Goal: Information Seeking & Learning: Learn about a topic

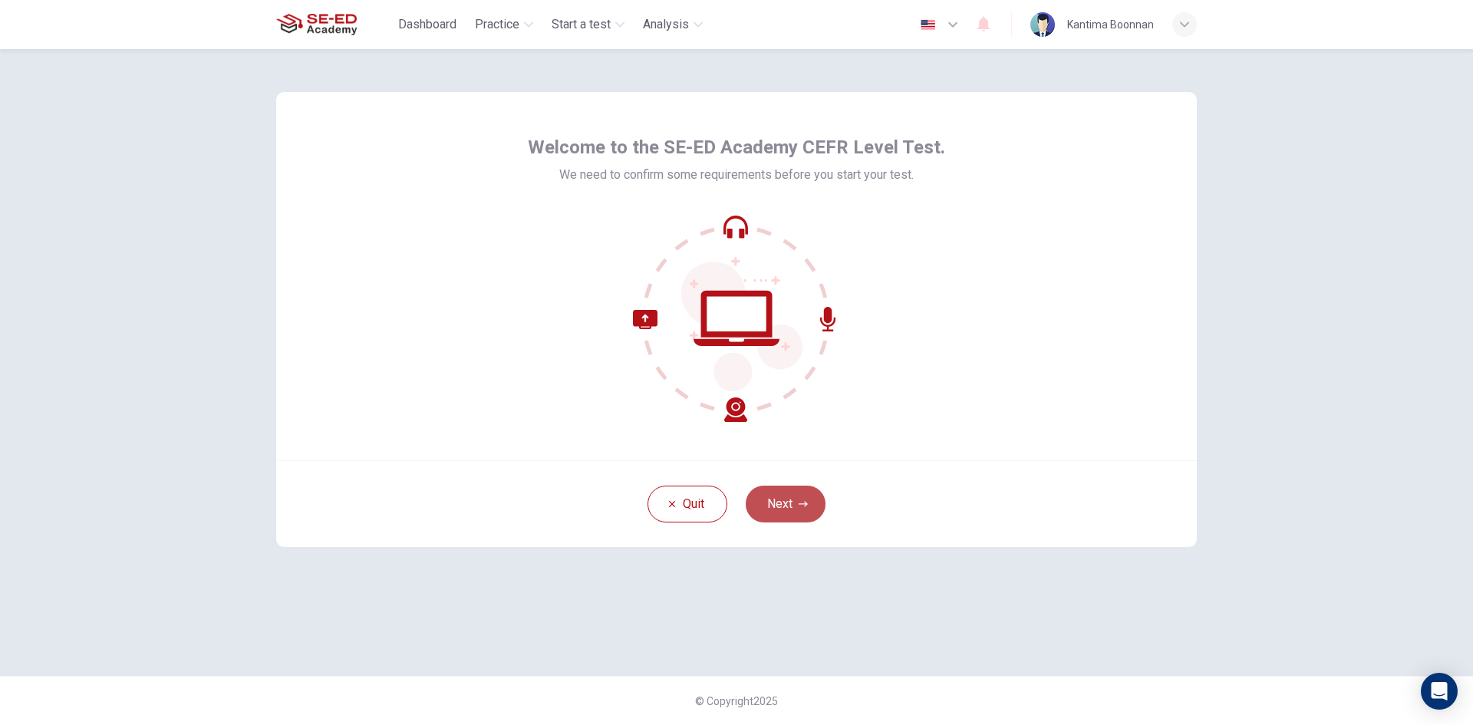
click at [801, 493] on button "Next" at bounding box center [786, 504] width 80 height 37
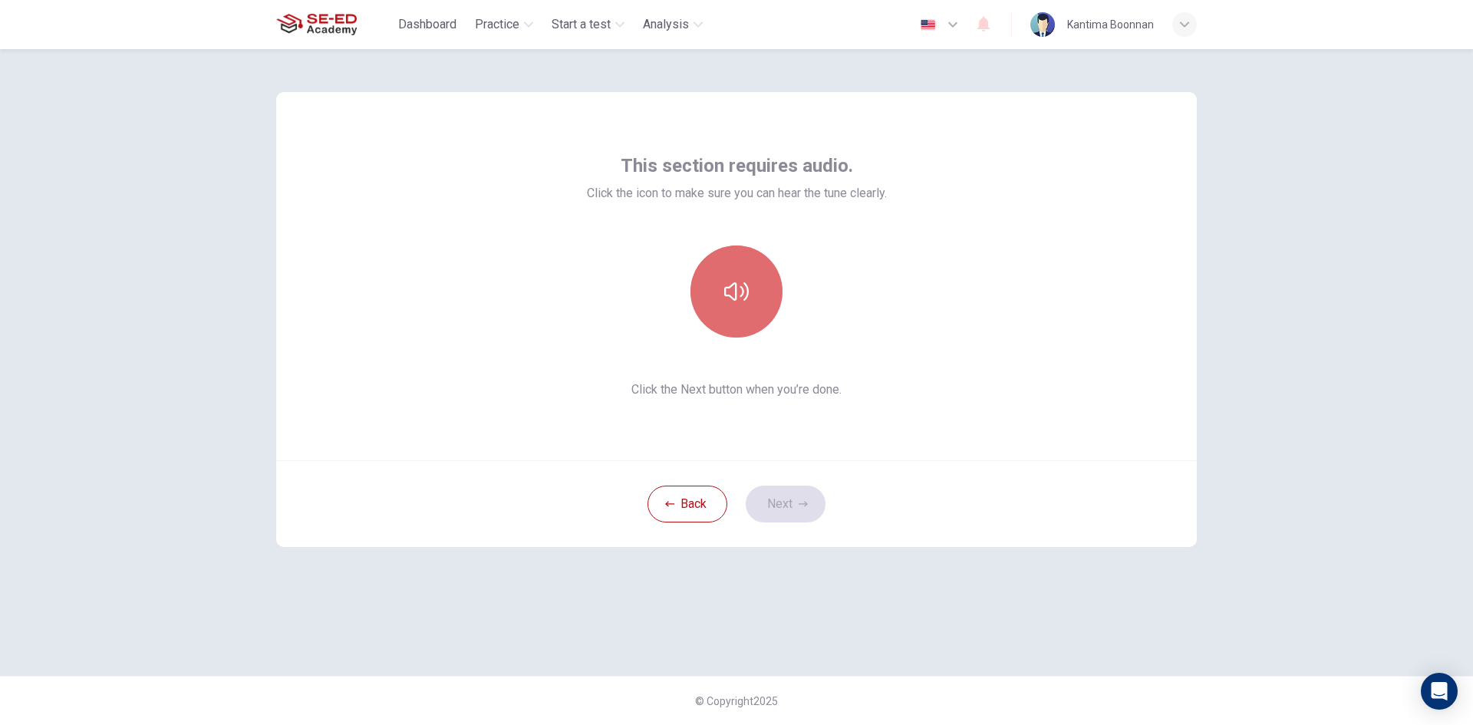
click at [726, 314] on button "button" at bounding box center [736, 292] width 92 height 92
click at [723, 292] on button "button" at bounding box center [736, 292] width 92 height 92
click at [725, 292] on icon "button" at bounding box center [736, 291] width 25 height 18
click at [802, 503] on icon "button" at bounding box center [803, 503] width 9 height 9
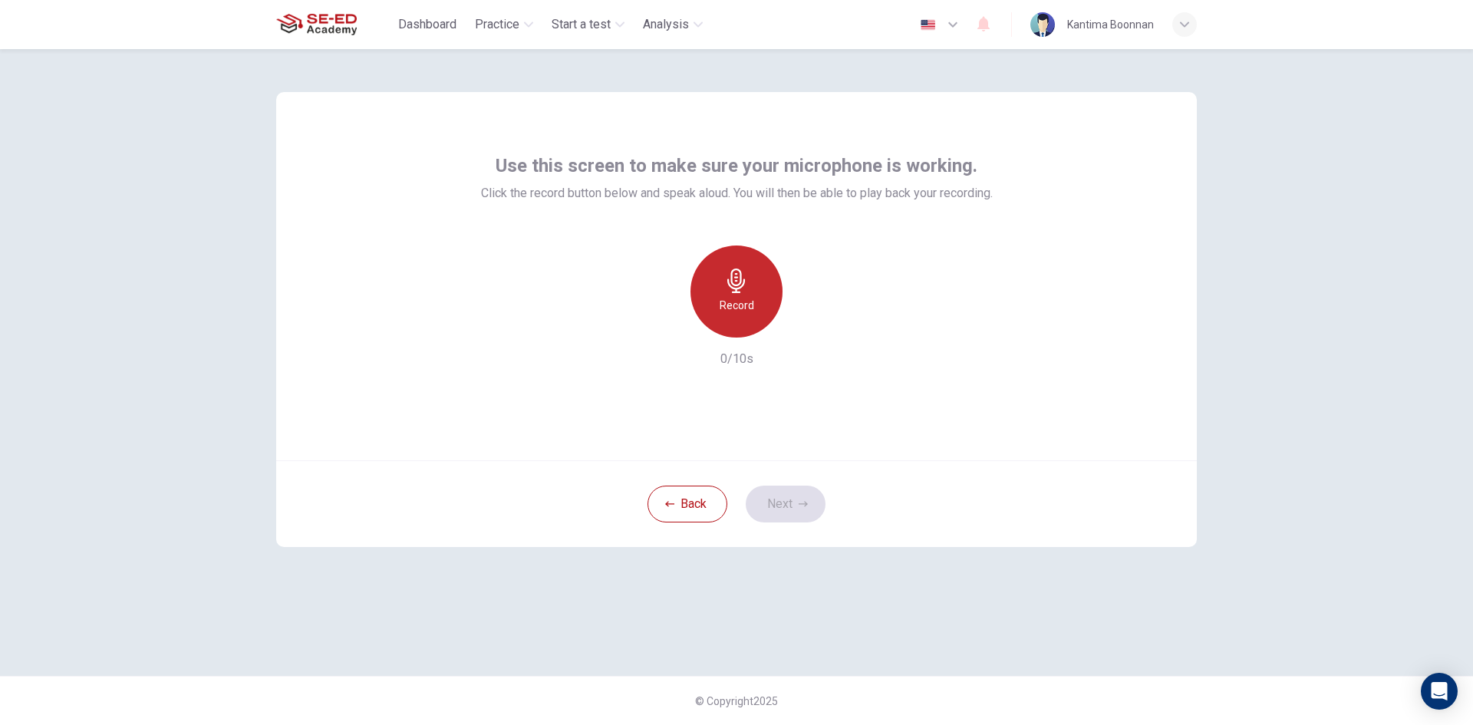
click at [720, 307] on h6 "Record" at bounding box center [737, 305] width 35 height 18
click at [805, 323] on icon "button" at bounding box center [808, 325] width 7 height 9
click at [661, 324] on icon "button" at bounding box center [666, 325] width 14 height 14
click at [717, 314] on div "Record" at bounding box center [736, 292] width 92 height 92
click at [804, 328] on icon "button" at bounding box center [806, 325] width 15 height 15
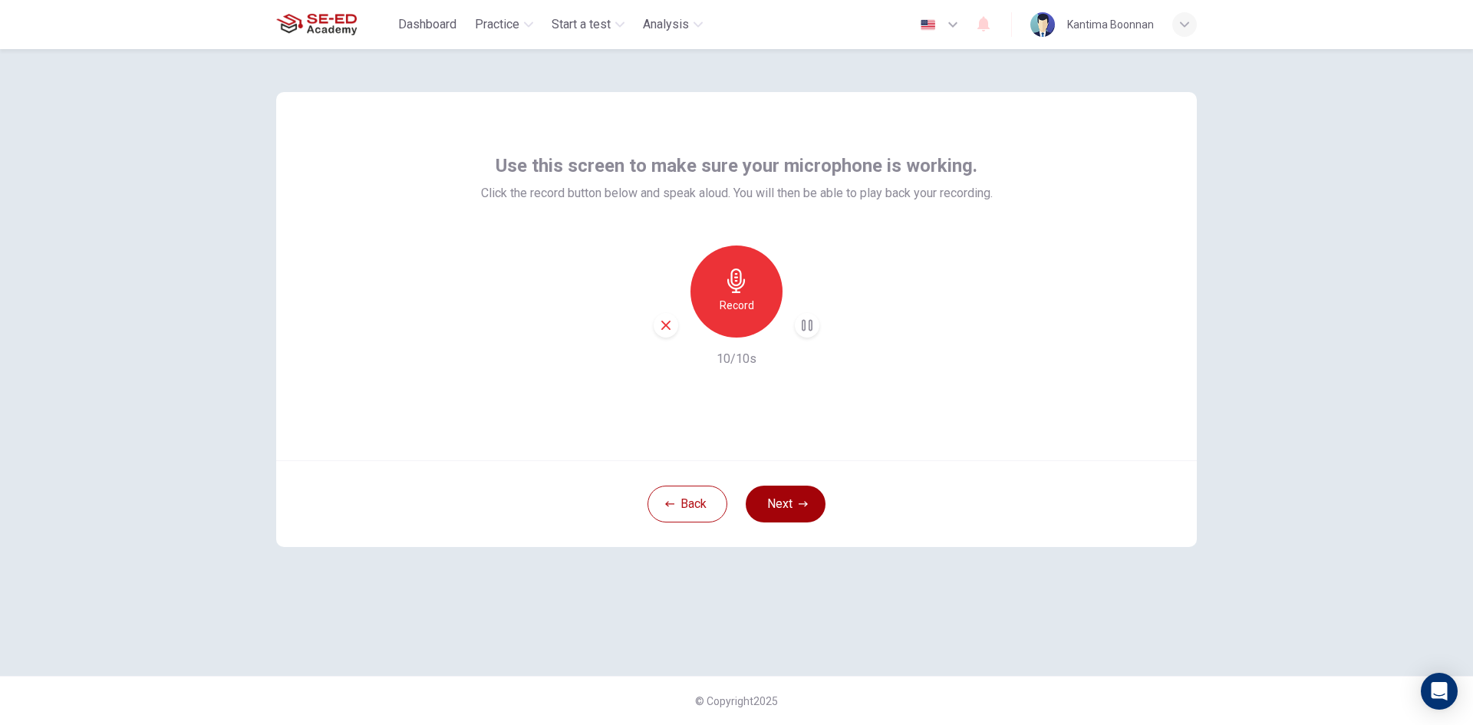
click at [799, 501] on icon "button" at bounding box center [803, 503] width 9 height 9
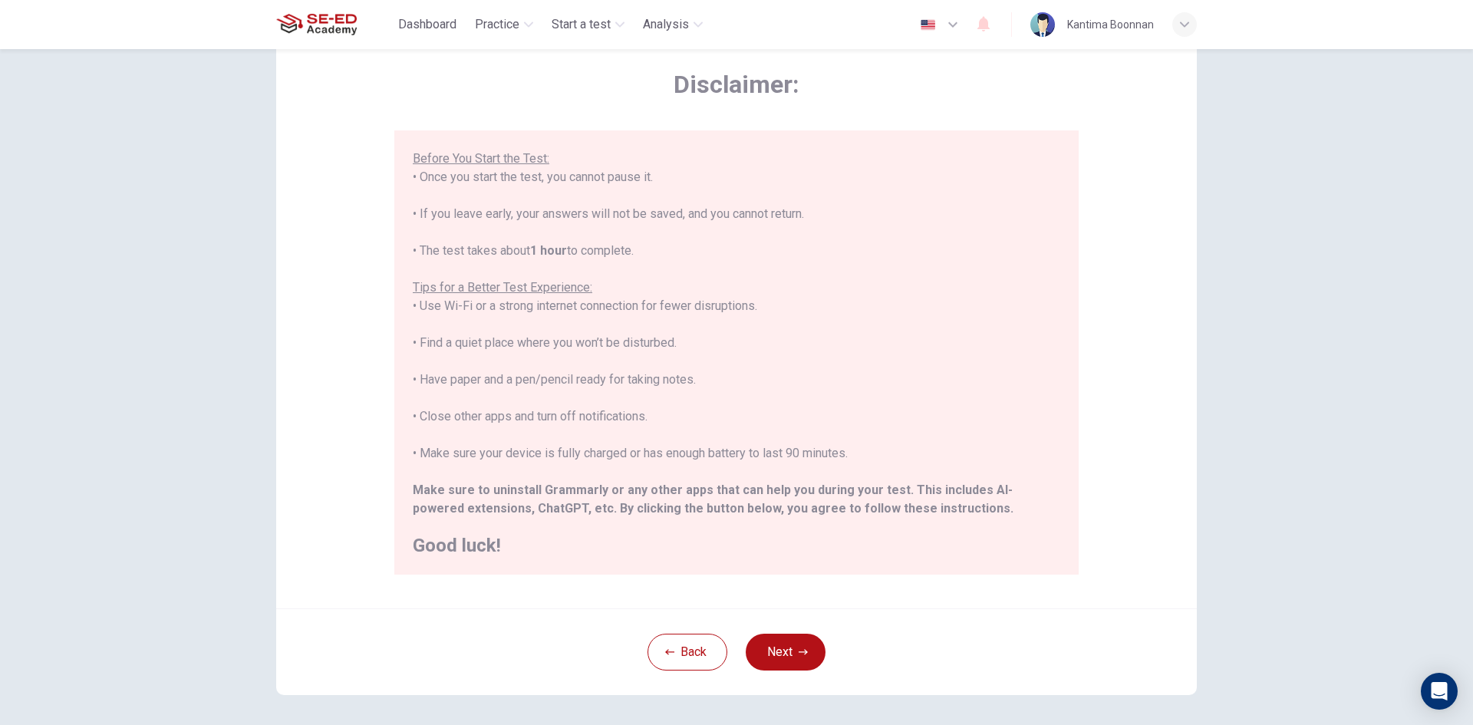
scroll to position [128, 0]
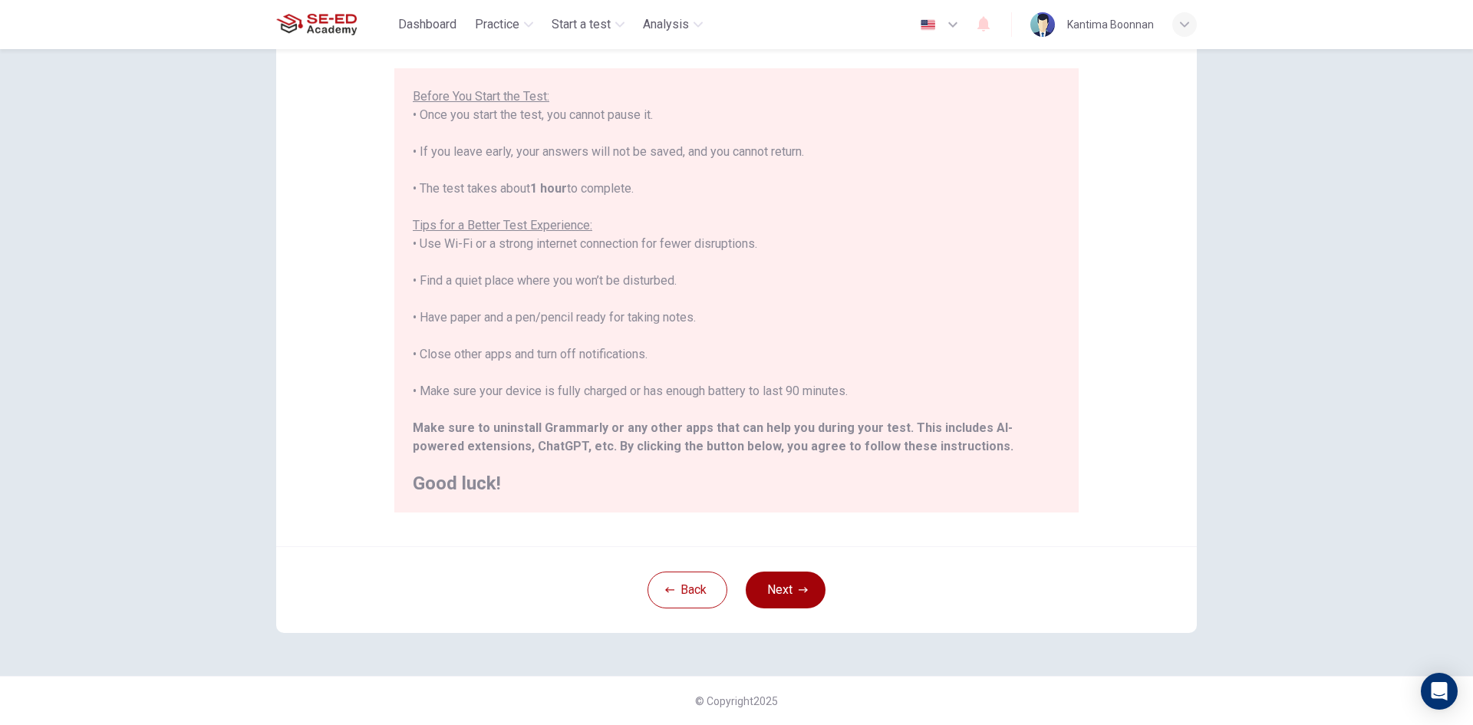
click at [777, 585] on button "Next" at bounding box center [786, 590] width 80 height 37
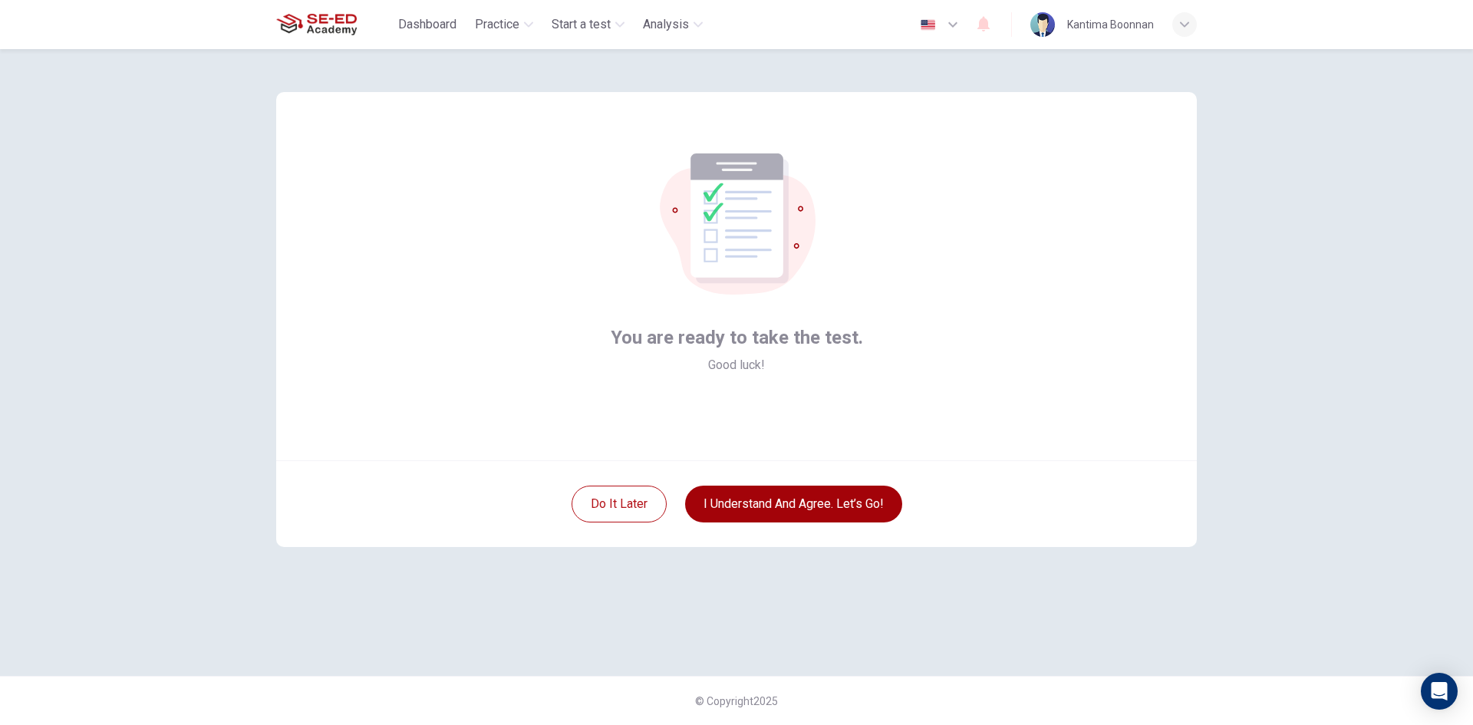
scroll to position [0, 0]
click at [763, 506] on button "I understand and agree. Let’s go!" at bounding box center [793, 504] width 217 height 37
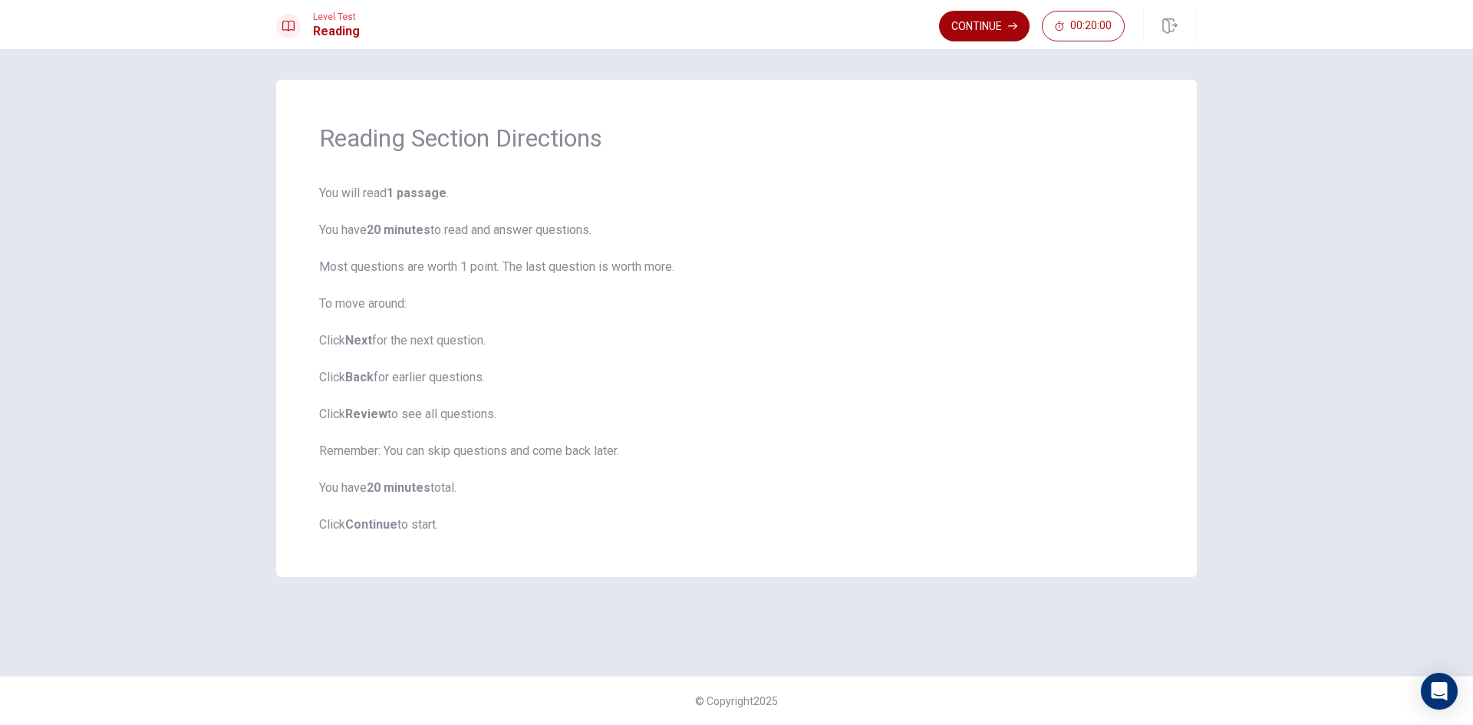
click at [984, 28] on button "Continue" at bounding box center [984, 26] width 91 height 31
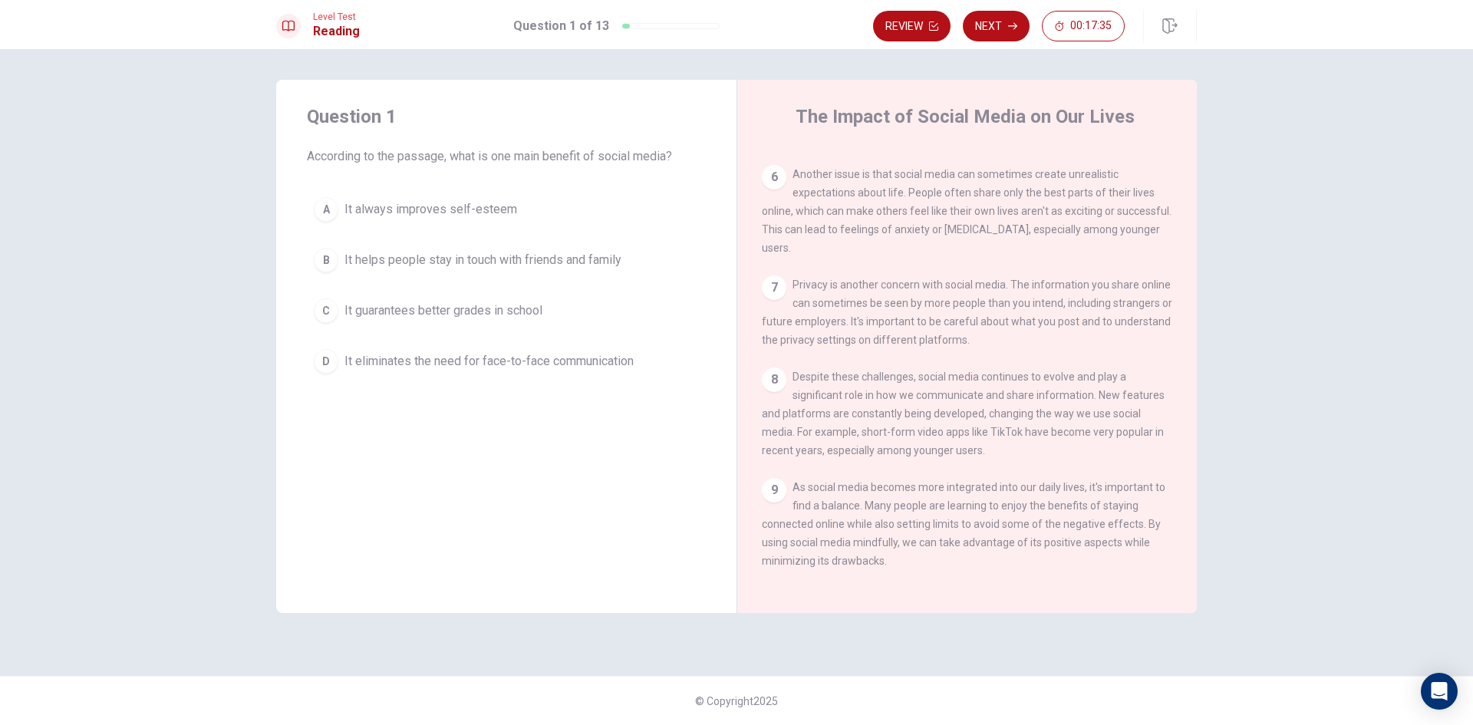
scroll to position [530, 0]
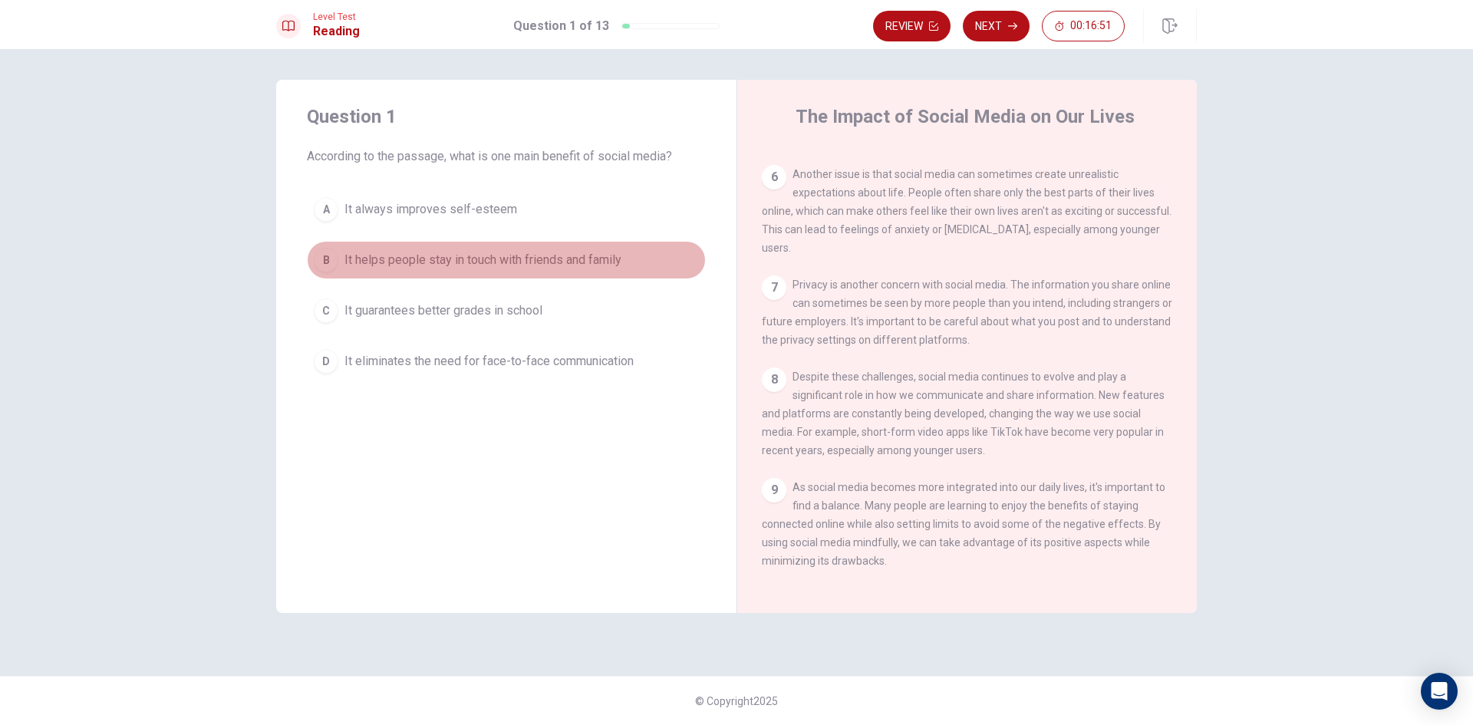
click at [453, 265] on span "It helps people stay in touch with friends and family" at bounding box center [482, 260] width 277 height 18
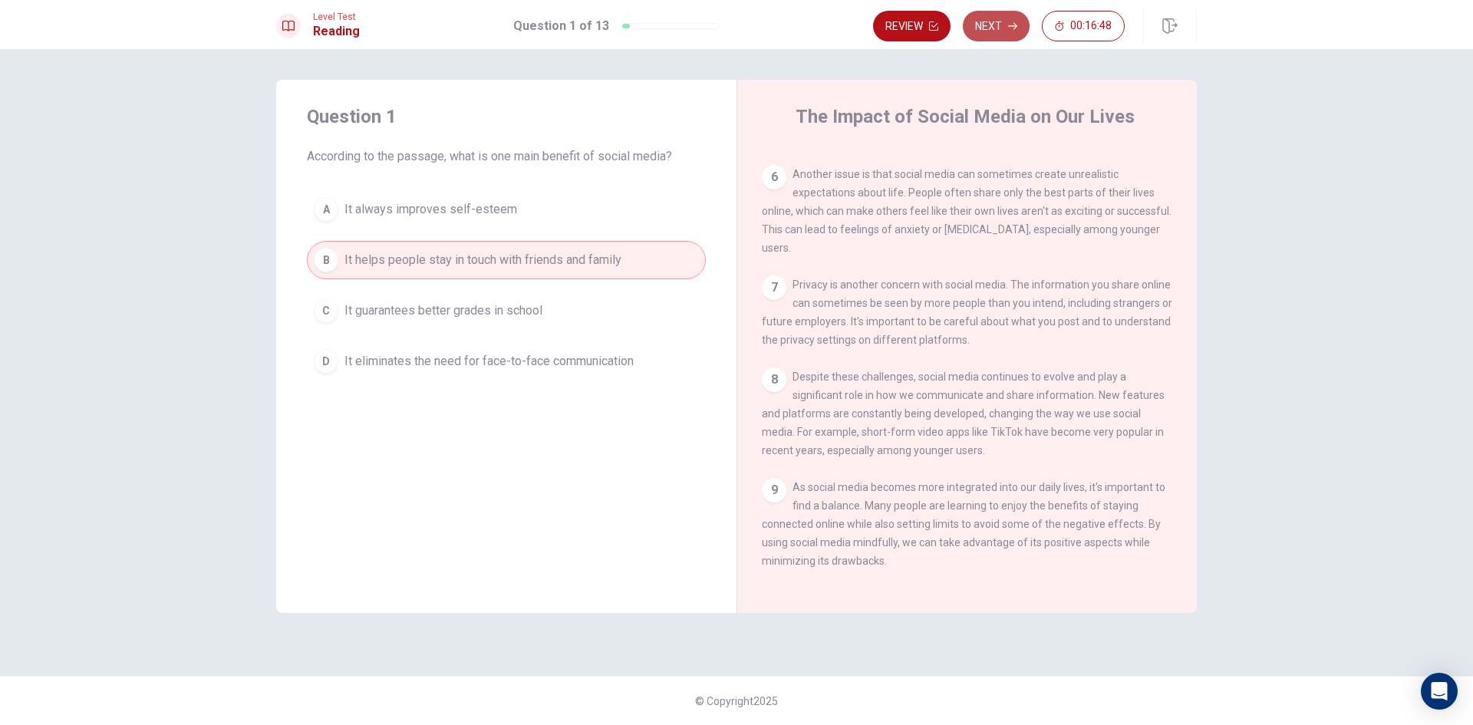
click at [989, 26] on button "Next" at bounding box center [996, 26] width 67 height 31
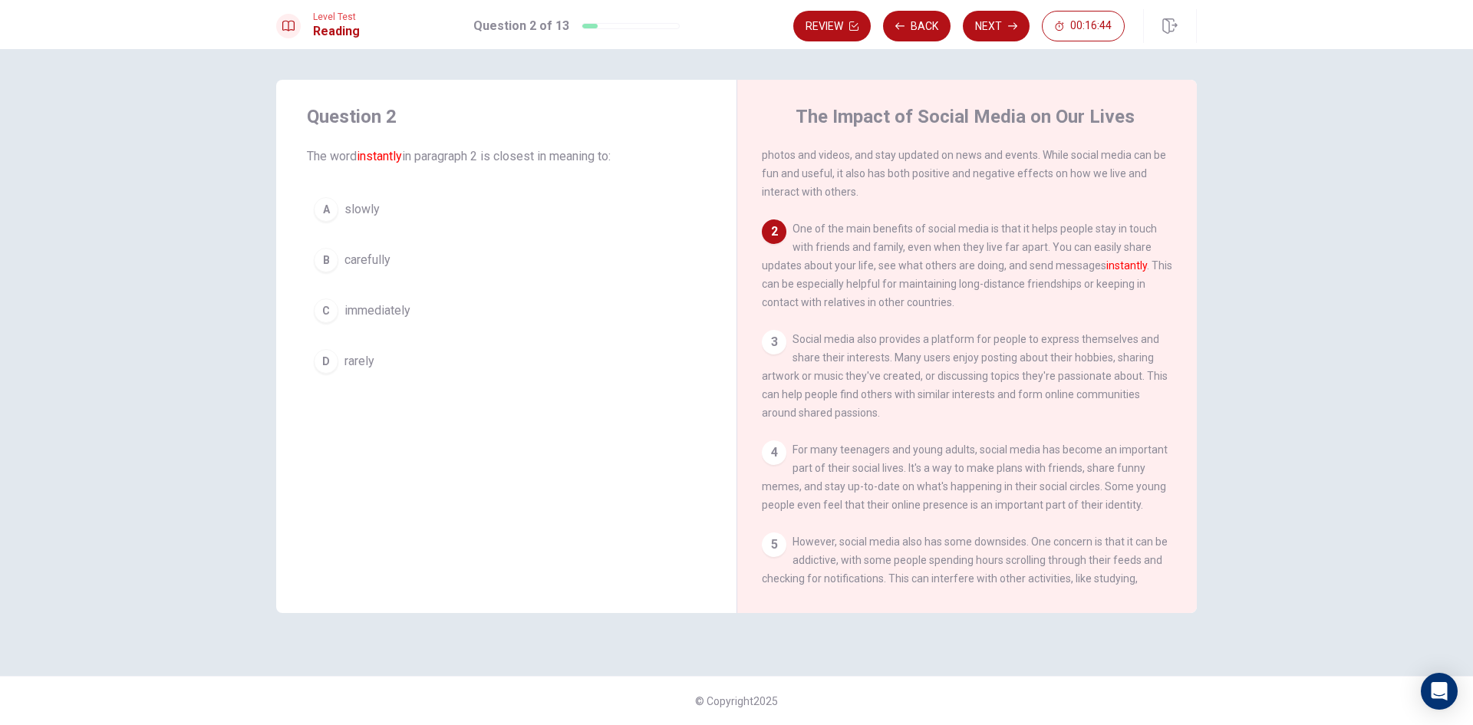
scroll to position [38, 0]
click at [448, 315] on button "C immediately" at bounding box center [506, 311] width 399 height 38
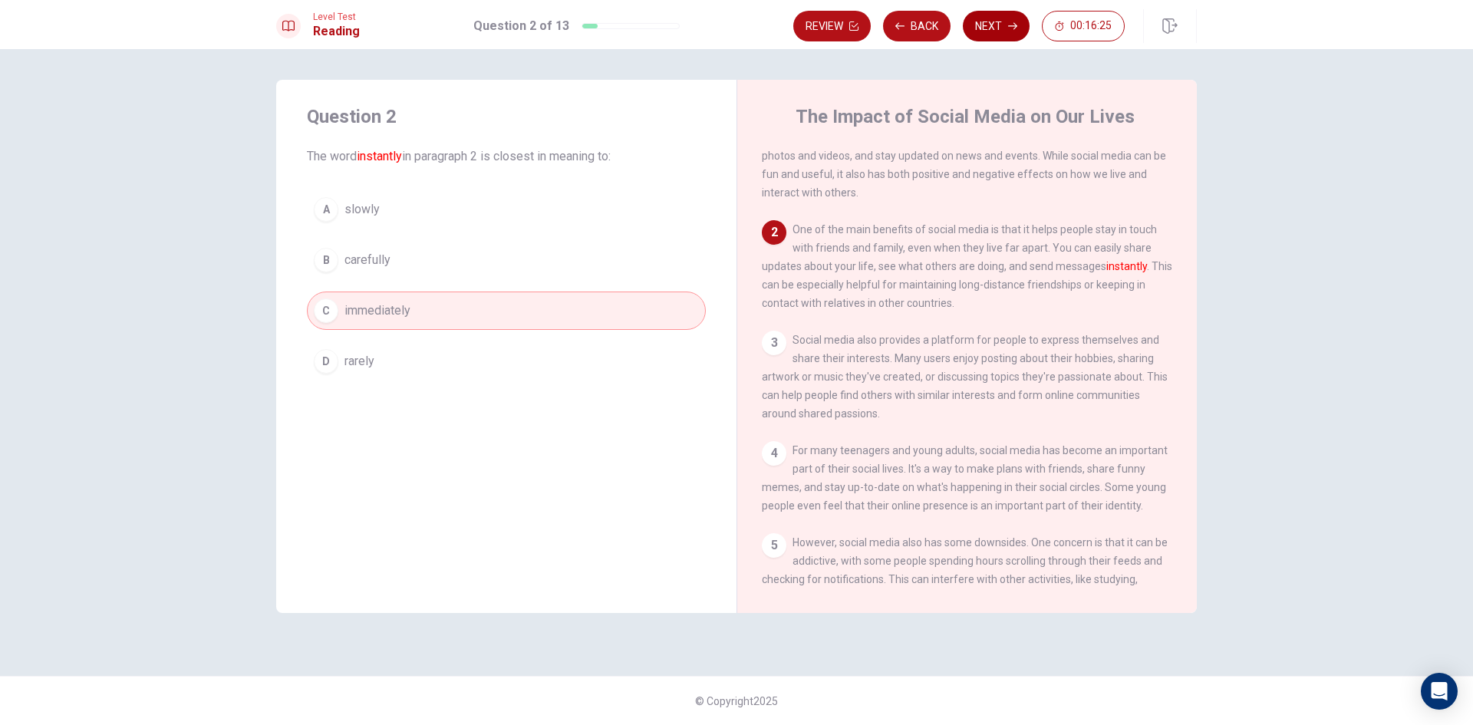
click at [991, 25] on button "Next" at bounding box center [996, 26] width 67 height 31
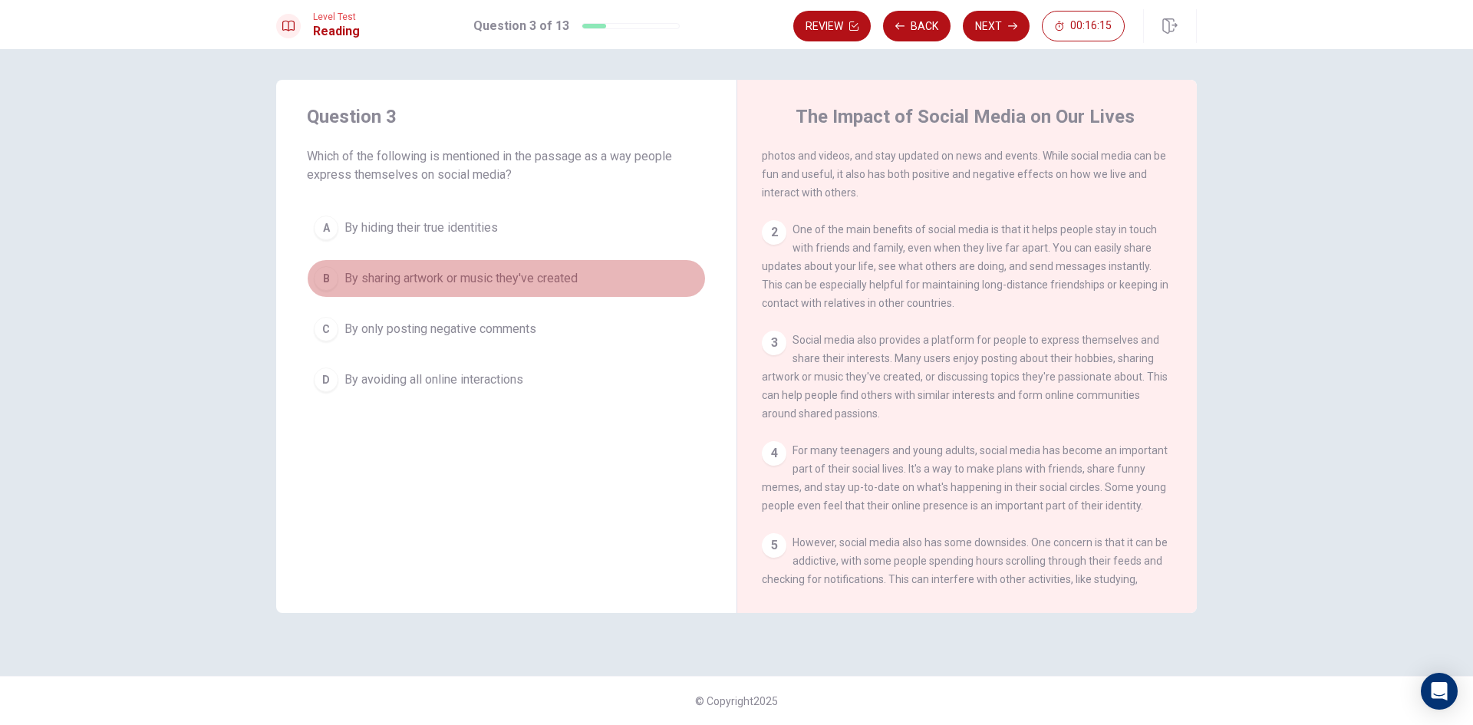
click at [457, 278] on span "By sharing artwork or music they've created" at bounding box center [460, 278] width 233 height 18
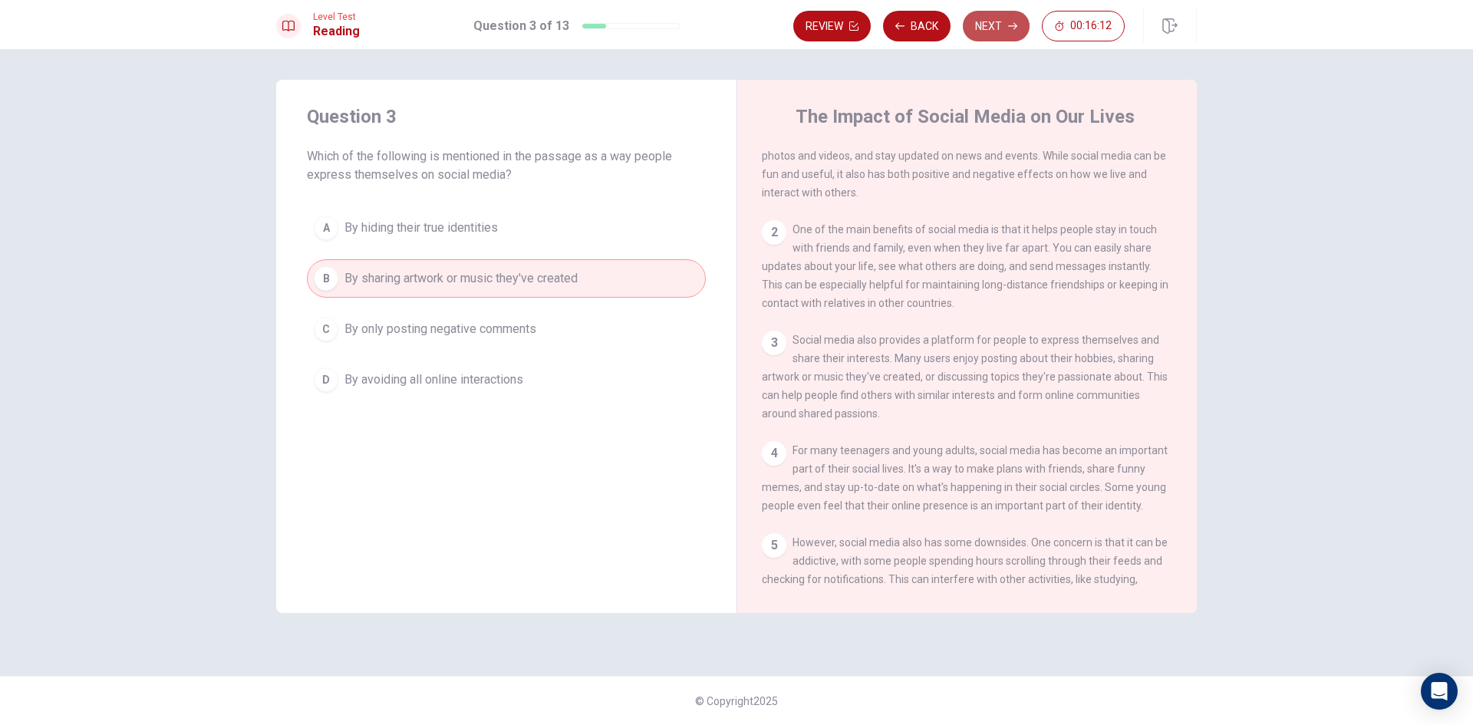
click at [992, 27] on button "Next" at bounding box center [996, 26] width 67 height 31
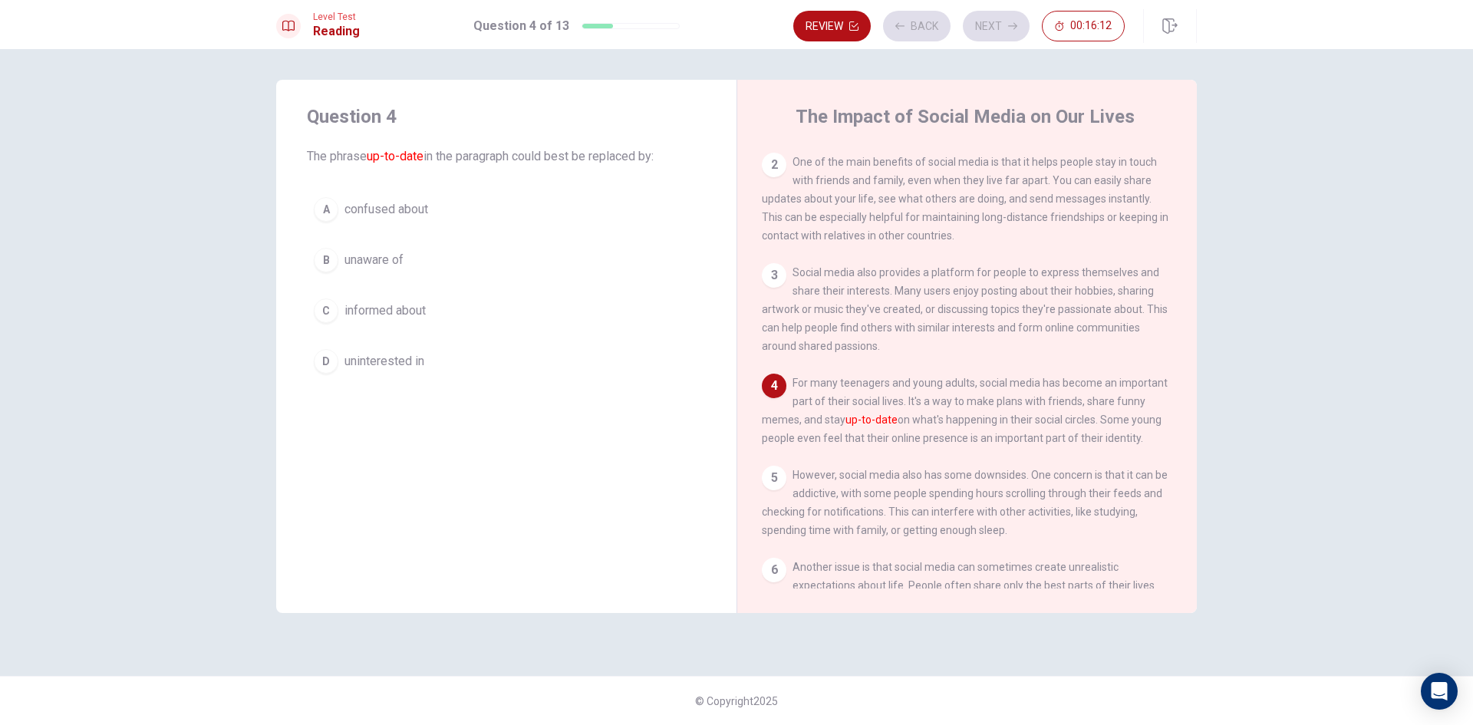
scroll to position [132, 0]
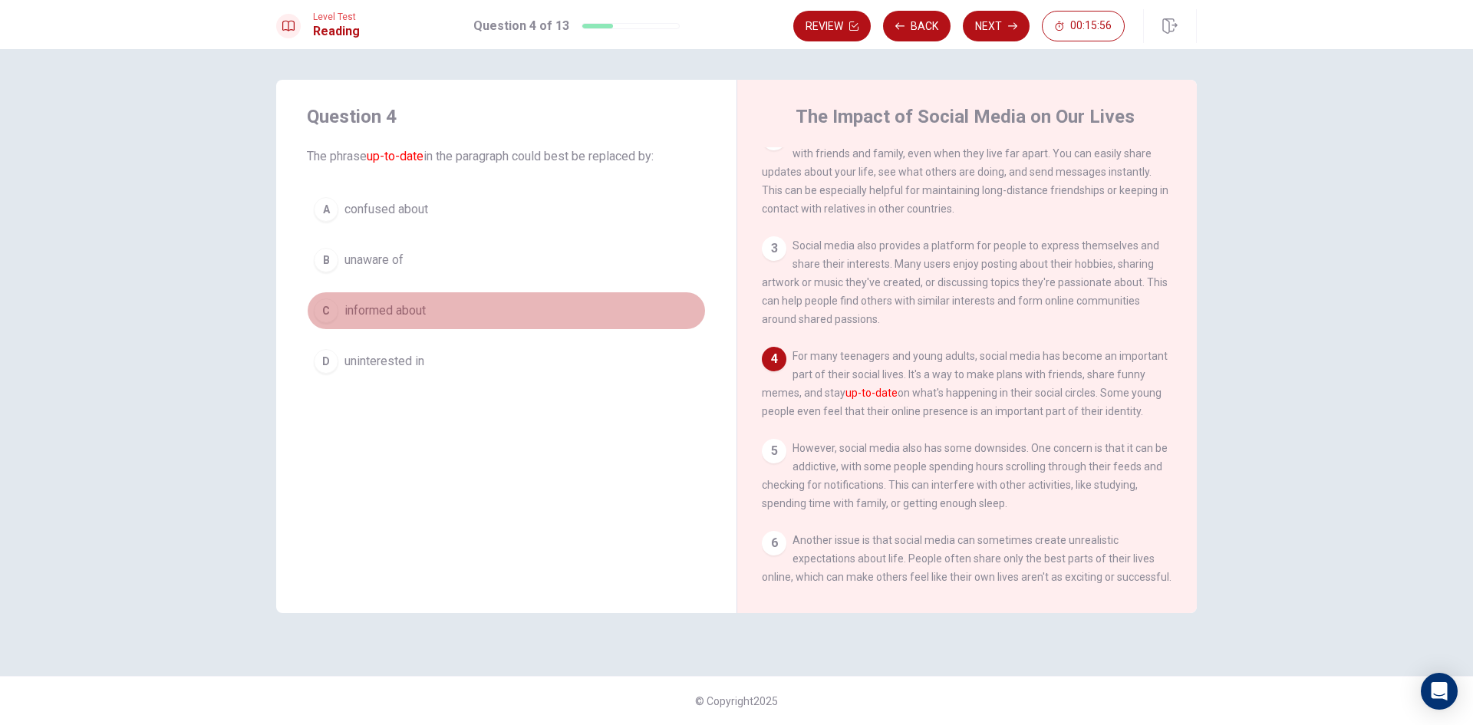
click at [430, 315] on button "C informed about" at bounding box center [506, 311] width 399 height 38
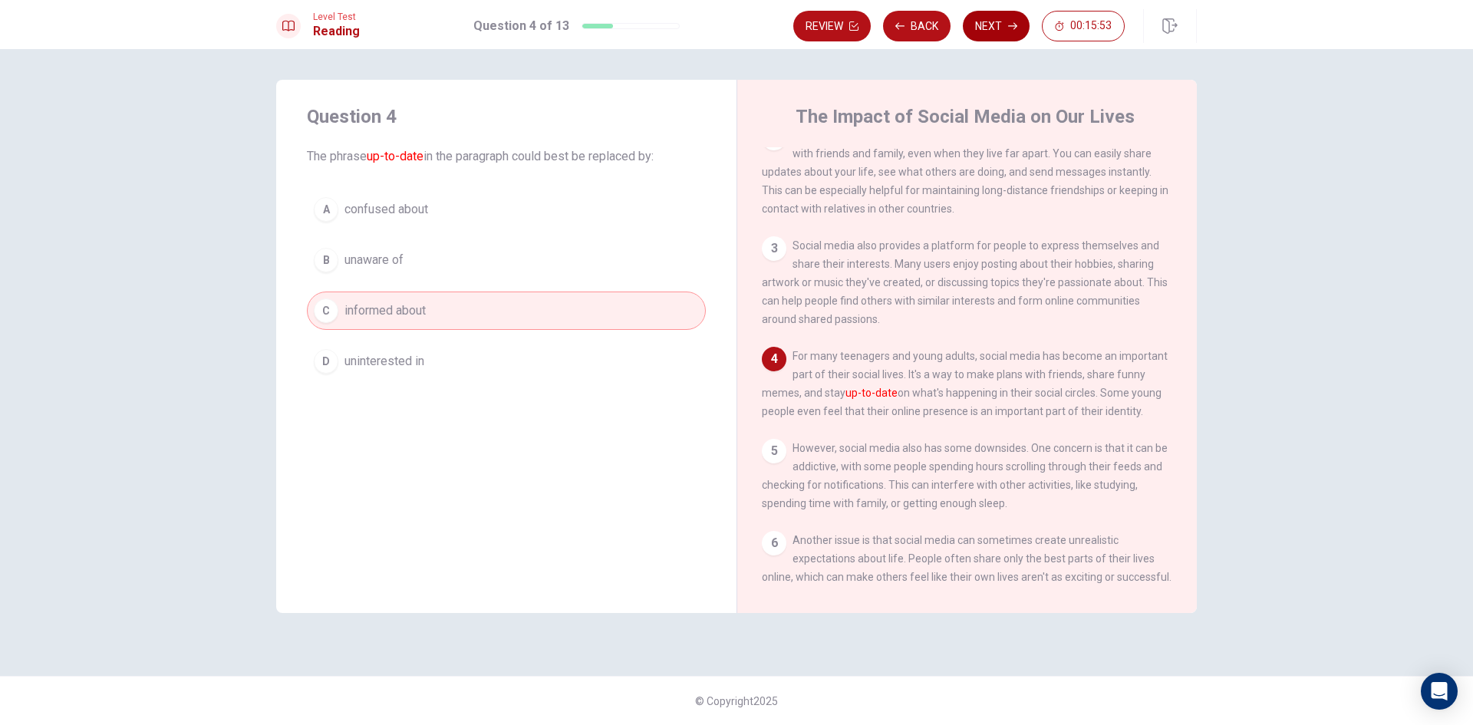
click at [1000, 24] on button "Next" at bounding box center [996, 26] width 67 height 31
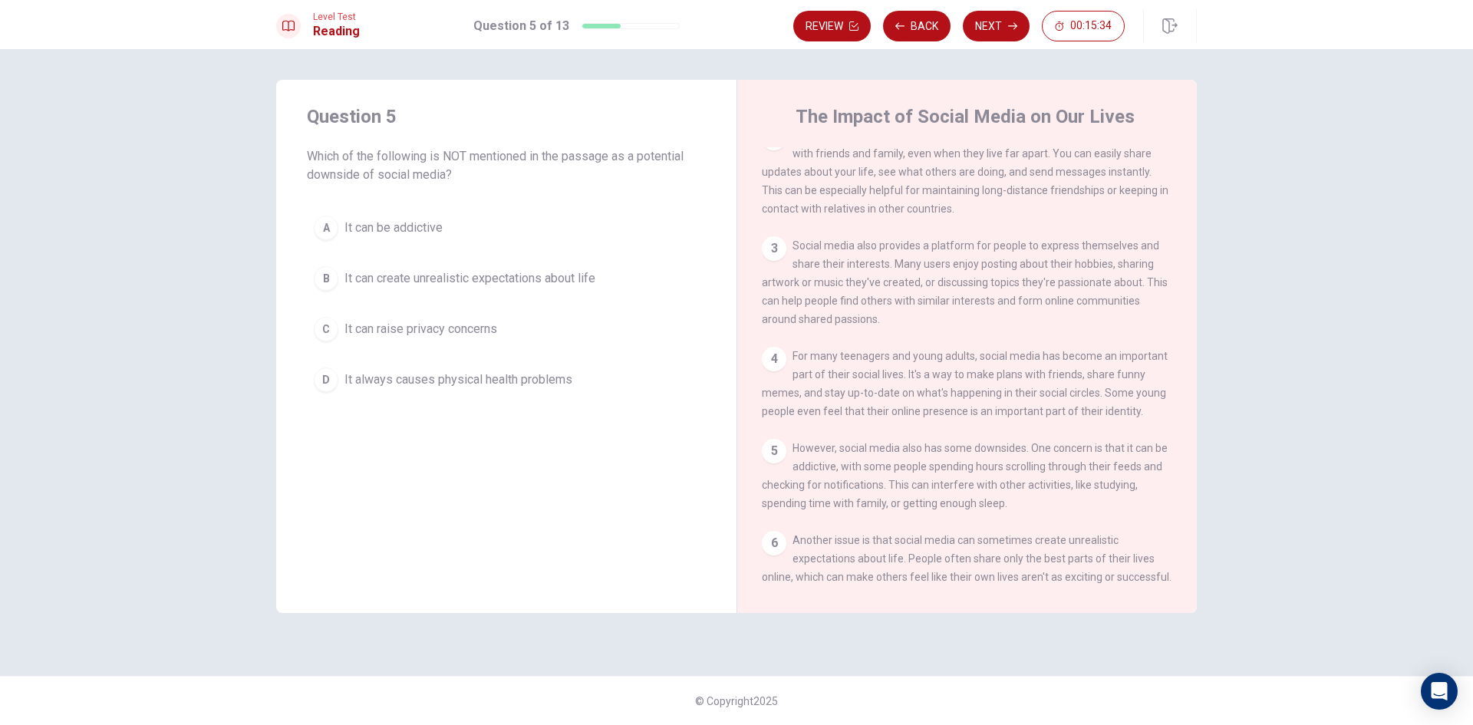
click at [463, 378] on span "It always causes physical health problems" at bounding box center [458, 380] width 228 height 18
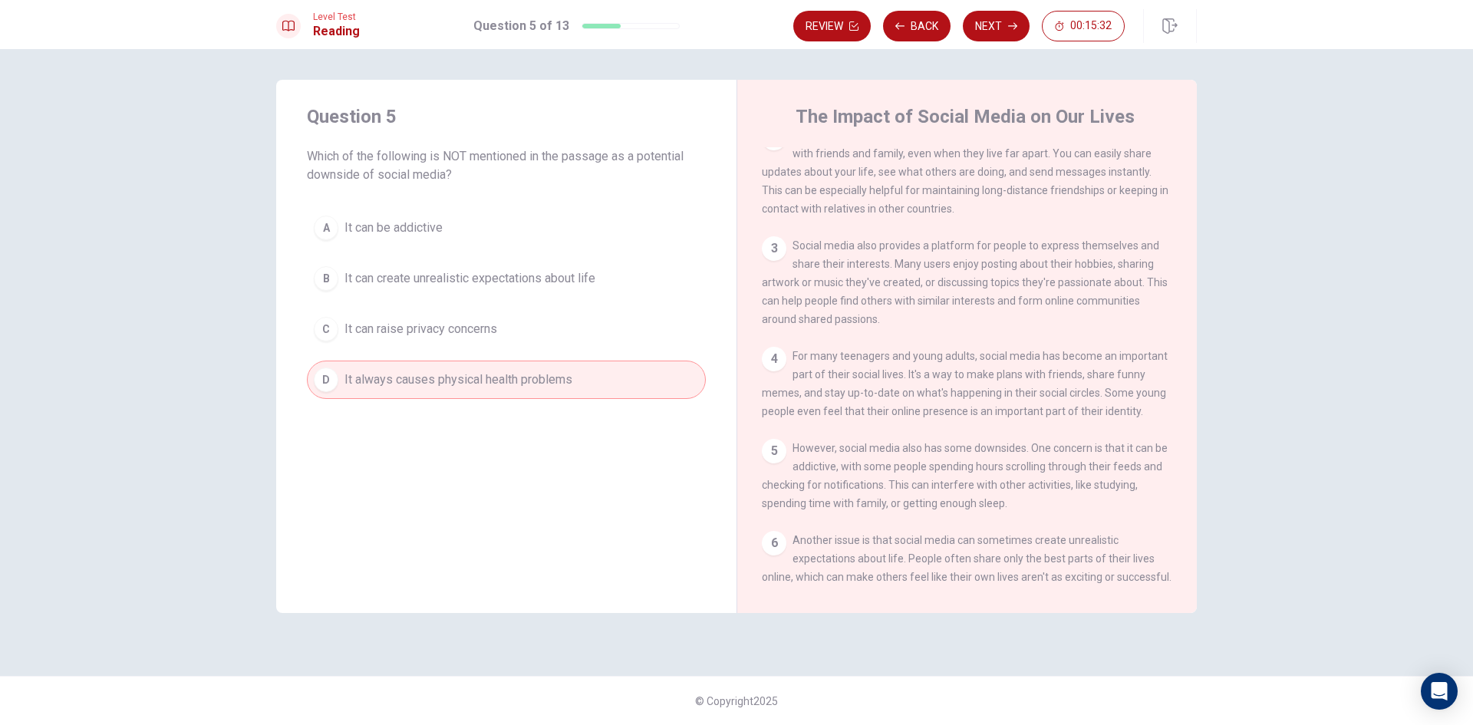
click at [500, 283] on span "It can create unrealistic expectations about life" at bounding box center [469, 278] width 251 height 18
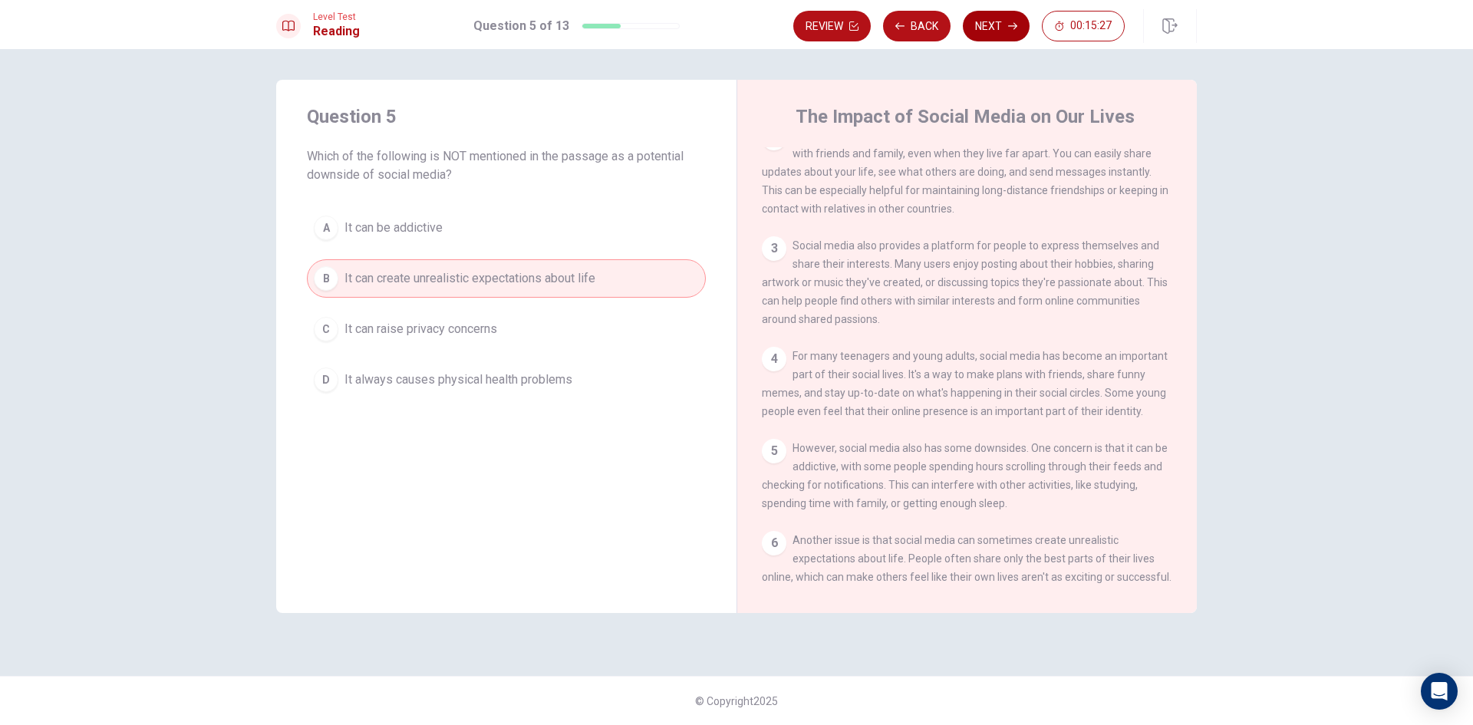
click at [979, 26] on button "Next" at bounding box center [996, 26] width 67 height 31
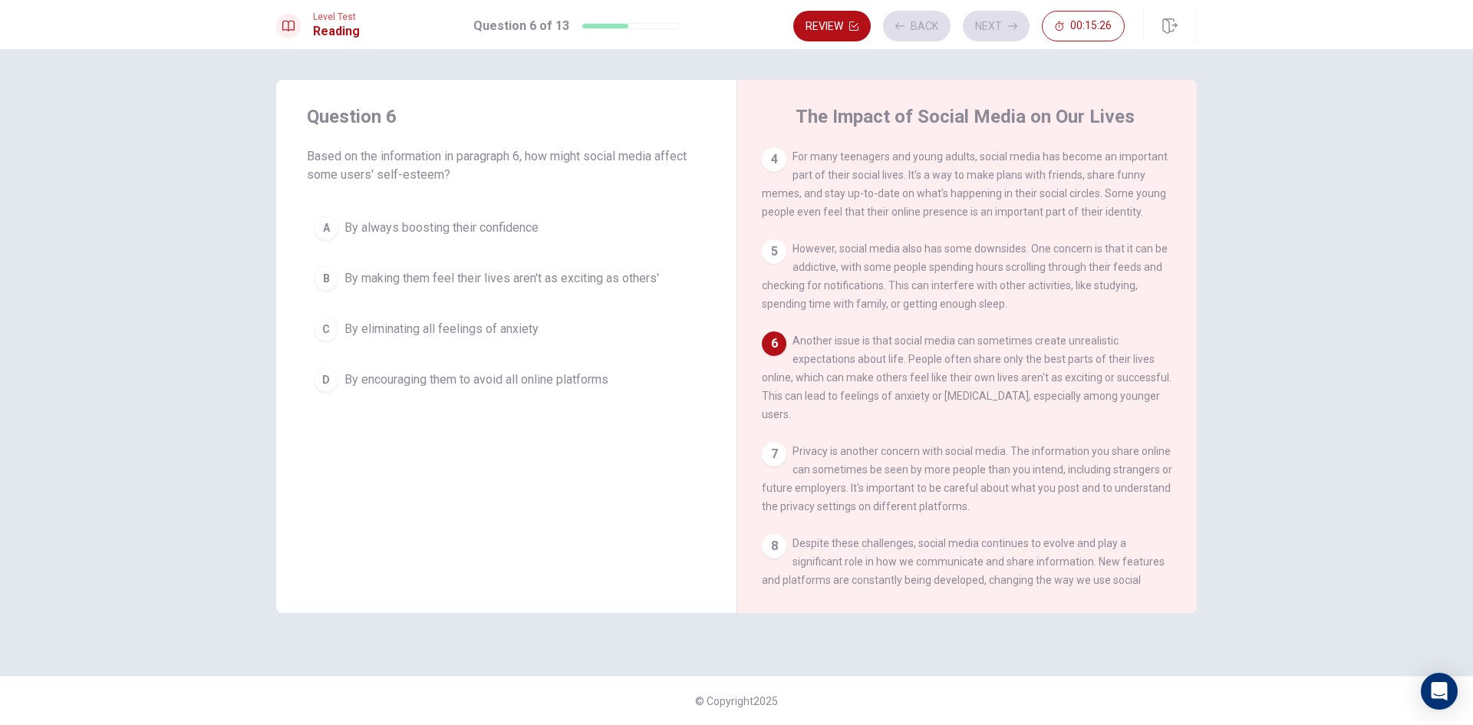
scroll to position [341, 0]
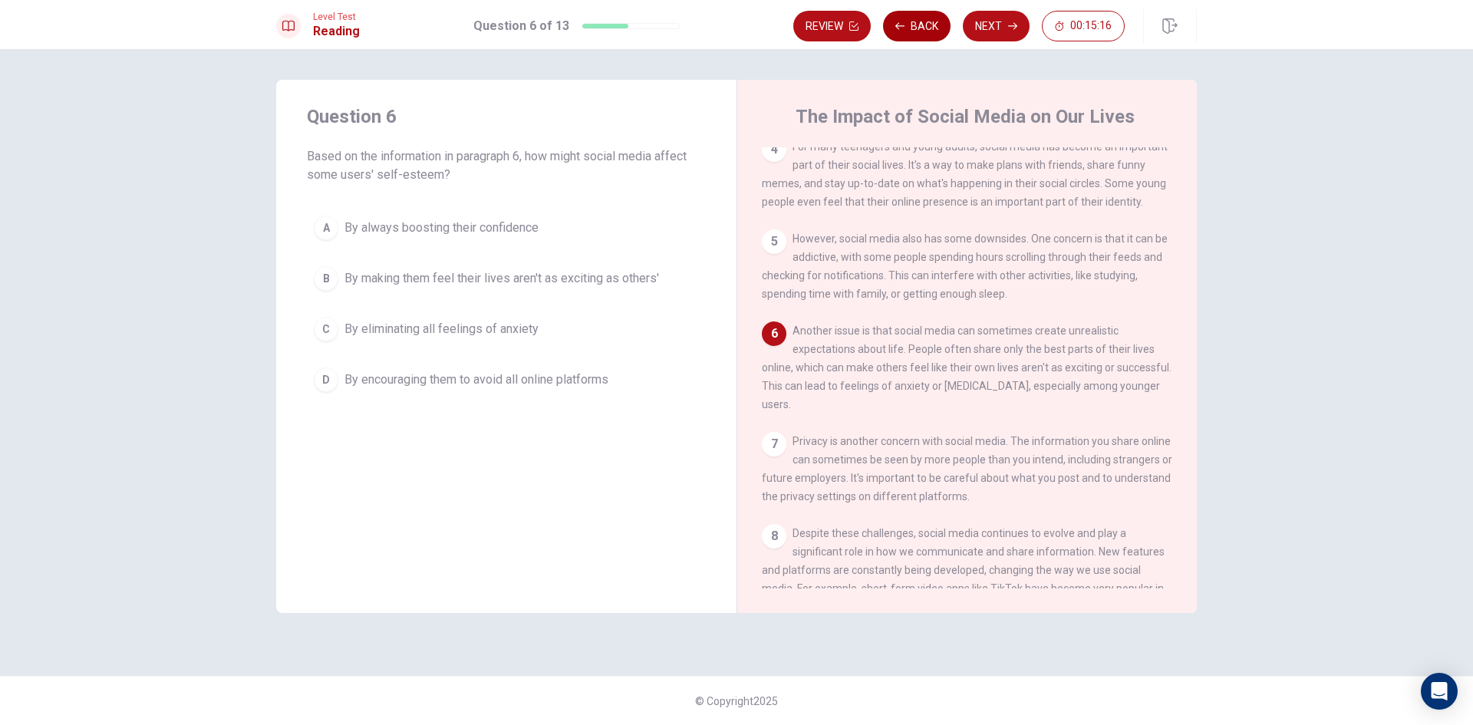
click at [907, 31] on button "Back" at bounding box center [917, 26] width 68 height 31
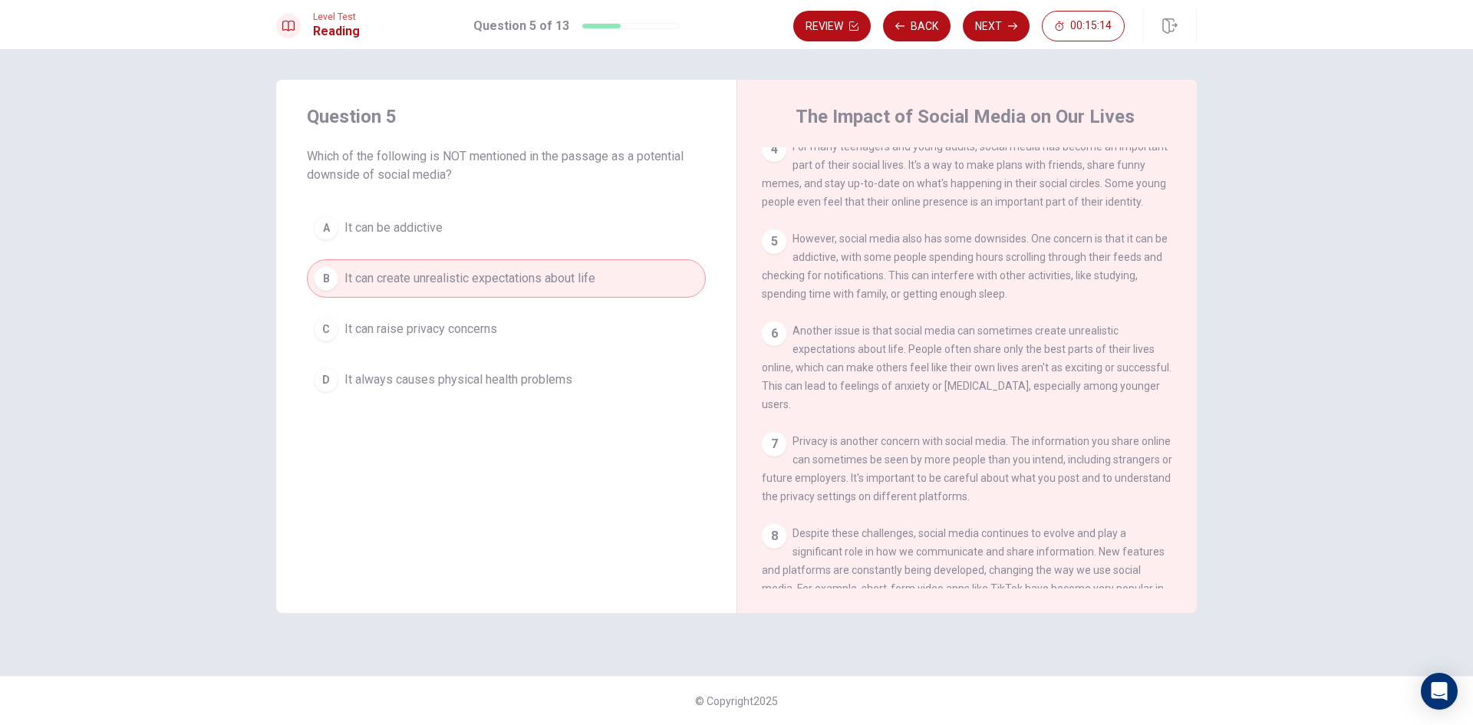
click at [430, 233] on span "It can be addictive" at bounding box center [393, 228] width 98 height 18
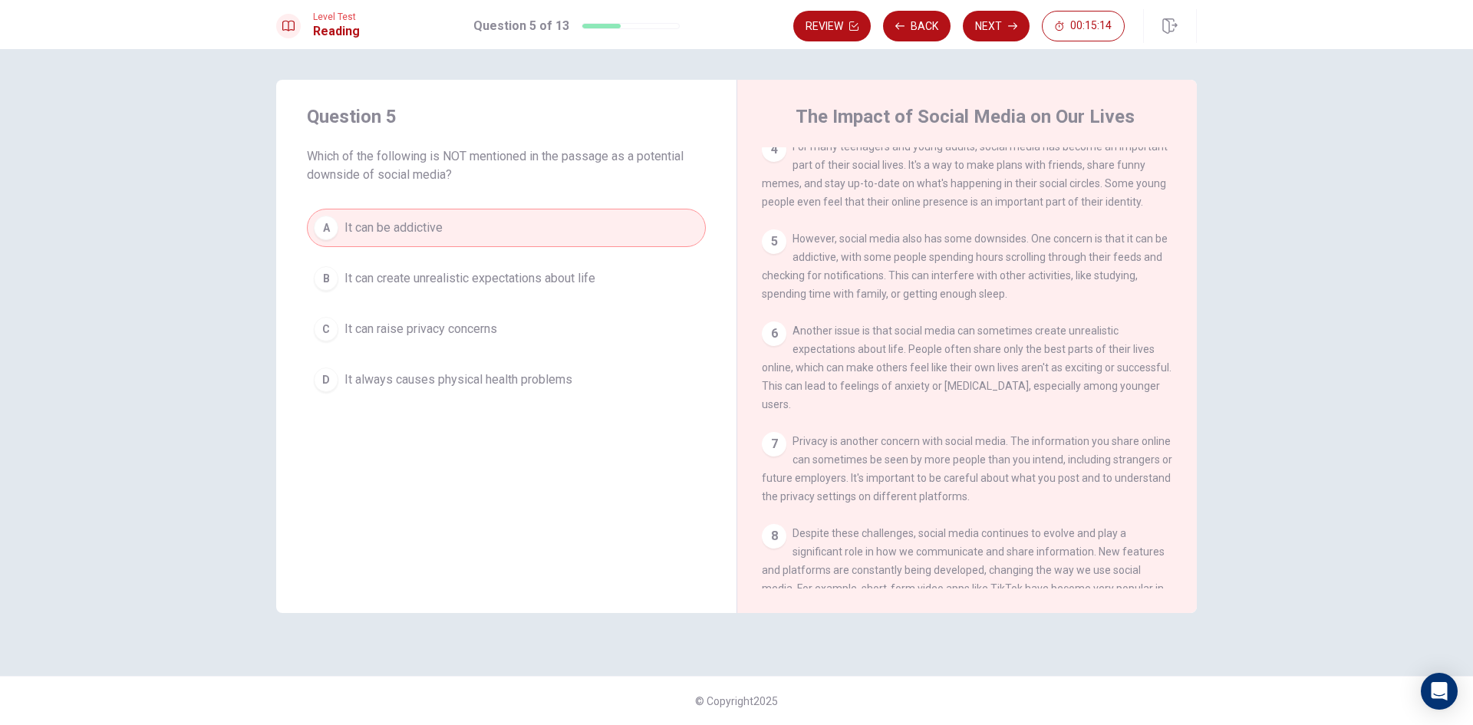
click at [468, 328] on span "It can raise privacy concerns" at bounding box center [420, 329] width 153 height 18
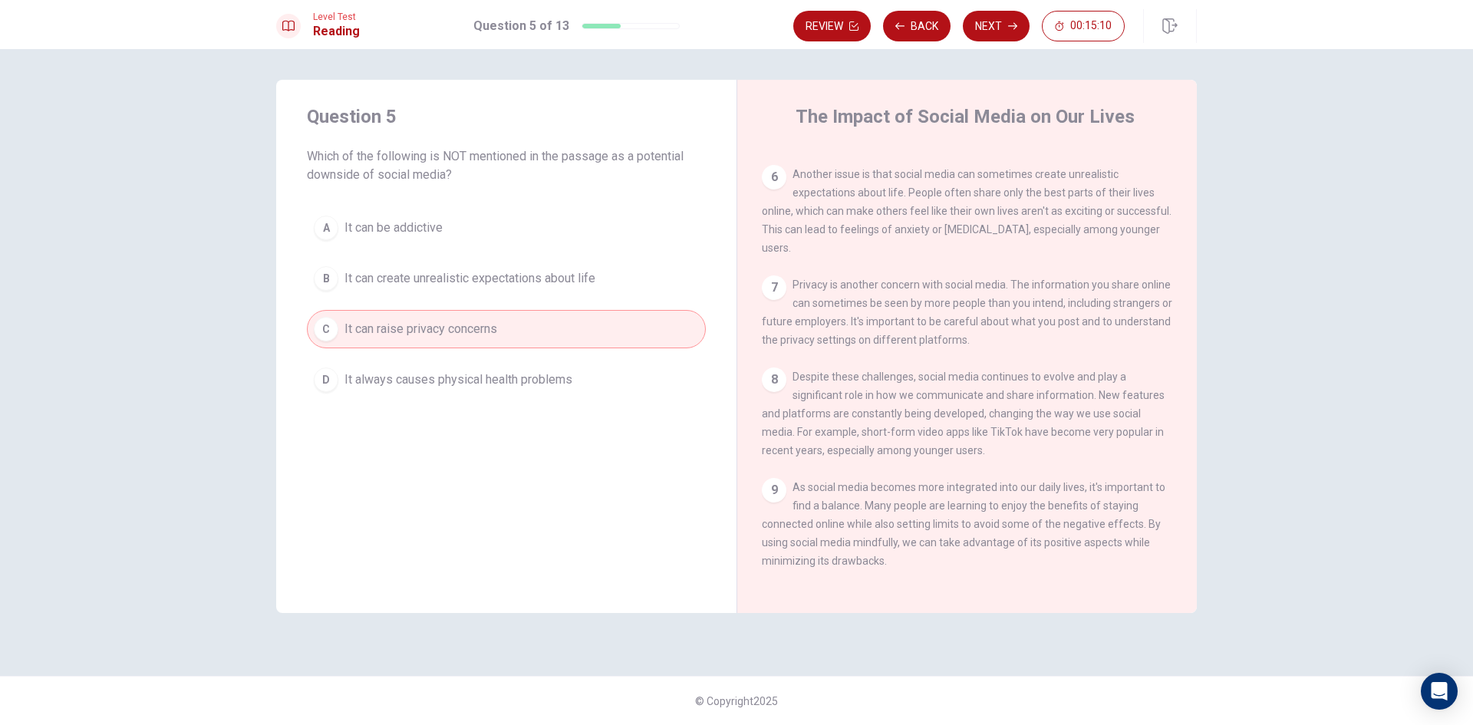
scroll to position [530, 0]
click at [647, 382] on button "D It always causes physical health problems" at bounding box center [506, 380] width 399 height 38
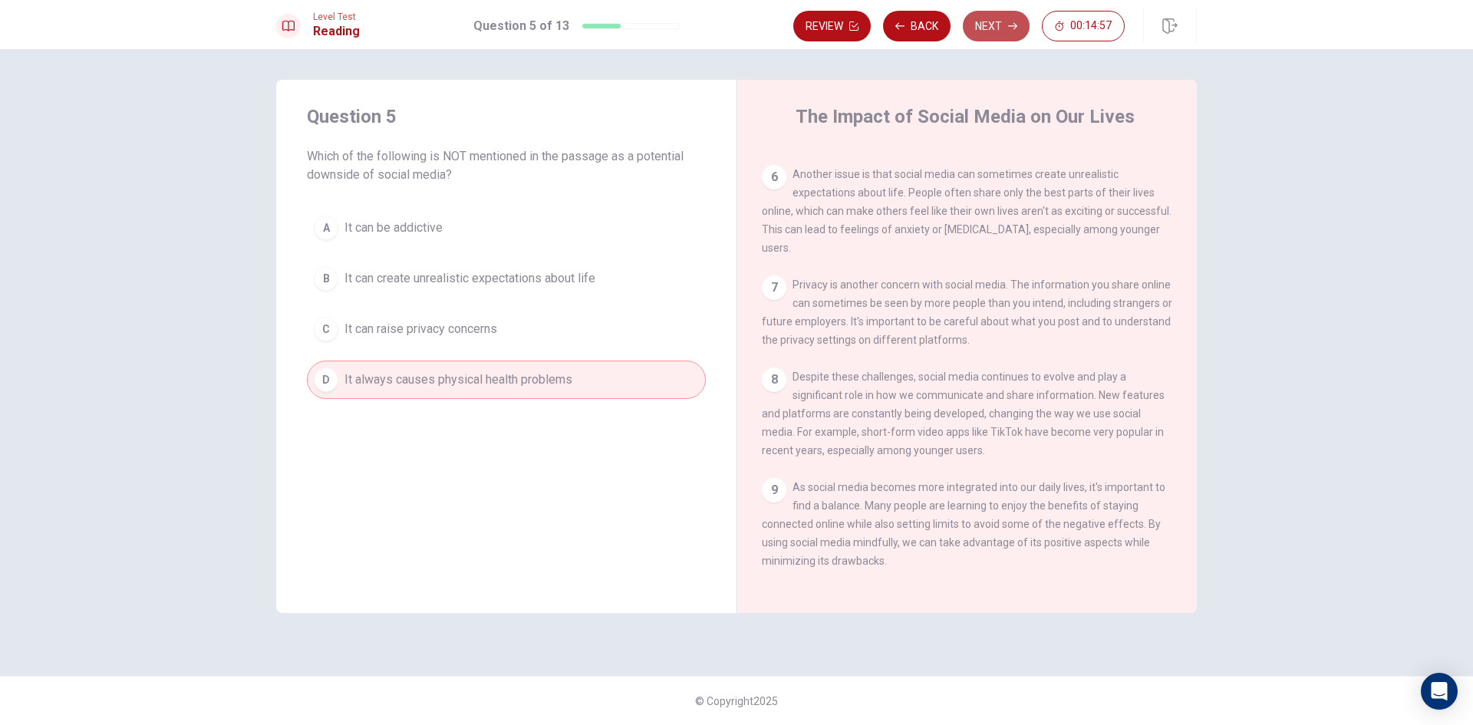
click at [979, 33] on button "Next" at bounding box center [996, 26] width 67 height 31
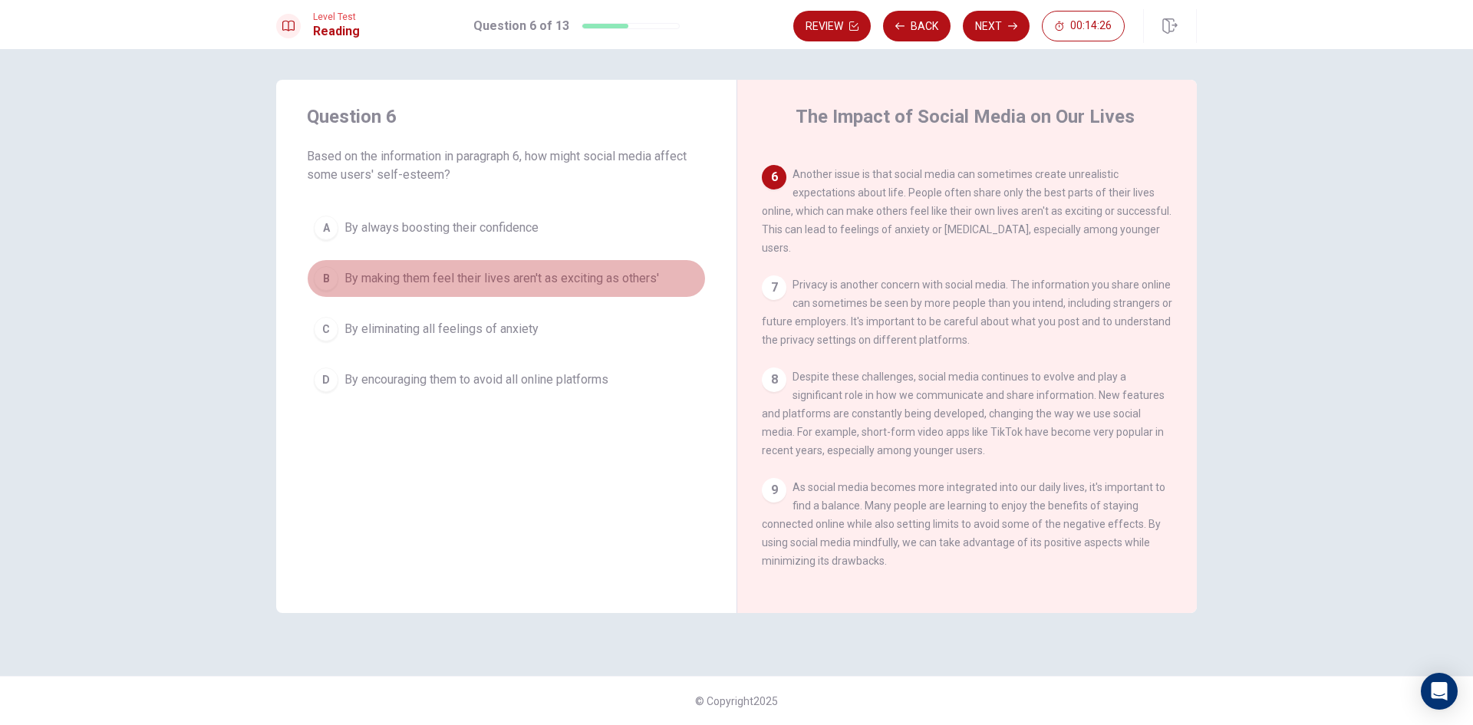
click at [486, 270] on span "By making them feel their lives aren't as exciting as others'" at bounding box center [501, 278] width 315 height 18
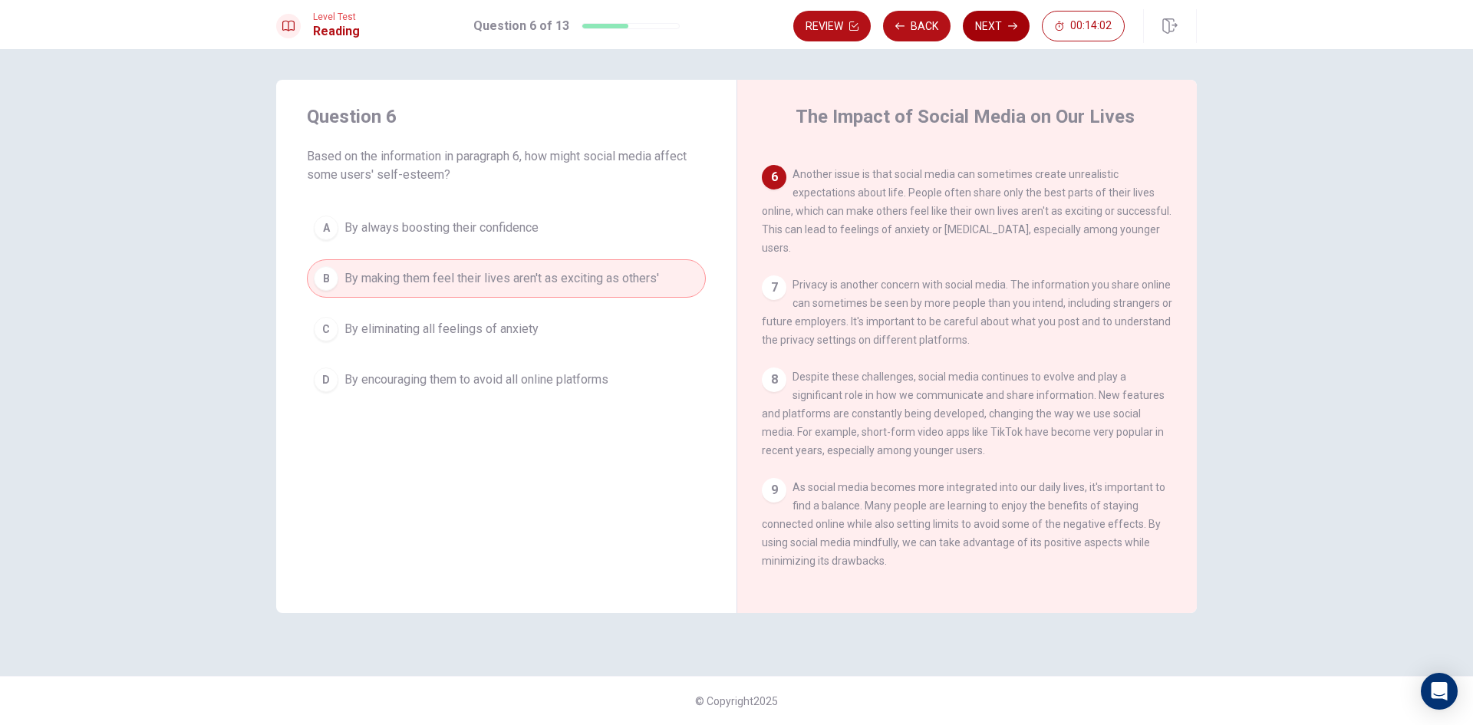
click at [976, 19] on button "Next" at bounding box center [996, 26] width 67 height 31
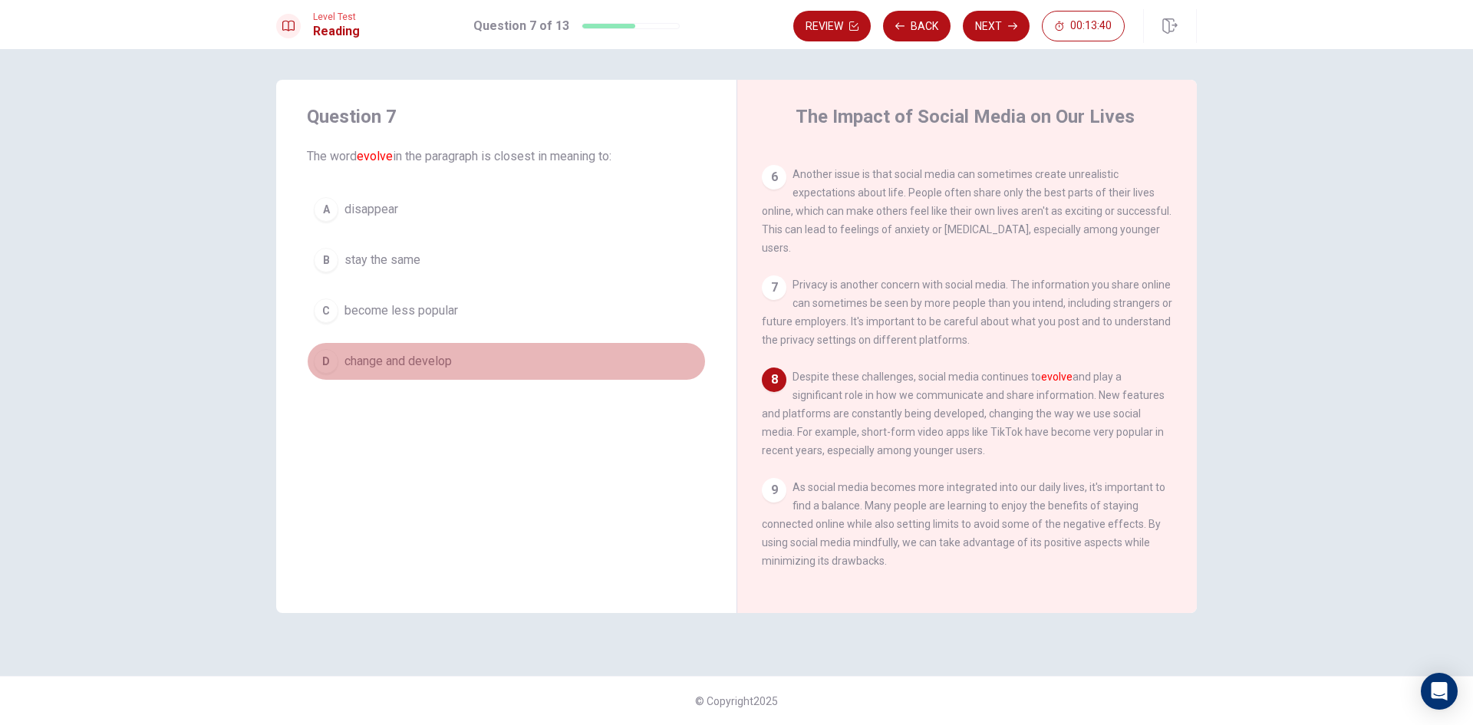
click at [460, 361] on button "D change and develop" at bounding box center [506, 361] width 399 height 38
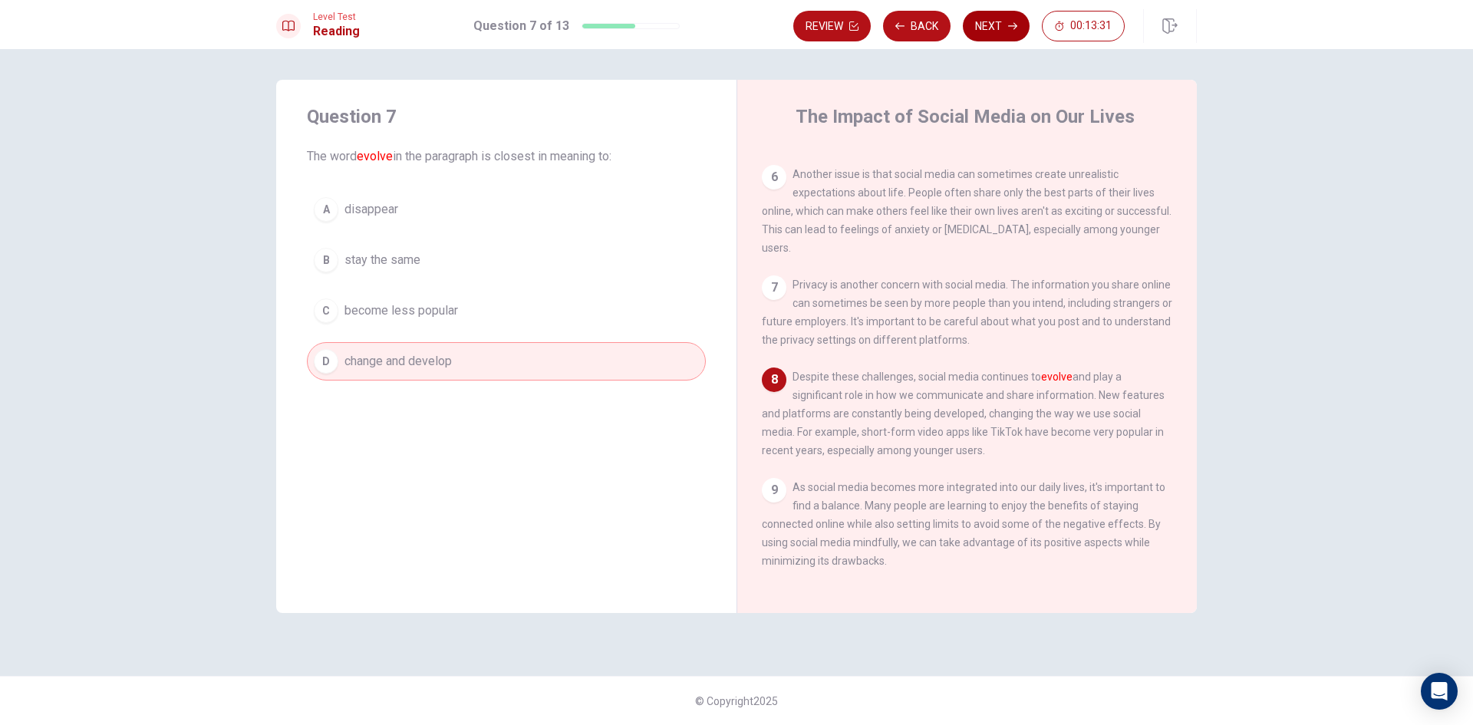
click at [1009, 25] on icon "button" at bounding box center [1012, 25] width 9 height 9
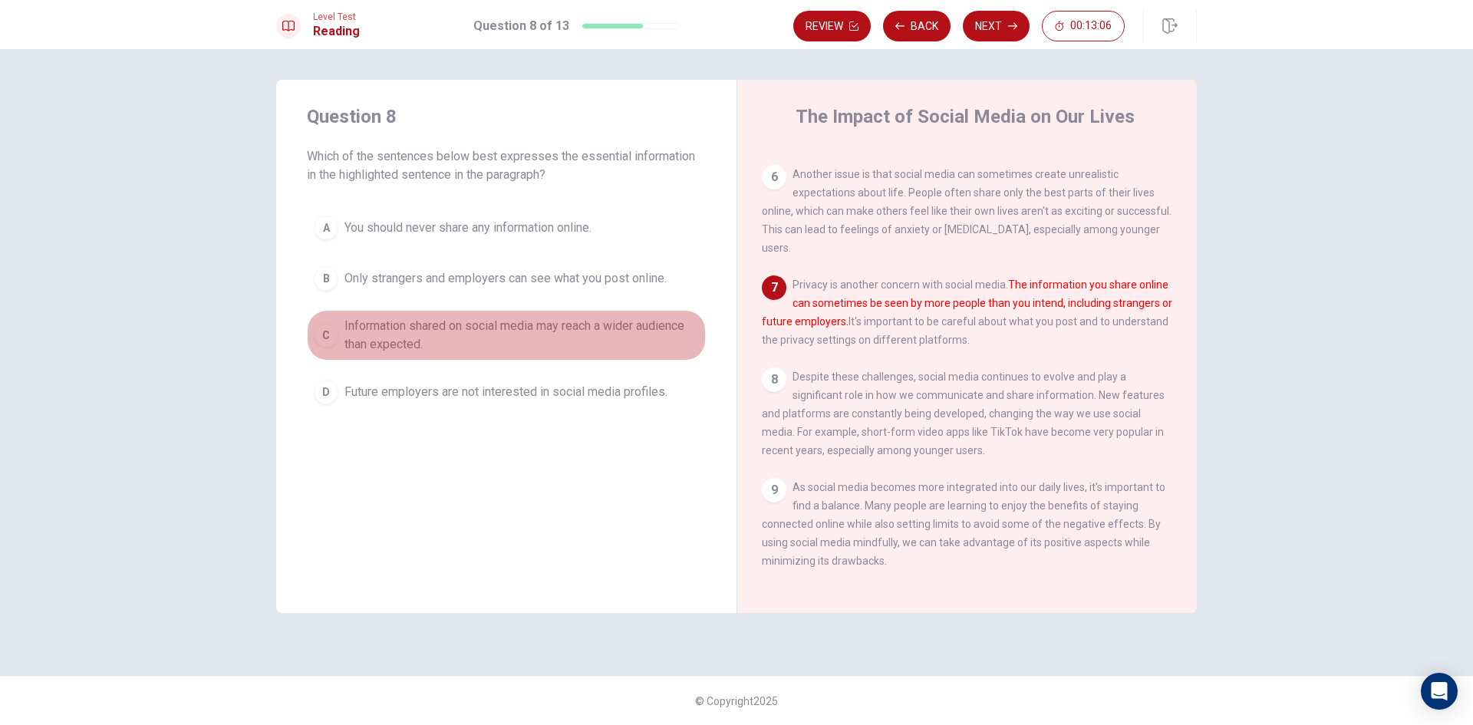
click at [332, 335] on div "C" at bounding box center [326, 335] width 25 height 25
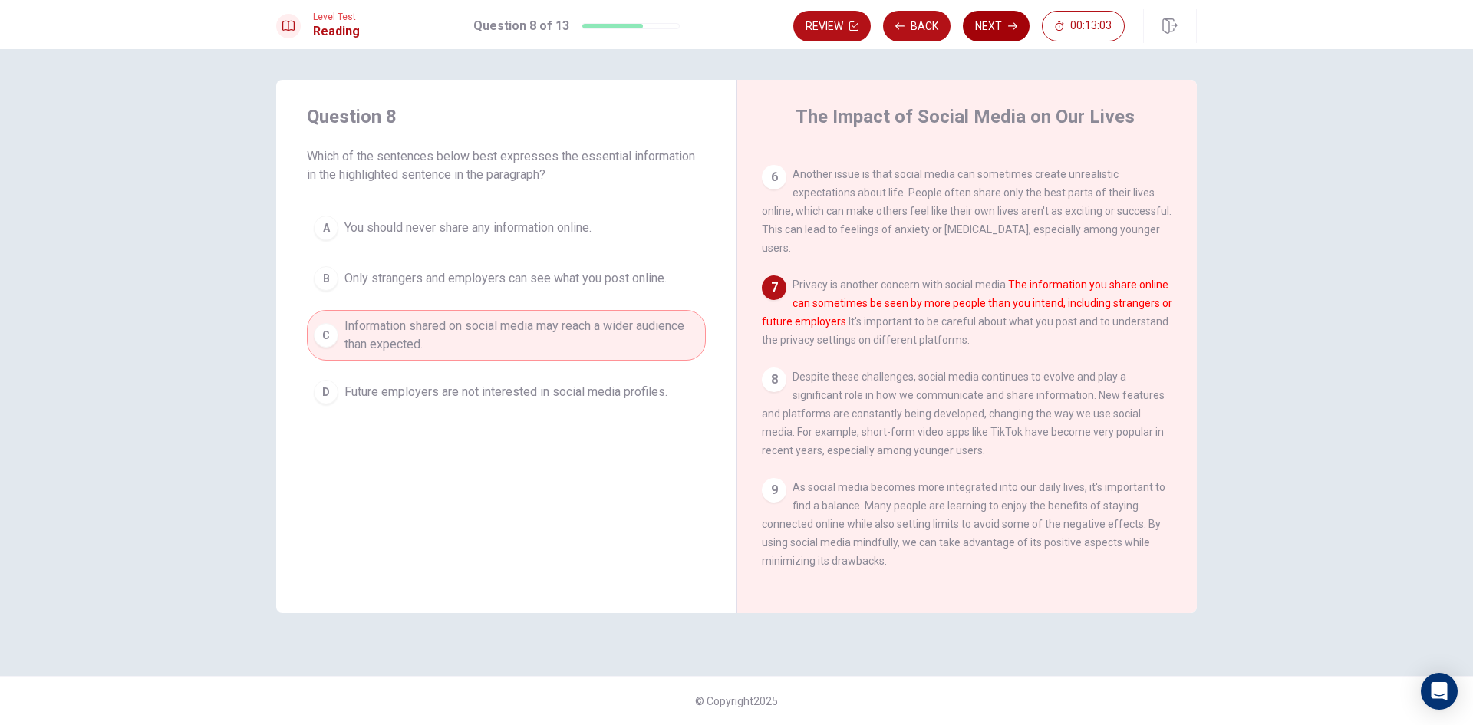
click at [994, 21] on button "Next" at bounding box center [996, 26] width 67 height 31
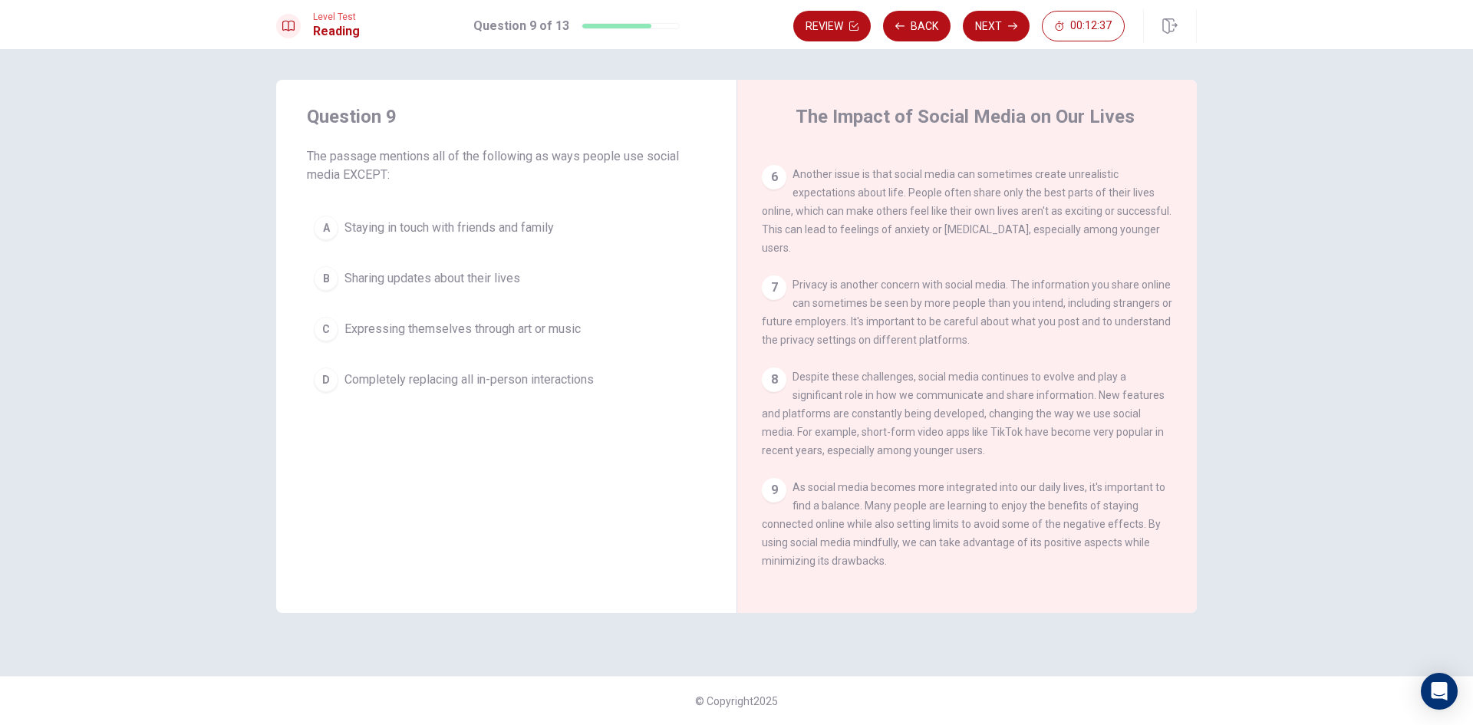
click at [569, 386] on span "Completely replacing all in-person interactions" at bounding box center [468, 380] width 249 height 18
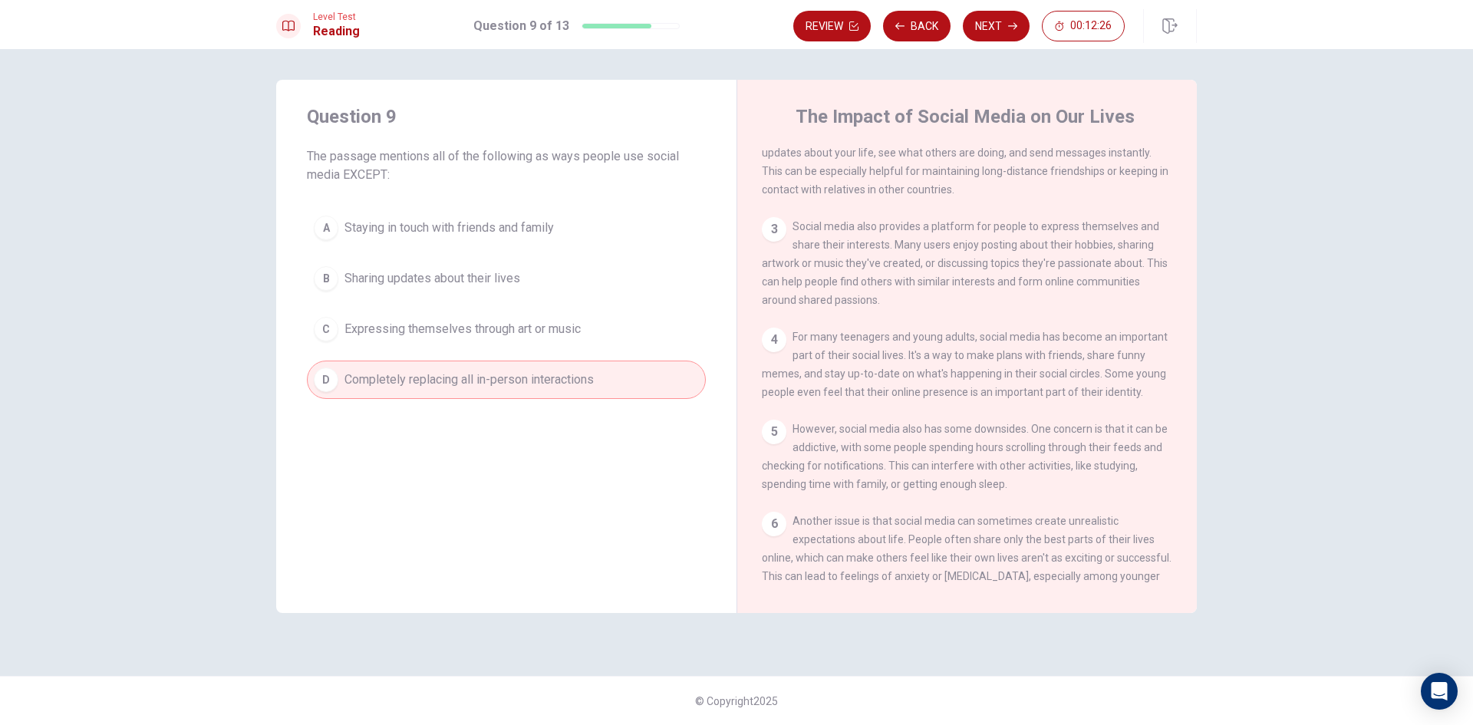
scroll to position [147, 0]
click at [999, 28] on button "Next" at bounding box center [996, 26] width 67 height 31
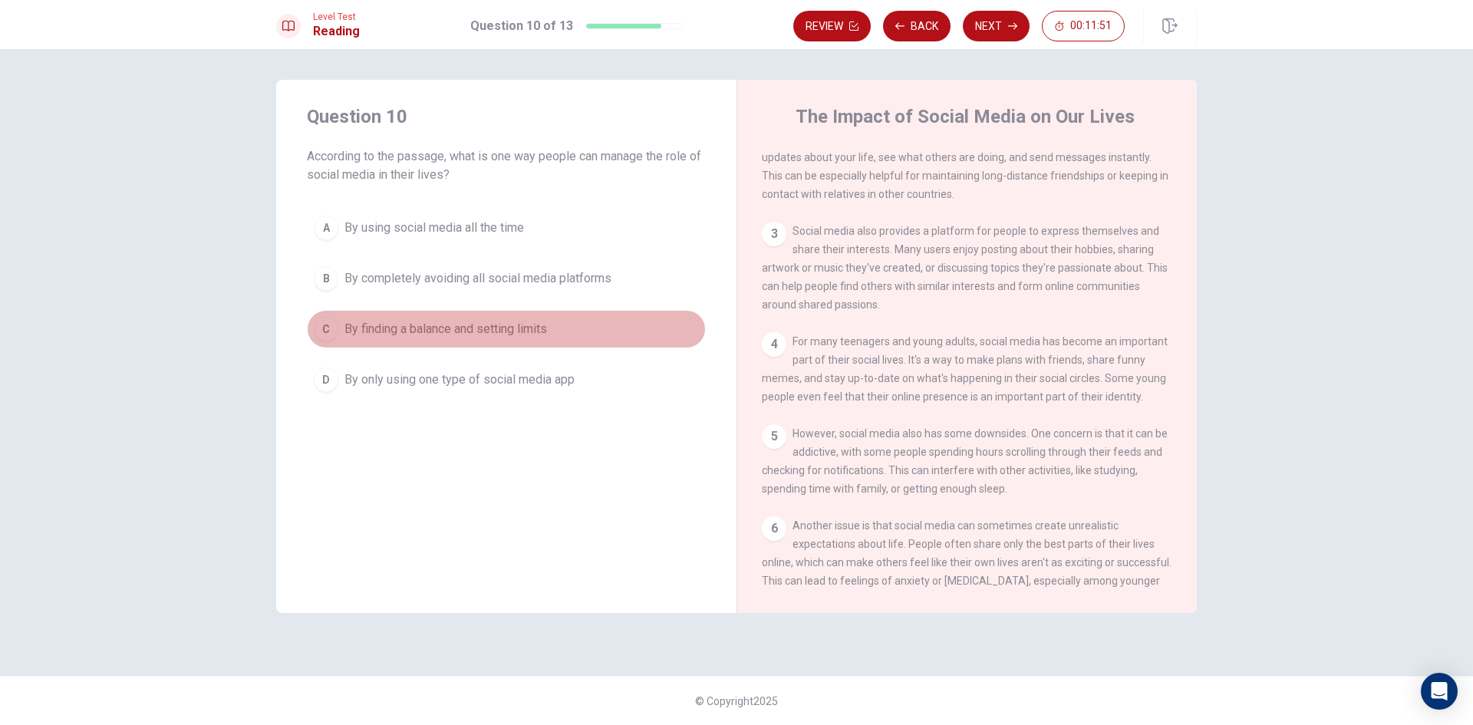
click at [480, 325] on span "By finding a balance and setting limits" at bounding box center [445, 329] width 203 height 18
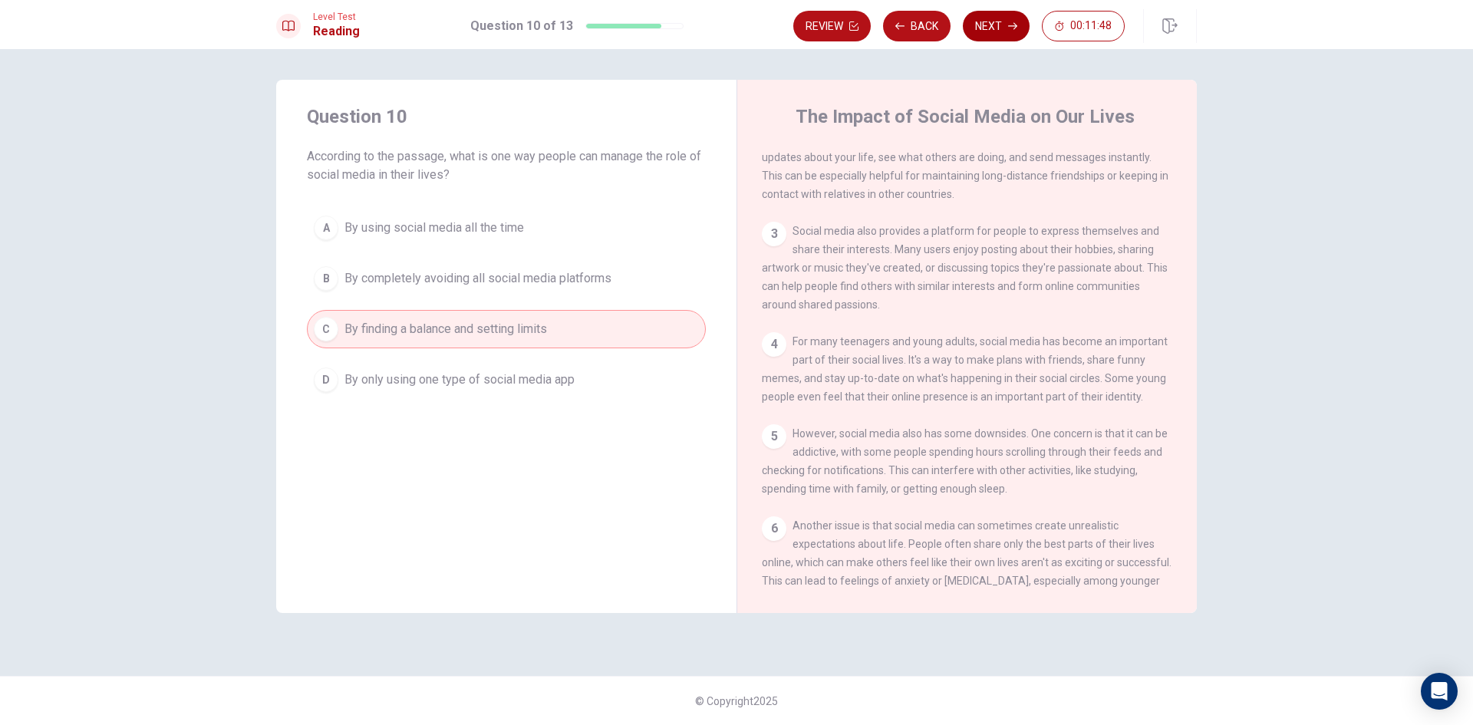
click at [1017, 28] on icon "button" at bounding box center [1012, 25] width 9 height 9
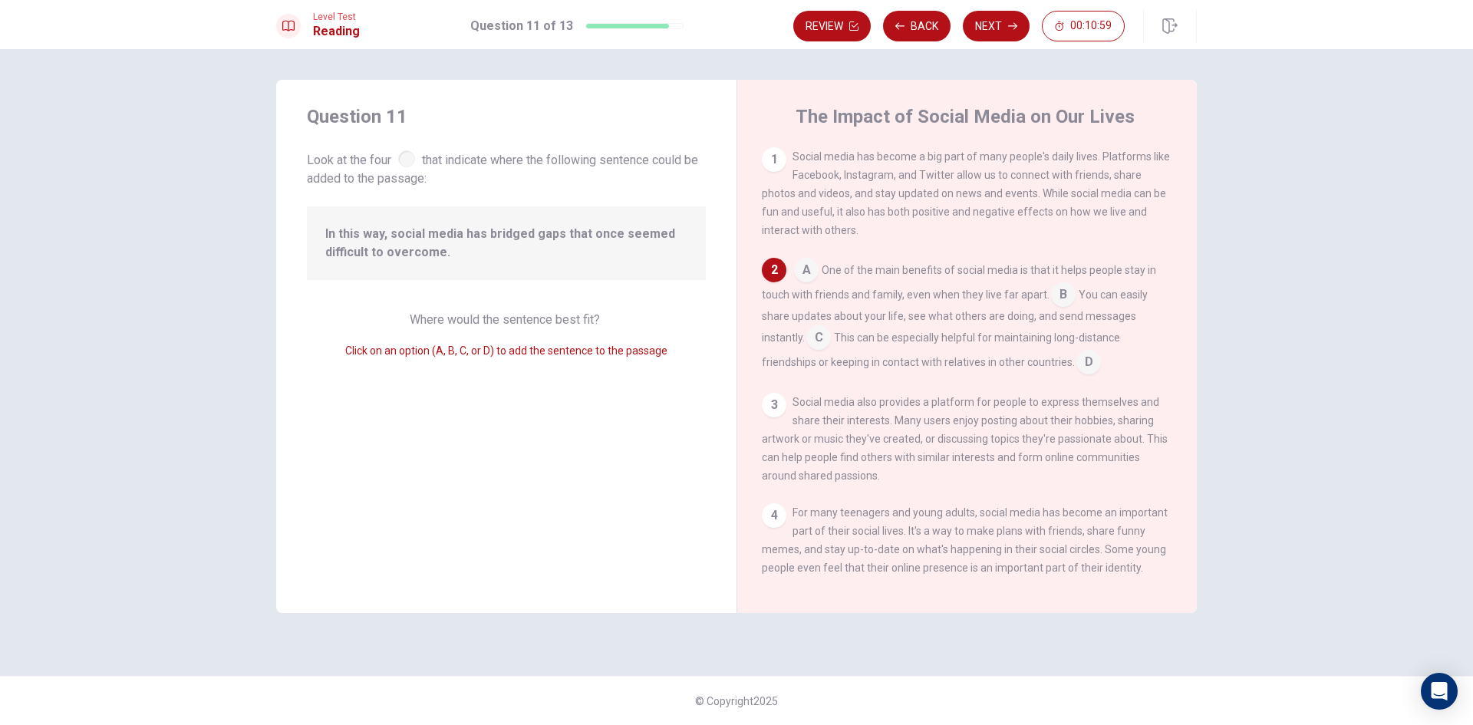
scroll to position [77, 0]
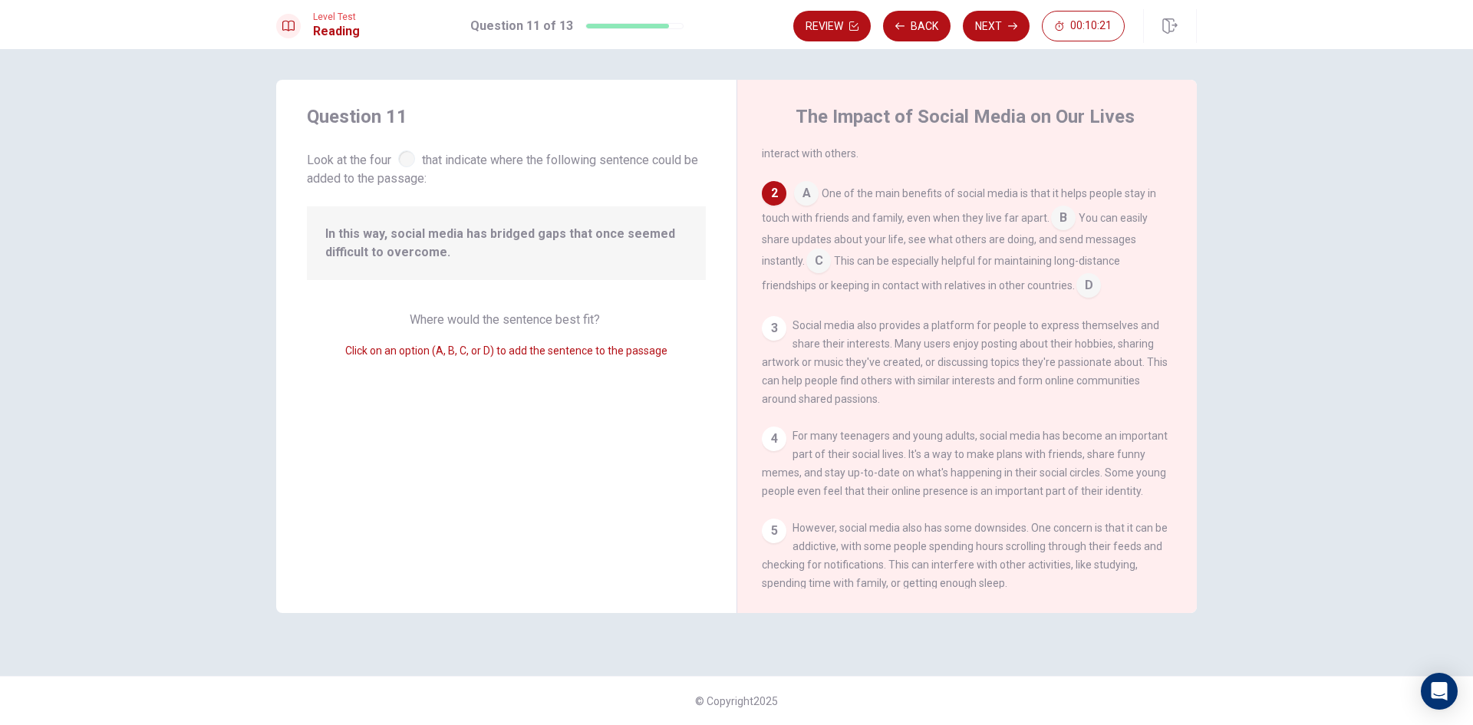
click at [1059, 228] on input at bounding box center [1063, 219] width 25 height 25
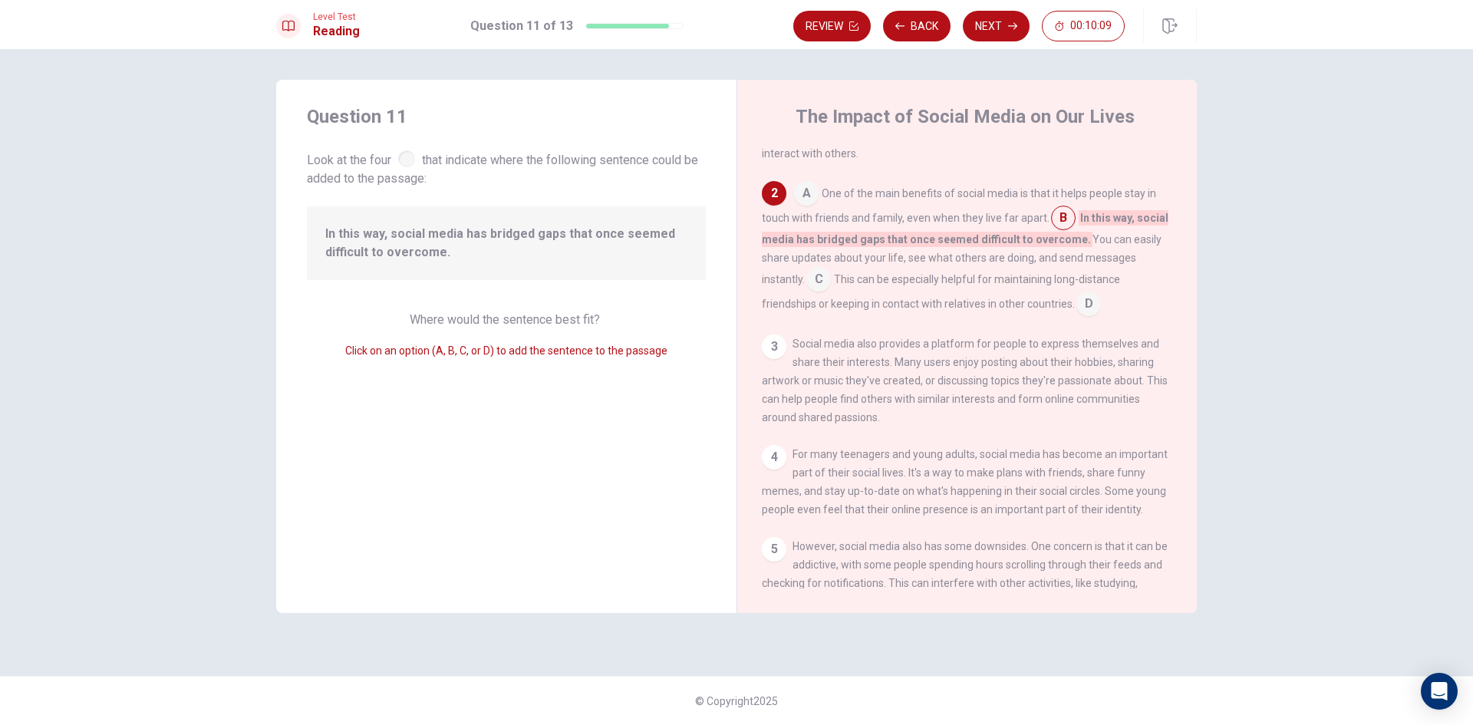
click at [802, 202] on input at bounding box center [806, 195] width 25 height 25
click at [820, 280] on input at bounding box center [818, 281] width 25 height 25
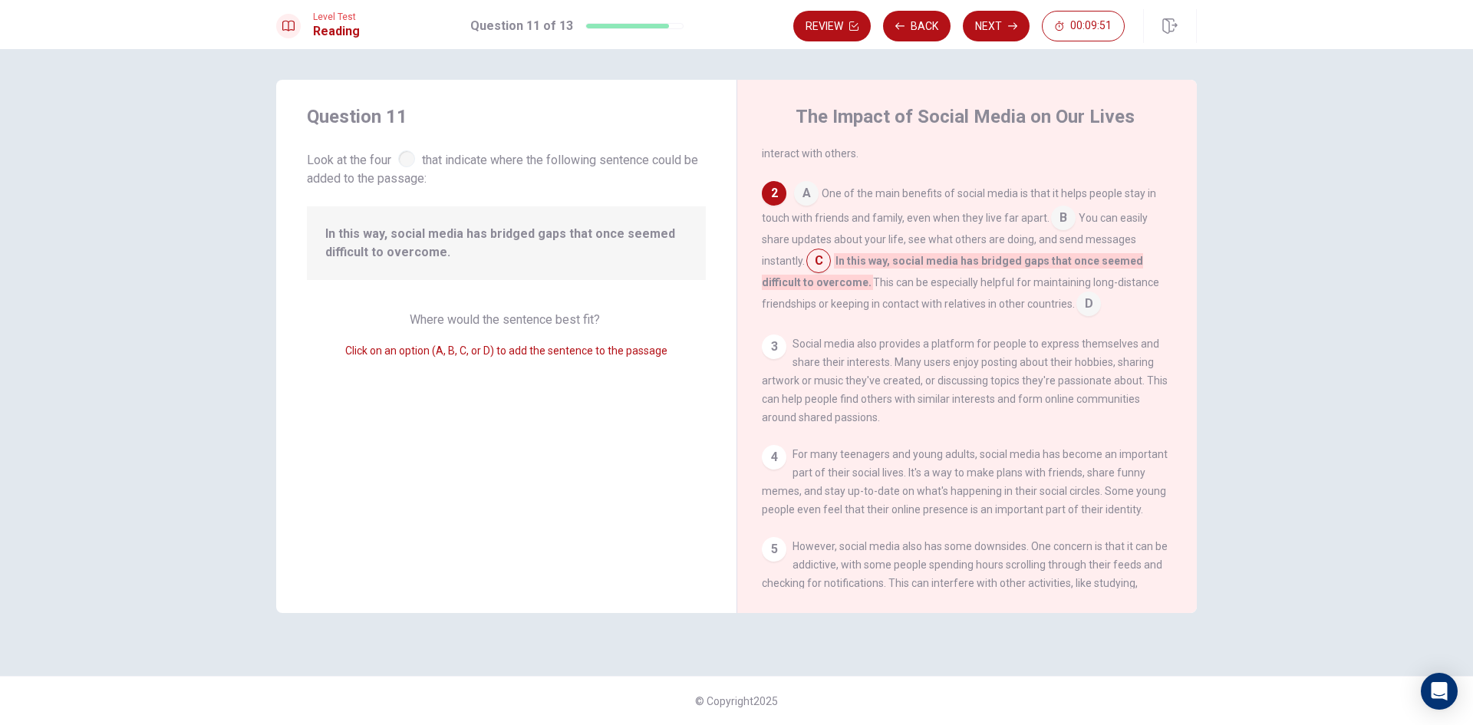
click at [1090, 317] on input at bounding box center [1088, 305] width 25 height 25
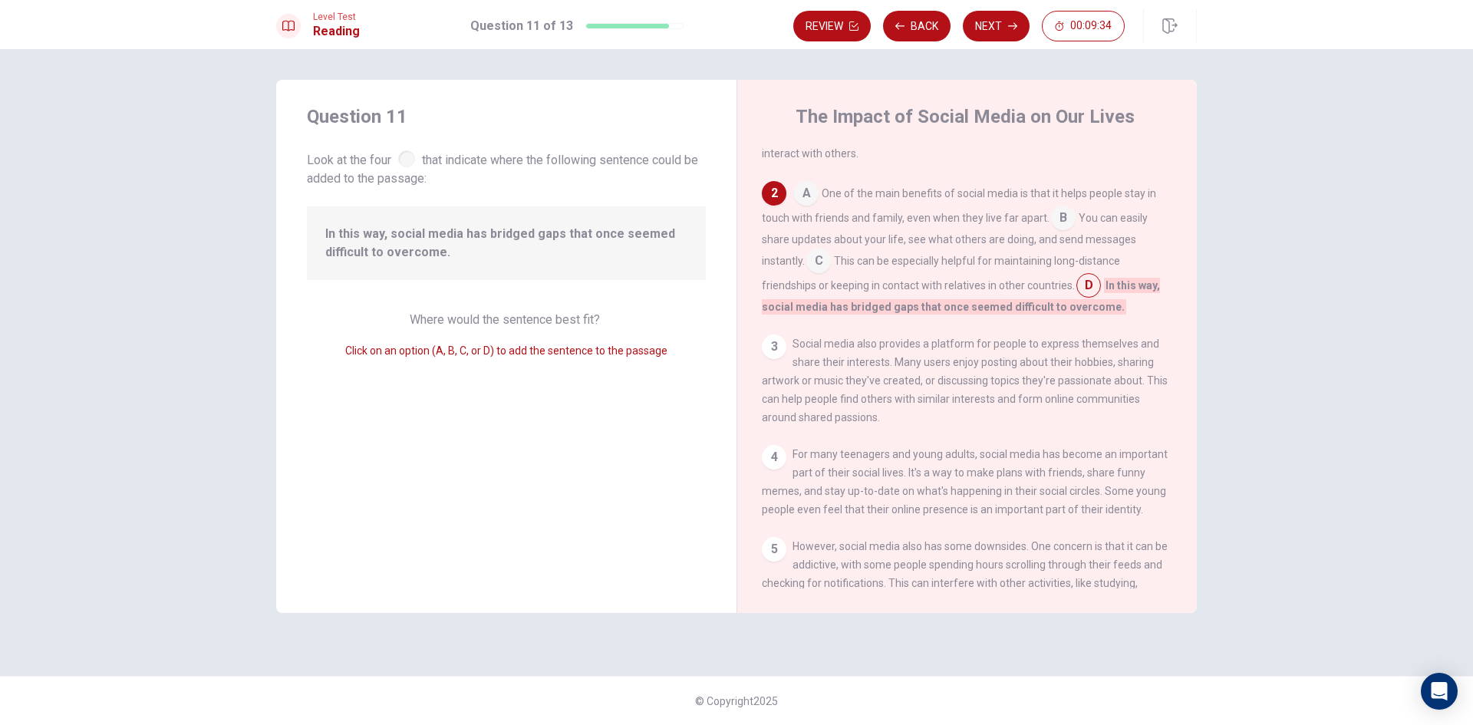
click at [1061, 224] on input at bounding box center [1063, 219] width 25 height 25
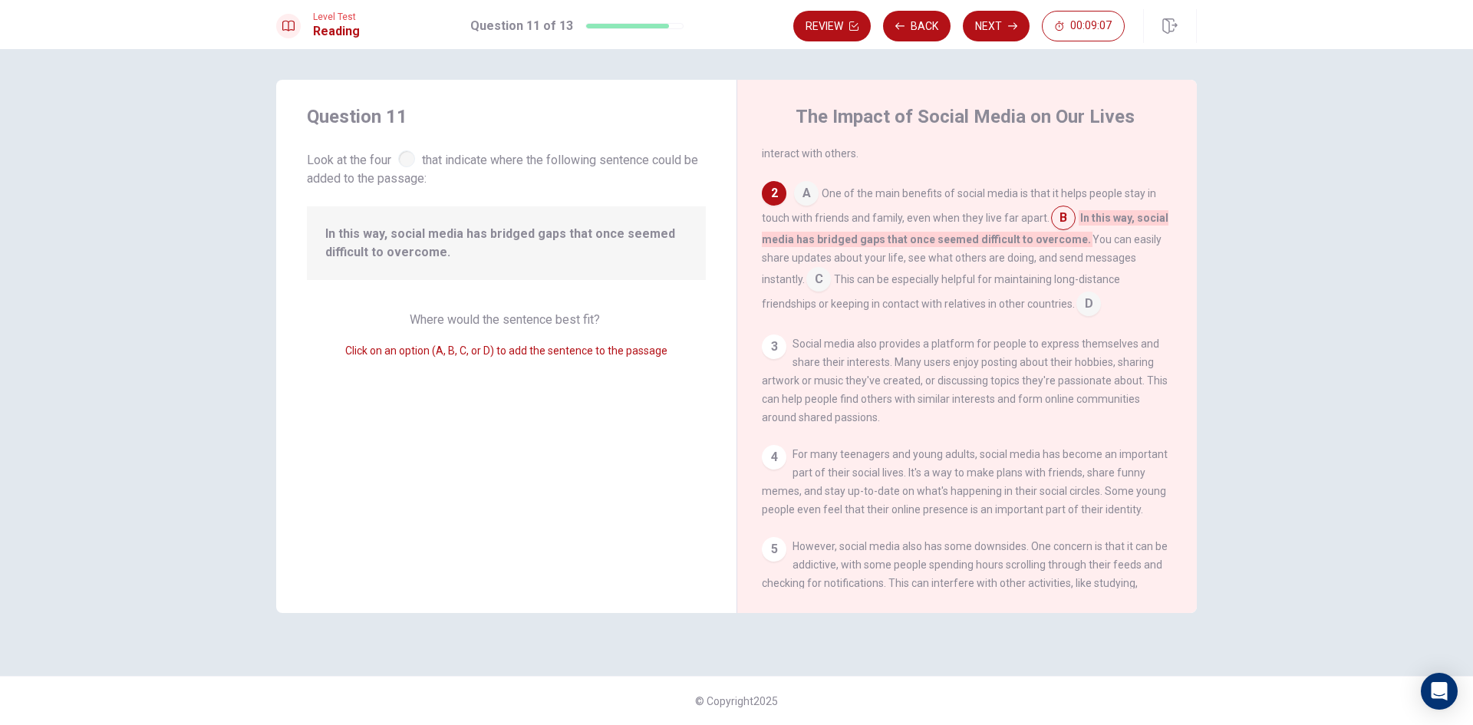
click at [822, 285] on input at bounding box center [818, 281] width 25 height 25
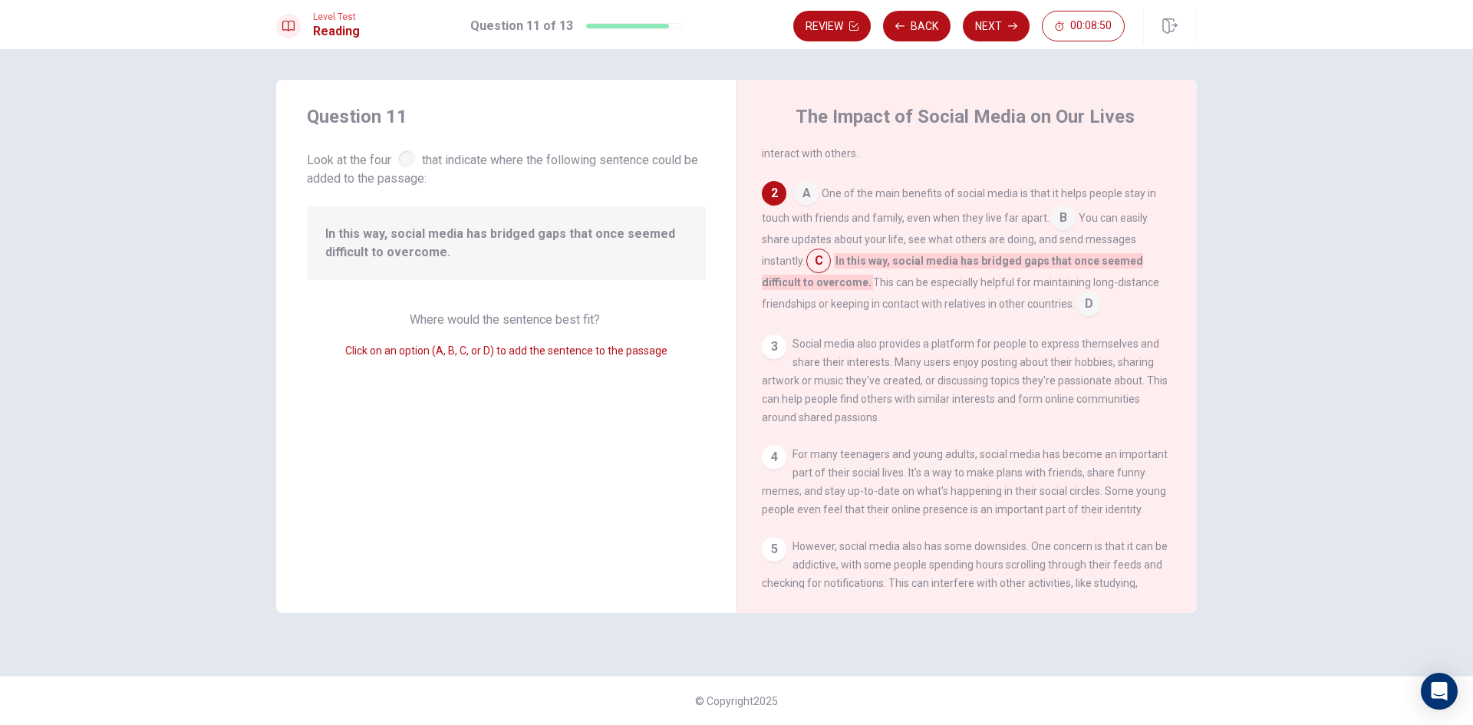
click at [806, 200] on input at bounding box center [806, 195] width 25 height 25
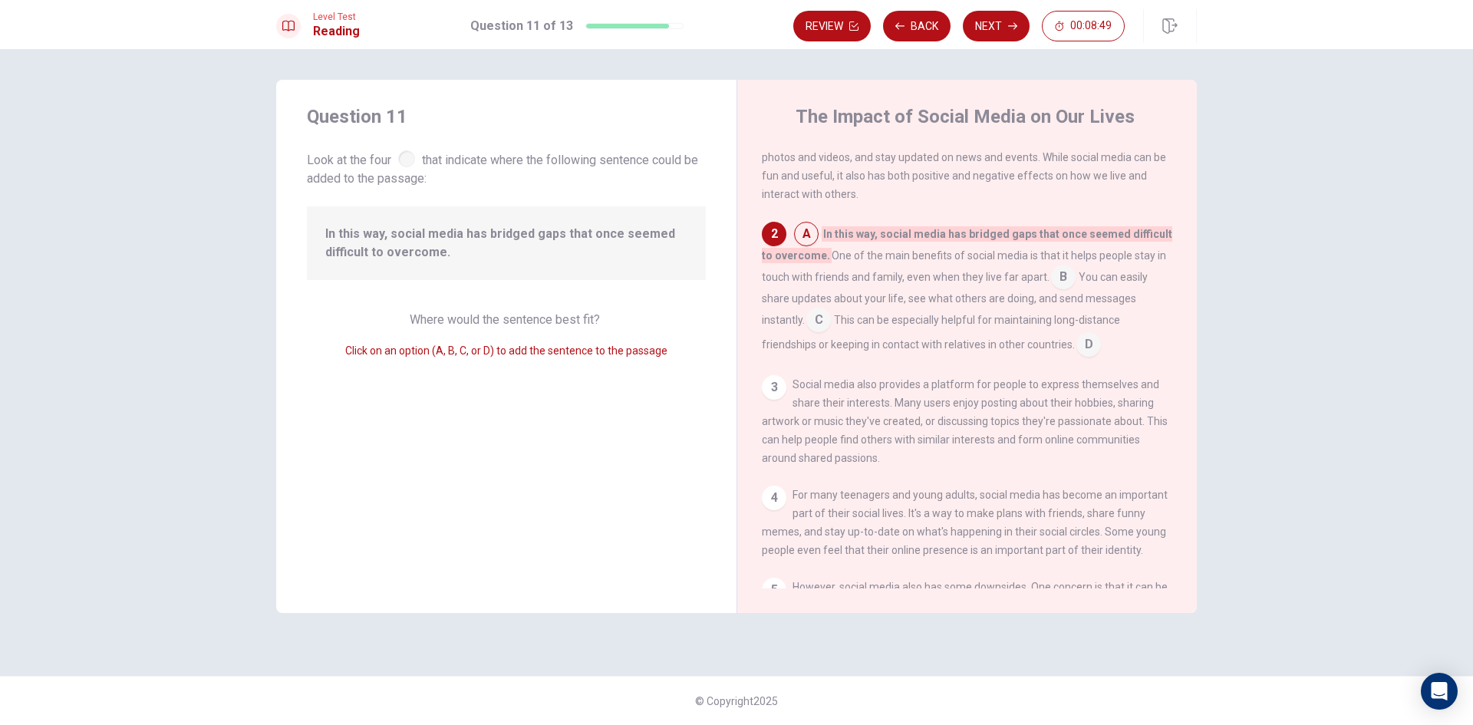
scroll to position [0, 0]
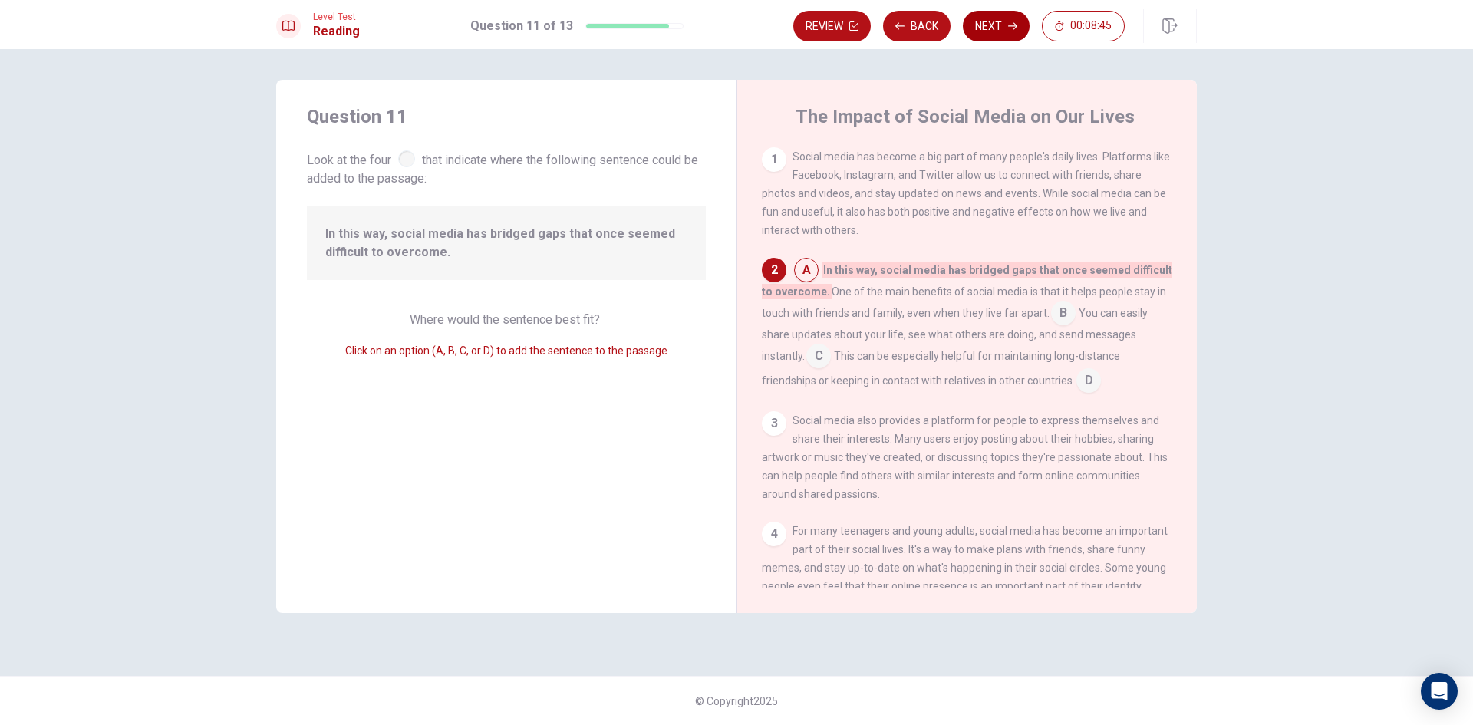
click at [985, 19] on button "Next" at bounding box center [996, 26] width 67 height 31
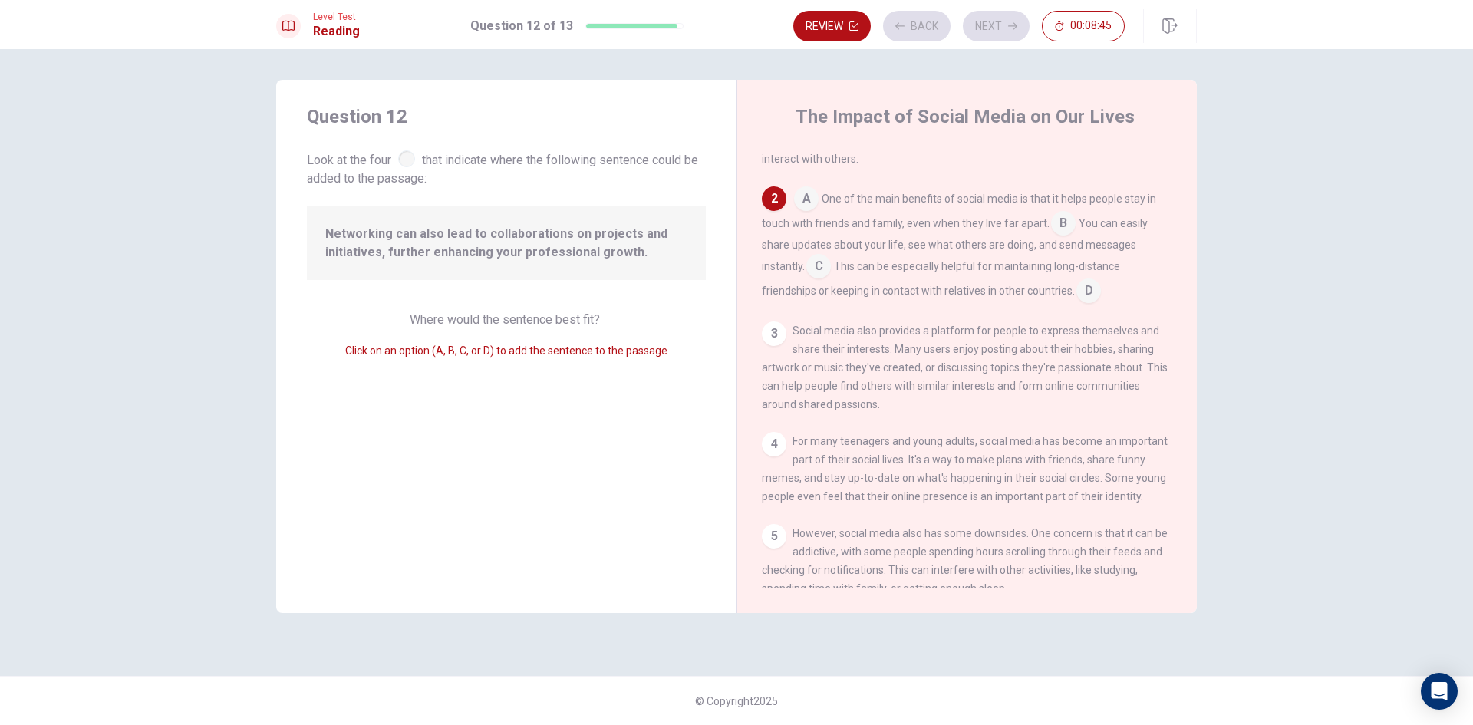
scroll to position [114, 0]
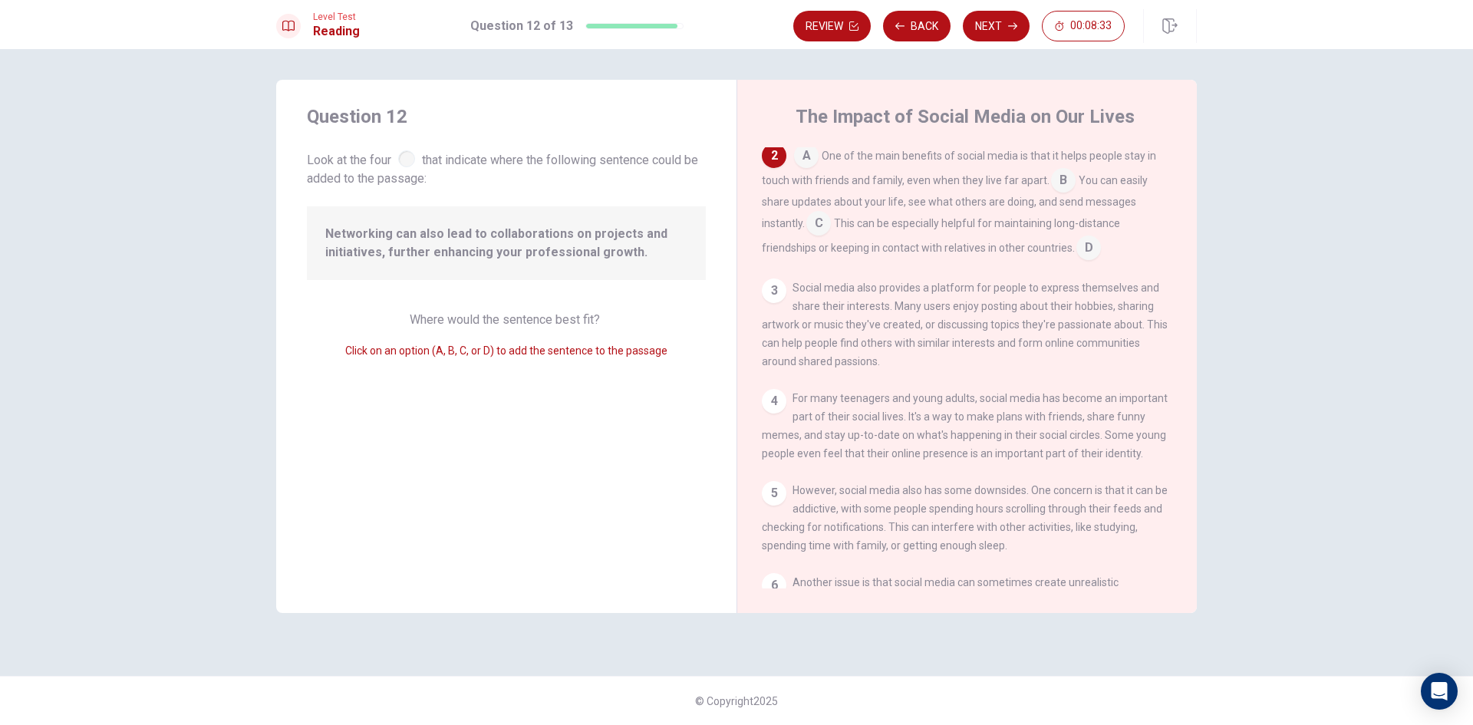
click at [1079, 249] on input at bounding box center [1088, 249] width 25 height 25
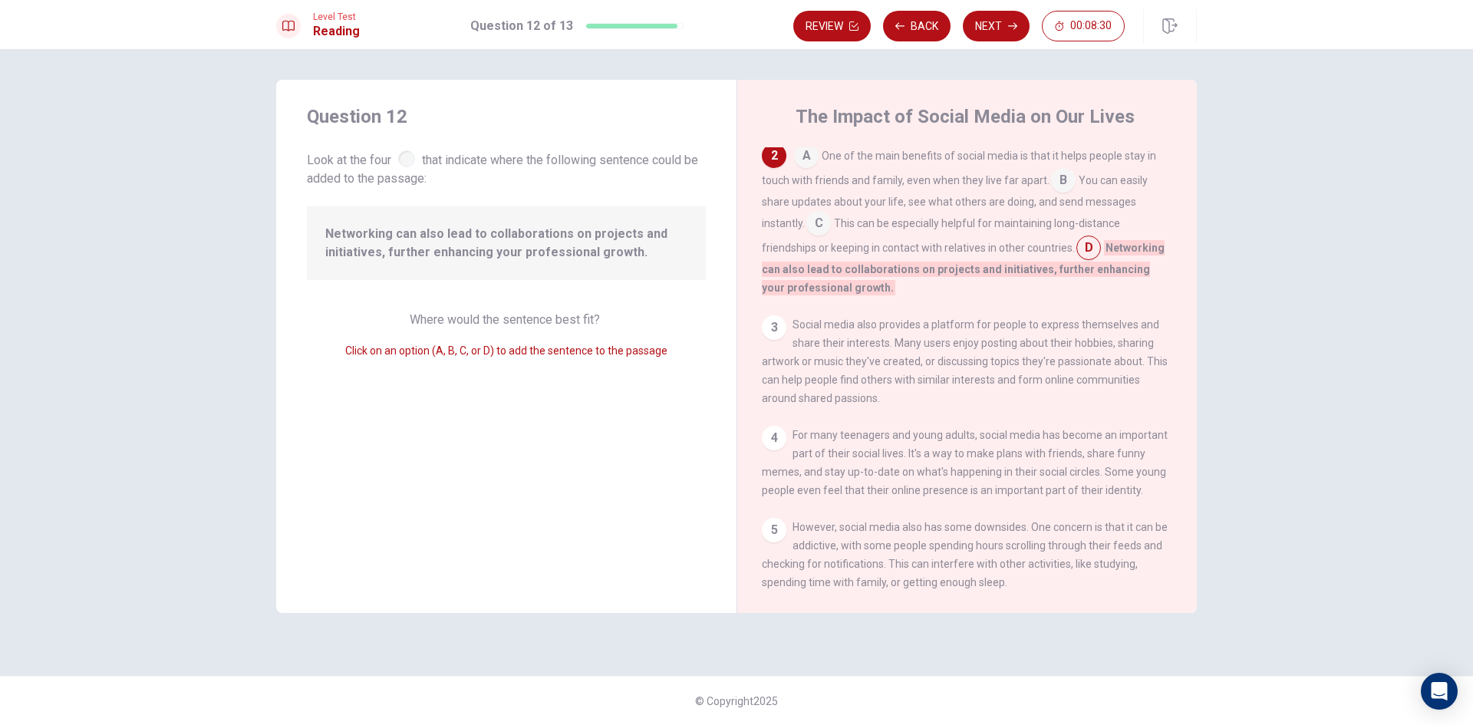
click at [823, 227] on input at bounding box center [818, 225] width 25 height 25
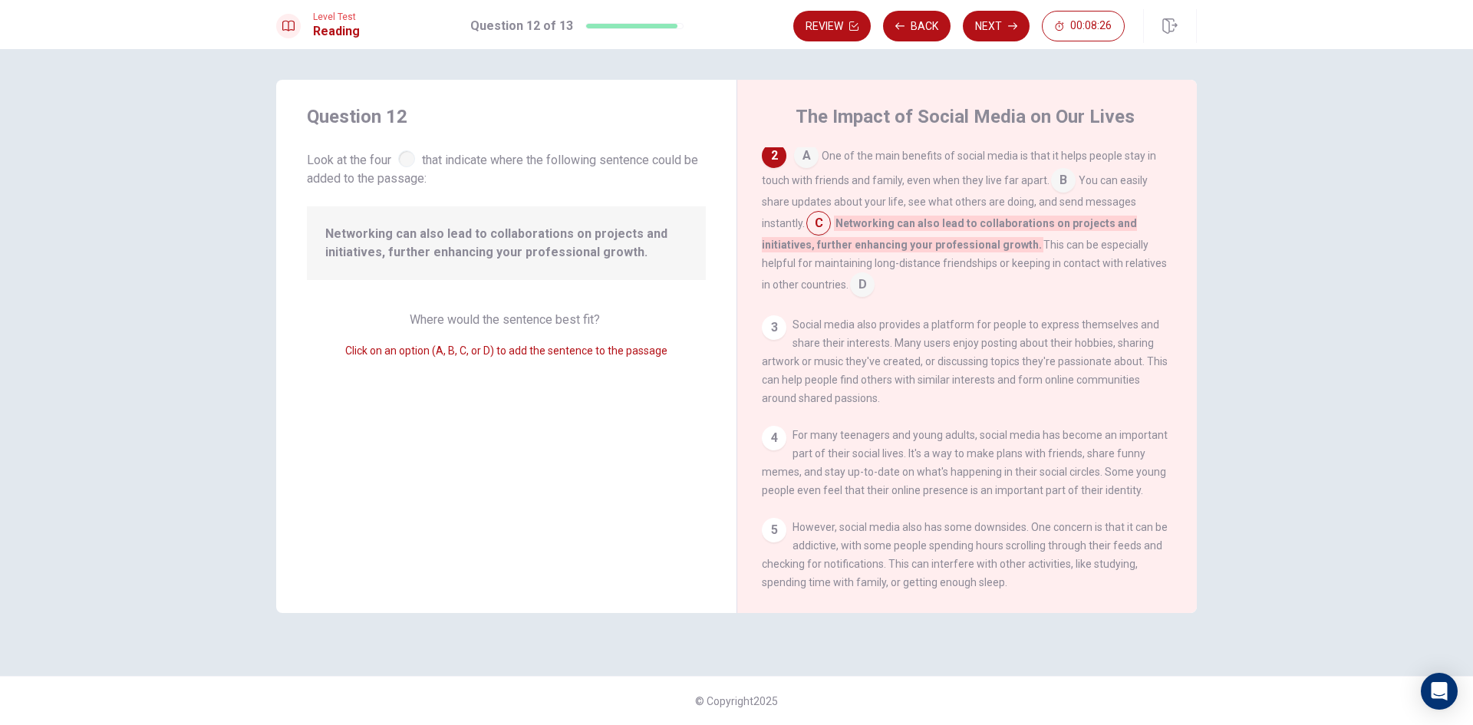
click at [1058, 180] on input at bounding box center [1063, 182] width 25 height 25
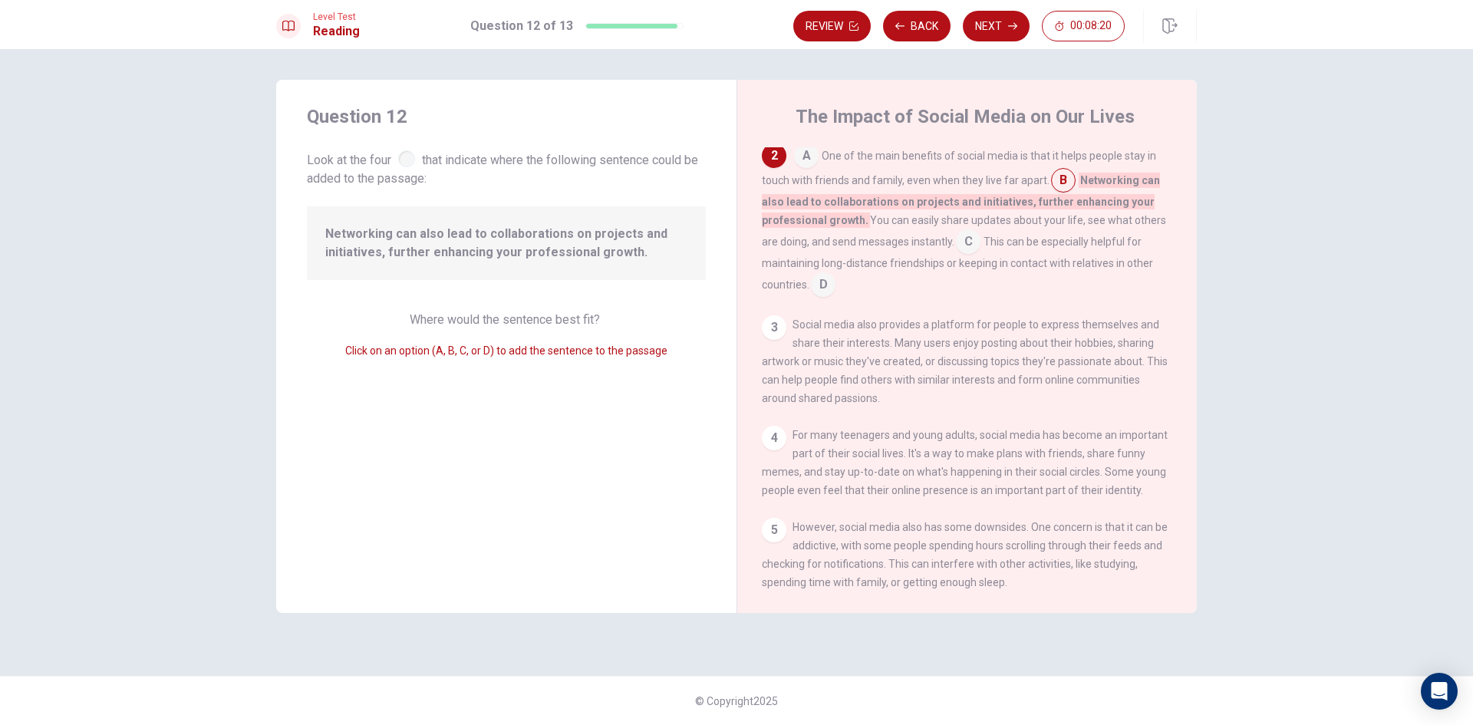
click at [967, 244] on input at bounding box center [968, 243] width 25 height 25
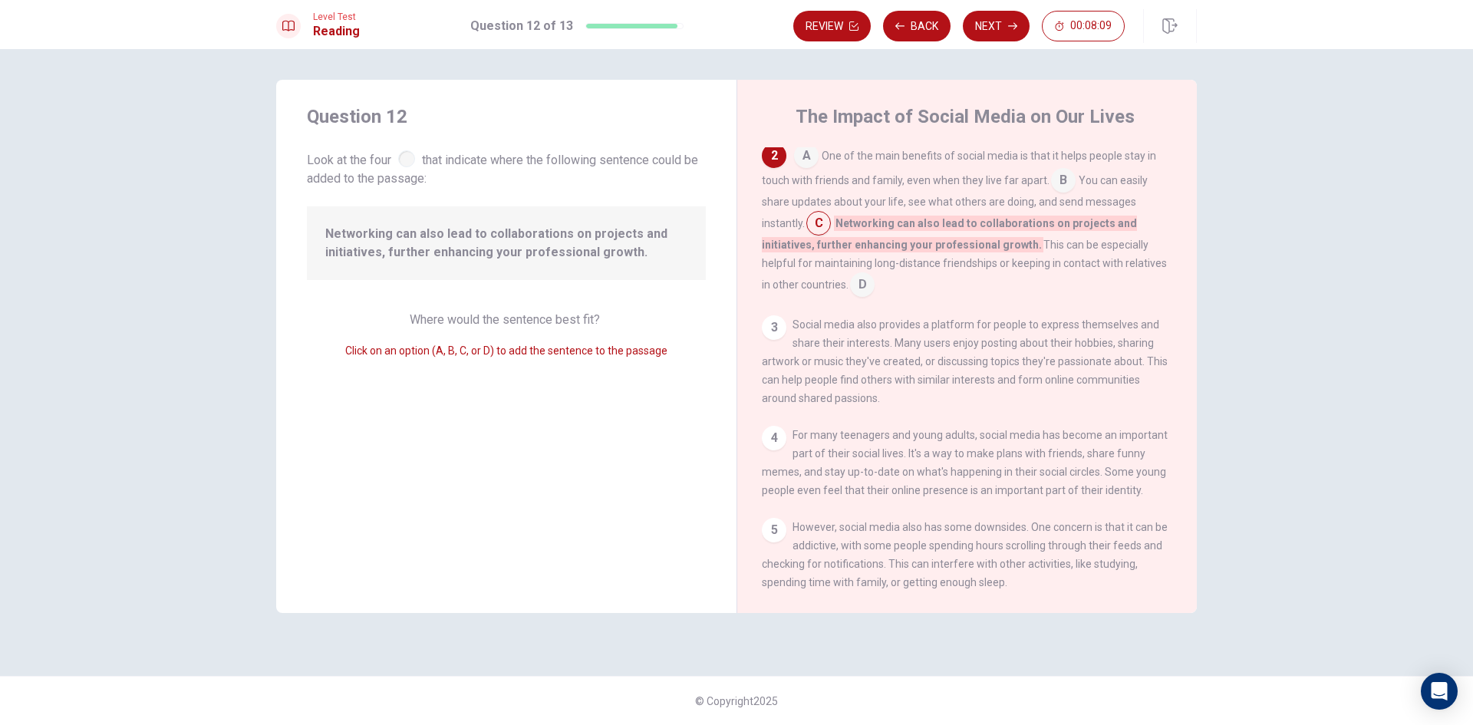
click at [863, 280] on input at bounding box center [862, 286] width 25 height 25
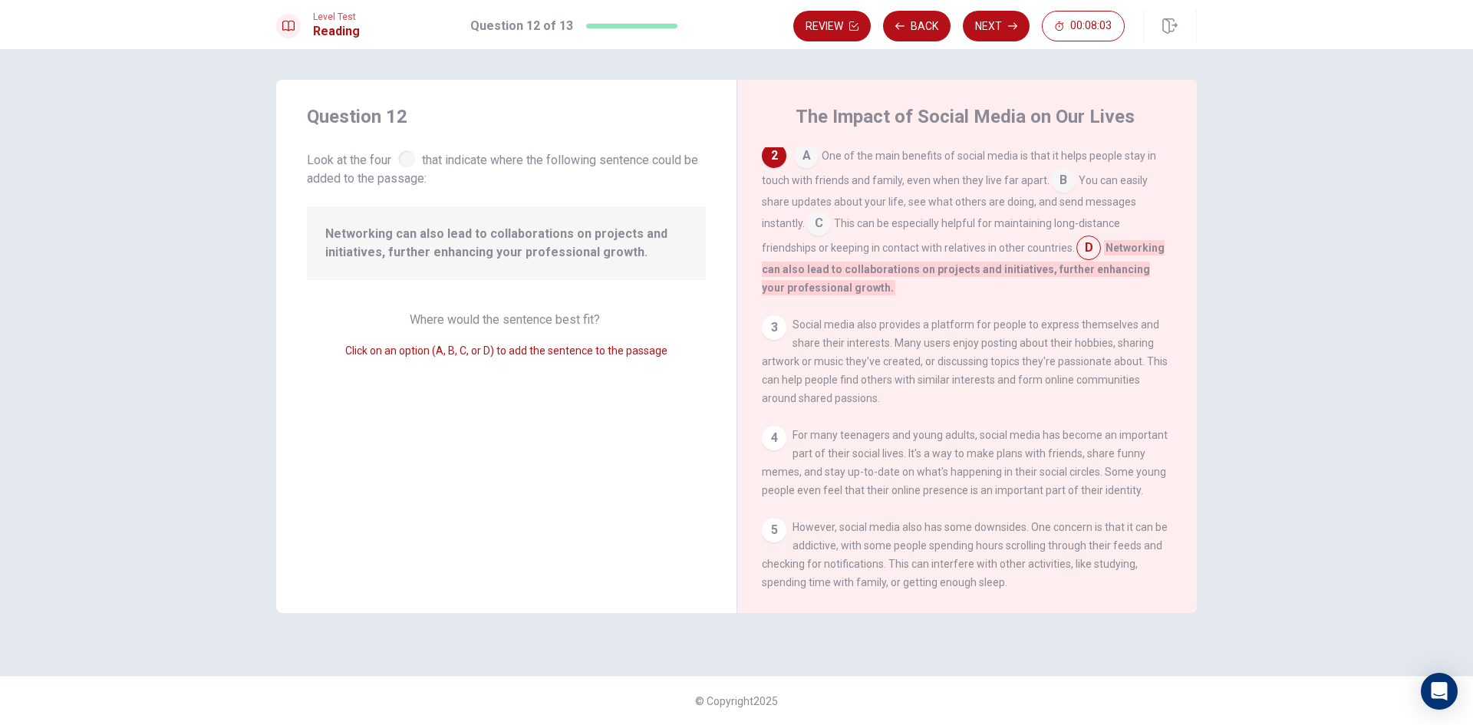
click at [1056, 183] on input at bounding box center [1063, 182] width 25 height 25
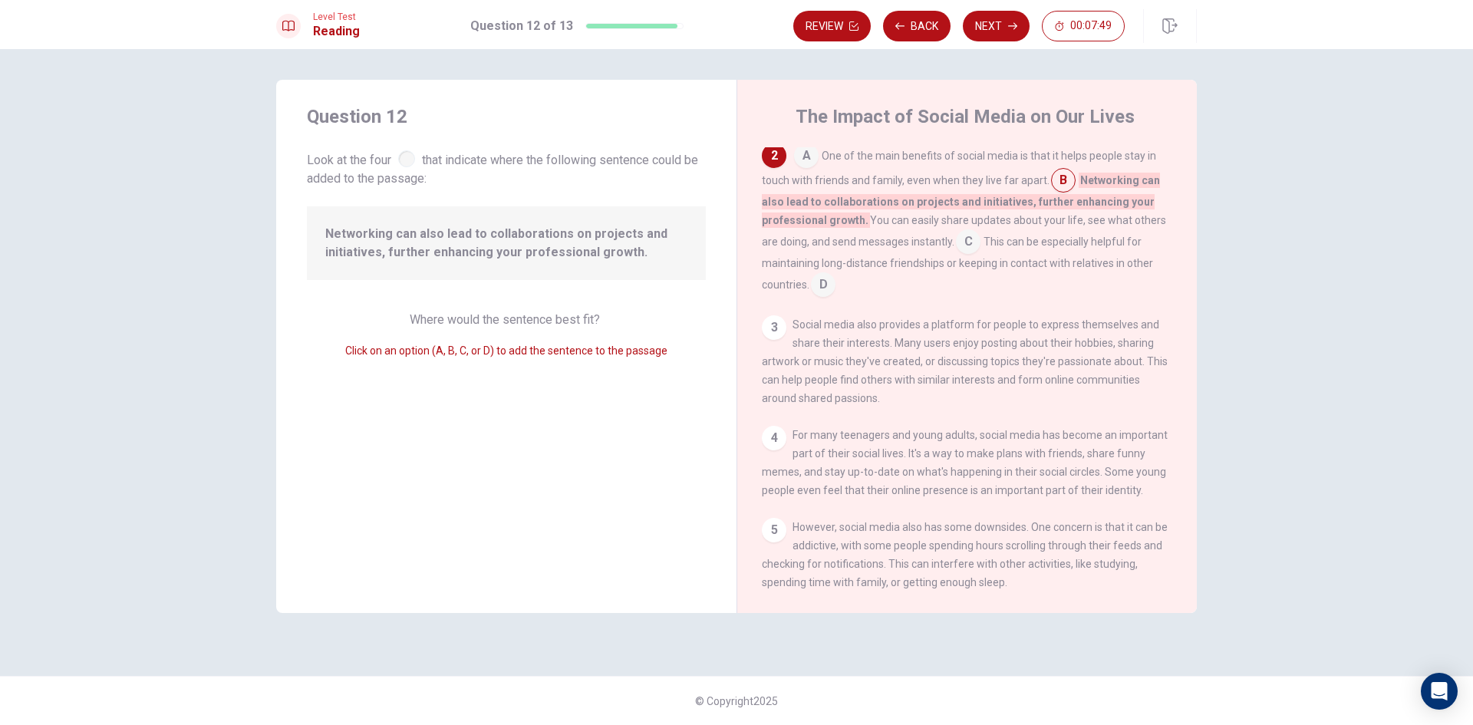
drag, startPoint x: 968, startPoint y: 244, endPoint x: 963, endPoint y: 236, distance: 10.0
click at [967, 244] on input at bounding box center [968, 243] width 25 height 25
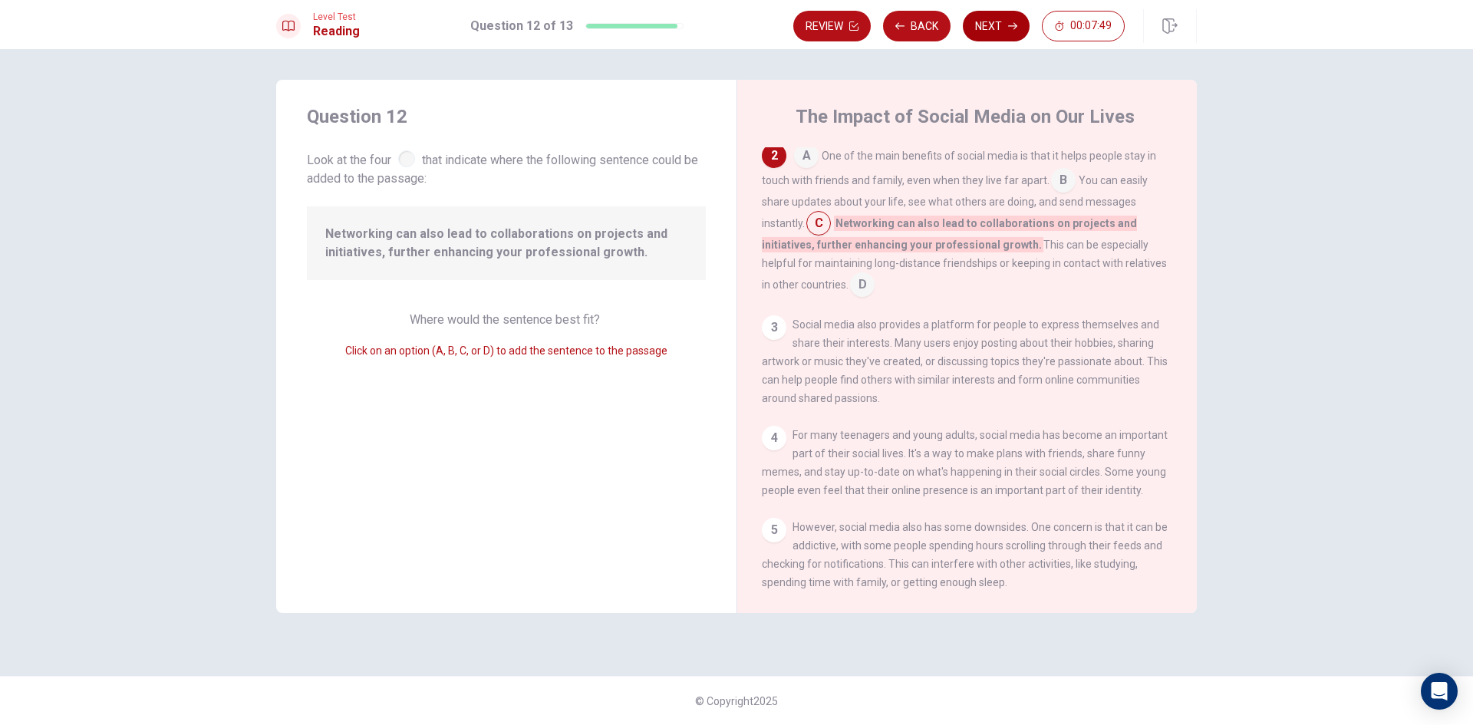
click at [989, 23] on button "Next" at bounding box center [996, 26] width 67 height 31
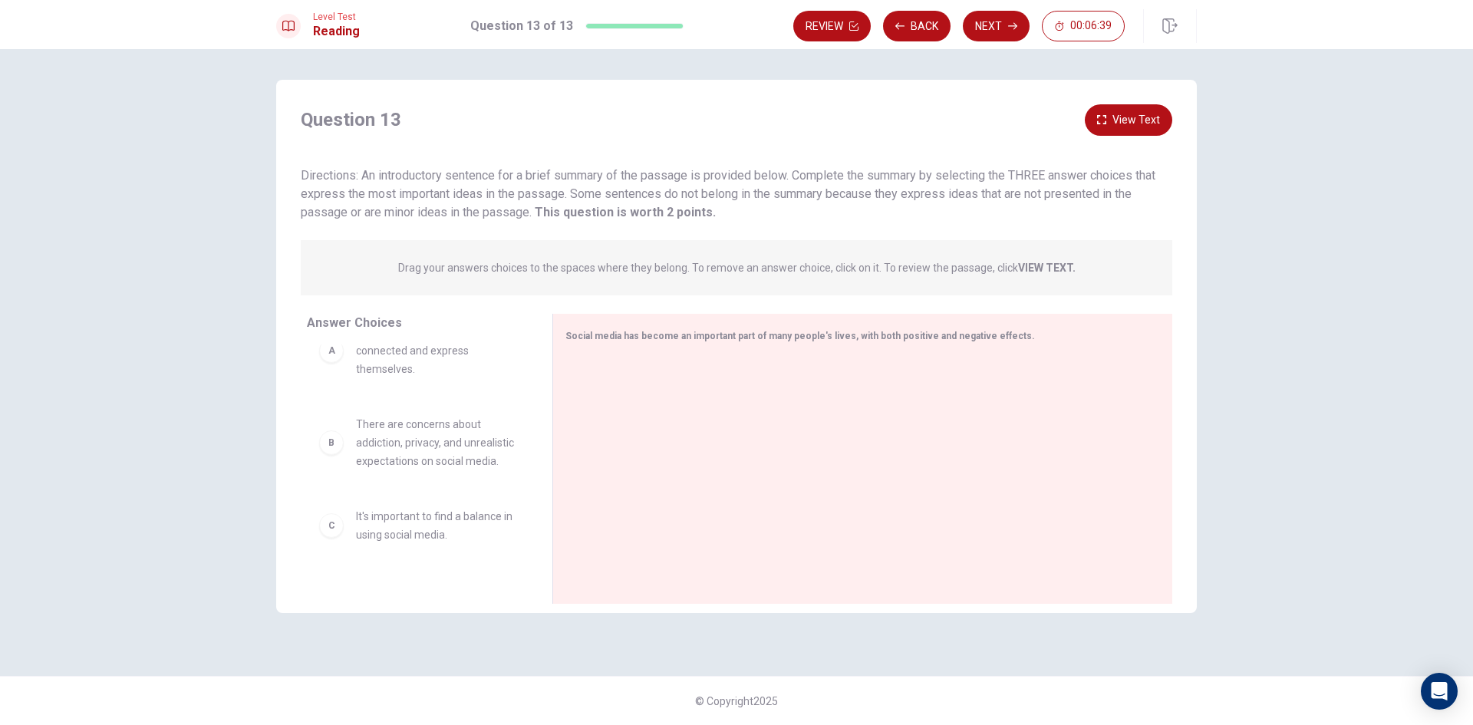
scroll to position [0, 0]
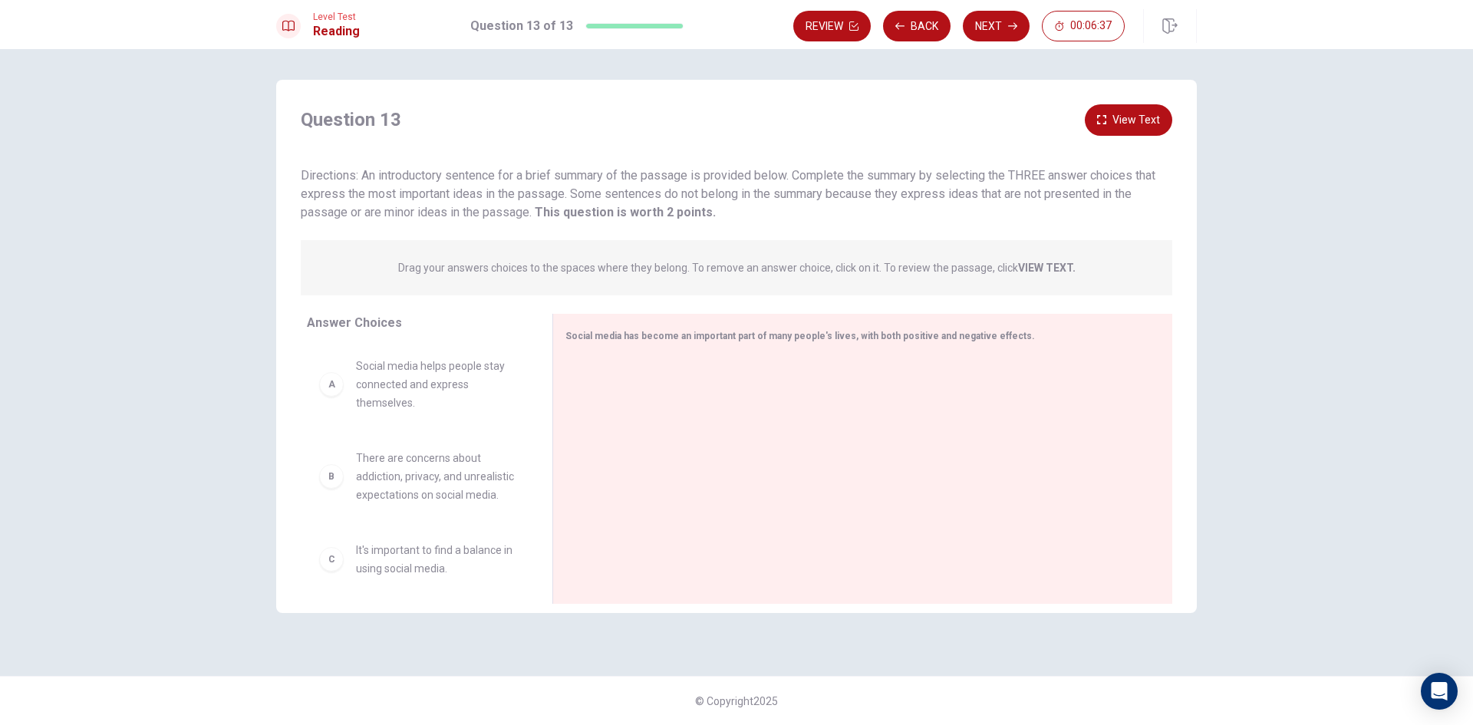
click at [329, 393] on div "A" at bounding box center [331, 384] width 25 height 25
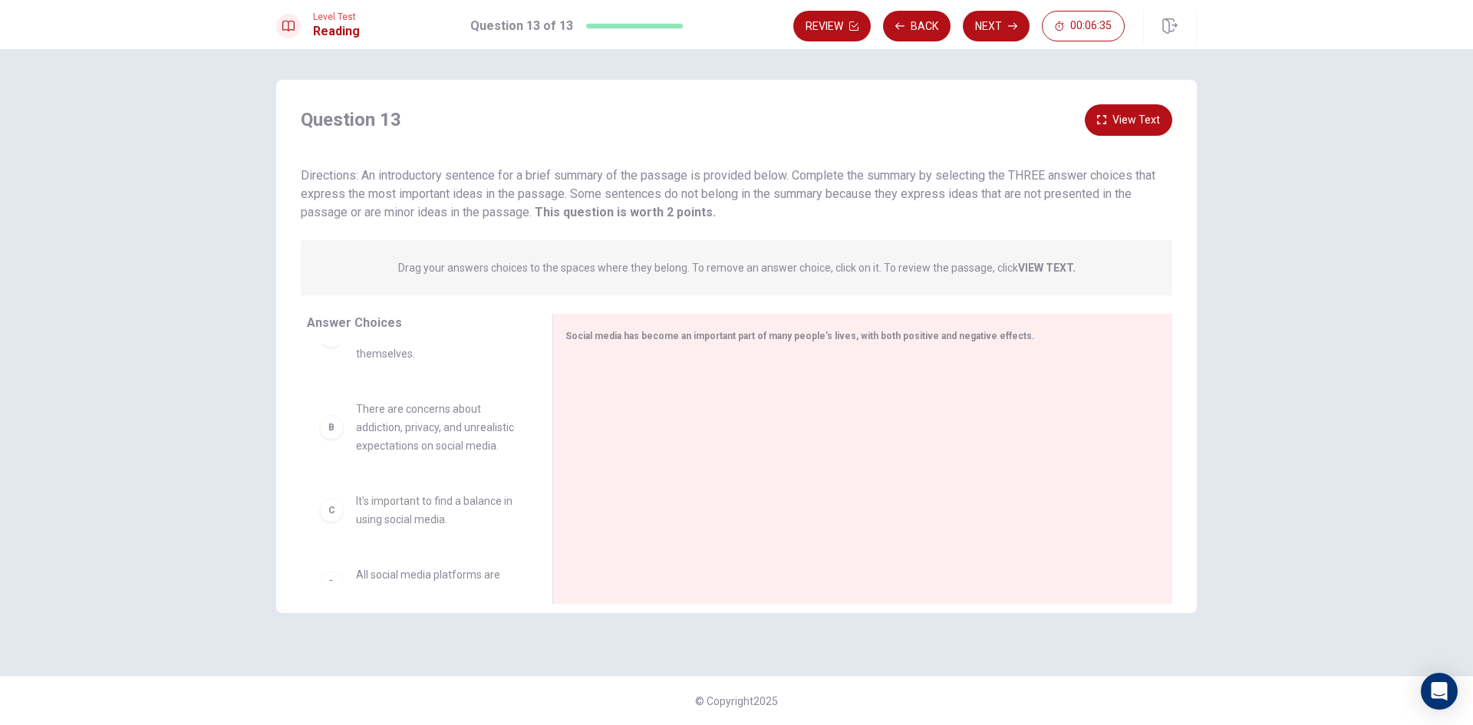
scroll to position [77, 0]
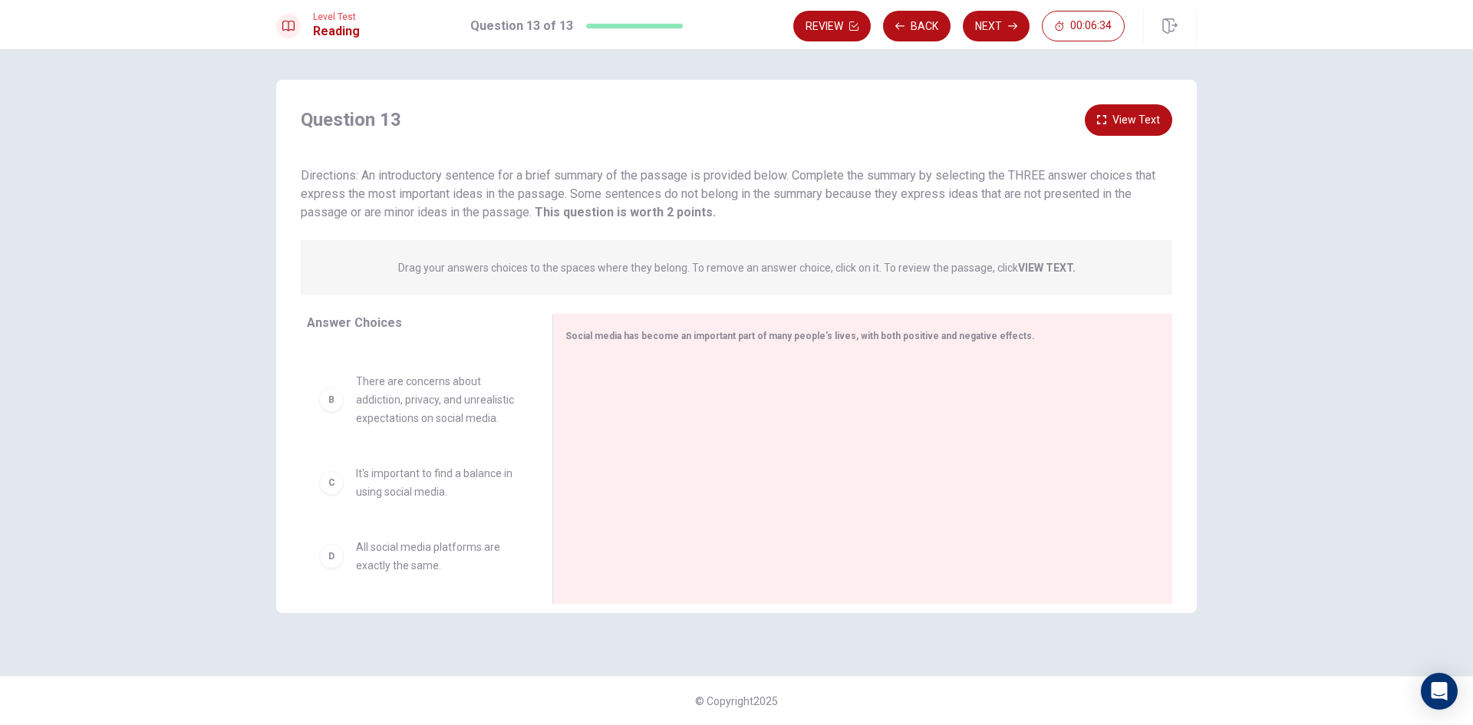
click at [332, 495] on div "C" at bounding box center [331, 482] width 25 height 25
drag, startPoint x: 335, startPoint y: 503, endPoint x: 604, endPoint y: 435, distance: 277.1
drag, startPoint x: 587, startPoint y: 384, endPoint x: 586, endPoint y: 437, distance: 52.2
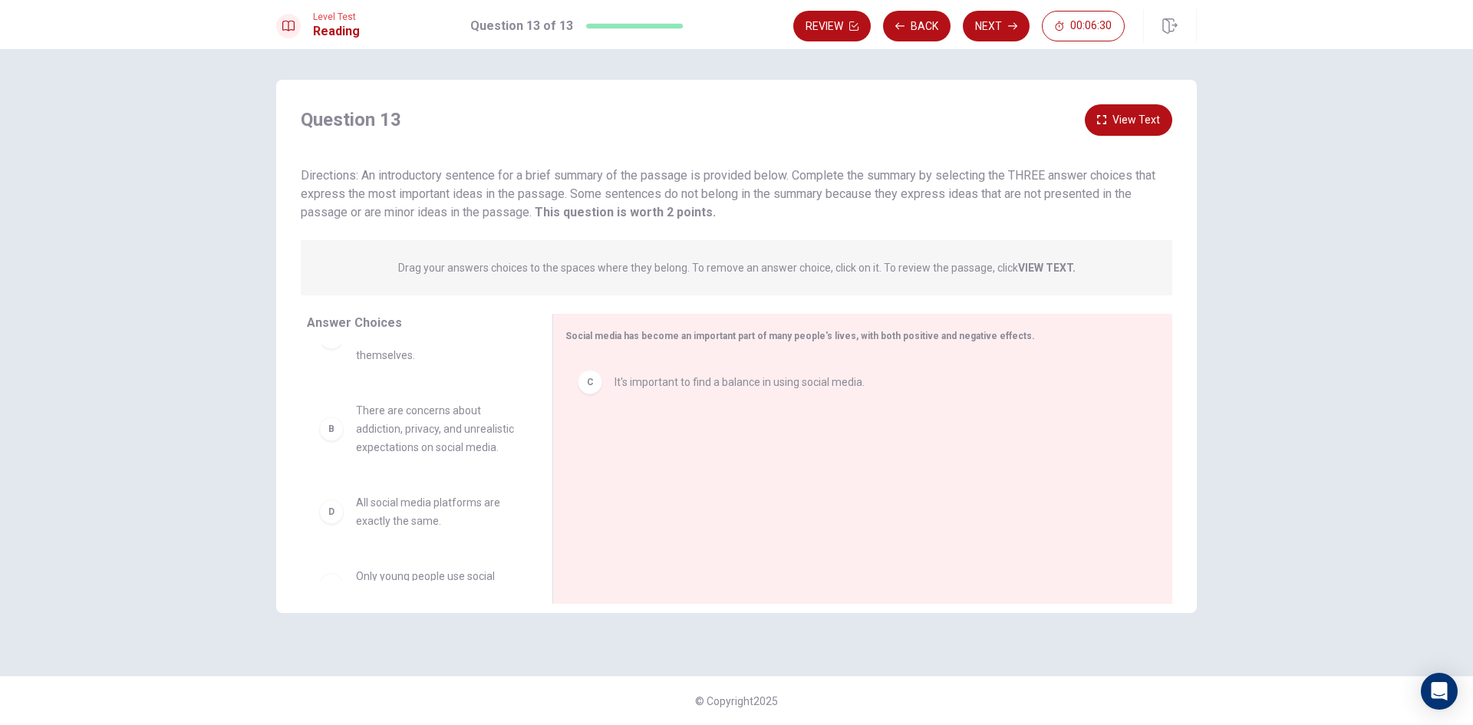
scroll to position [0, 0]
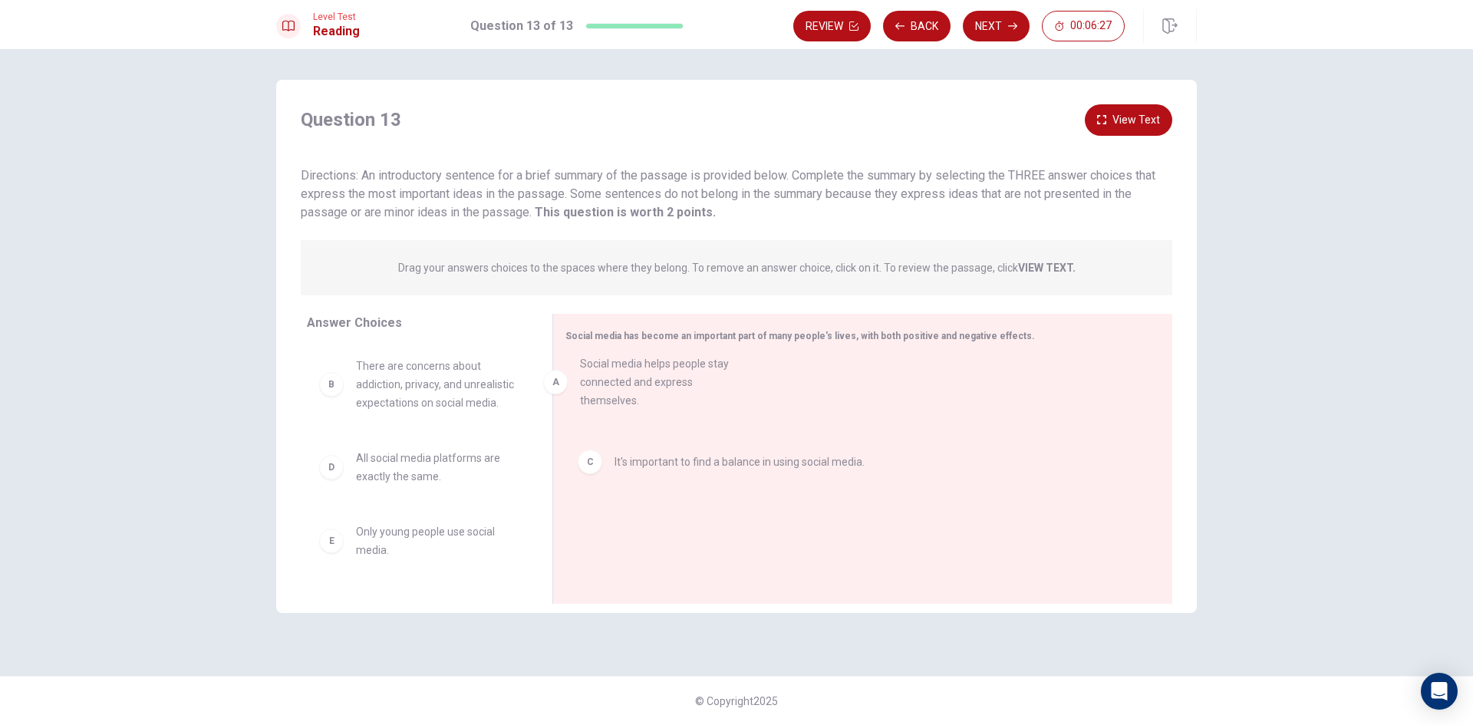
drag, startPoint x: 333, startPoint y: 384, endPoint x: 569, endPoint y: 381, distance: 236.3
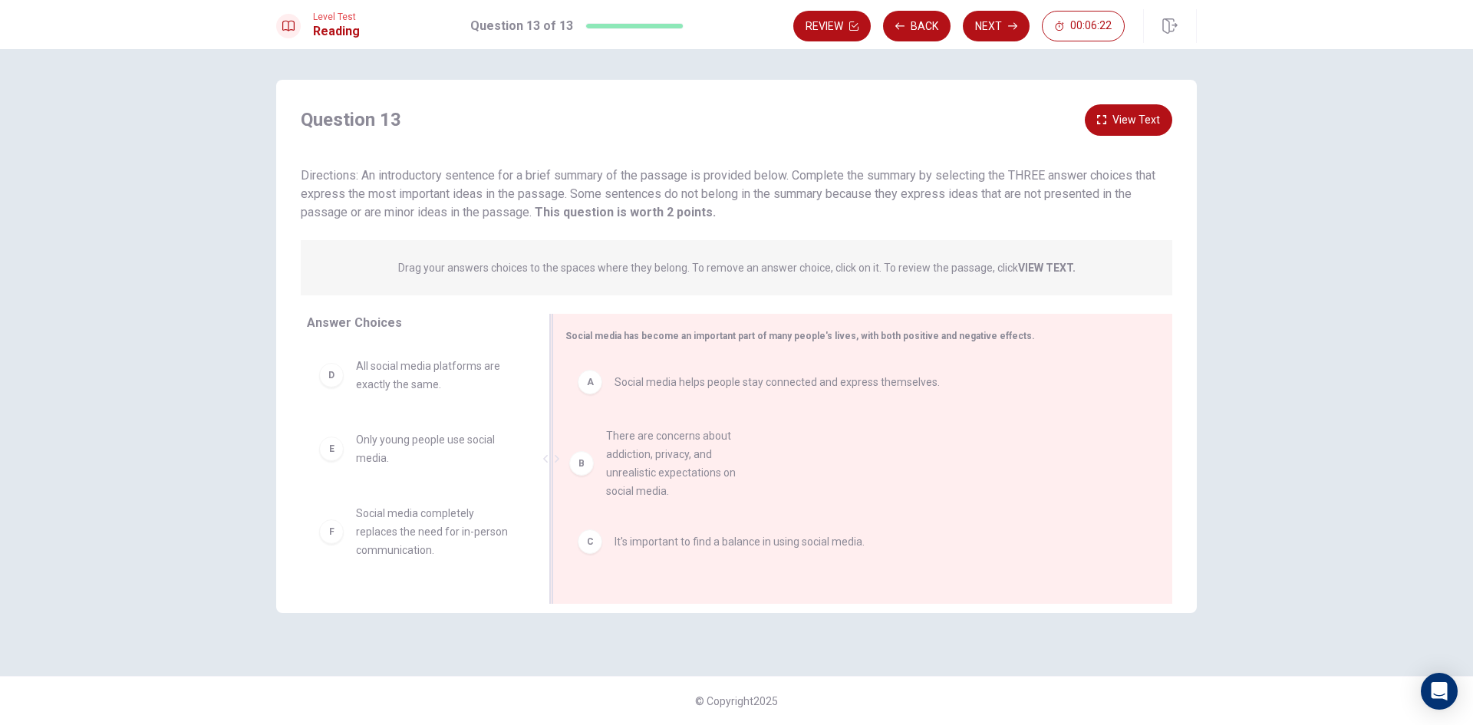
drag, startPoint x: 344, startPoint y: 398, endPoint x: 599, endPoint y: 473, distance: 266.1
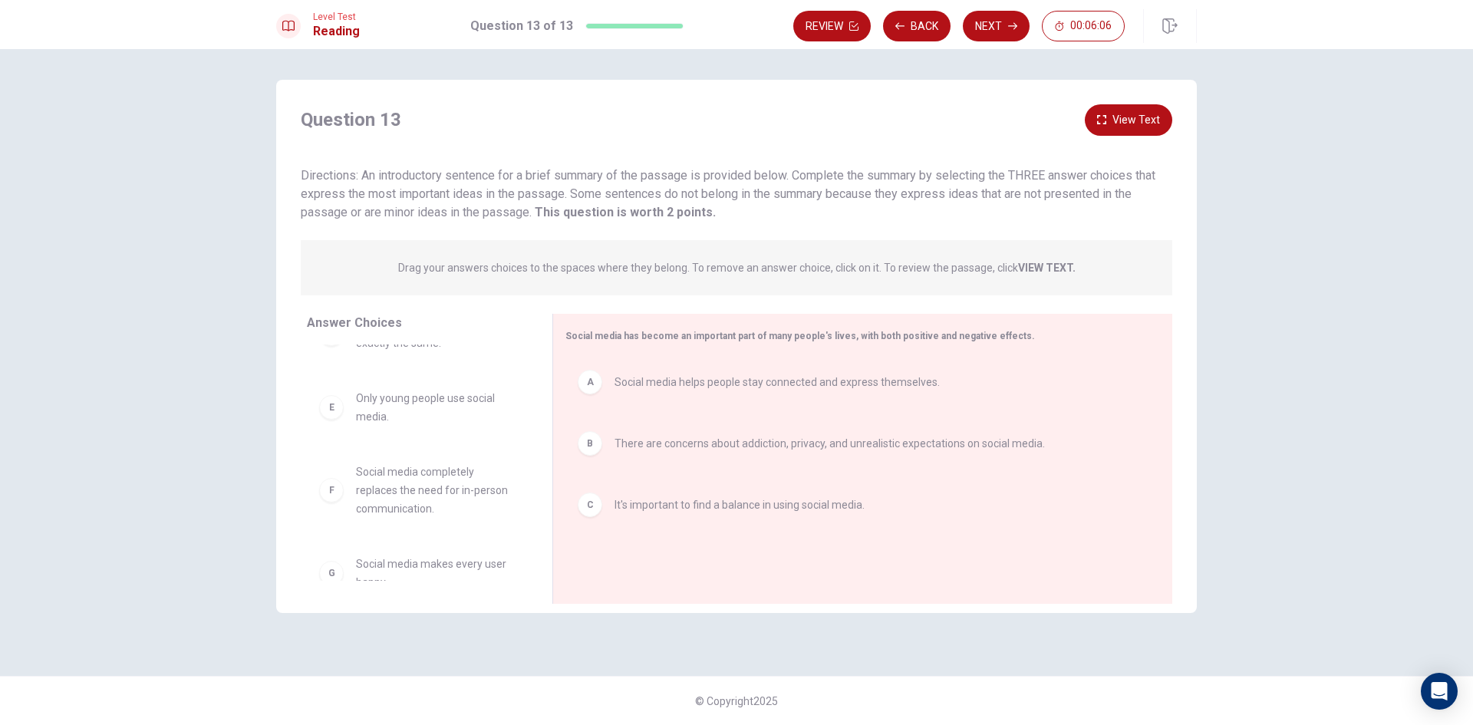
scroll to position [64, 0]
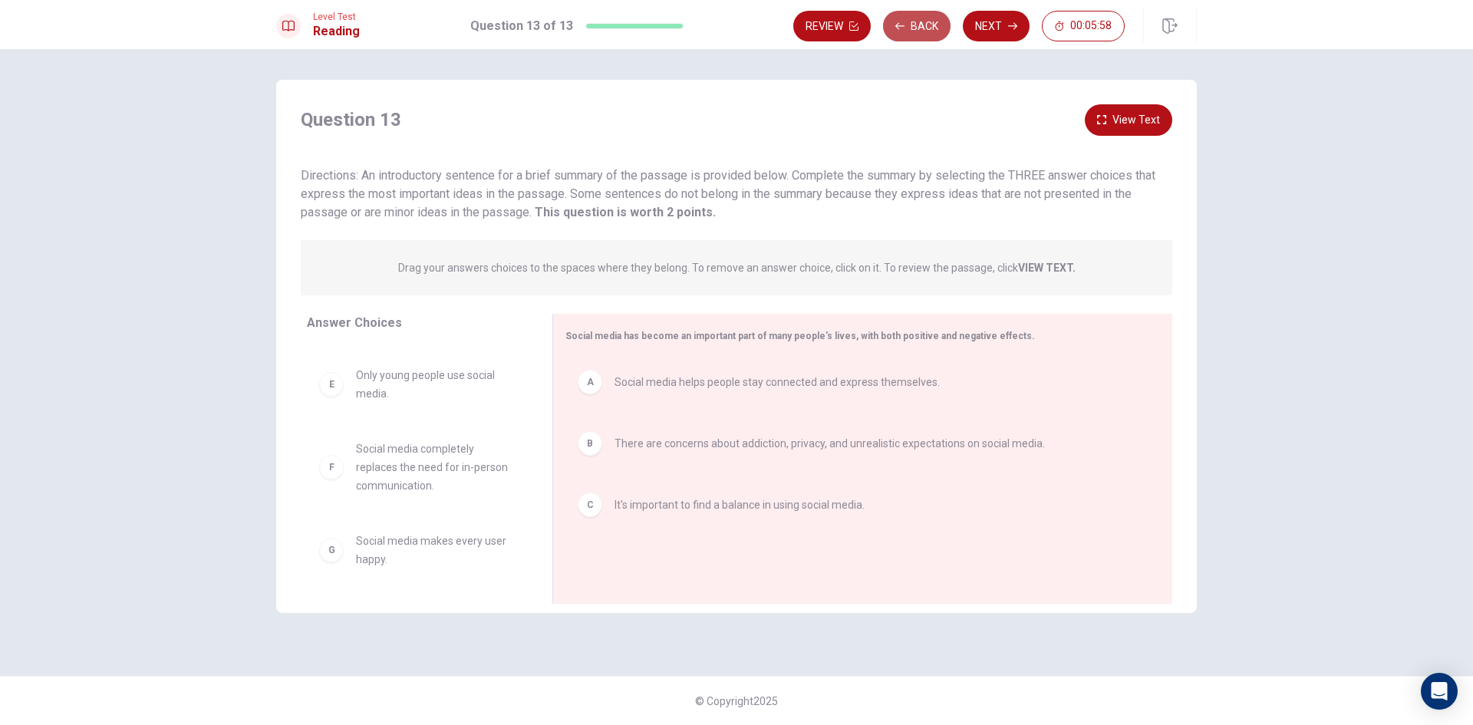
click at [911, 17] on button "Back" at bounding box center [917, 26] width 68 height 31
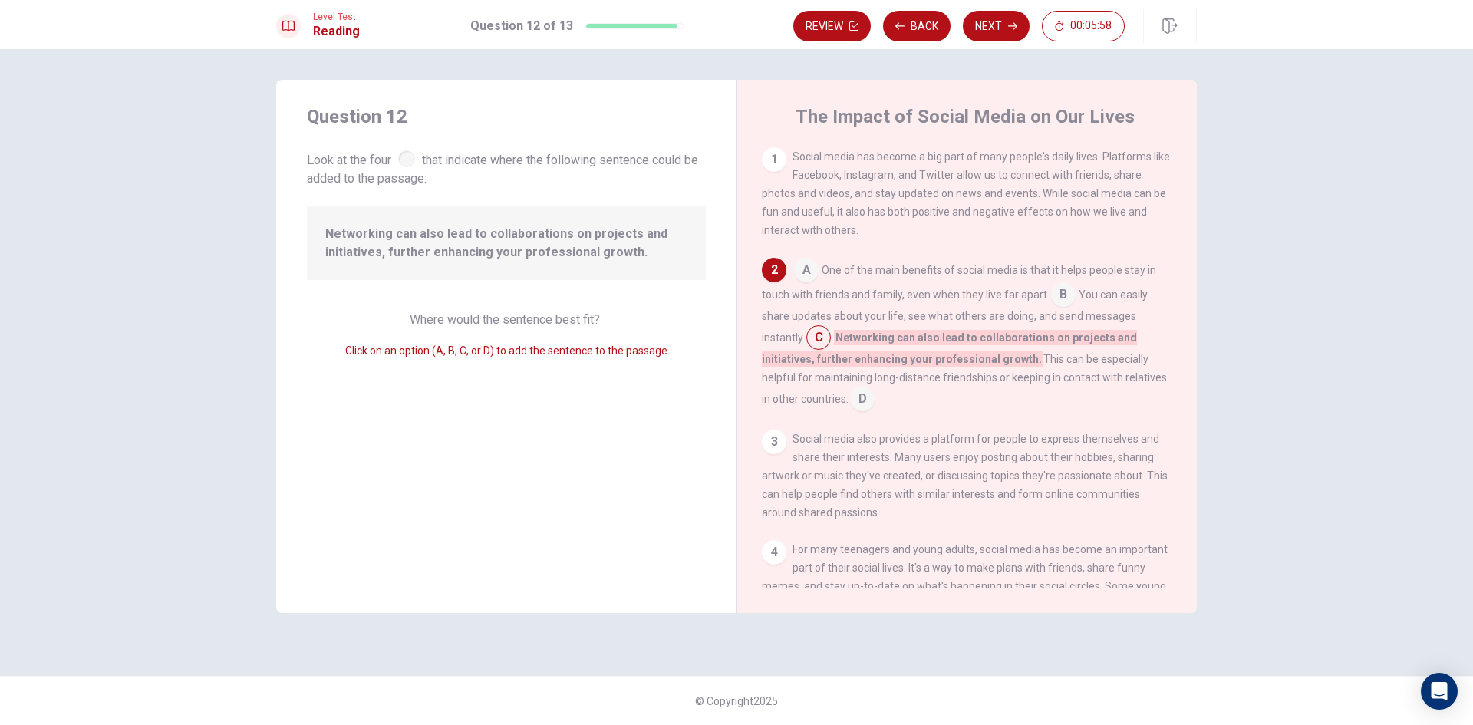
scroll to position [114, 0]
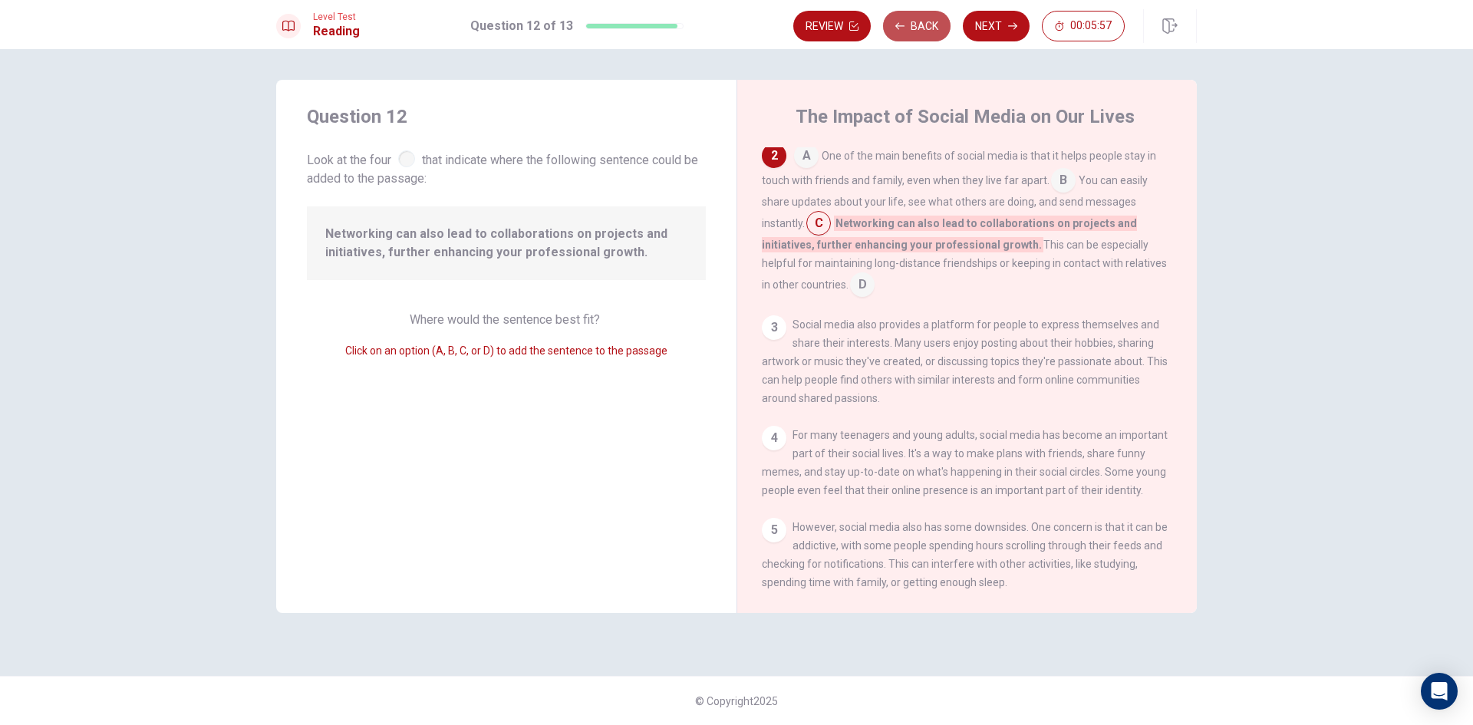
click at [912, 24] on button "Back" at bounding box center [917, 26] width 68 height 31
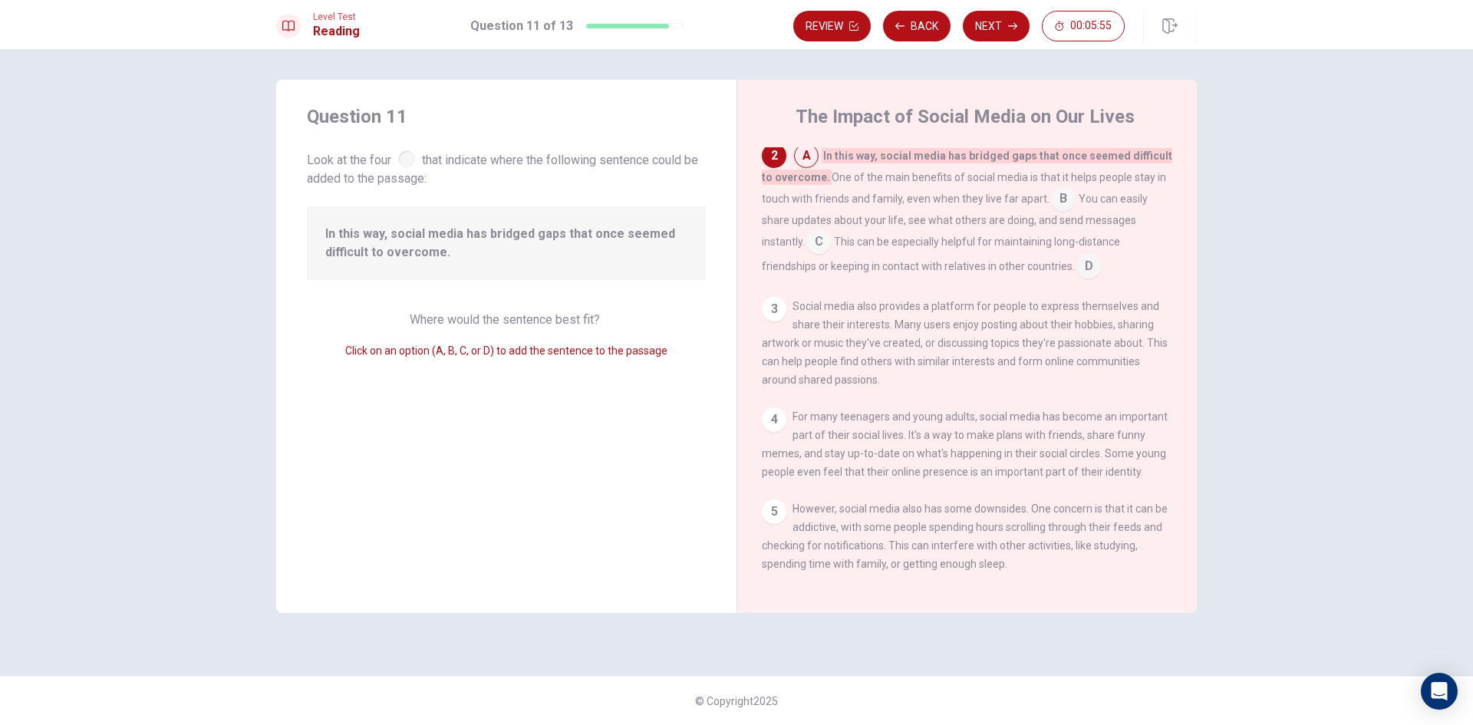
drag, startPoint x: 806, startPoint y: 161, endPoint x: 827, endPoint y: 178, distance: 26.7
click at [827, 178] on div "A In this way, social media has bridged gaps that once seemed difficult to over…" at bounding box center [967, 210] width 411 height 135
click at [1061, 201] on input at bounding box center [1063, 200] width 25 height 25
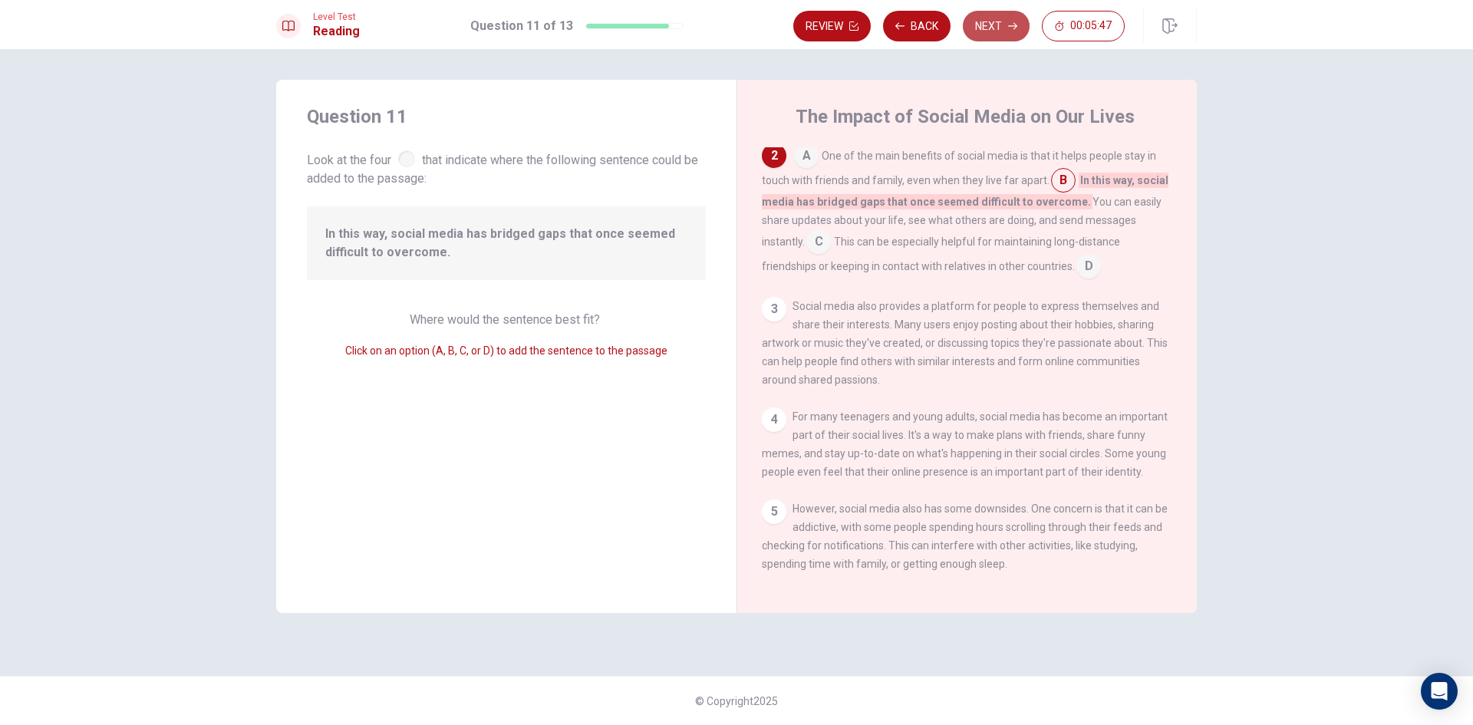
click at [1004, 21] on button "Next" at bounding box center [996, 26] width 67 height 31
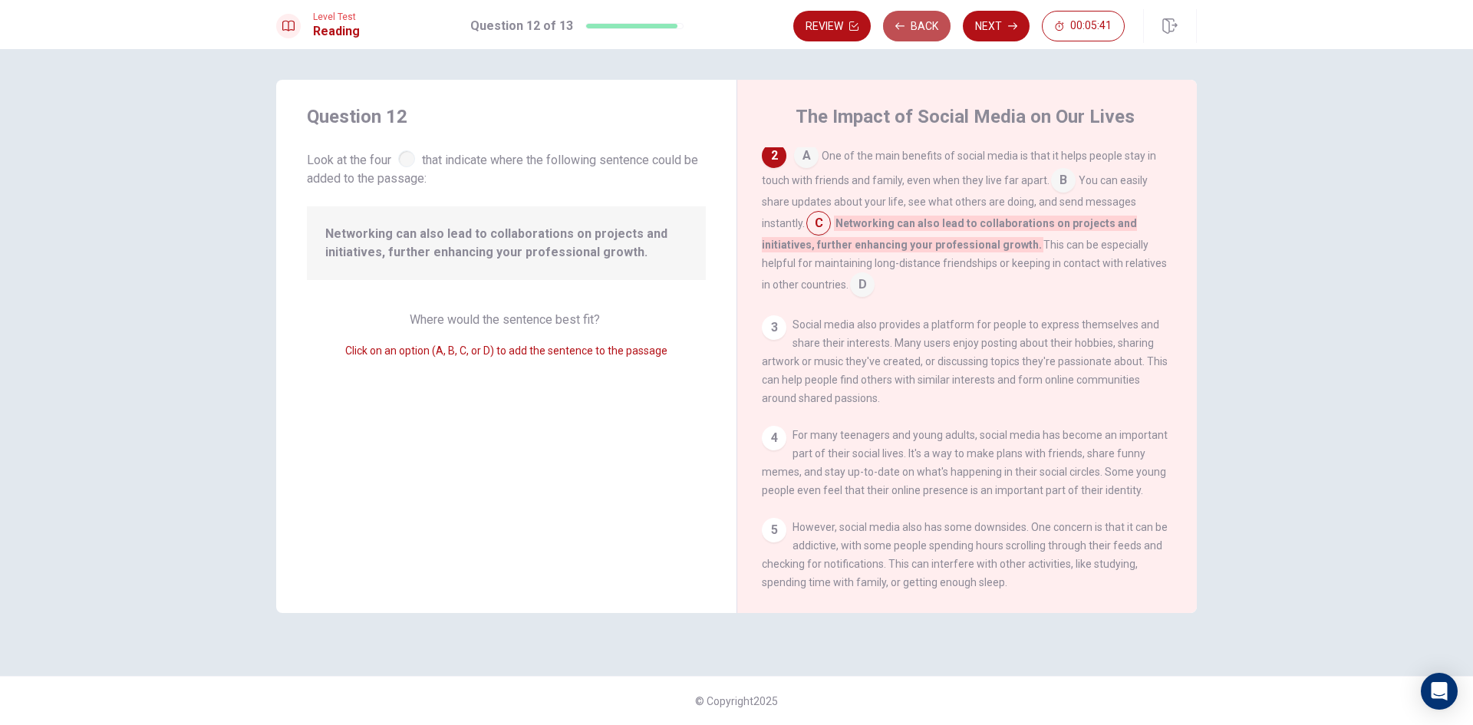
click at [906, 26] on button "Back" at bounding box center [917, 26] width 68 height 31
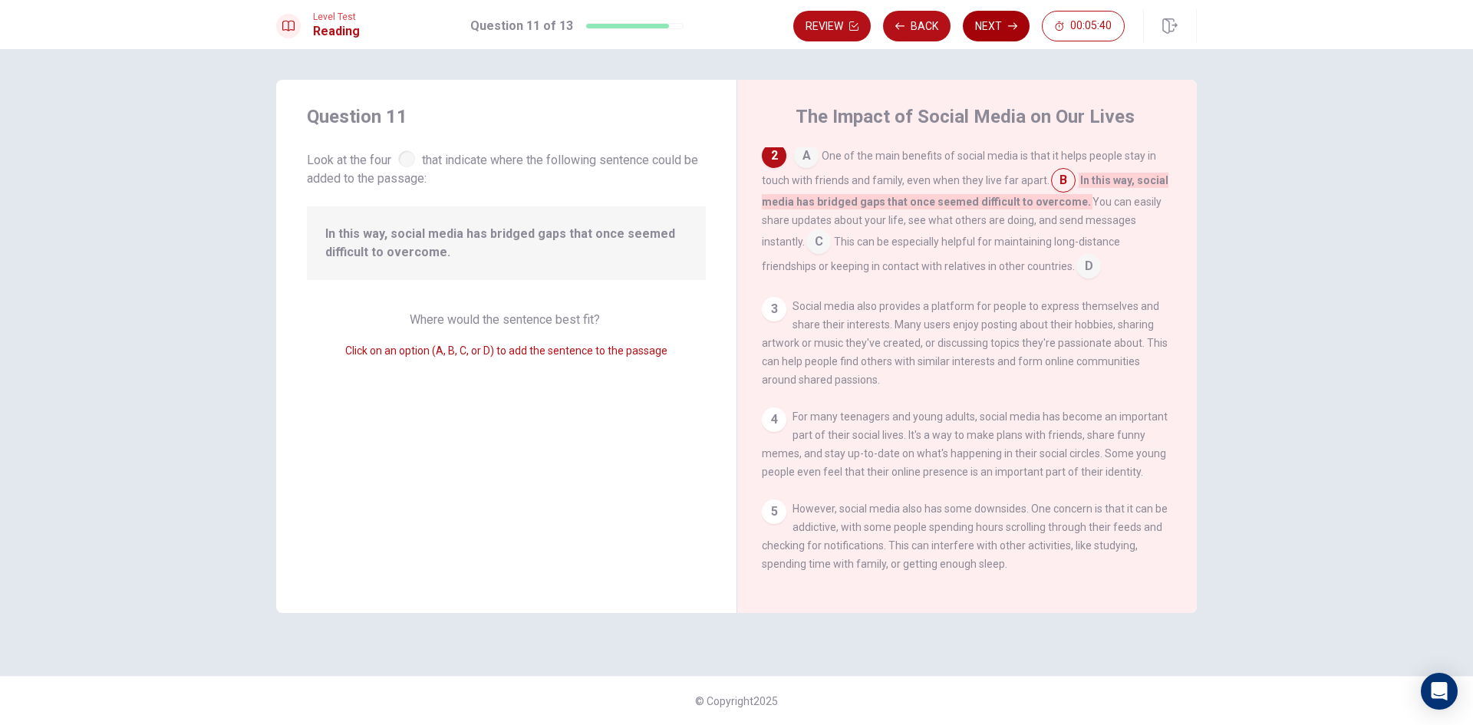
click at [1008, 23] on icon "button" at bounding box center [1012, 25] width 9 height 9
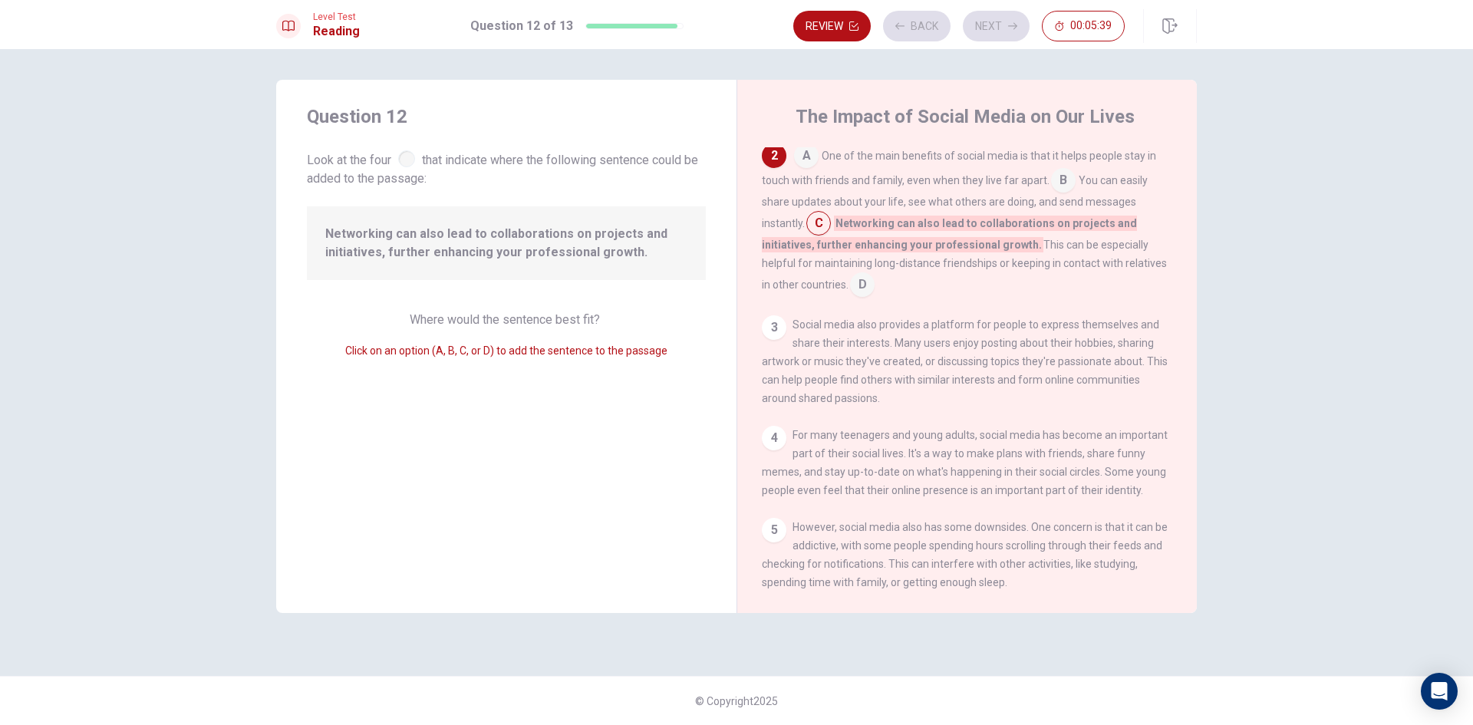
click at [1002, 22] on div "Review Back Next 00:05:39" at bounding box center [958, 26] width 331 height 31
click at [1000, 19] on button "Next" at bounding box center [996, 26] width 67 height 31
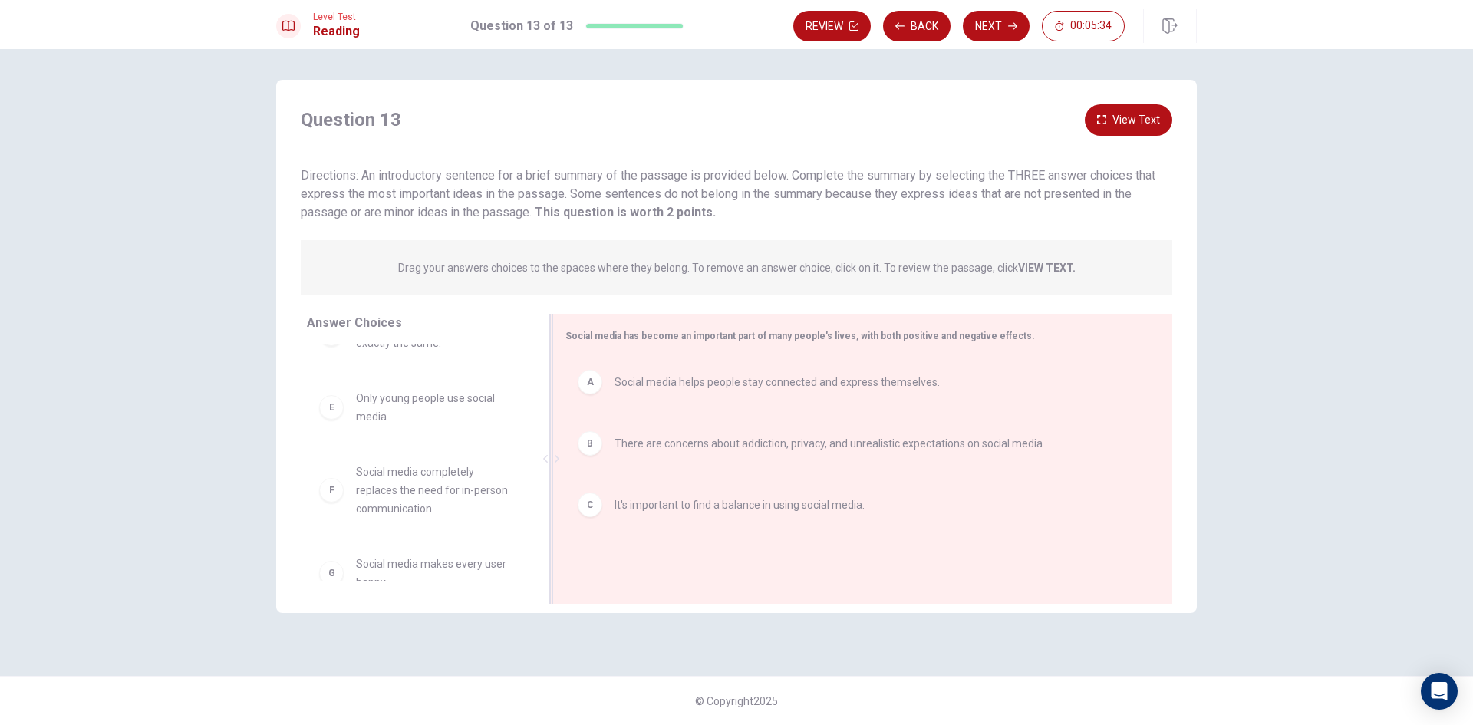
scroll to position [64, 0]
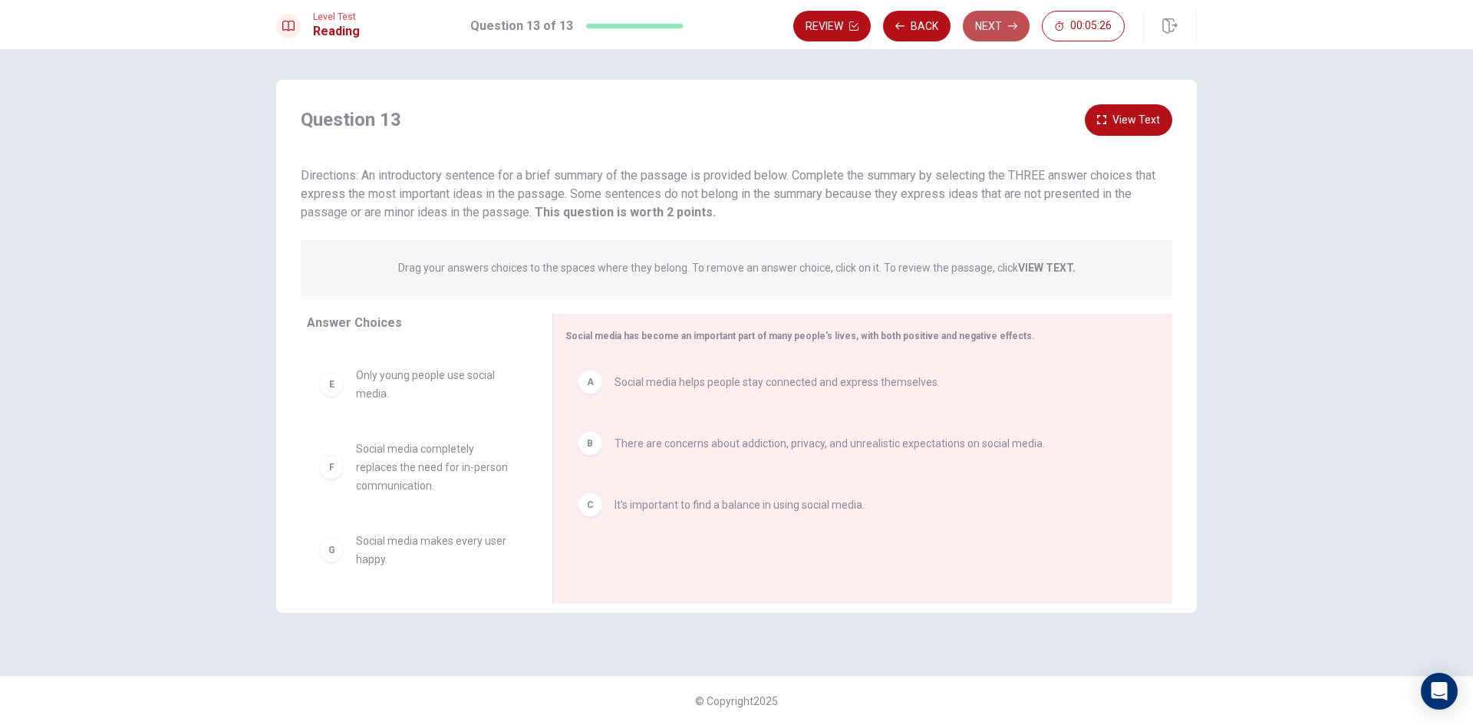
click at [975, 26] on button "Next" at bounding box center [996, 26] width 67 height 31
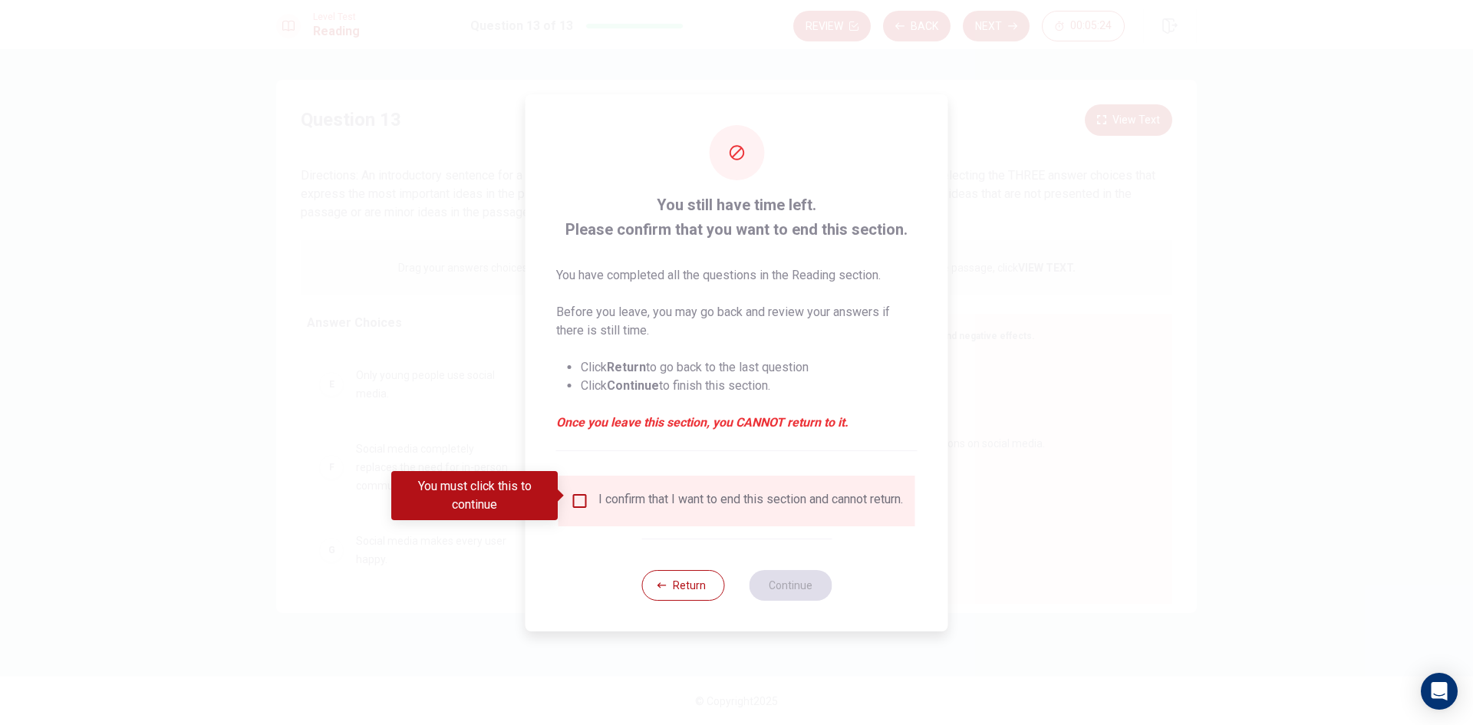
click at [580, 498] on input "You must click this to continue" at bounding box center [580, 501] width 18 height 18
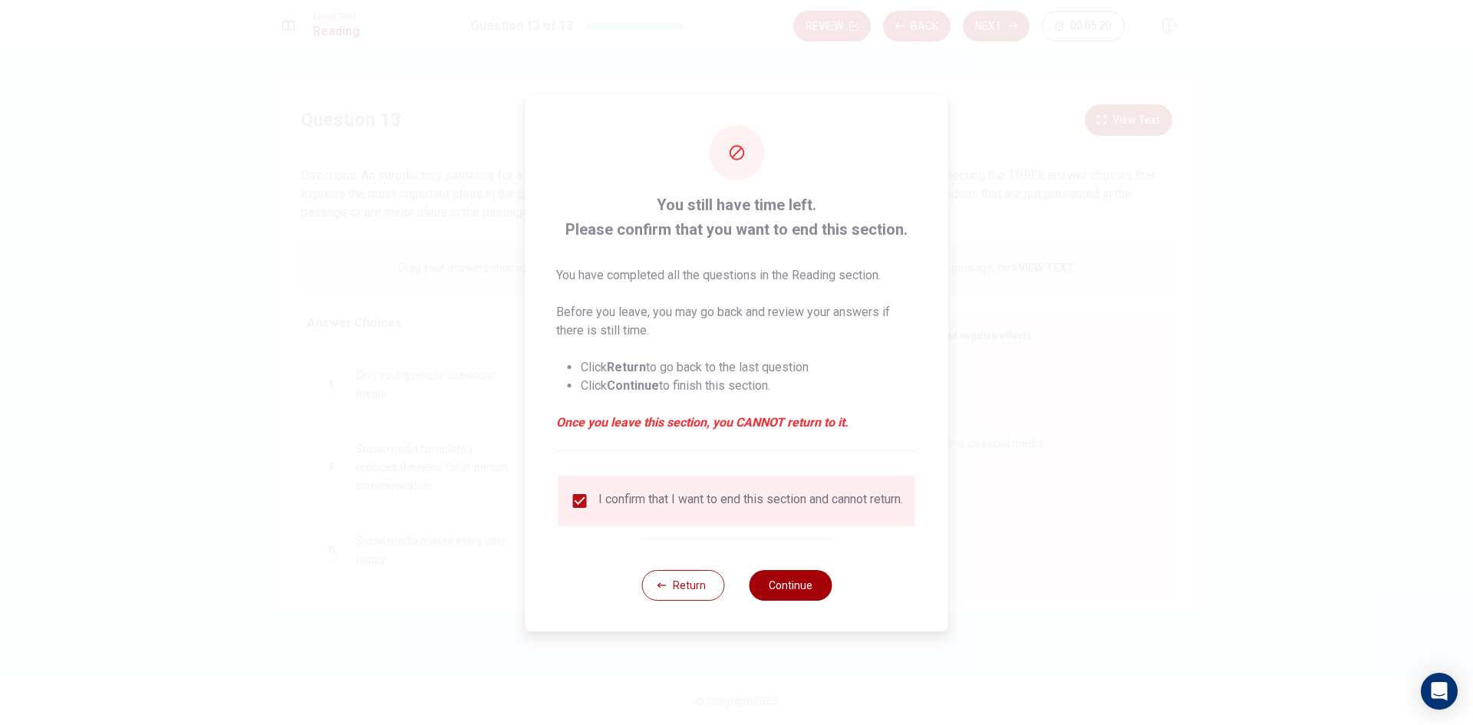
click at [777, 591] on button "Continue" at bounding box center [790, 585] width 83 height 31
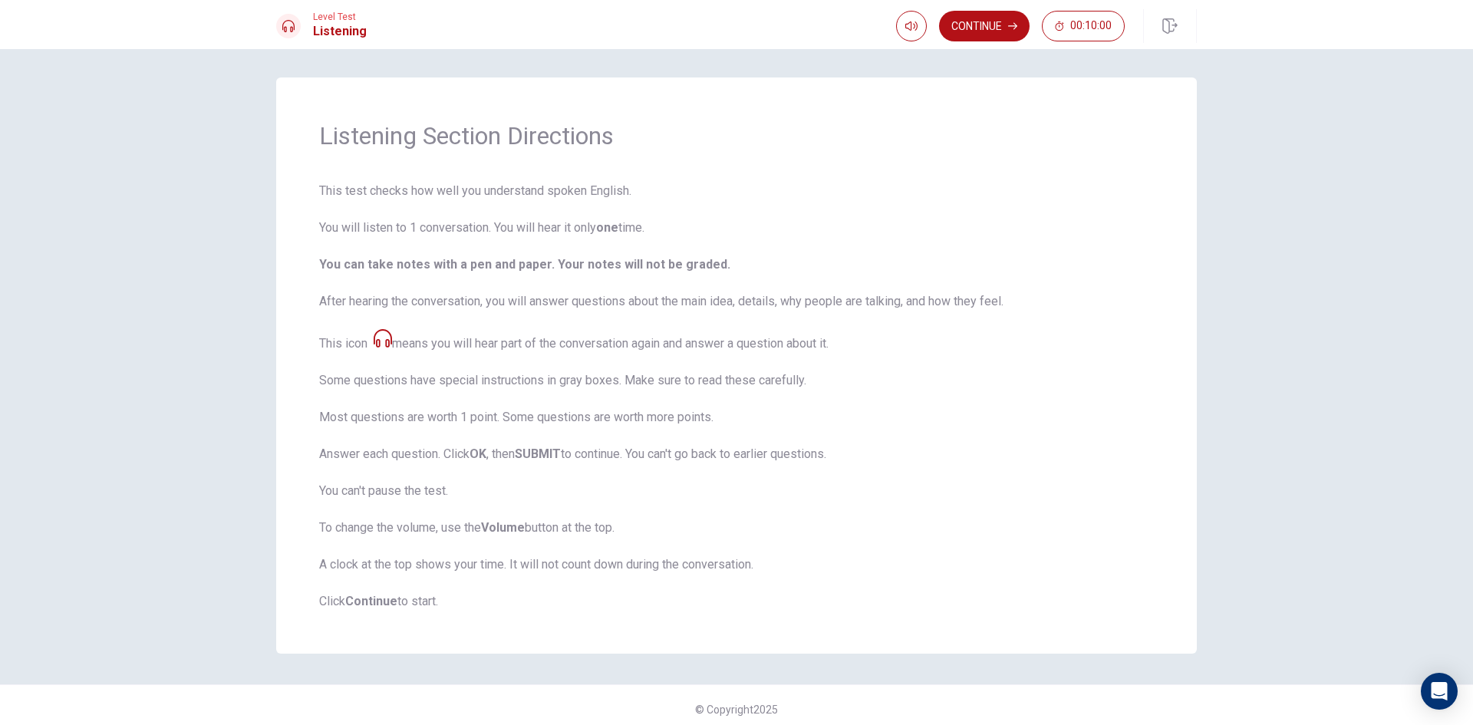
scroll to position [0, 0]
click at [976, 31] on button "Continue" at bounding box center [984, 26] width 91 height 31
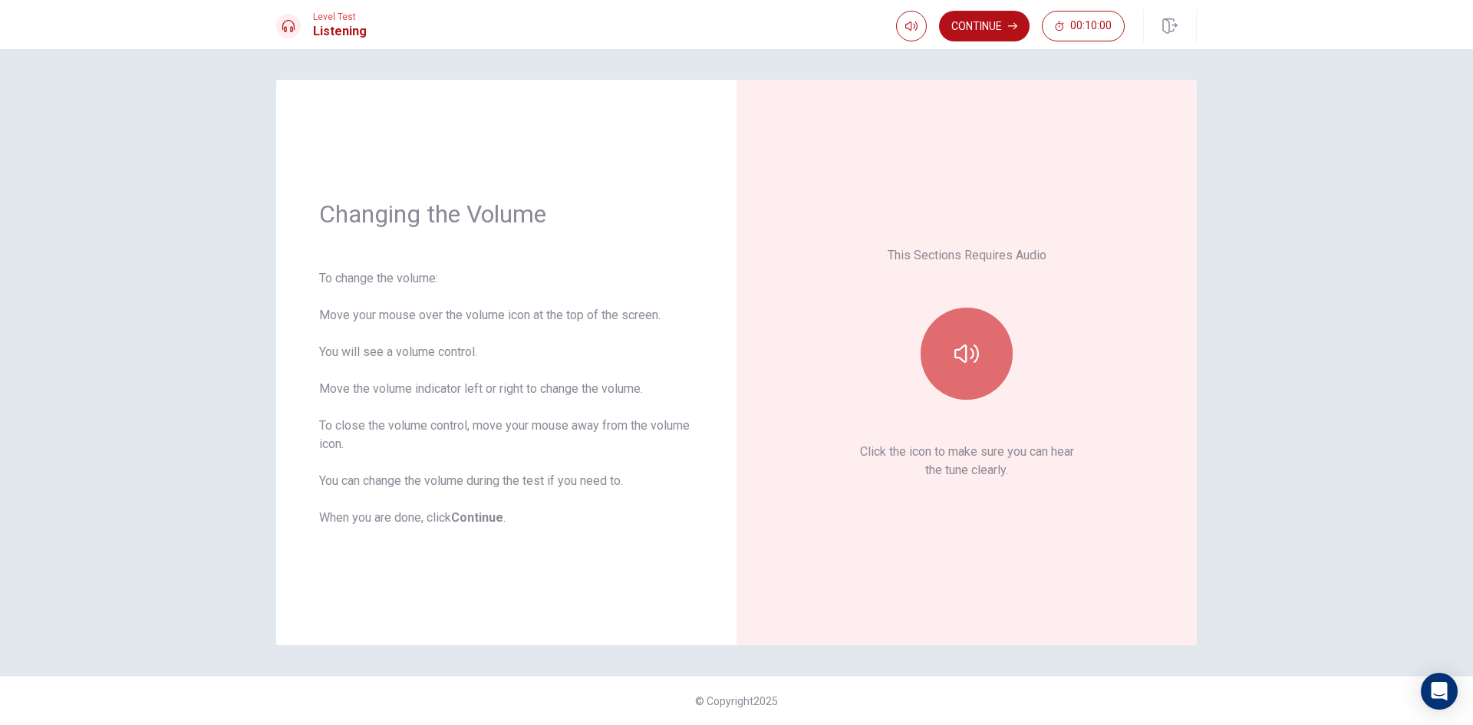
click at [978, 340] on button "button" at bounding box center [967, 354] width 92 height 92
click at [987, 21] on button "Continue" at bounding box center [984, 26] width 91 height 31
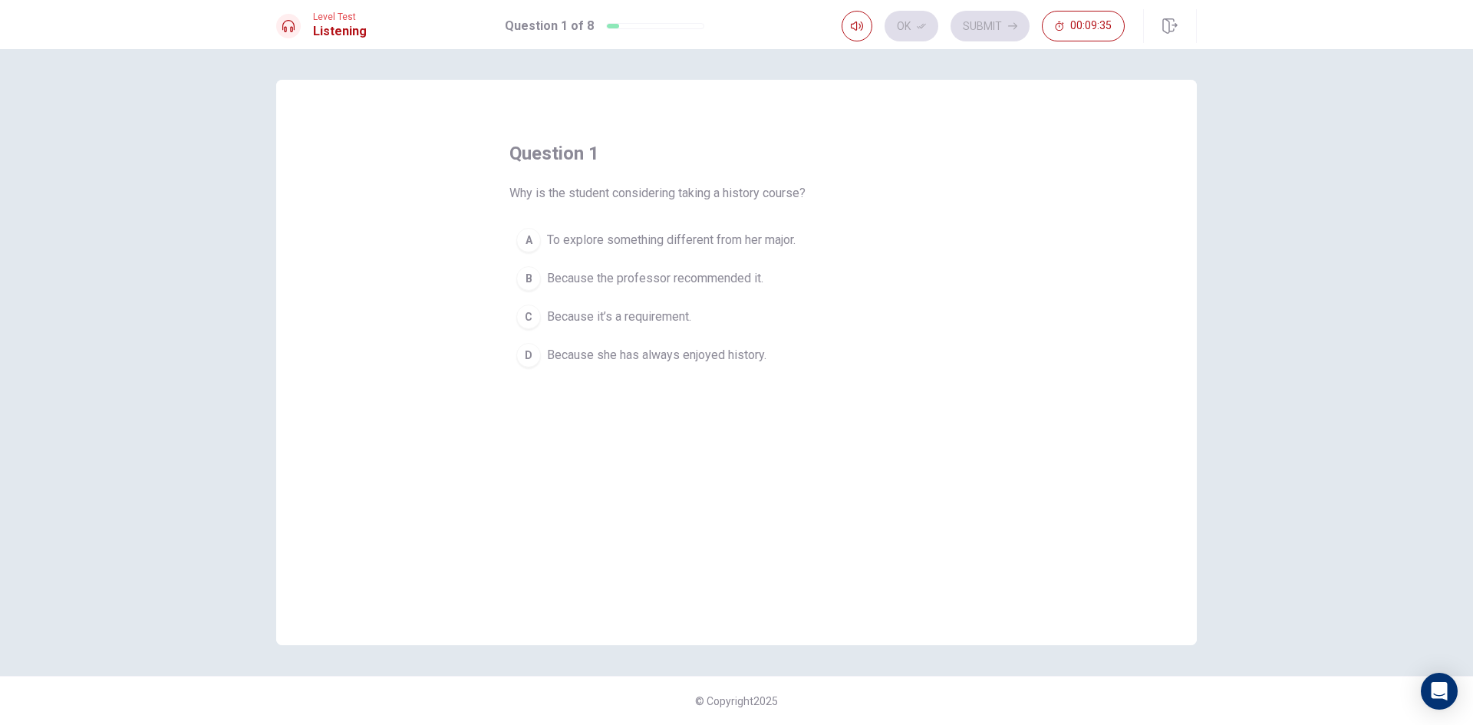
click at [698, 352] on span "Because she has always enjoyed history." at bounding box center [656, 355] width 219 height 18
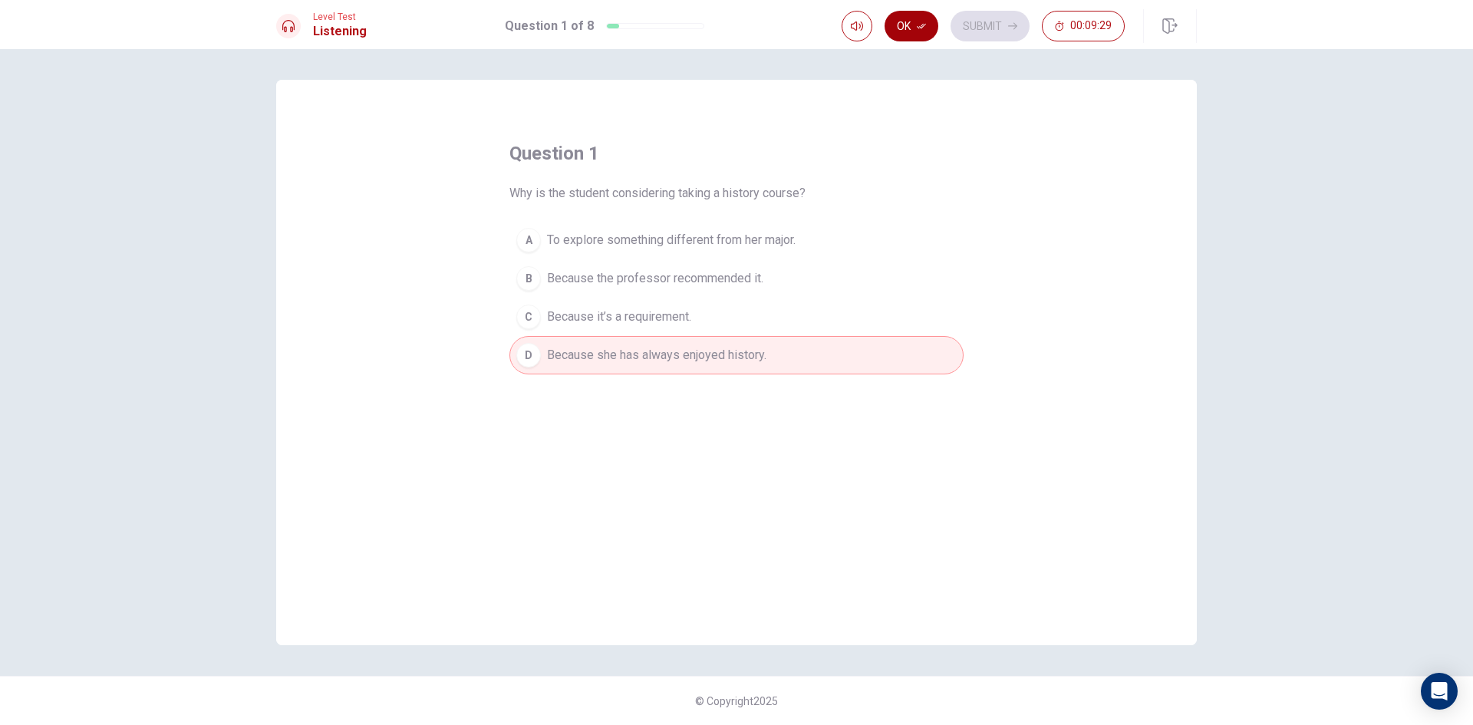
click at [912, 25] on button "Ok" at bounding box center [912, 26] width 54 height 31
click at [1002, 28] on button "Submit" at bounding box center [990, 26] width 79 height 31
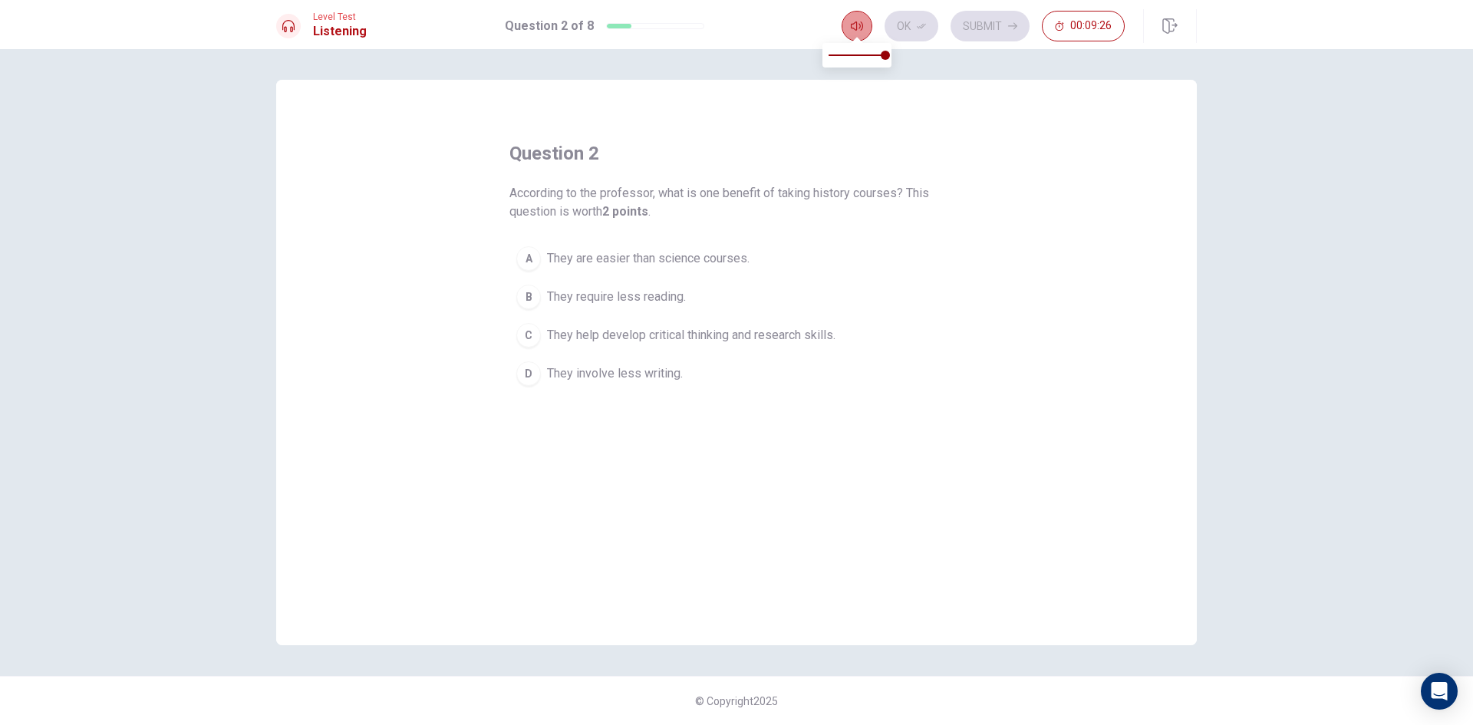
click at [860, 29] on icon "button" at bounding box center [857, 26] width 12 height 12
drag, startPoint x: 887, startPoint y: 56, endPoint x: 898, endPoint y: 56, distance: 10.7
click at [890, 56] on span at bounding box center [885, 55] width 9 height 9
click at [724, 254] on span "They are easier than science courses." at bounding box center [648, 258] width 203 height 18
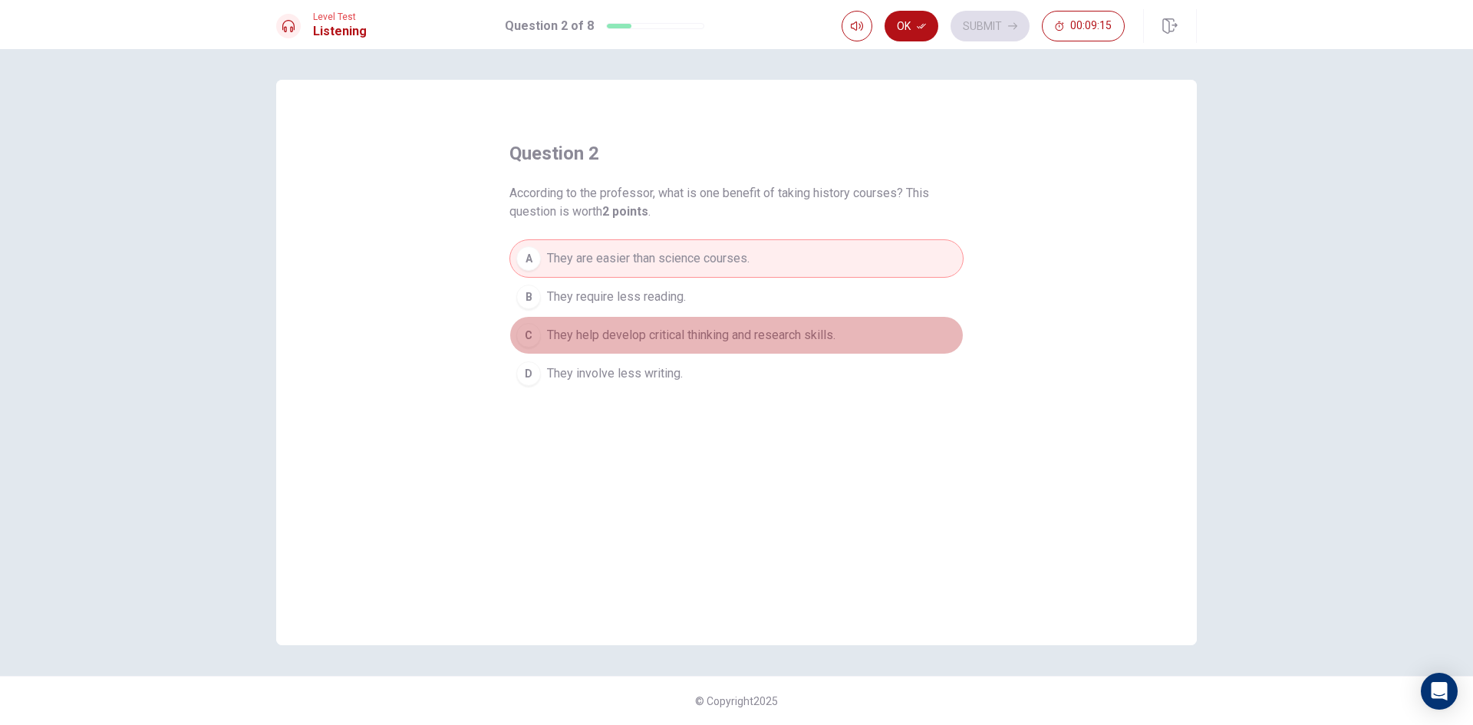
click at [806, 335] on span "They help develop critical thinking and research skills." at bounding box center [691, 335] width 288 height 18
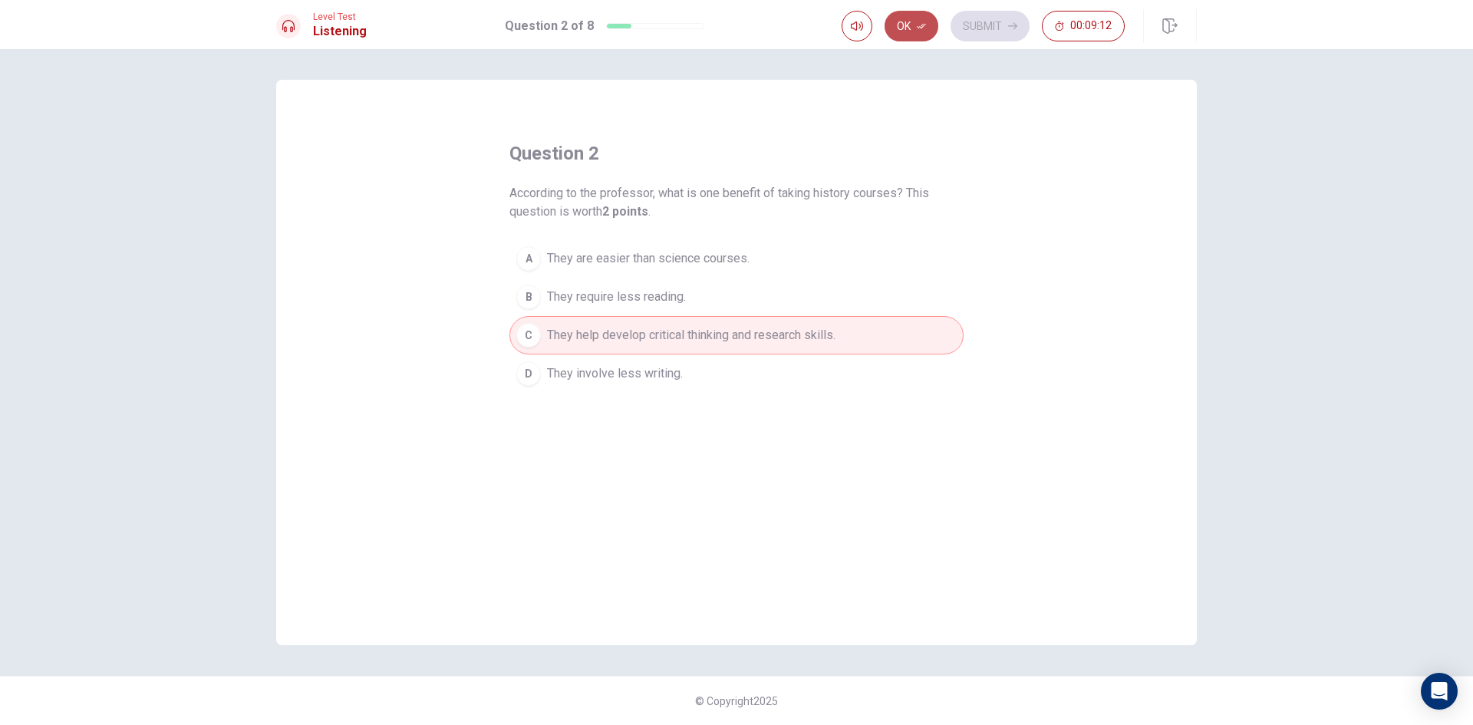
click at [918, 16] on button "Ok" at bounding box center [912, 26] width 54 height 31
click at [982, 27] on button "Submit" at bounding box center [990, 26] width 79 height 31
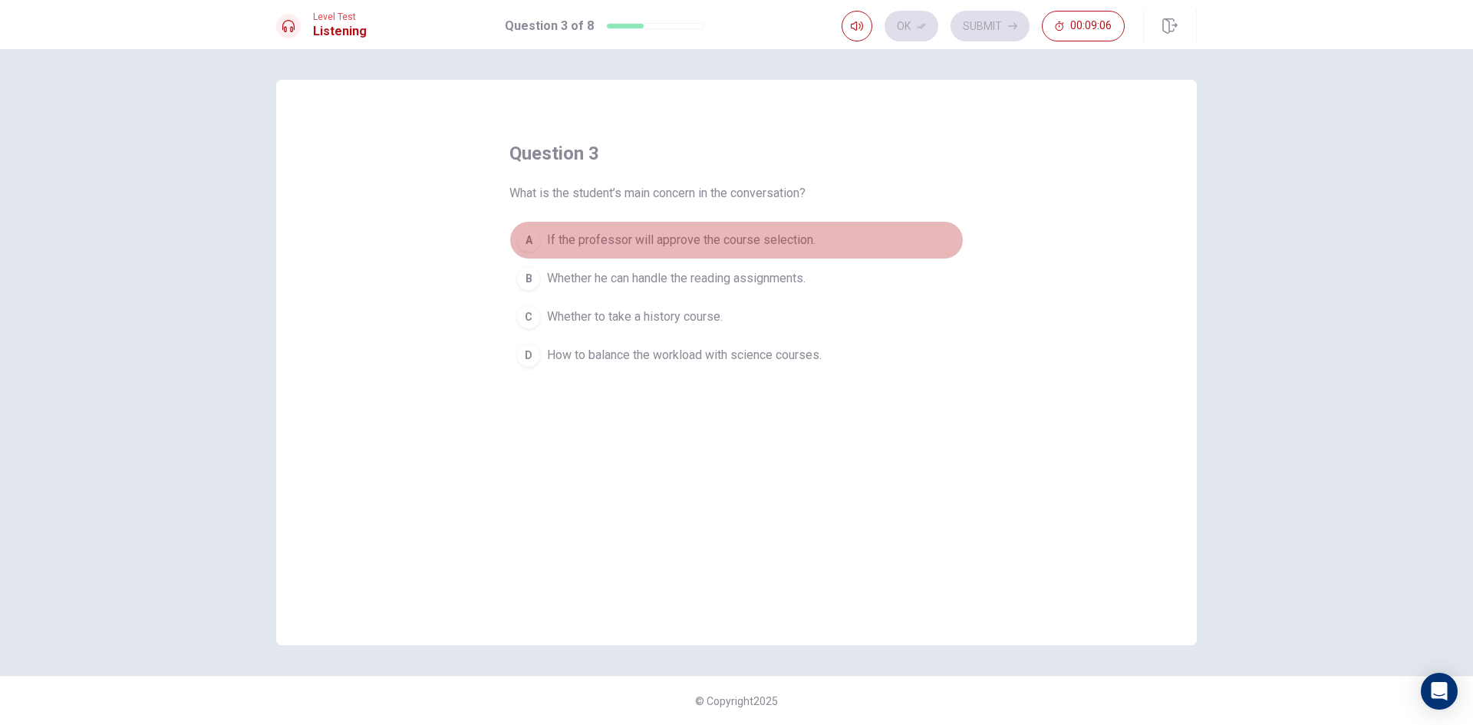
click at [687, 232] on span "If the professor will approve the course selection." at bounding box center [681, 240] width 269 height 18
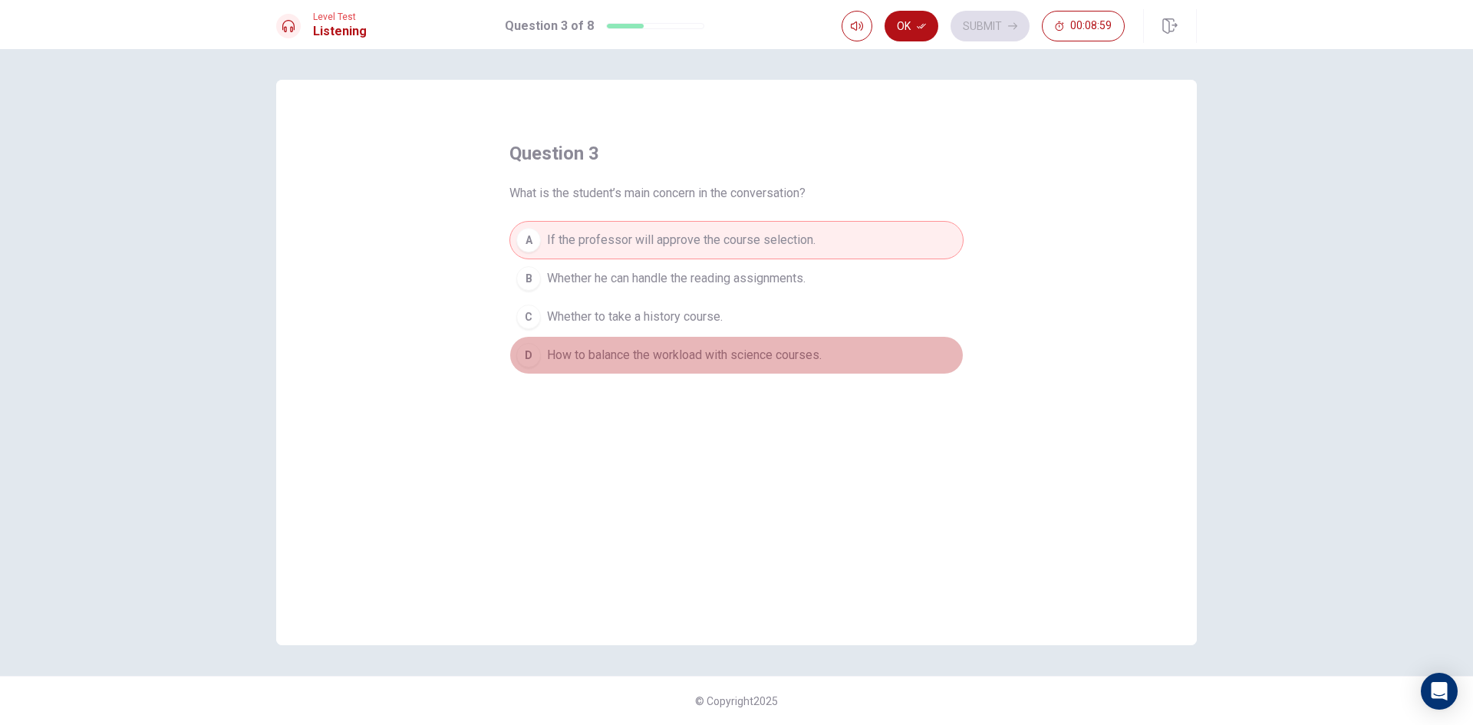
click at [756, 365] on button "D How to balance the workload with science courses." at bounding box center [736, 355] width 454 height 38
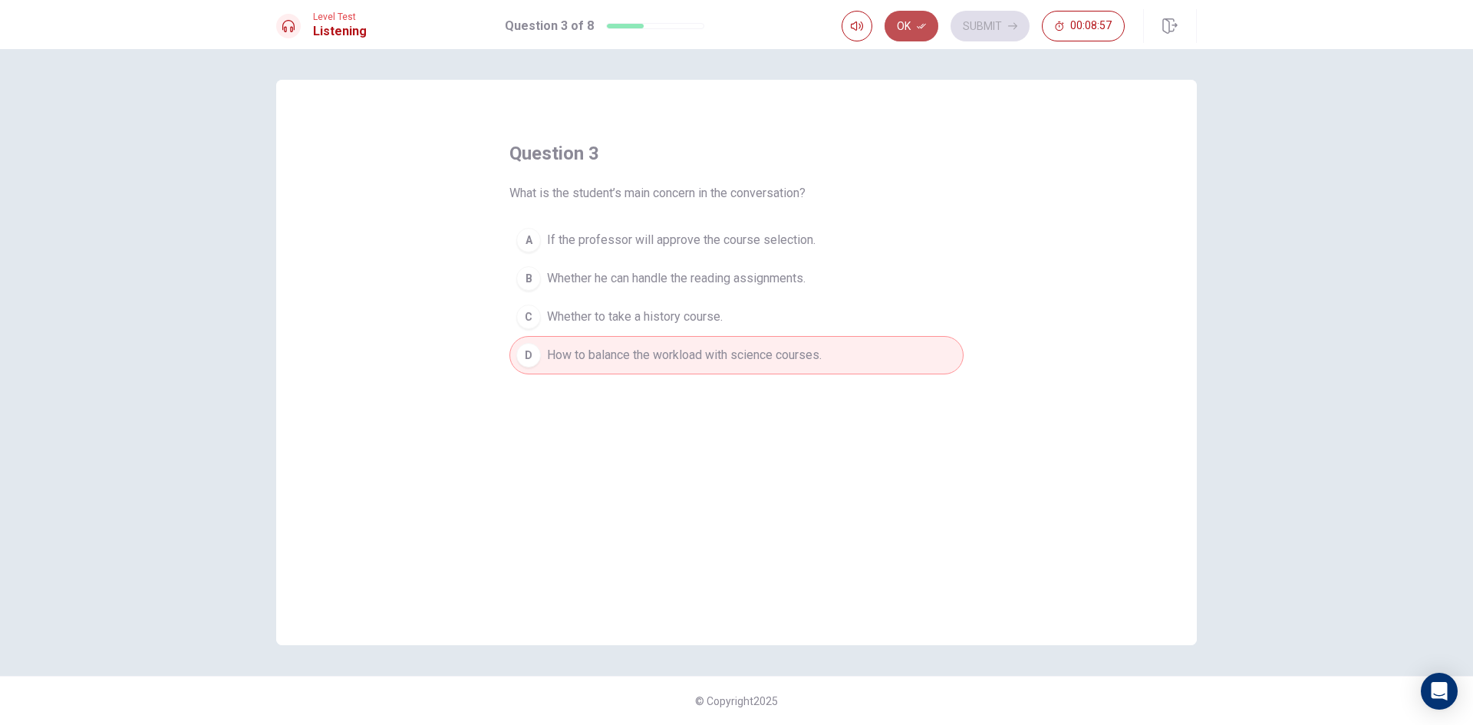
drag, startPoint x: 908, startPoint y: 31, endPoint x: 951, endPoint y: 15, distance: 45.9
click at [910, 31] on button "Ok" at bounding box center [912, 26] width 54 height 31
click at [1000, 28] on button "Submit" at bounding box center [990, 26] width 79 height 31
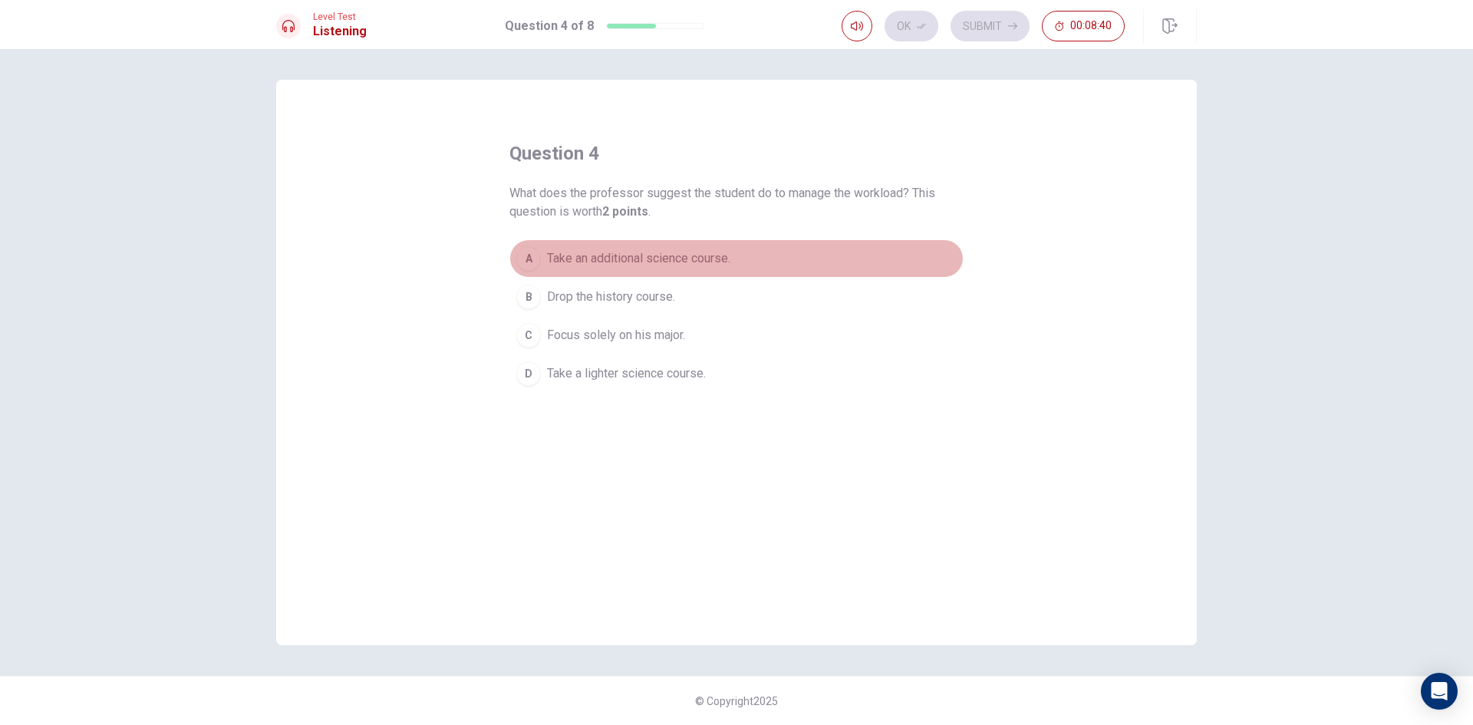
click at [610, 256] on span "Take an additional science course." at bounding box center [638, 258] width 183 height 18
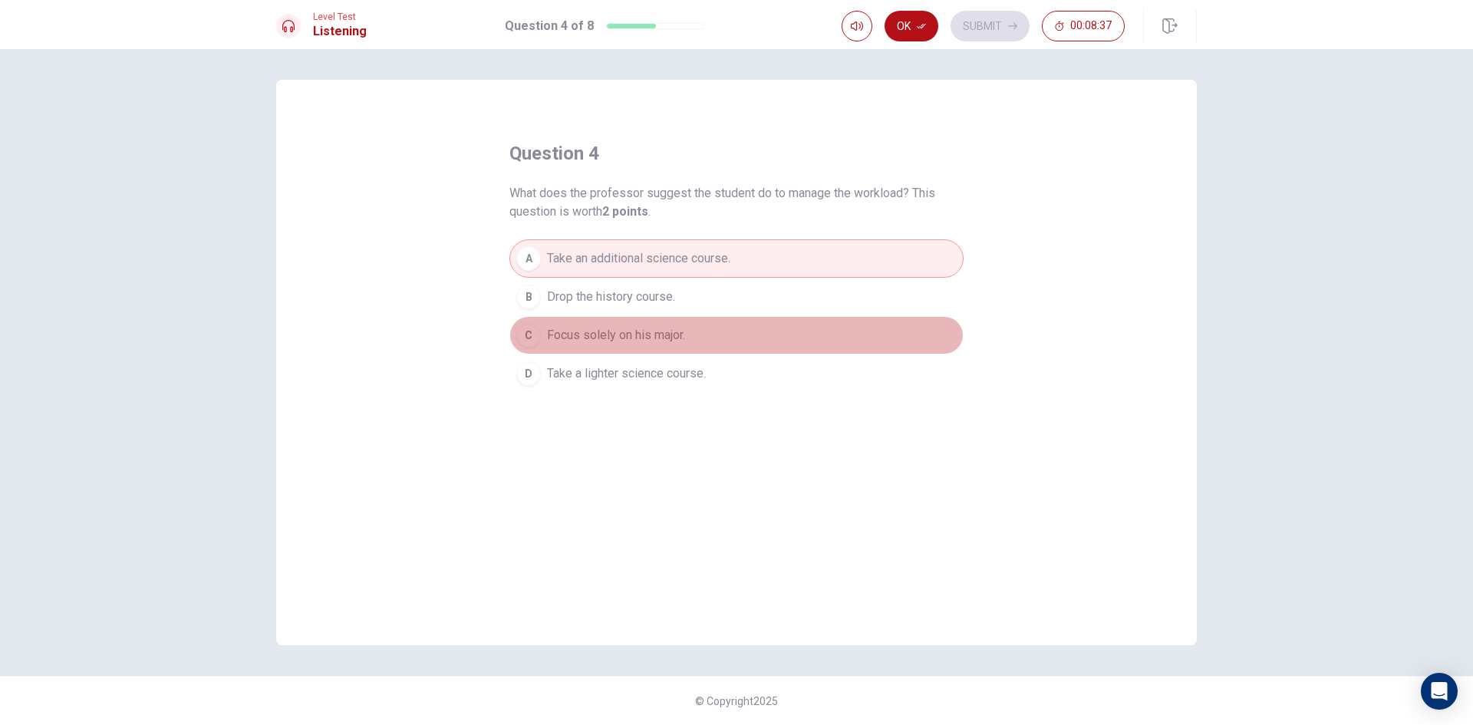
click at [677, 334] on span "Focus solely on his major." at bounding box center [616, 335] width 138 height 18
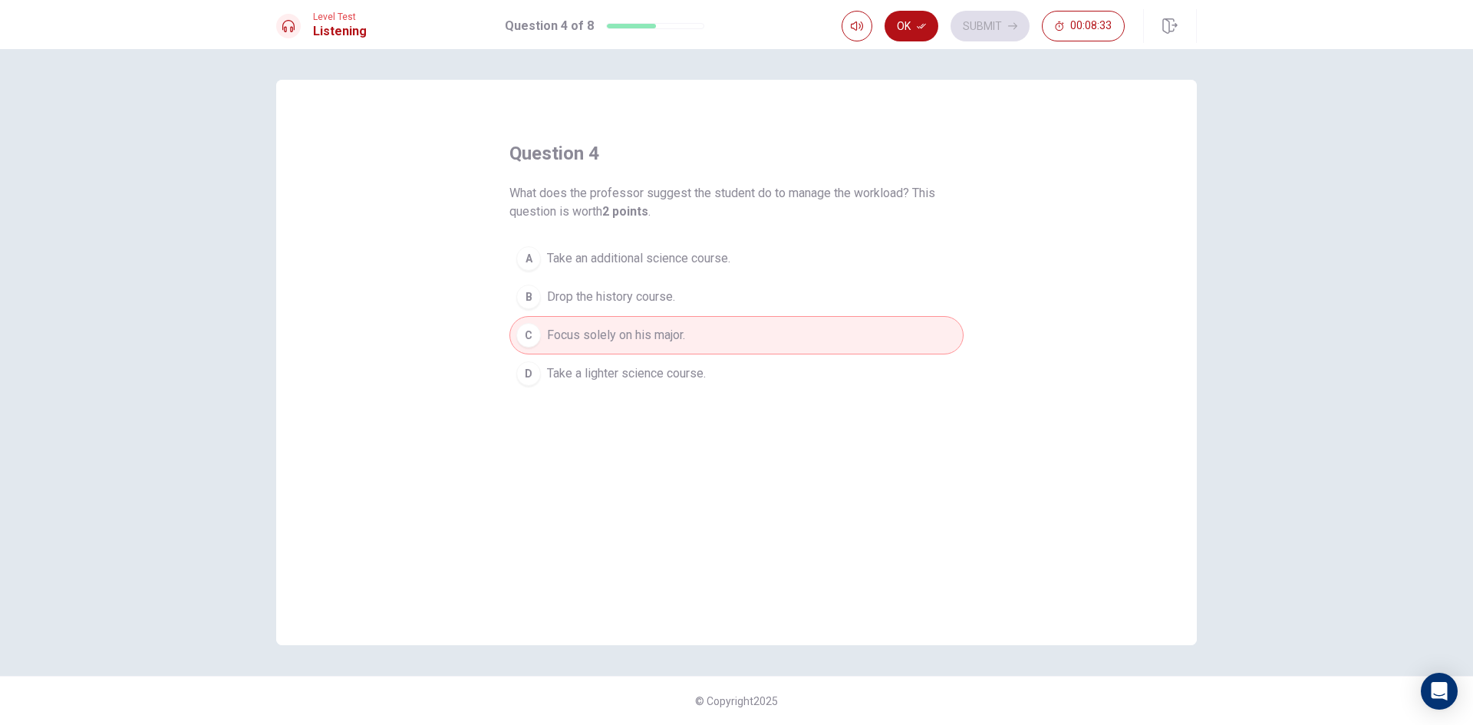
click at [706, 366] on span "Take a lighter science course." at bounding box center [626, 373] width 159 height 18
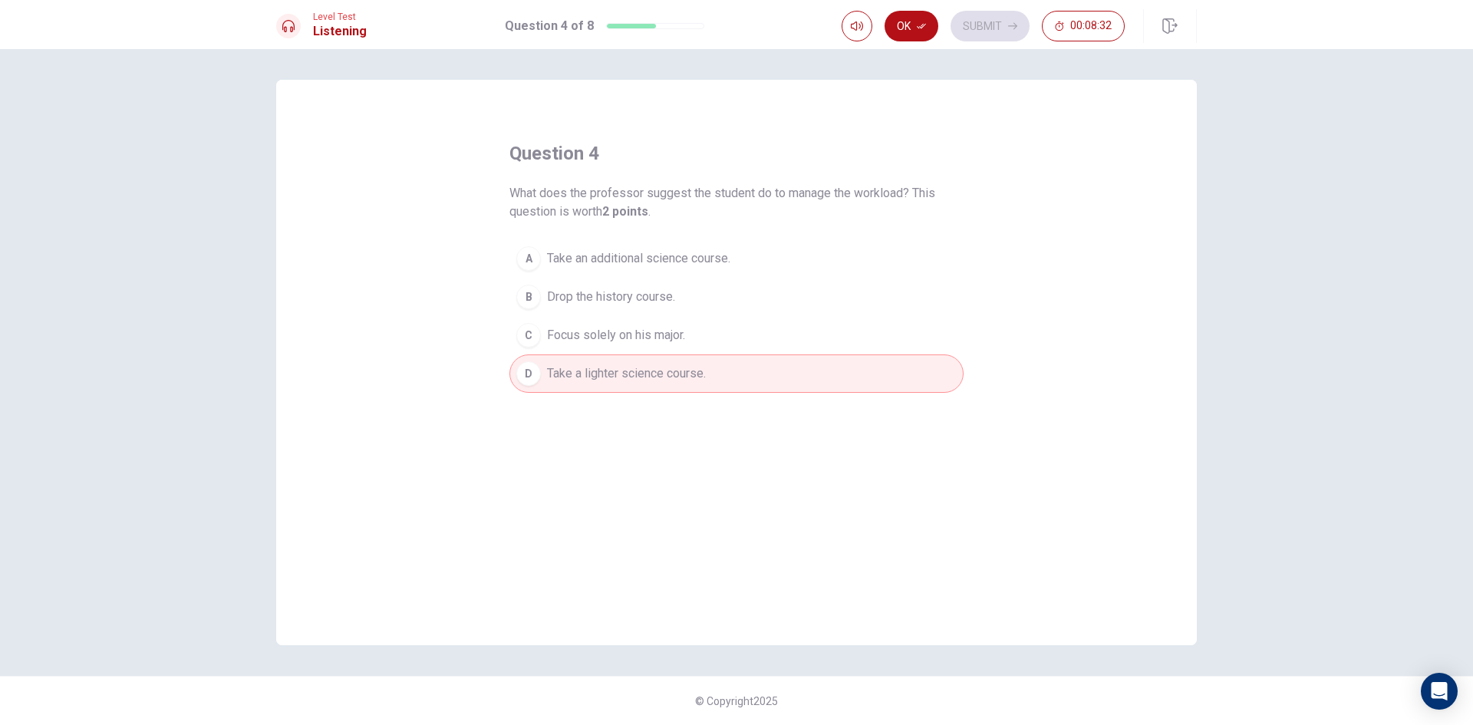
click at [673, 263] on span "Take an additional science course." at bounding box center [638, 258] width 183 height 18
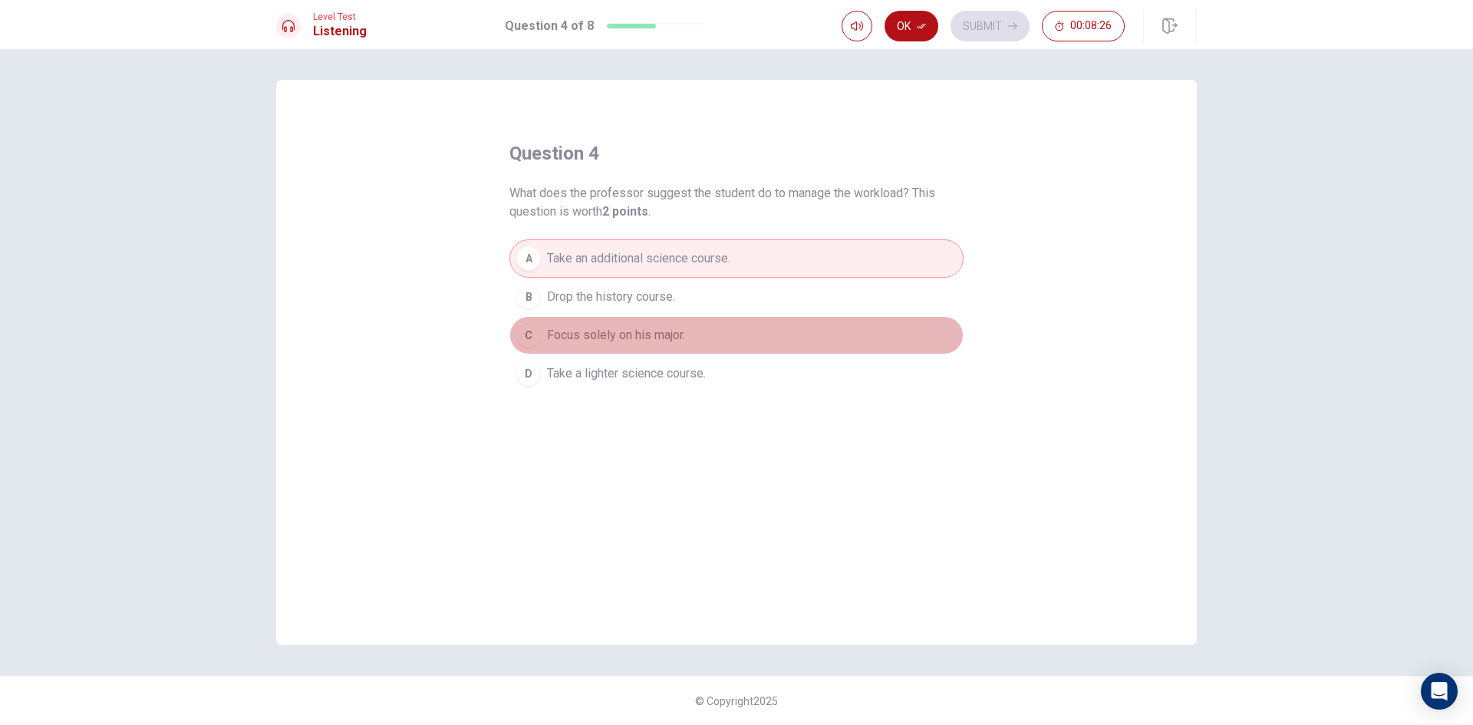
click at [674, 327] on span "Focus solely on his major." at bounding box center [616, 335] width 138 height 18
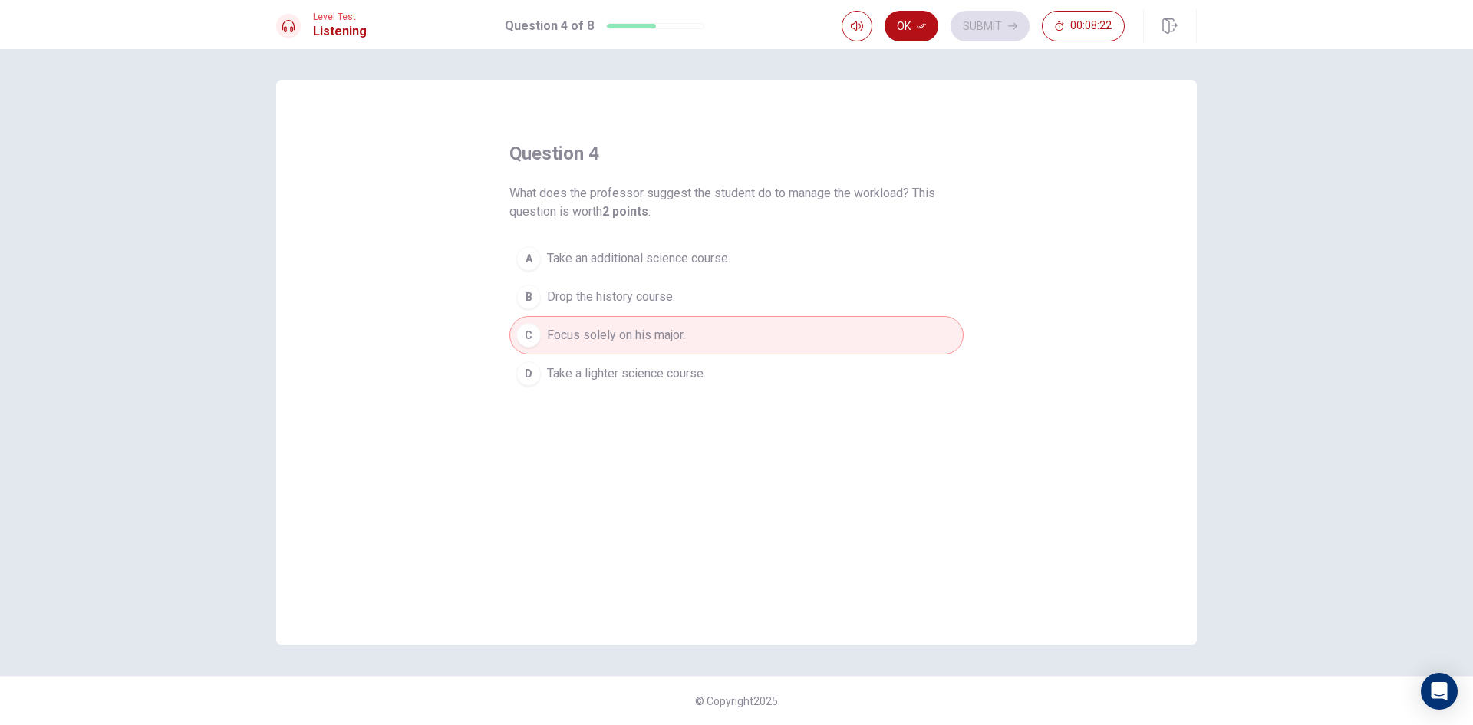
click at [687, 253] on span "Take an additional science course." at bounding box center [638, 258] width 183 height 18
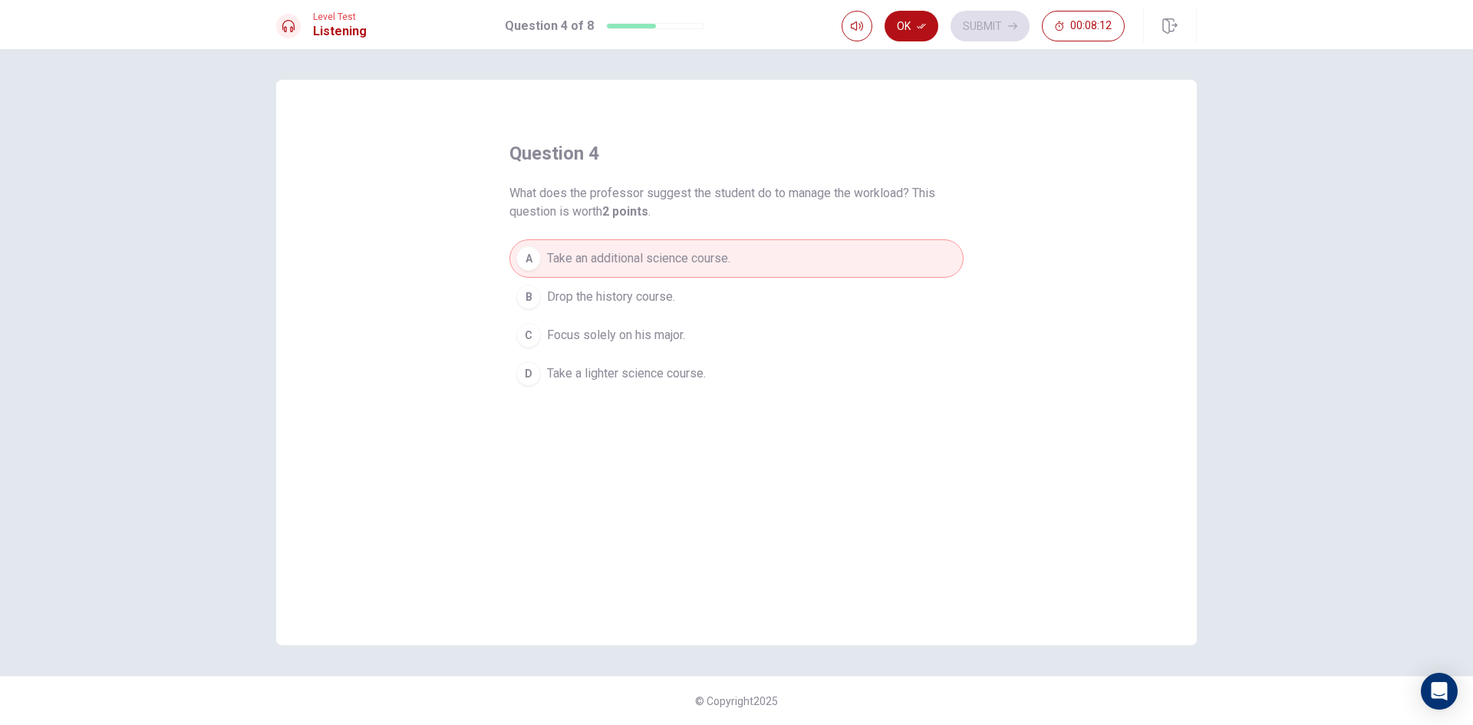
click at [937, 116] on div "question 4 What does the professor suggest the student do to manage the workloa…" at bounding box center [736, 362] width 921 height 565
click at [1001, 30] on div "Ok Submit 00:08:12" at bounding box center [983, 26] width 283 height 31
click at [858, 28] on icon "button" at bounding box center [857, 26] width 12 height 12
click at [639, 27] on div at bounding box center [631, 26] width 49 height 5
click at [648, 295] on span "Drop the history course." at bounding box center [611, 297] width 128 height 18
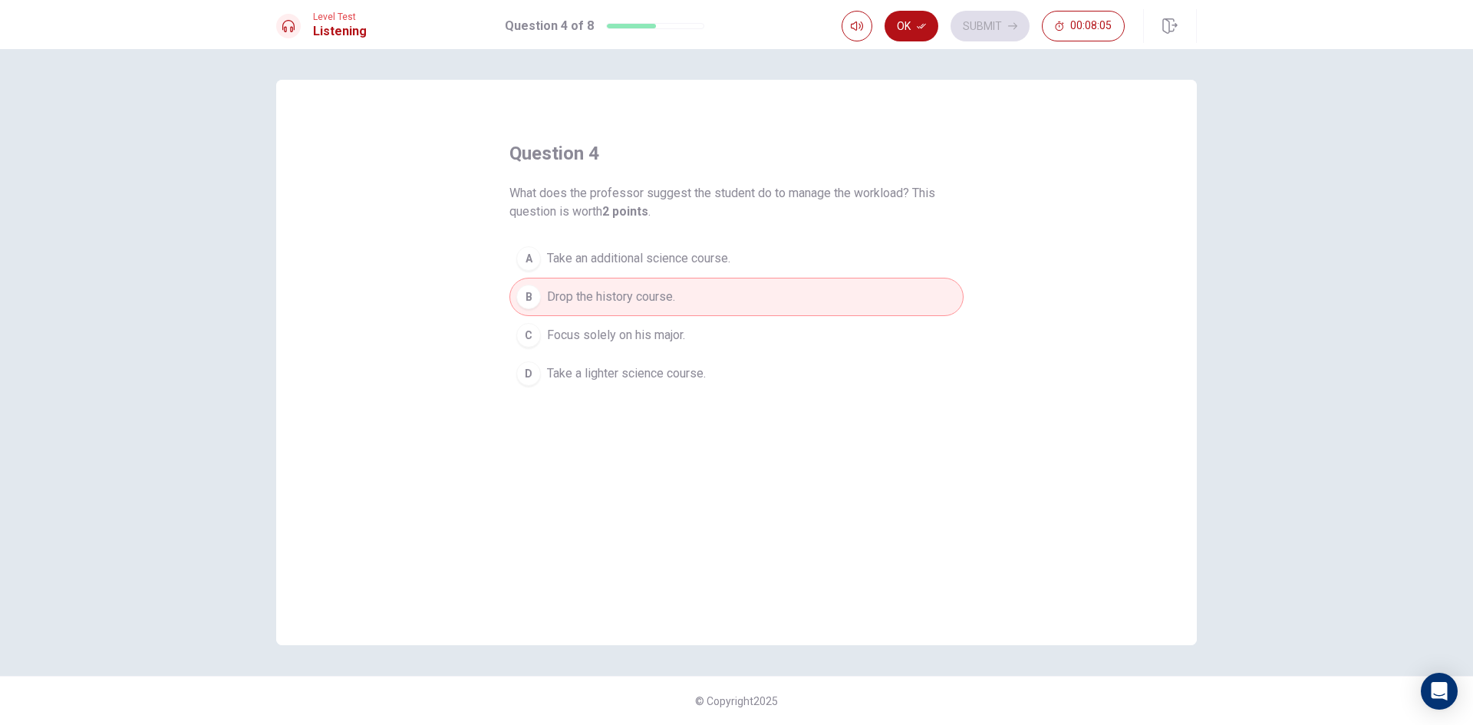
click at [637, 328] on span "Focus solely on his major." at bounding box center [616, 335] width 138 height 18
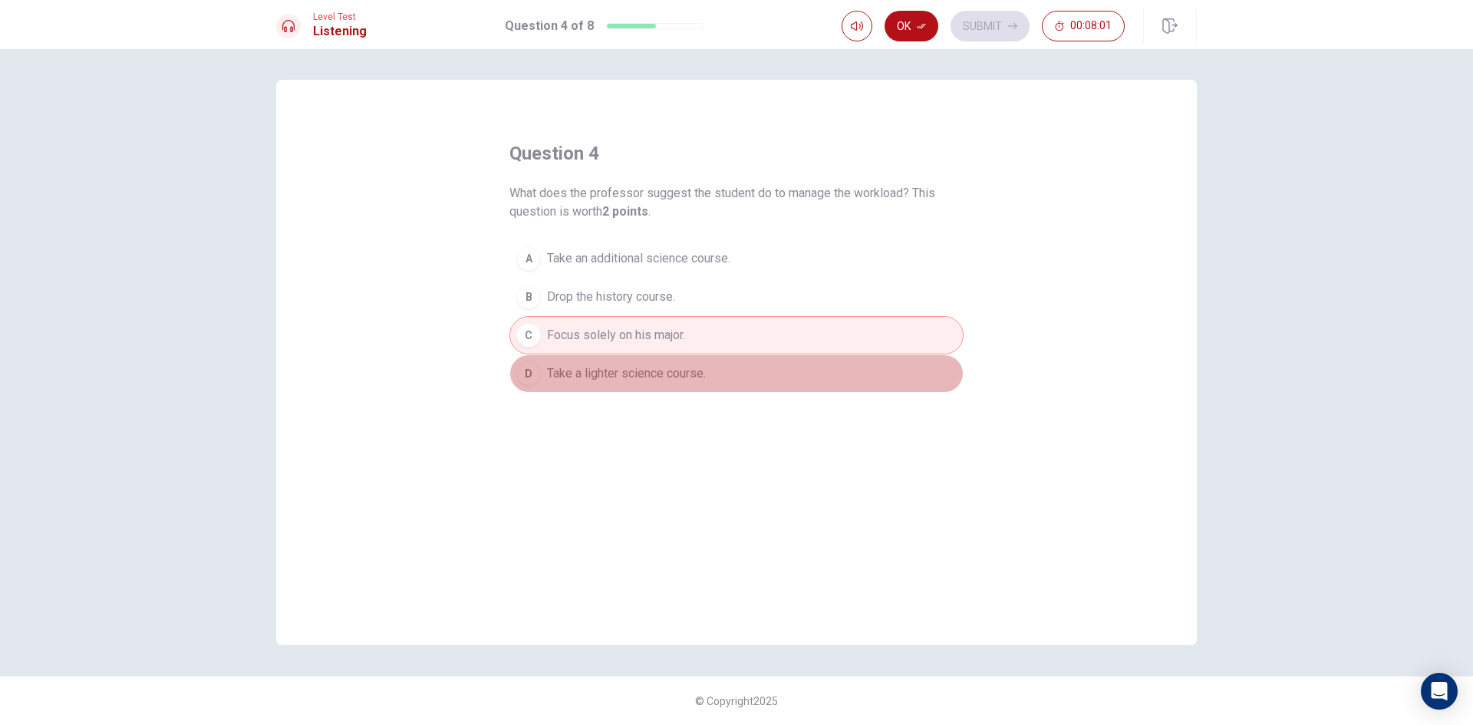
click at [692, 369] on span "Take a lighter science course." at bounding box center [626, 373] width 159 height 18
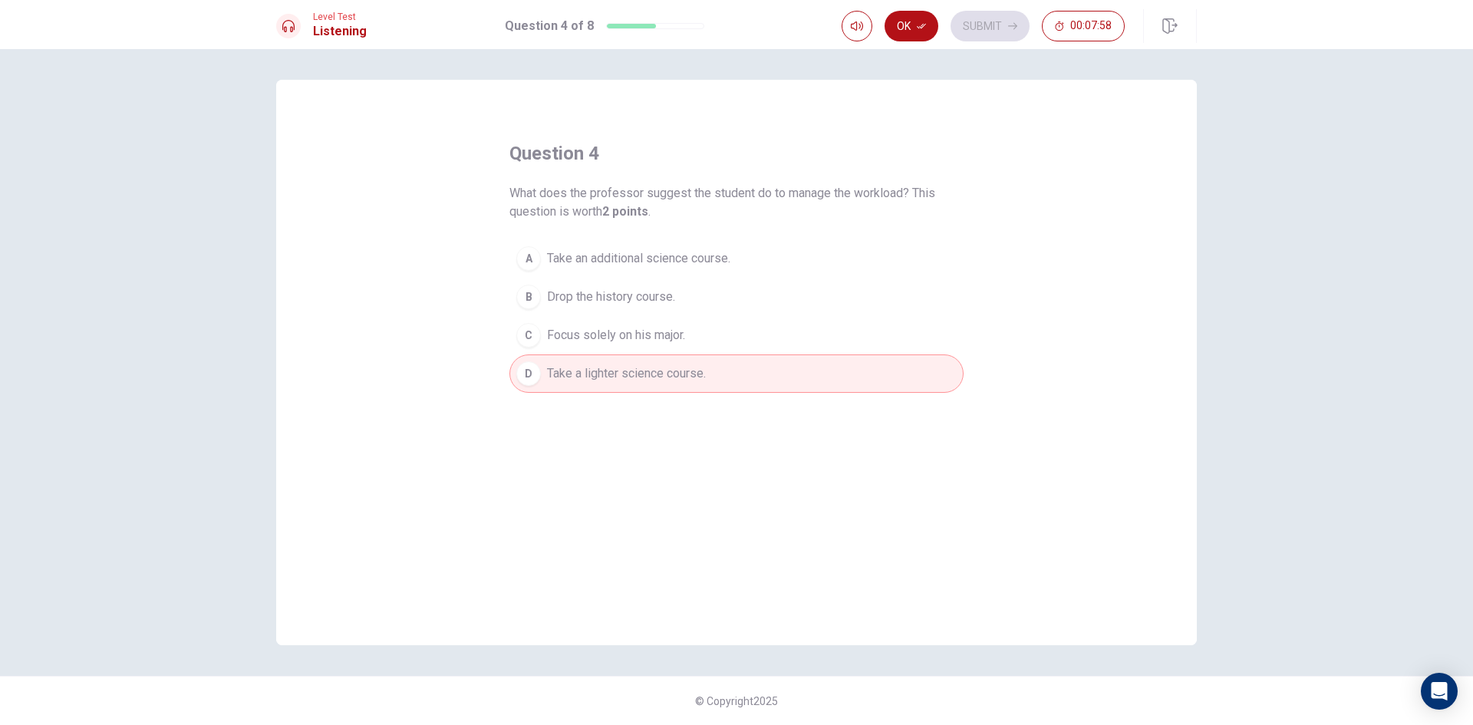
click at [661, 334] on span "Focus solely on his major." at bounding box center [616, 335] width 138 height 18
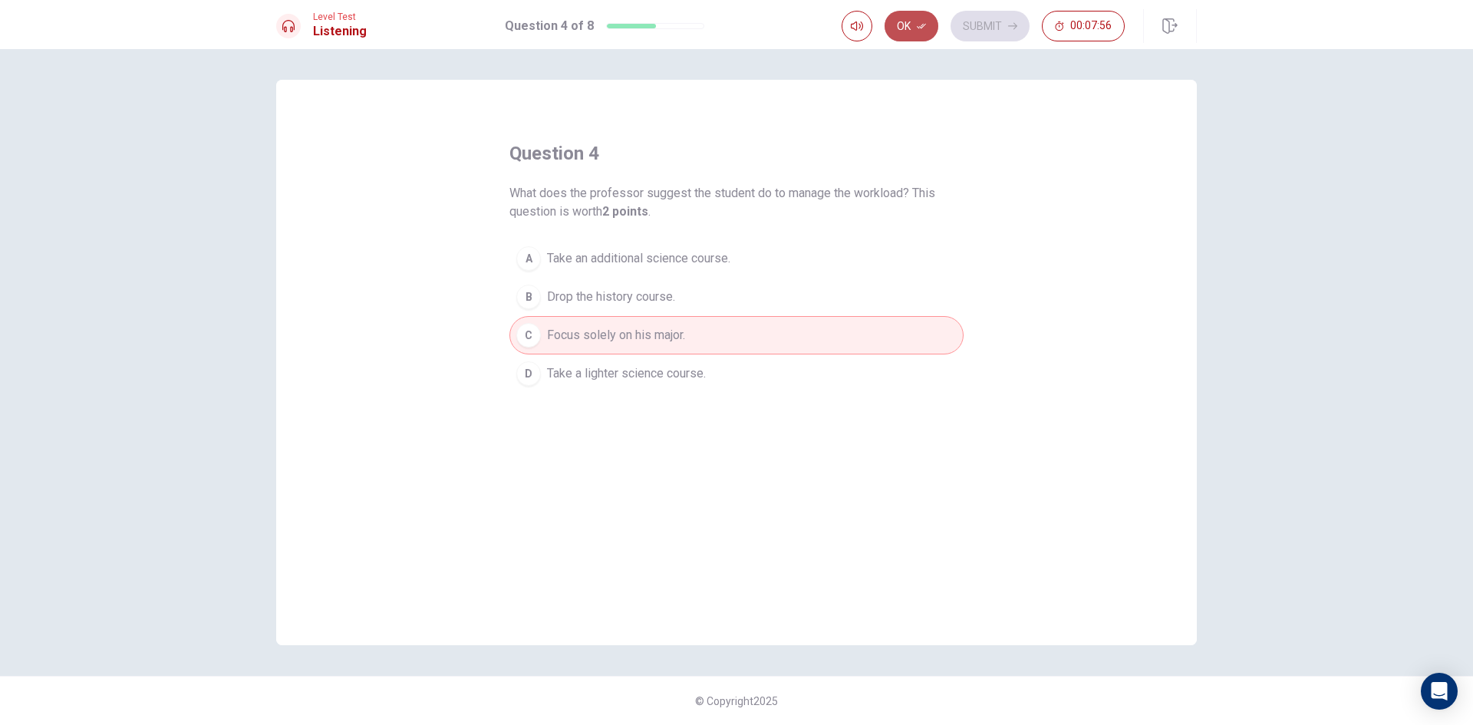
click at [902, 19] on button "Ok" at bounding box center [912, 26] width 54 height 31
click at [994, 31] on button "Submit" at bounding box center [990, 26] width 79 height 31
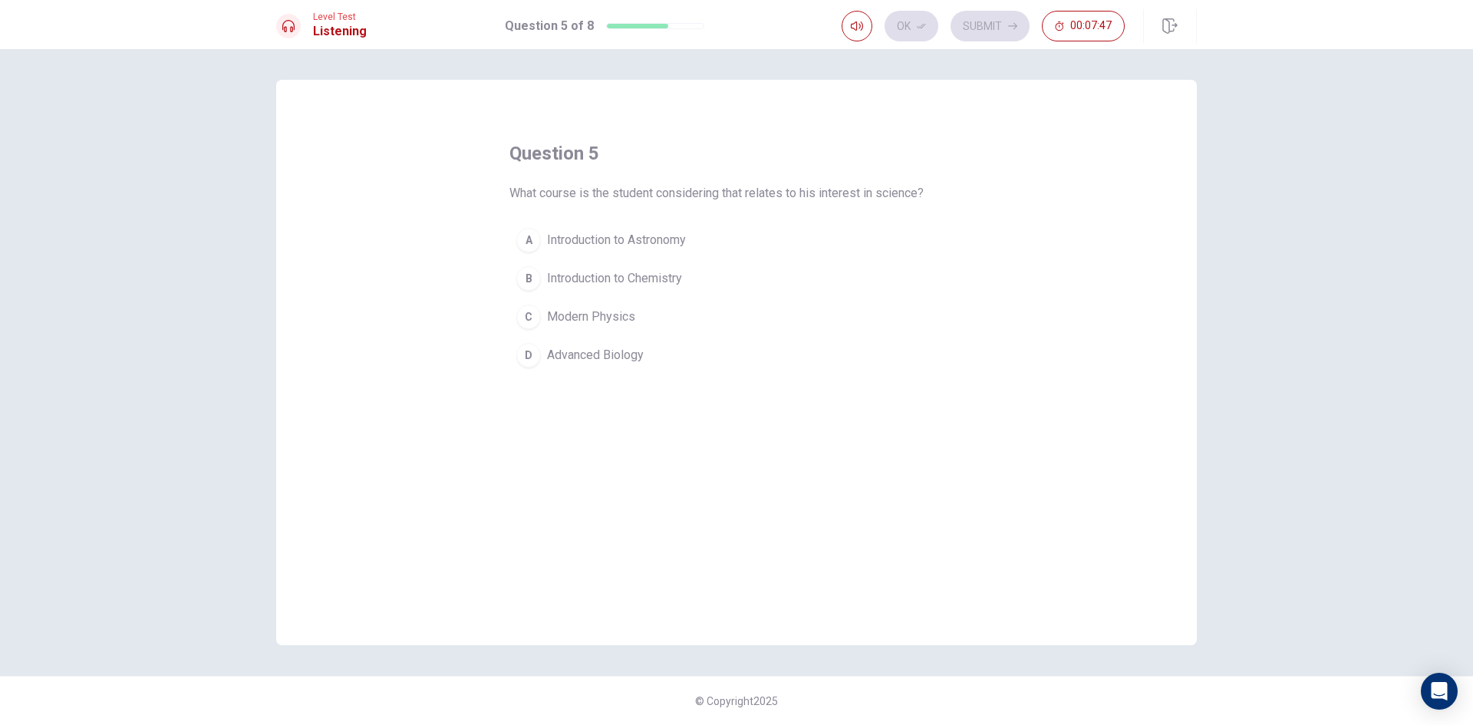
click at [532, 264] on button "B Introduction to Chemistry" at bounding box center [736, 278] width 454 height 38
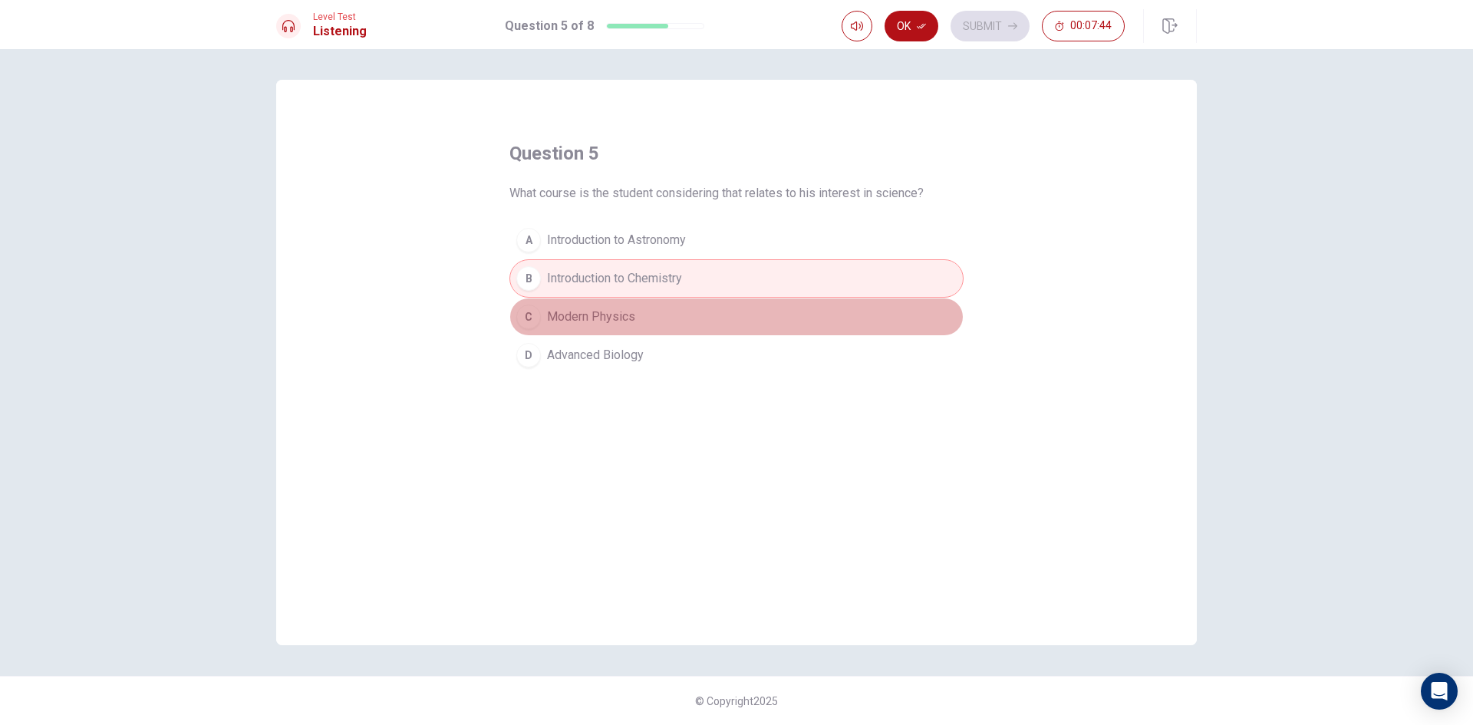
click at [616, 315] on span "Modern Physics" at bounding box center [591, 317] width 88 height 18
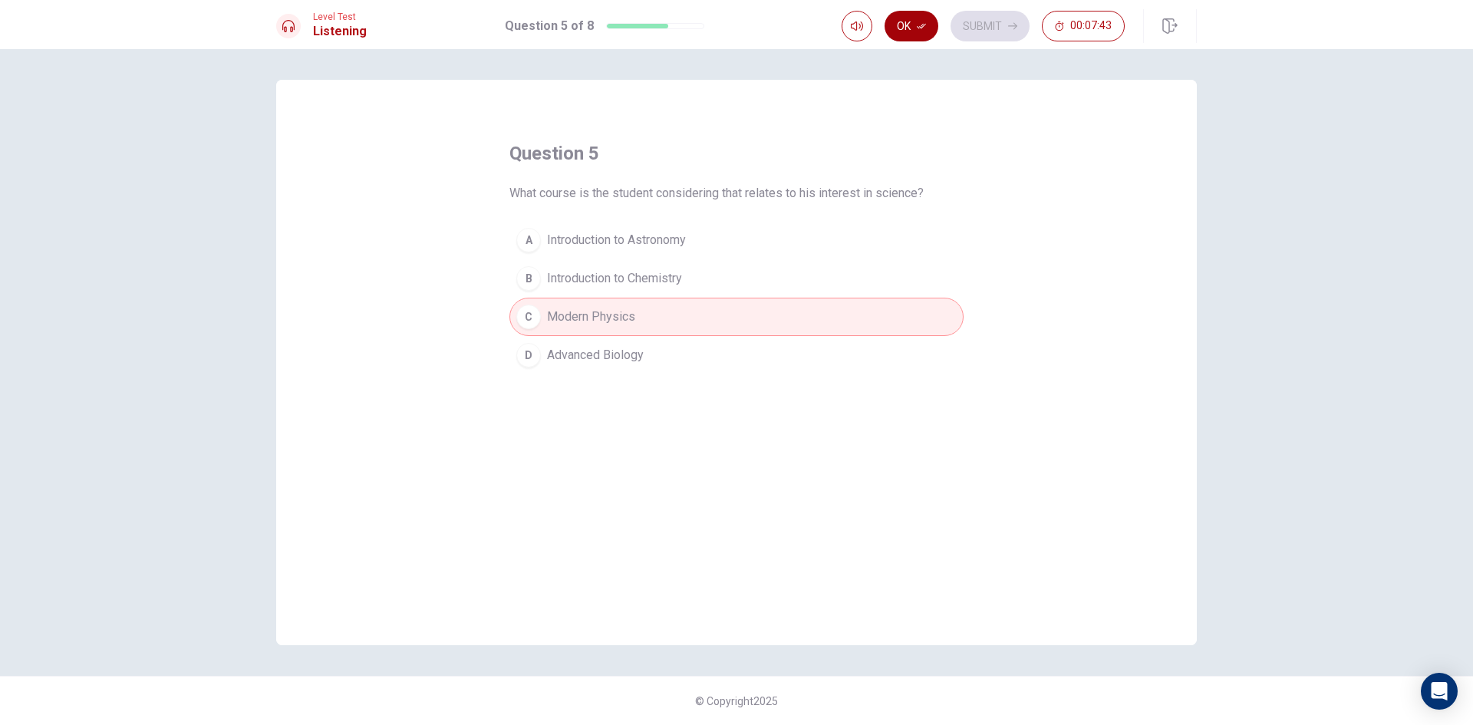
drag, startPoint x: 908, startPoint y: 21, endPoint x: 991, endPoint y: 21, distance: 83.6
click at [909, 21] on button "Ok" at bounding box center [912, 26] width 54 height 31
click at [994, 21] on button "Submit" at bounding box center [990, 26] width 79 height 31
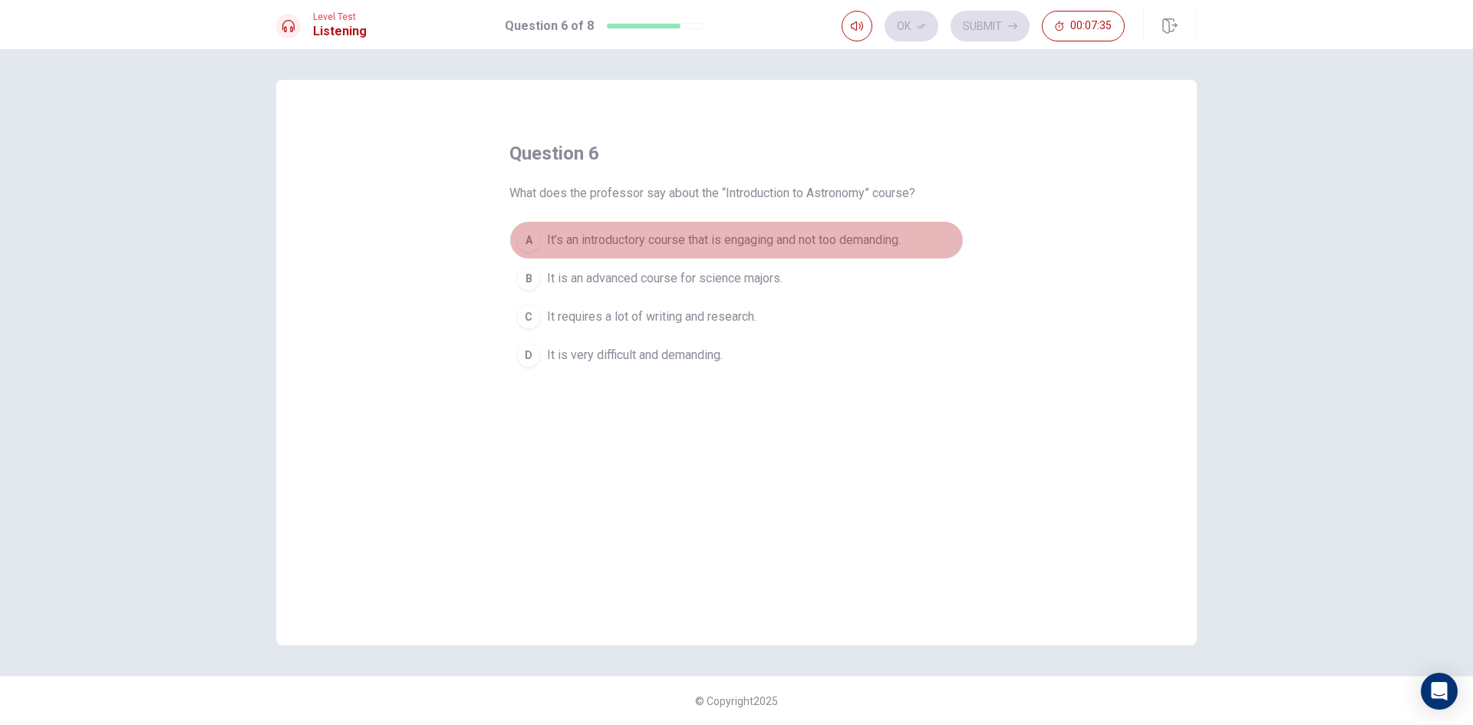
click at [562, 237] on span "It’s an introductory course that is engaging and not too demanding." at bounding box center [724, 240] width 354 height 18
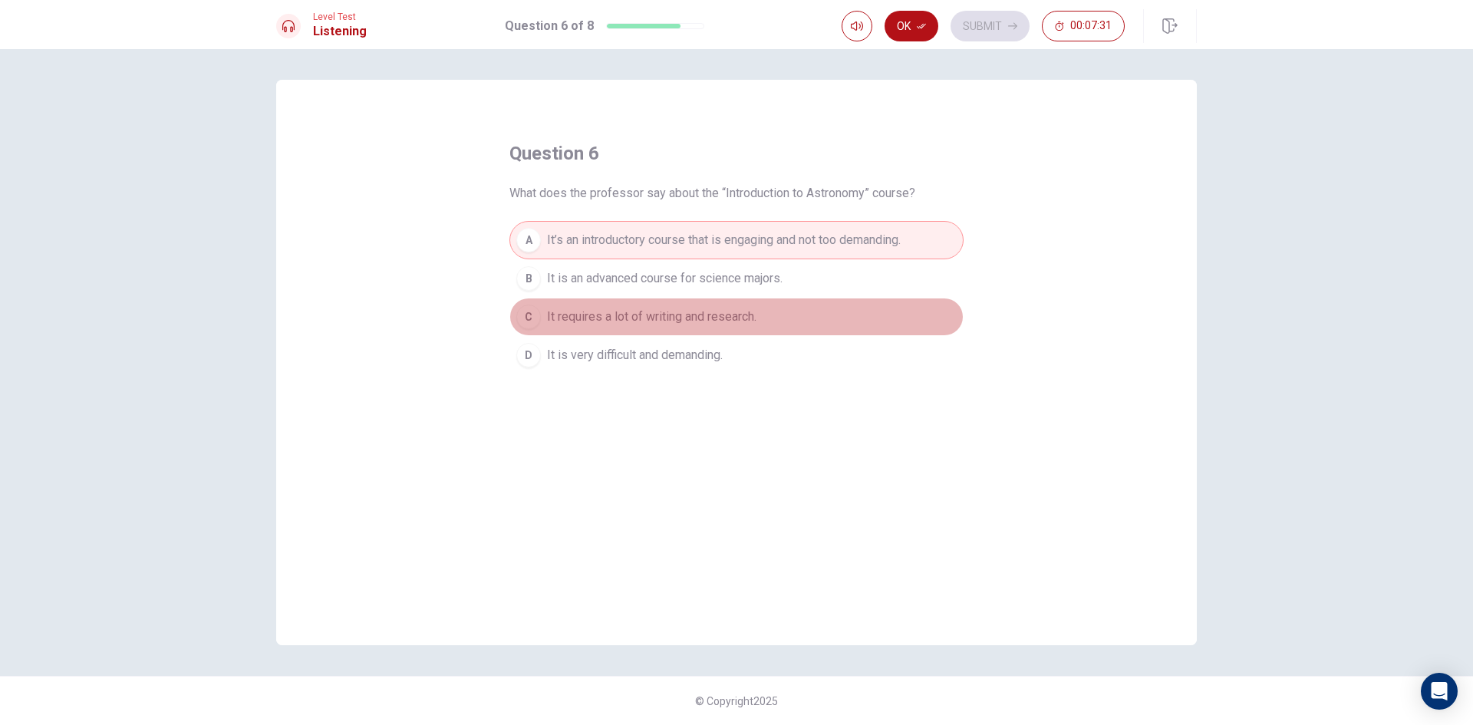
click at [556, 320] on span "It requires a lot of writing and research." at bounding box center [651, 317] width 209 height 18
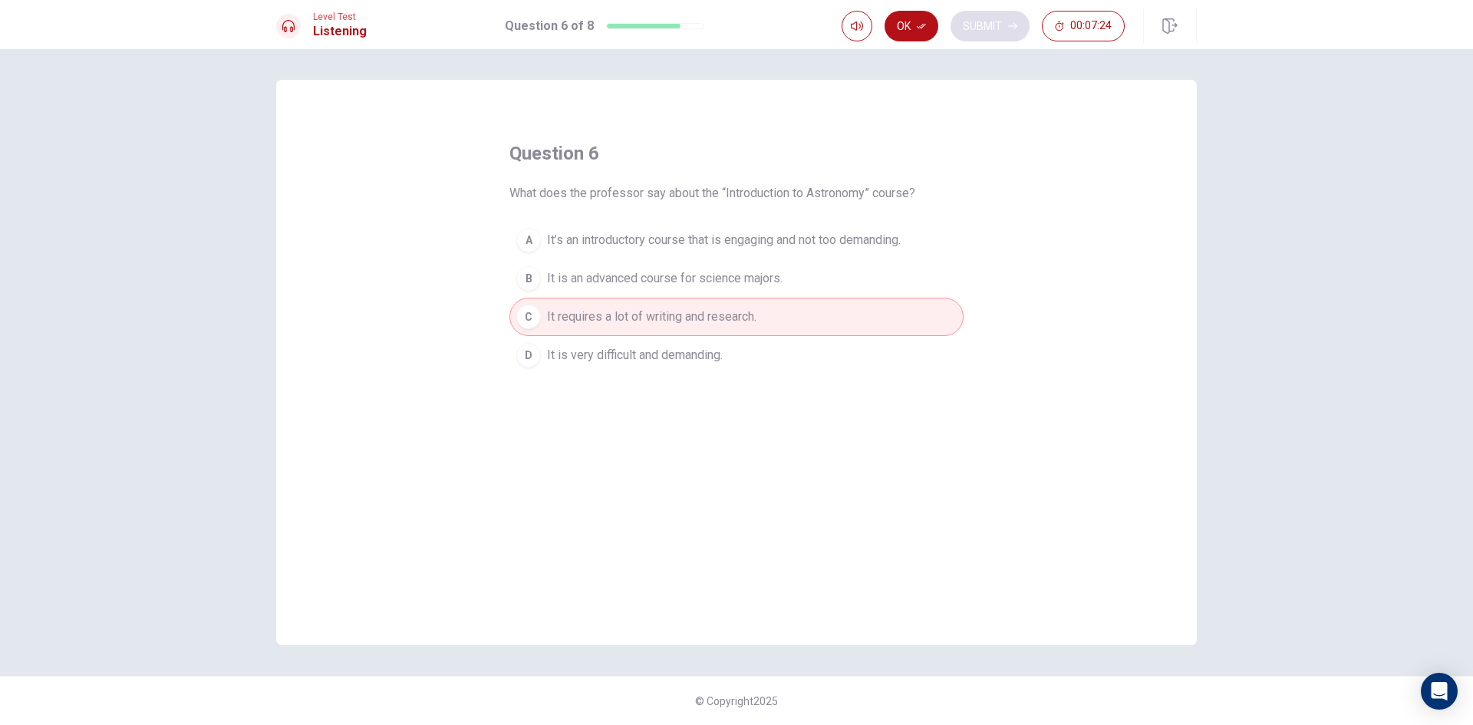
drag, startPoint x: 898, startPoint y: 15, endPoint x: 971, endPoint y: 22, distance: 72.4
click at [930, 18] on button "Ok" at bounding box center [912, 26] width 54 height 31
click at [997, 22] on button "Submit" at bounding box center [990, 26] width 79 height 31
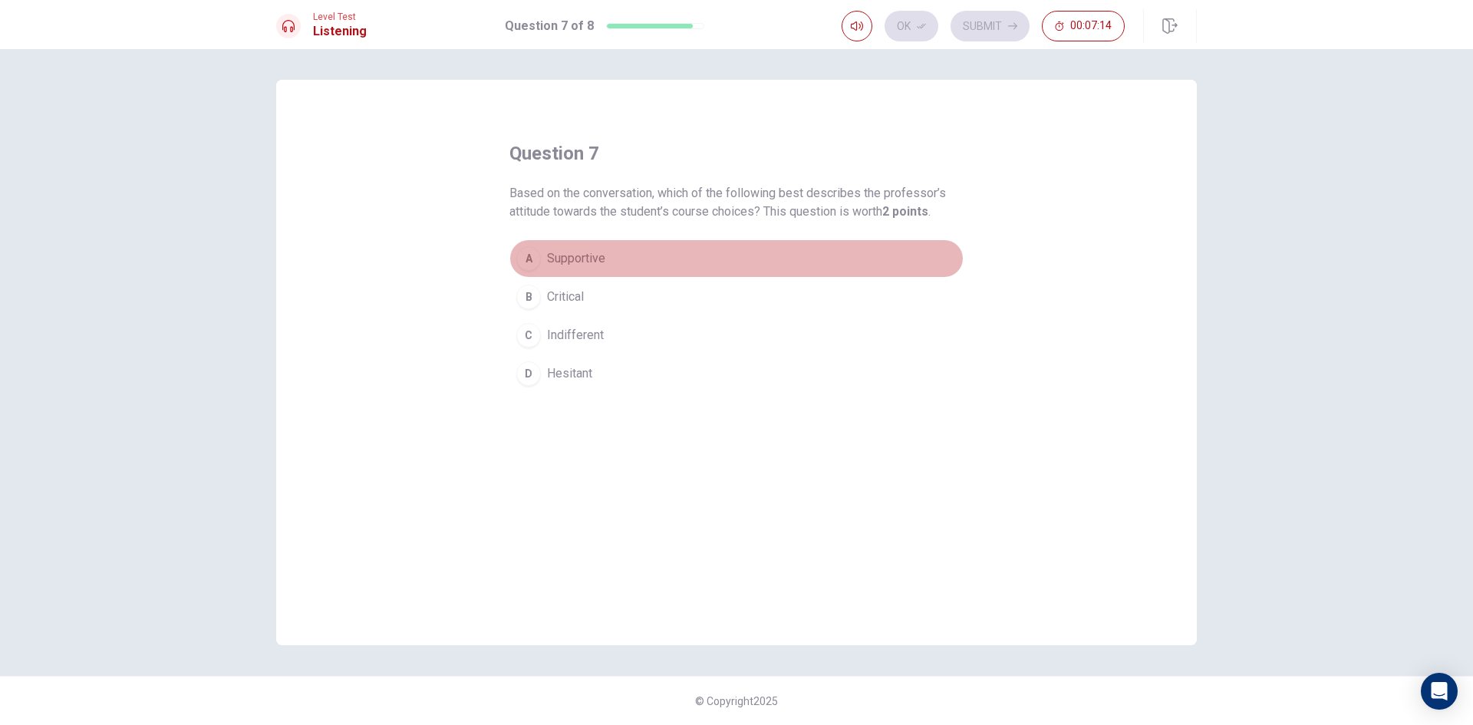
click at [586, 258] on span "Supportive" at bounding box center [576, 258] width 58 height 18
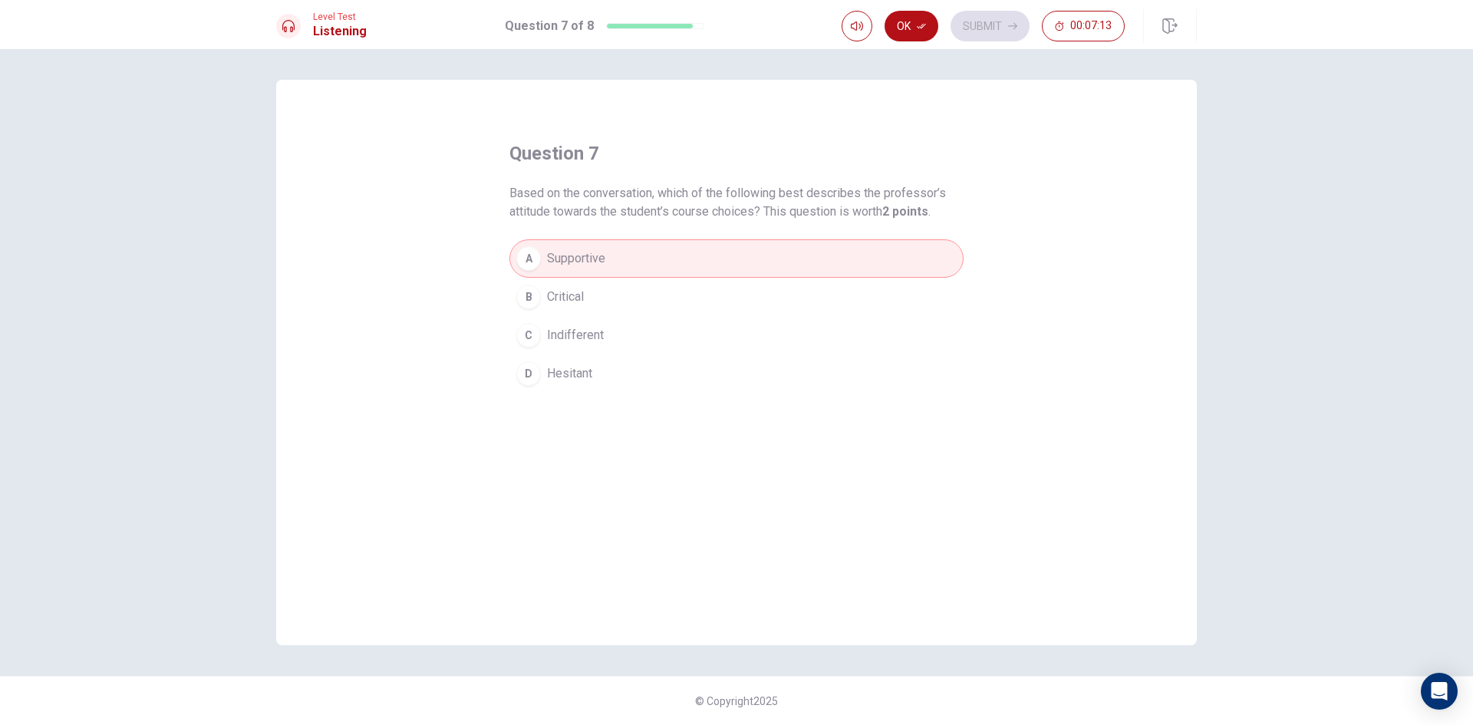
click at [583, 278] on button "B Critical" at bounding box center [736, 297] width 454 height 38
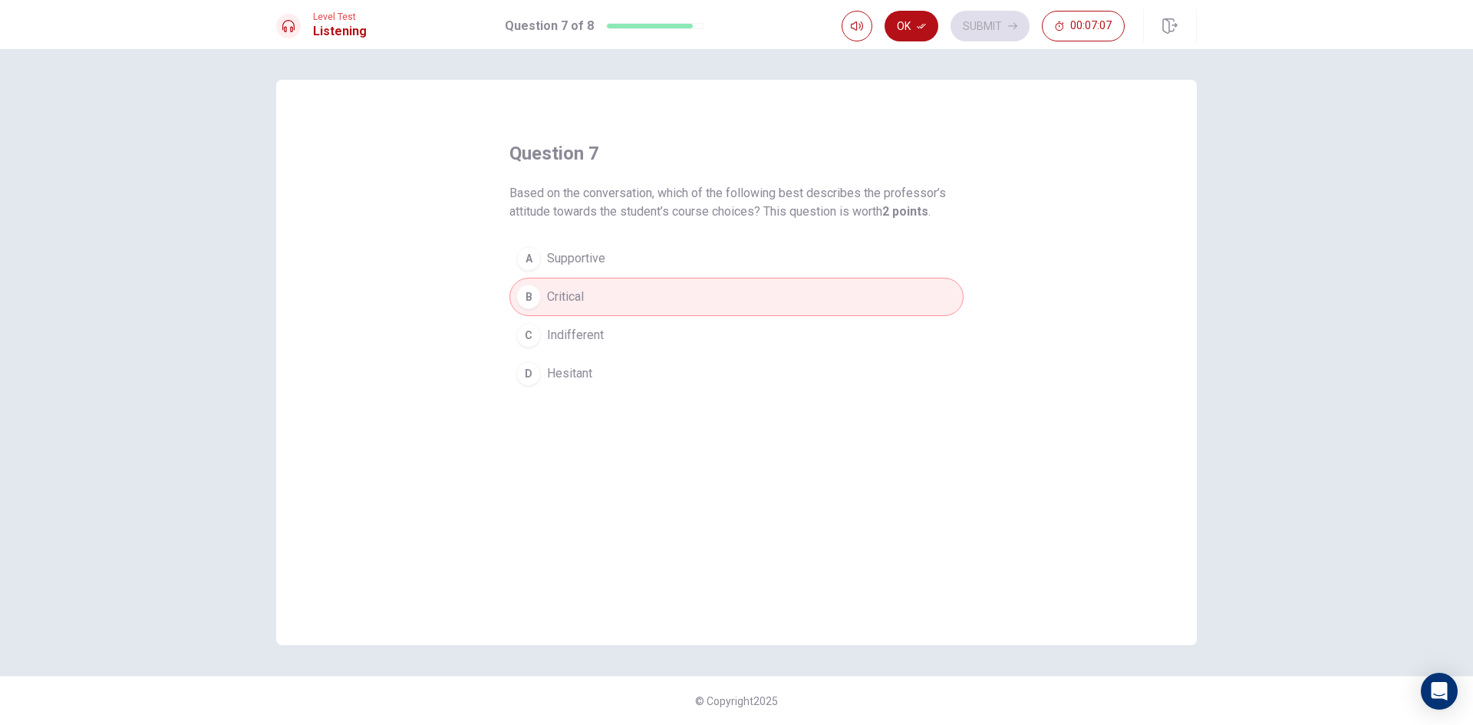
click at [596, 255] on span "Supportive" at bounding box center [576, 258] width 58 height 18
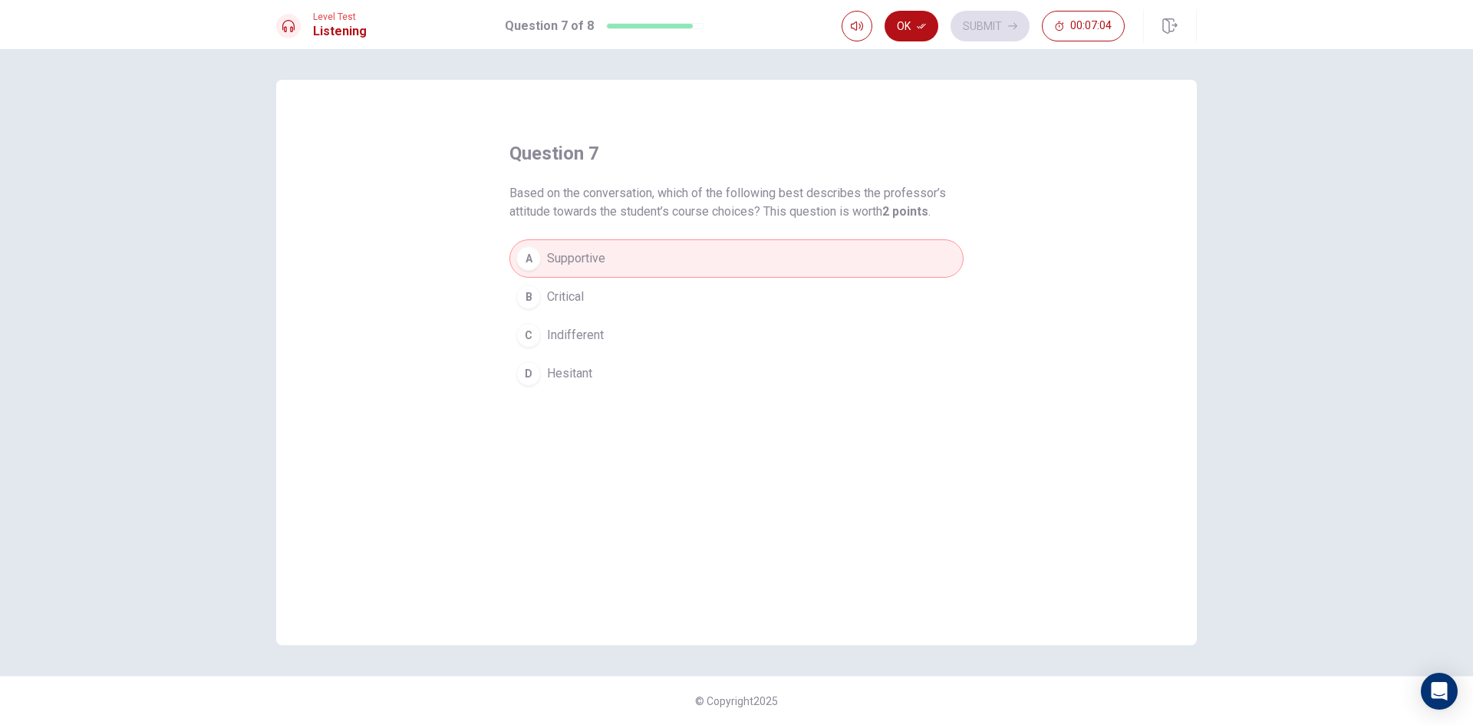
click at [564, 286] on button "B Critical" at bounding box center [736, 297] width 454 height 38
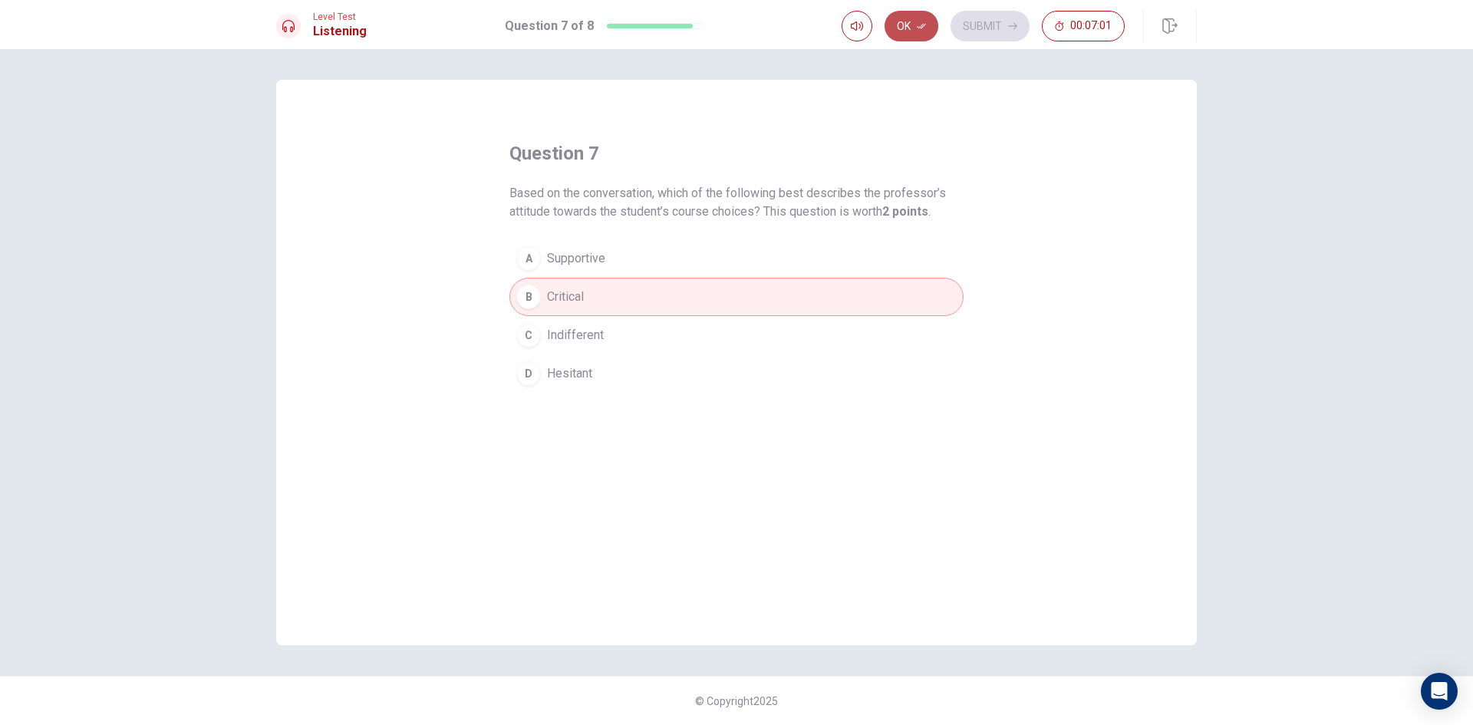
click at [916, 26] on button "Ok" at bounding box center [912, 26] width 54 height 31
click at [987, 21] on button "Submit" at bounding box center [990, 26] width 79 height 31
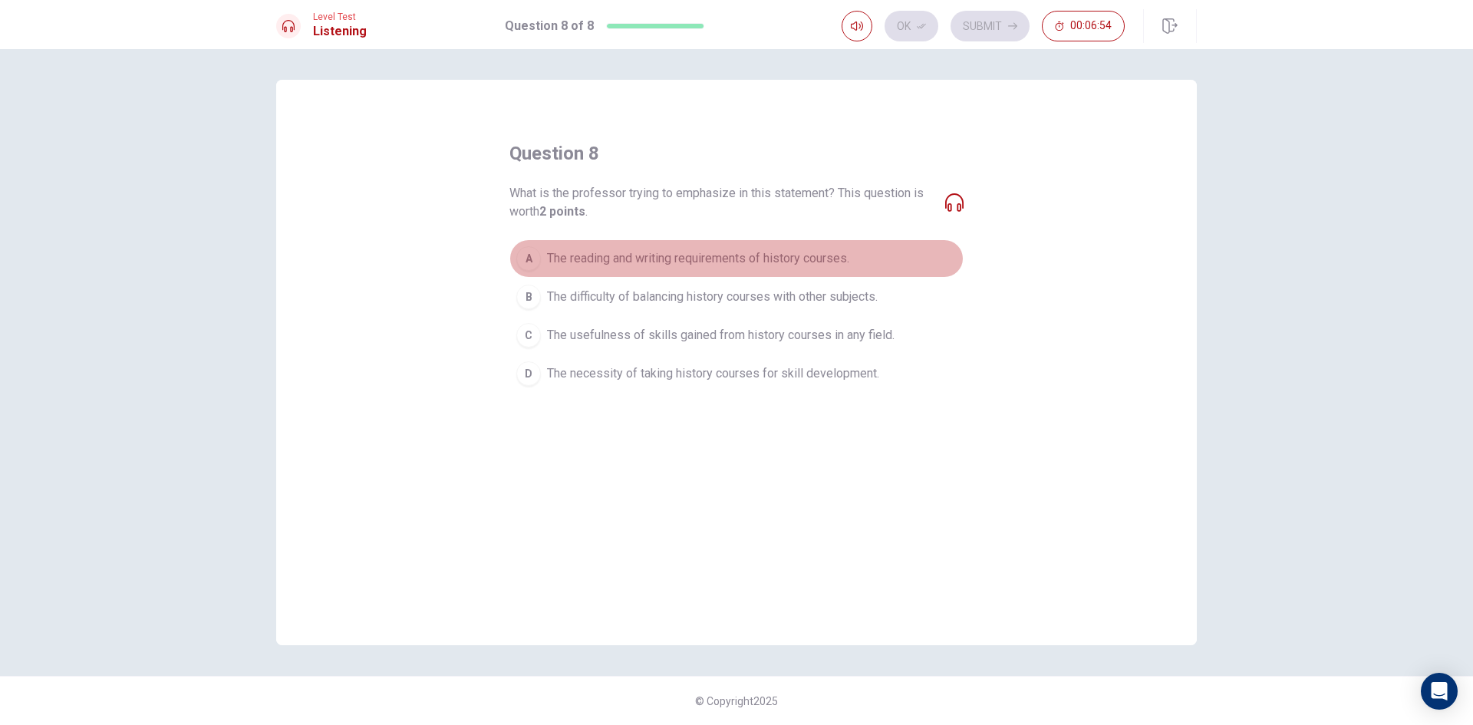
drag, startPoint x: 638, startPoint y: 256, endPoint x: 648, endPoint y: 254, distance: 10.2
click at [639, 255] on span "The reading and writing requirements of history courses." at bounding box center [698, 258] width 302 height 18
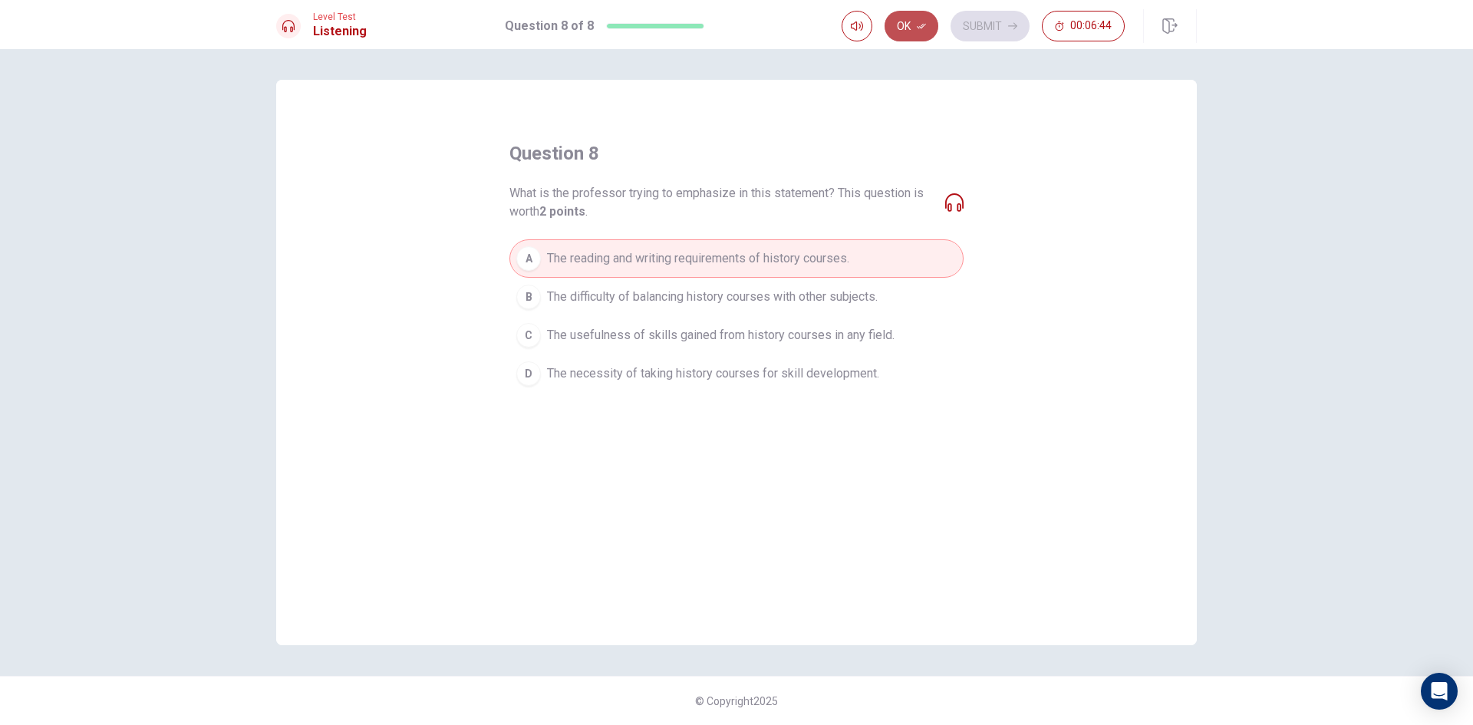
click at [894, 25] on button "Ok" at bounding box center [912, 26] width 54 height 31
click at [997, 30] on button "Submit" at bounding box center [990, 26] width 79 height 31
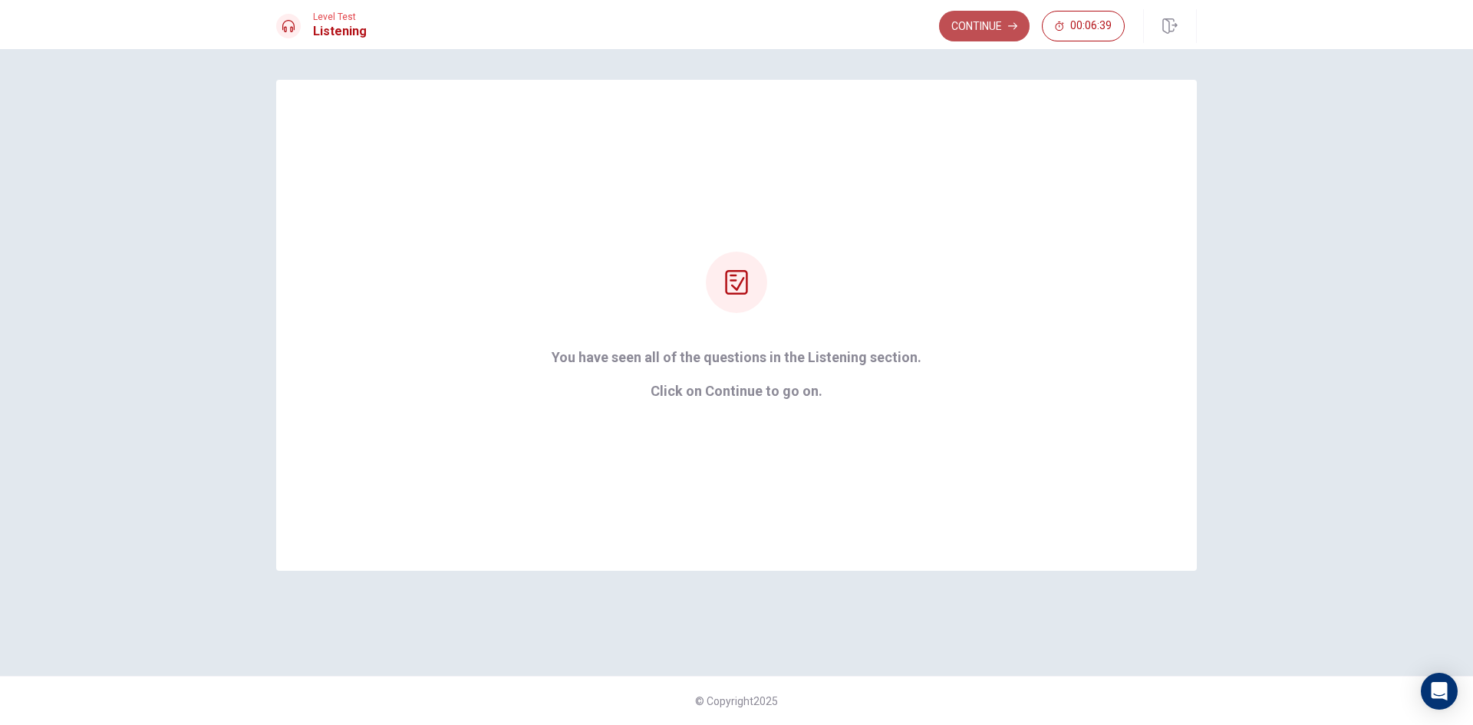
click at [973, 18] on button "Continue" at bounding box center [984, 26] width 91 height 31
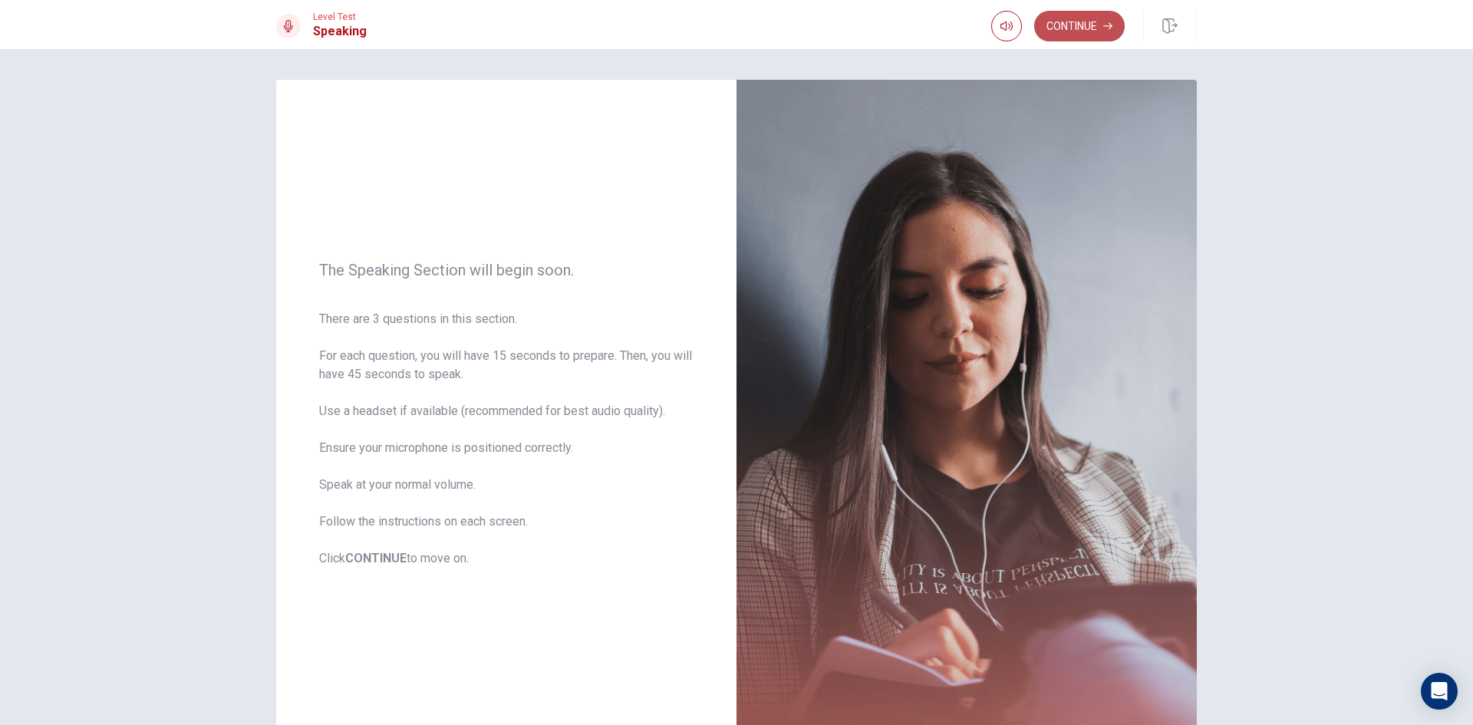
click at [1067, 25] on button "Continue" at bounding box center [1079, 26] width 91 height 31
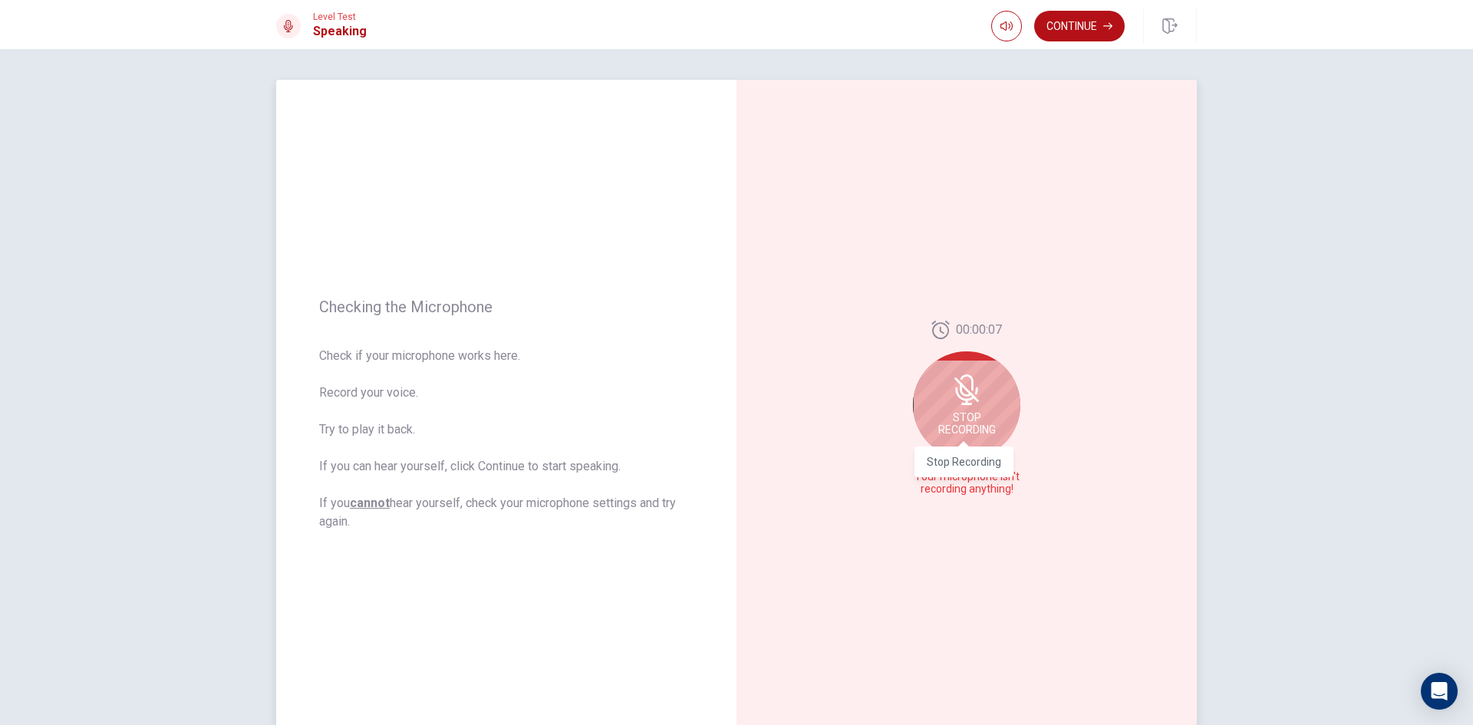
click at [955, 418] on span "Stop Recording" at bounding box center [967, 423] width 58 height 25
click at [968, 433] on div at bounding box center [966, 412] width 107 height 107
click at [941, 486] on button "Record Again" at bounding box center [949, 489] width 21 height 21
click at [983, 487] on icon "Play Audio" at bounding box center [983, 489] width 9 height 9
click at [945, 492] on icon "Record Again" at bounding box center [949, 489] width 9 height 9
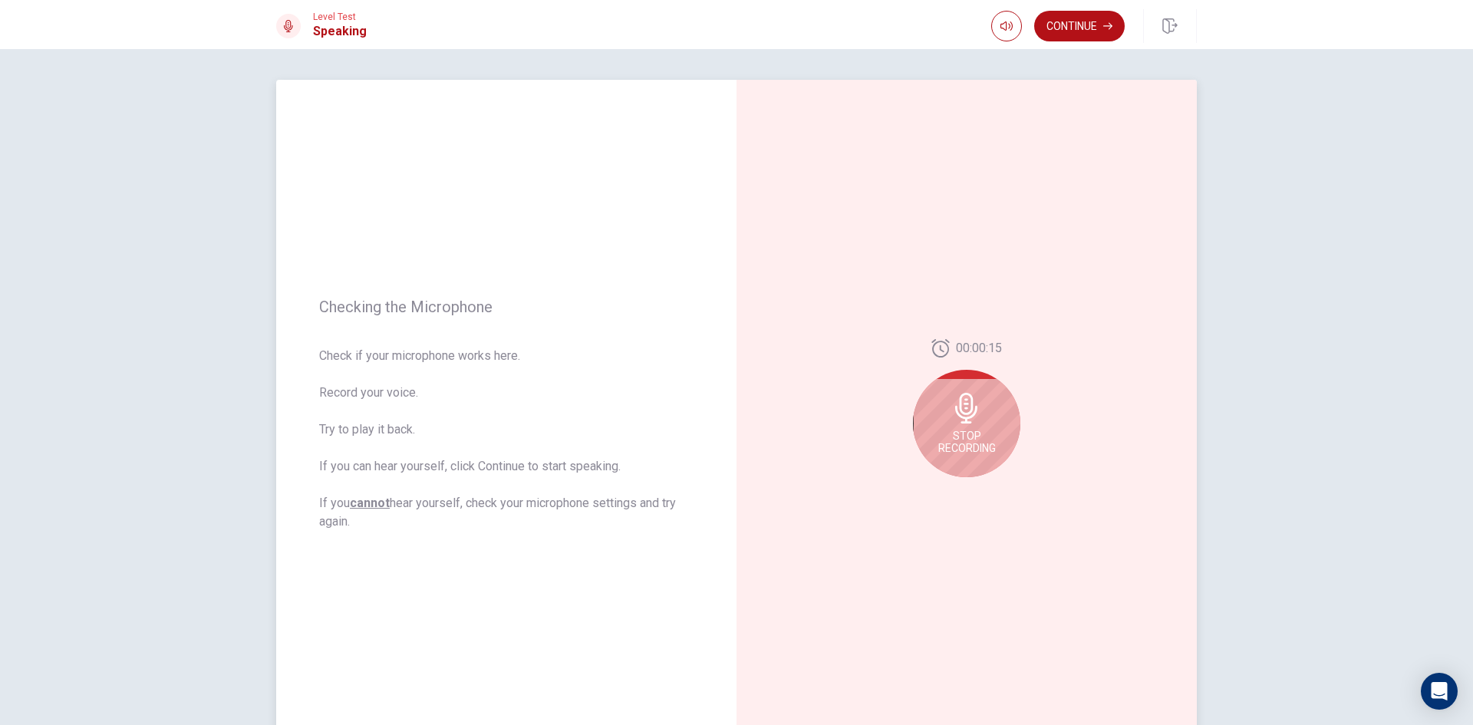
click at [962, 424] on div "Stop Recording" at bounding box center [966, 423] width 107 height 107
click at [945, 489] on icon "Record Again" at bounding box center [949, 489] width 9 height 9
click at [970, 445] on span "Stop Recording" at bounding box center [967, 442] width 58 height 25
click at [980, 489] on icon "Play Audio" at bounding box center [983, 489] width 7 height 9
click at [949, 489] on icon "Record Again" at bounding box center [949, 489] width 9 height 9
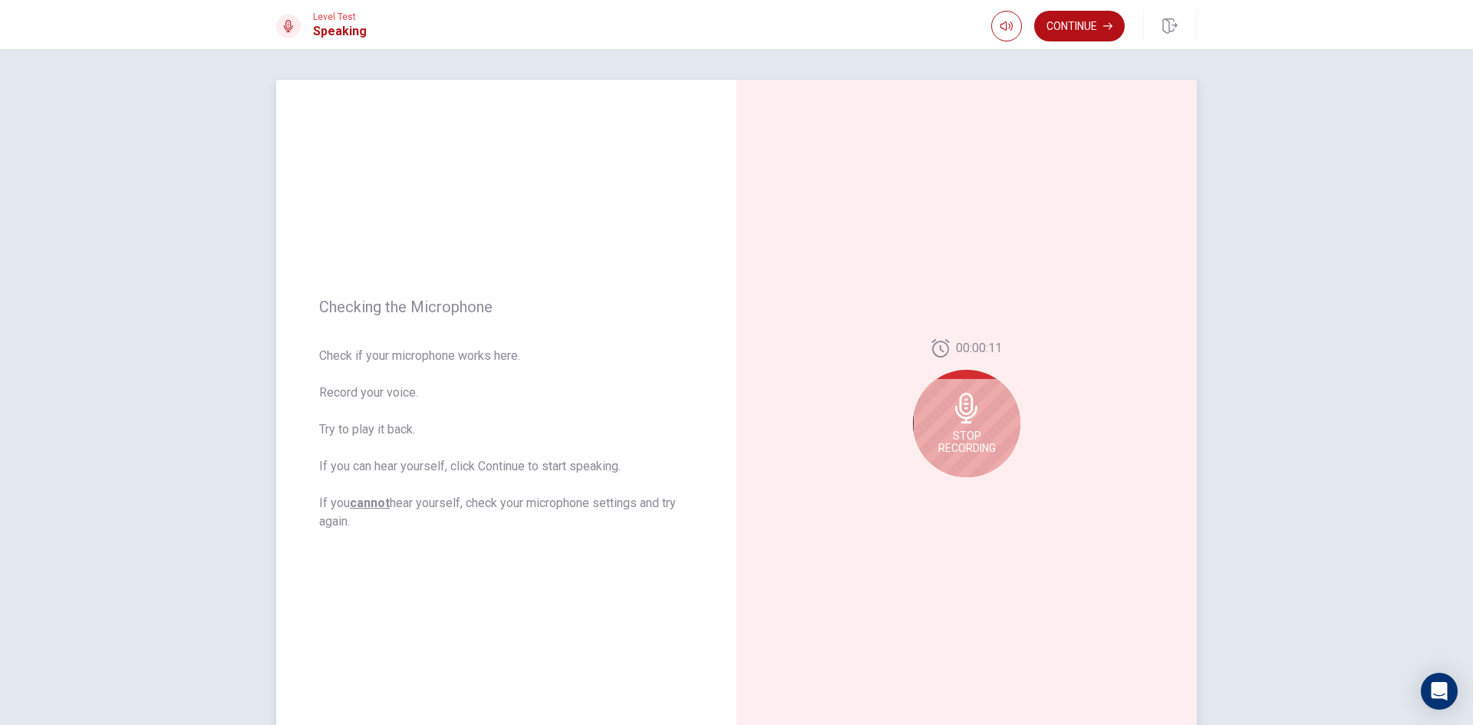
click at [967, 427] on div "Stop Recording" at bounding box center [966, 423] width 107 height 107
click at [979, 490] on icon "Play Audio" at bounding box center [983, 489] width 9 height 9
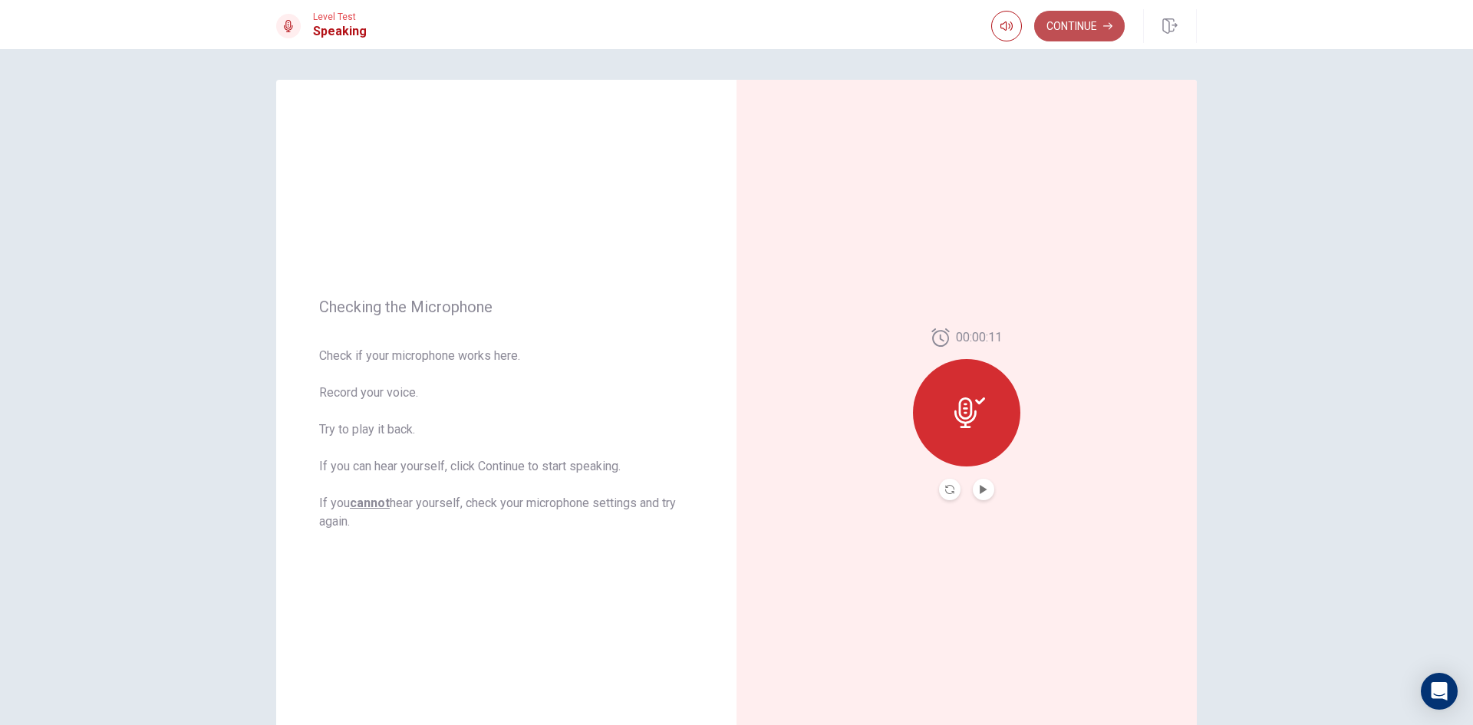
click at [1075, 21] on button "Continue" at bounding box center [1079, 26] width 91 height 31
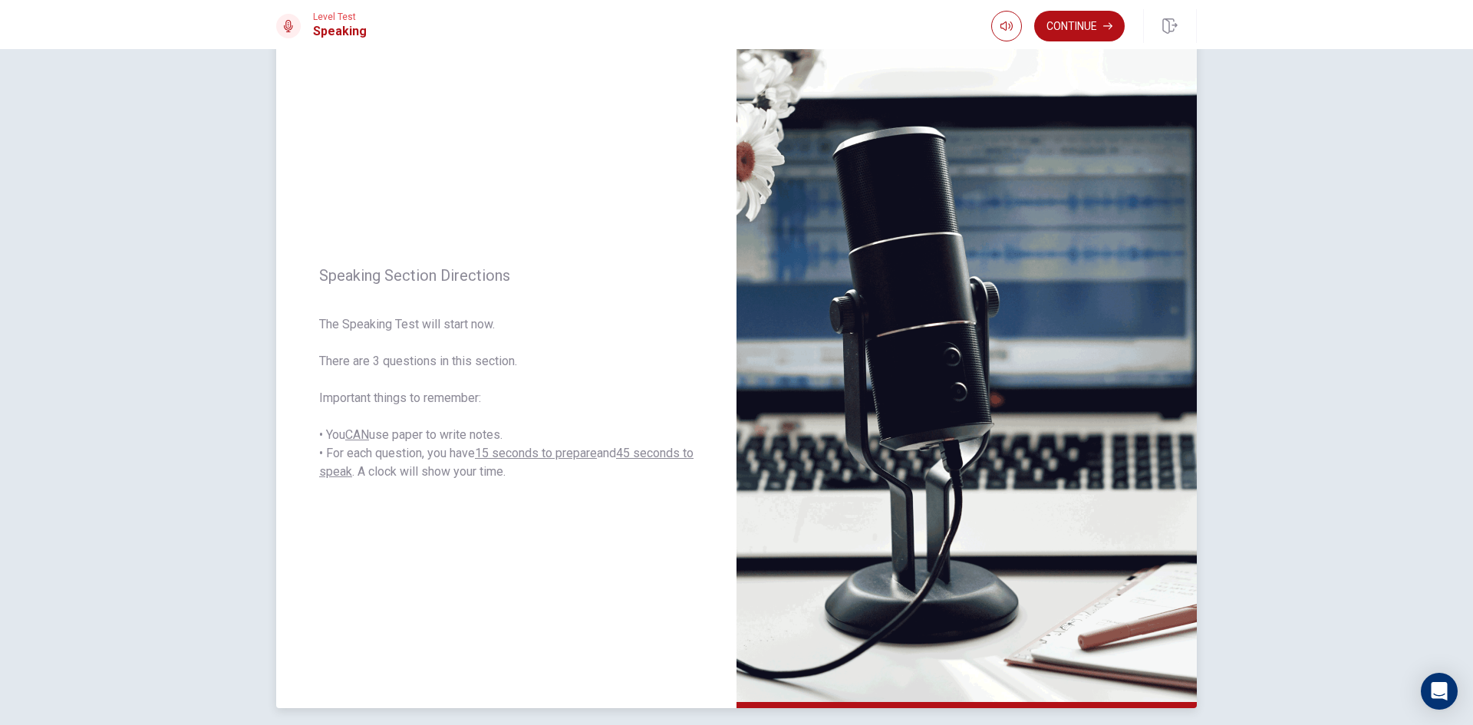
scroll to position [77, 0]
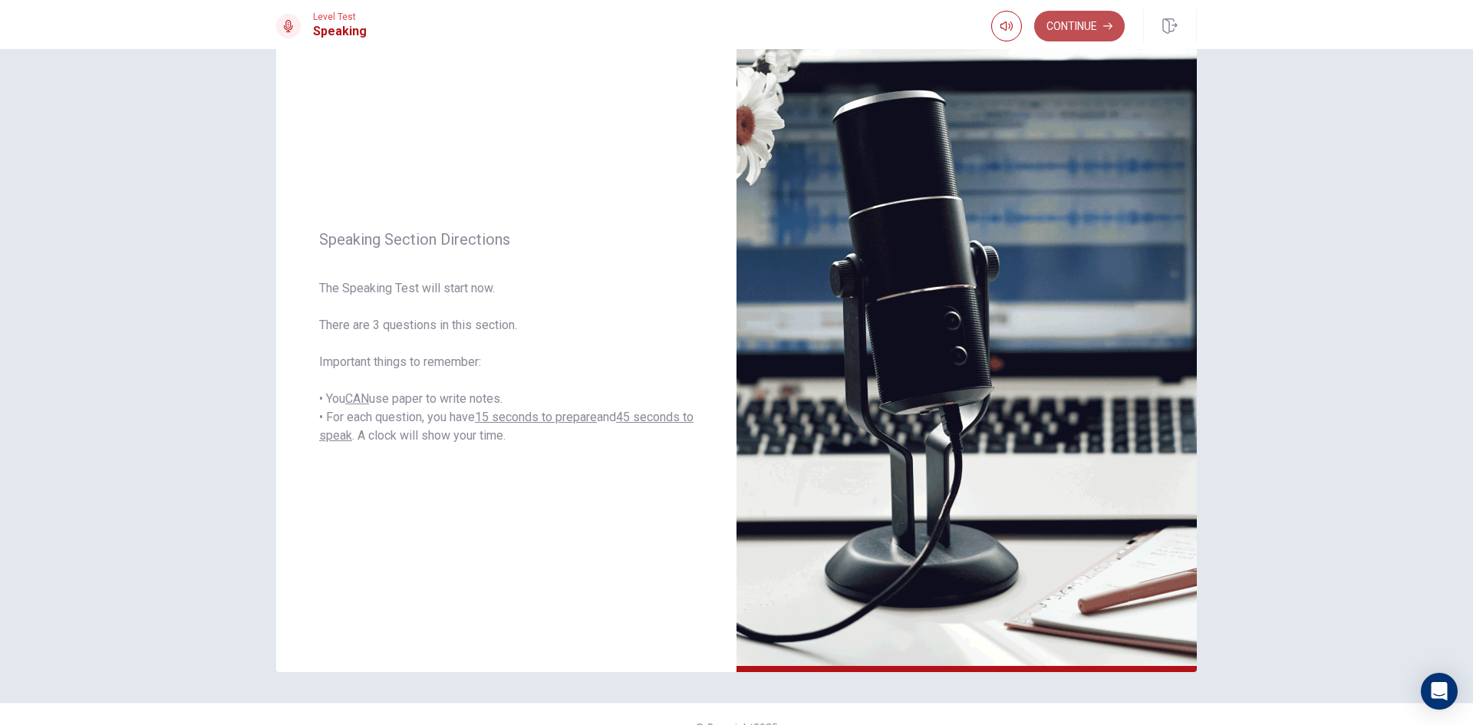
click at [1072, 21] on button "Continue" at bounding box center [1079, 26] width 91 height 31
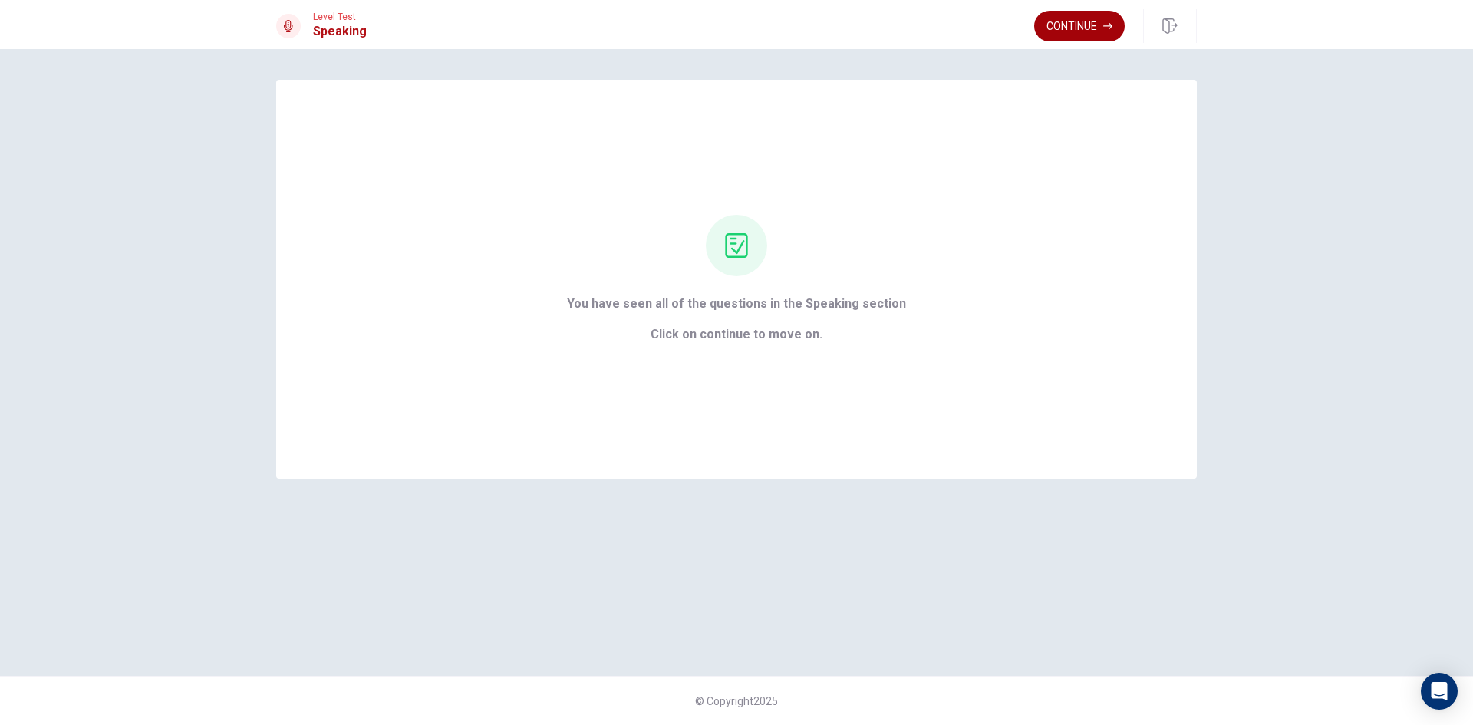
click at [1066, 21] on button "Continue" at bounding box center [1079, 26] width 91 height 31
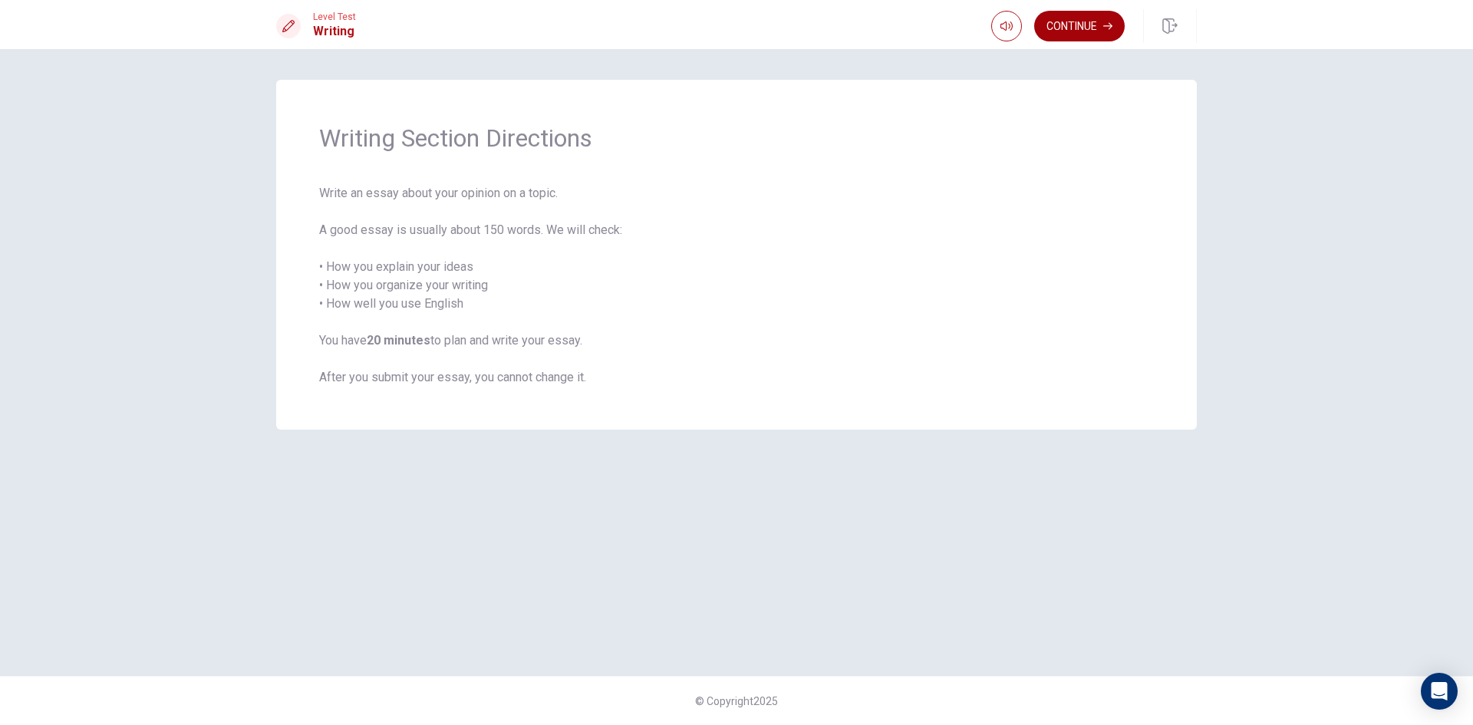
click at [1090, 23] on button "Continue" at bounding box center [1079, 26] width 91 height 31
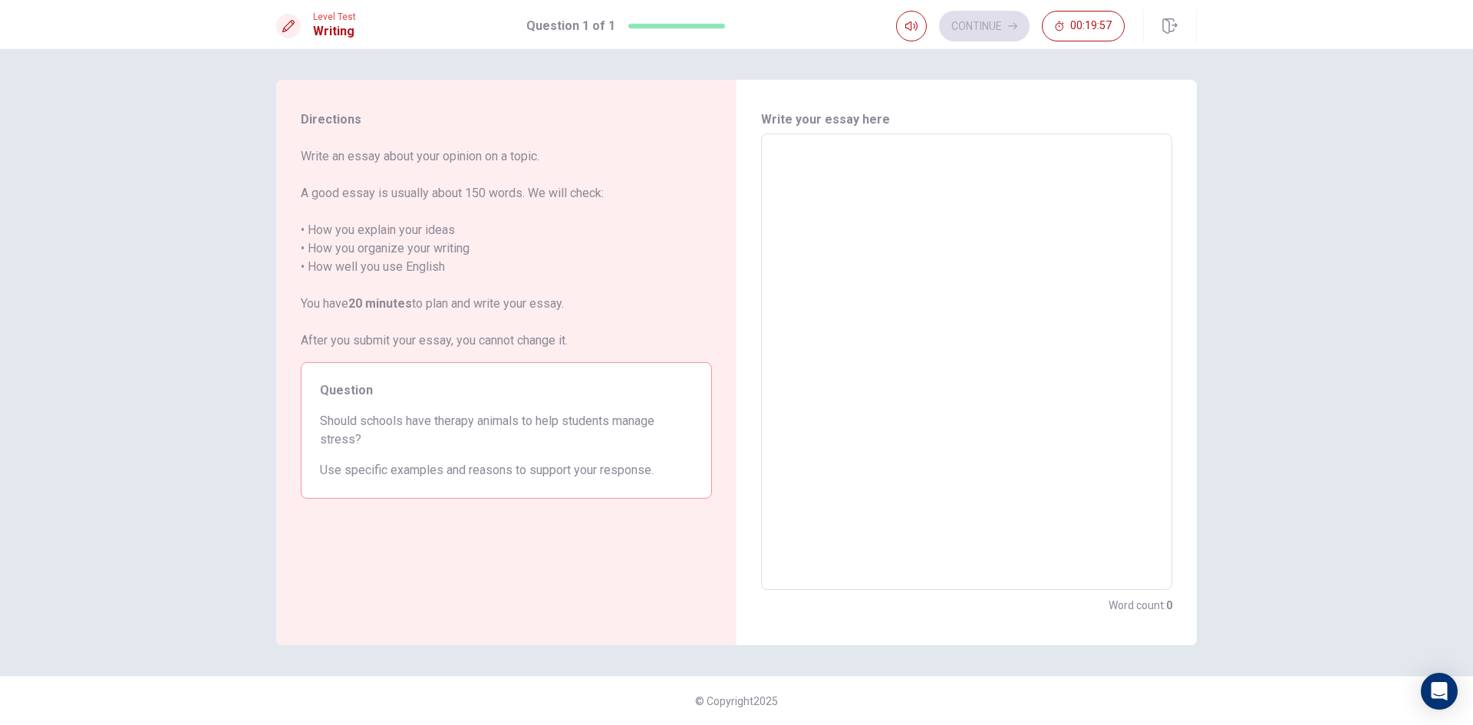
click at [794, 166] on textarea at bounding box center [967, 362] width 390 height 431
type textarea "x"
type textarea "i"
type textarea "x"
type textarea "in"
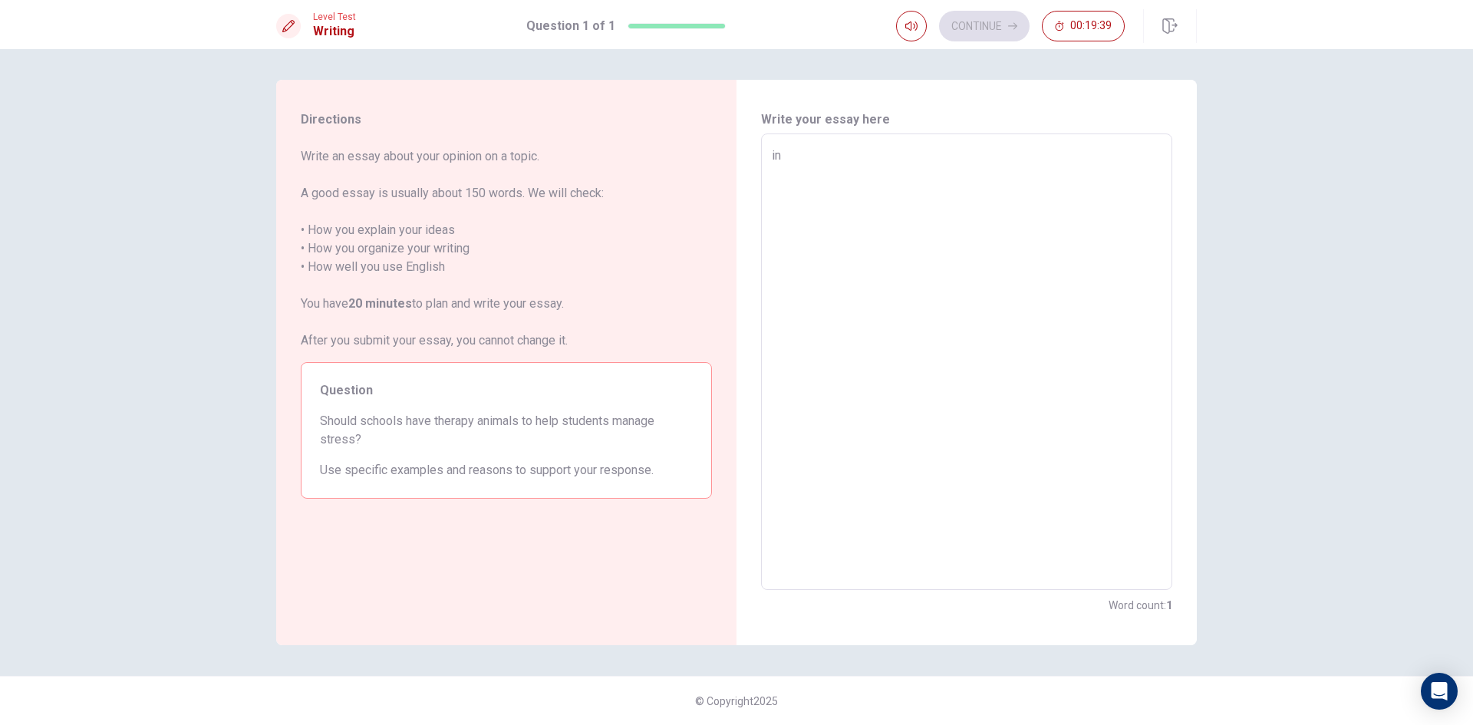
type textarea "x"
type textarea "i"
type textarea "x"
type textarea "a"
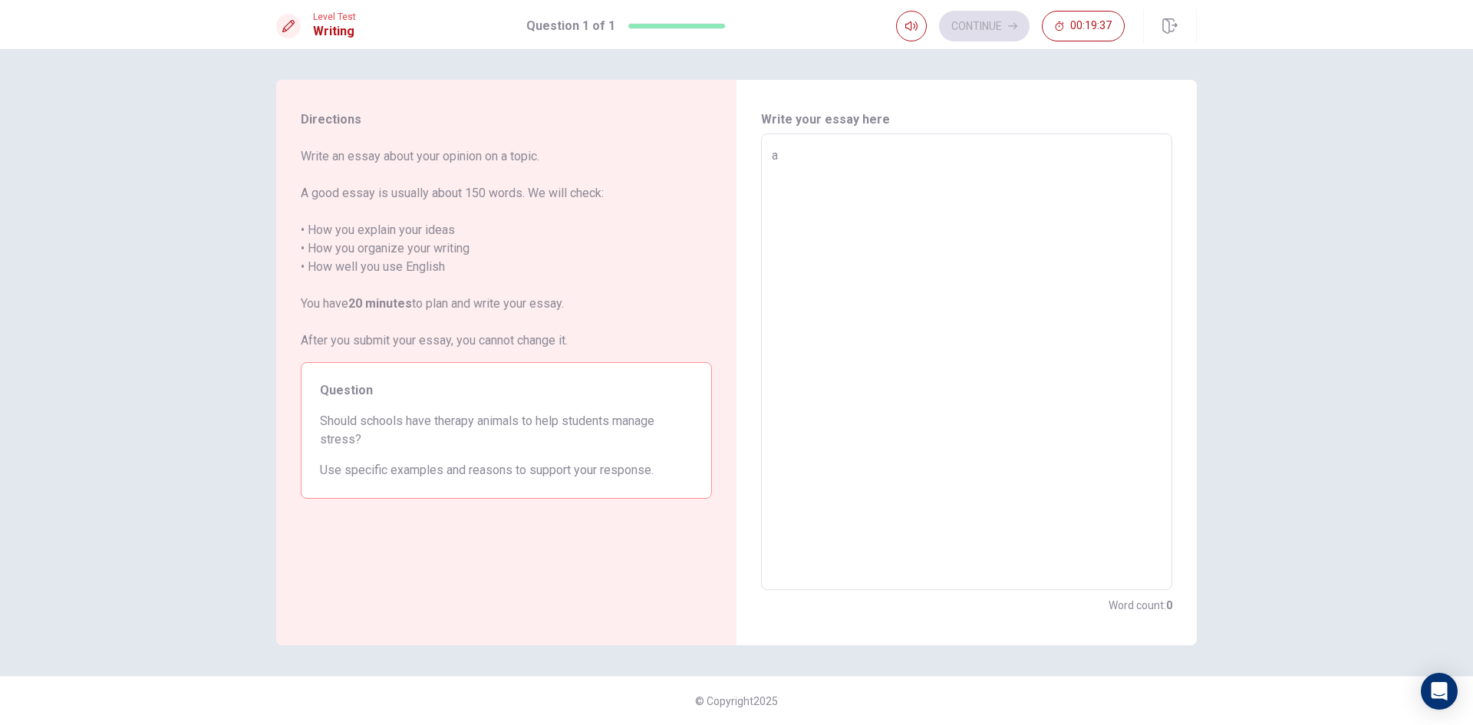
type textarea "x"
type textarea "at"
type textarea "x"
type textarea "at"
type textarea "x"
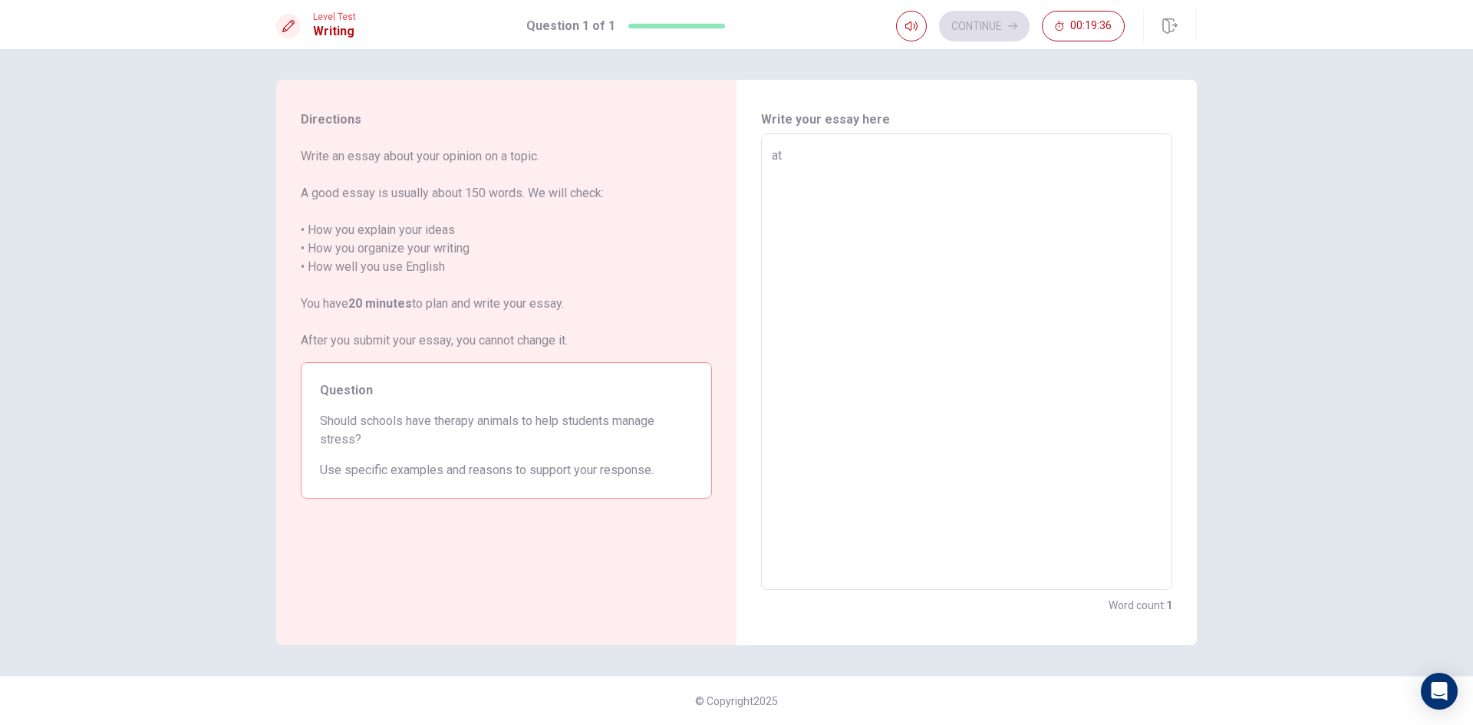
type textarea "at t"
type textarea "x"
type textarea "at th"
type textarea "x"
type textarea "at the"
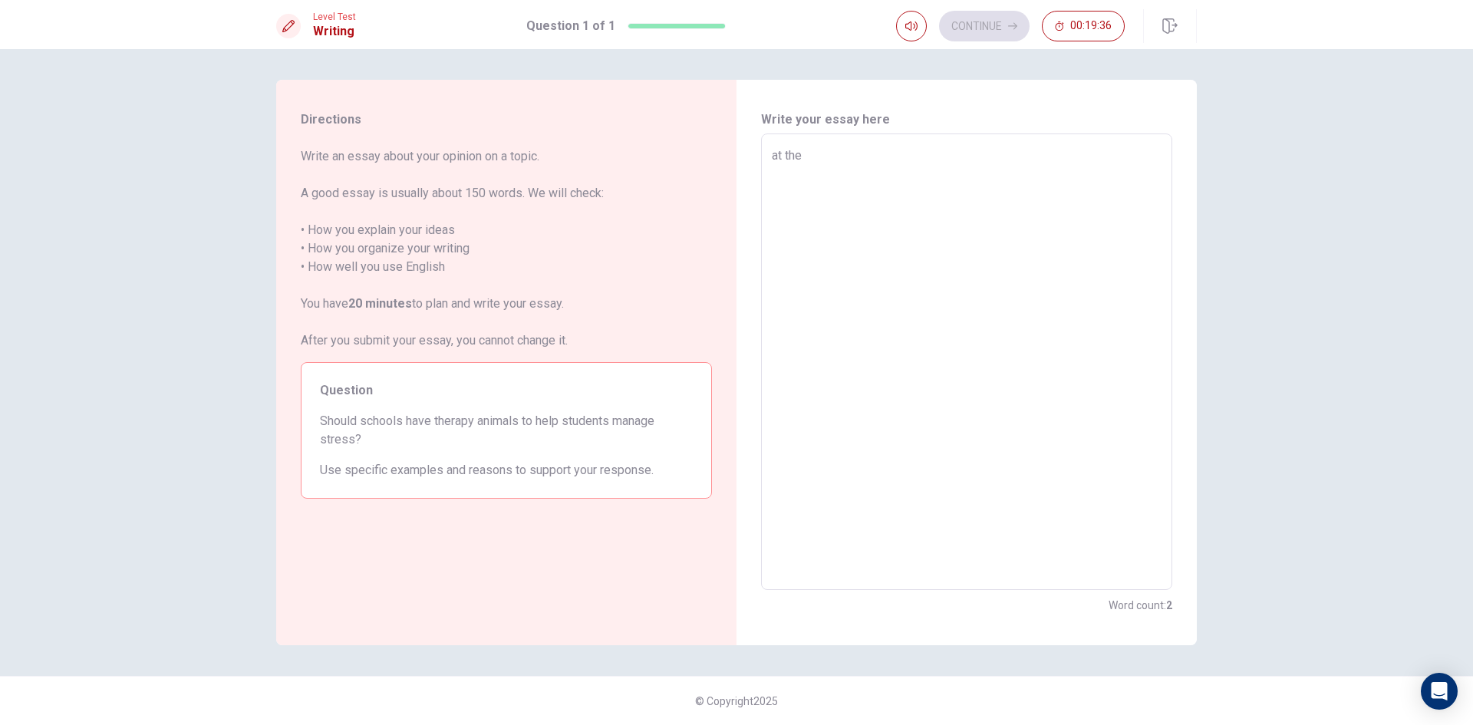
type textarea "x"
type textarea "at the"
type textarea "x"
type textarea "at the p"
type textarea "x"
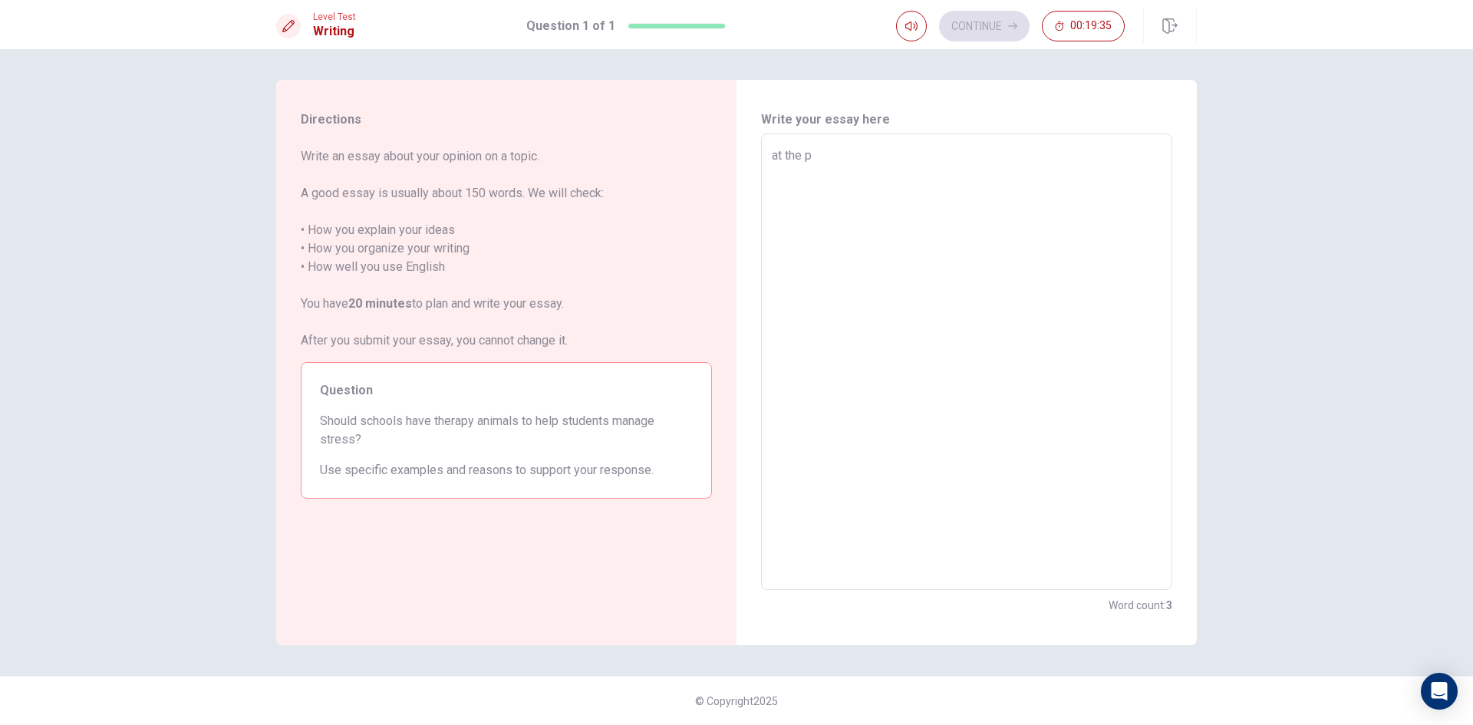
type textarea "at the pr"
type textarea "x"
type textarea "at the pre"
type textarea "x"
type textarea "at the pres"
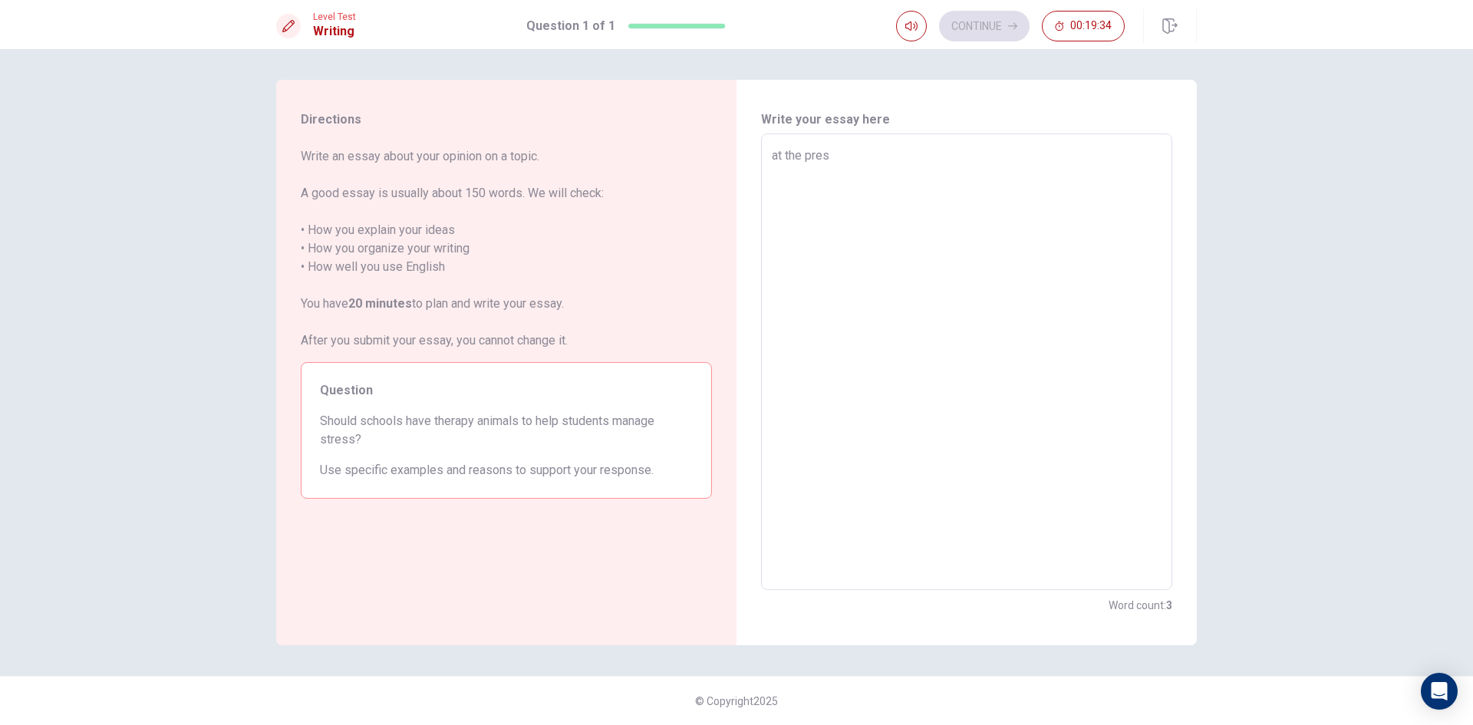
type textarea "x"
type textarea "at the prese"
type textarea "x"
type textarea "at the presen"
type textarea "x"
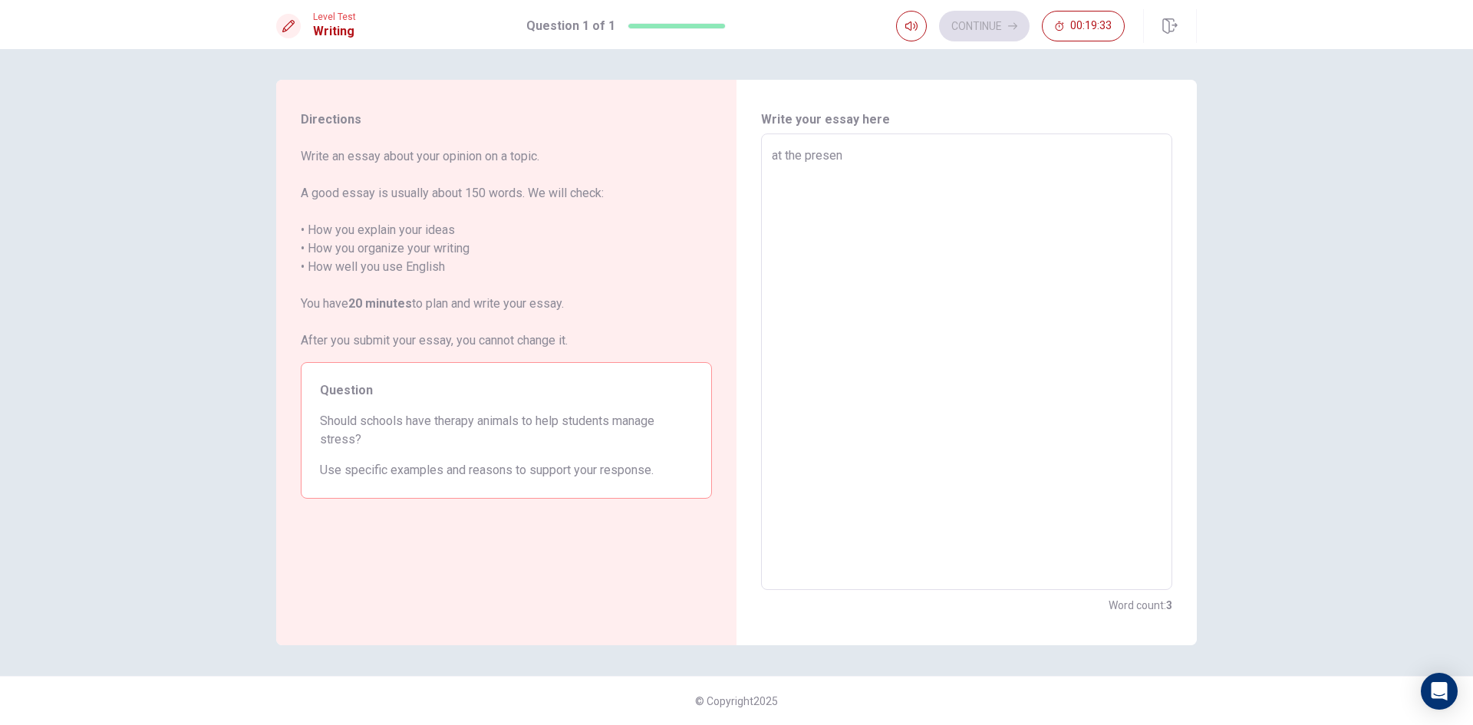
type textarea "at the present"
type textarea "x"
type textarea "at the present"
type textarea "x"
type textarea "at the present ,"
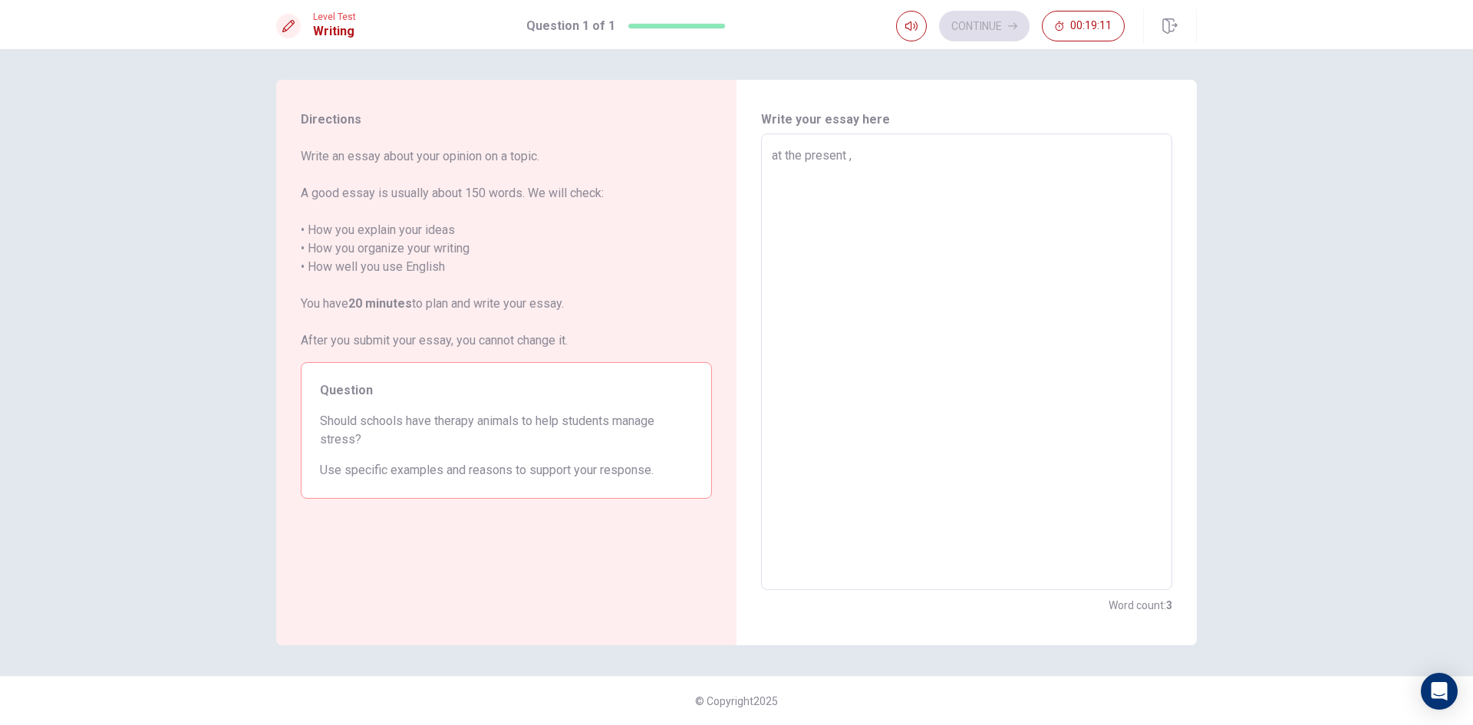
type textarea "x"
type textarea "at the present ,"
type textarea "x"
type textarea "at the present , M"
type textarea "x"
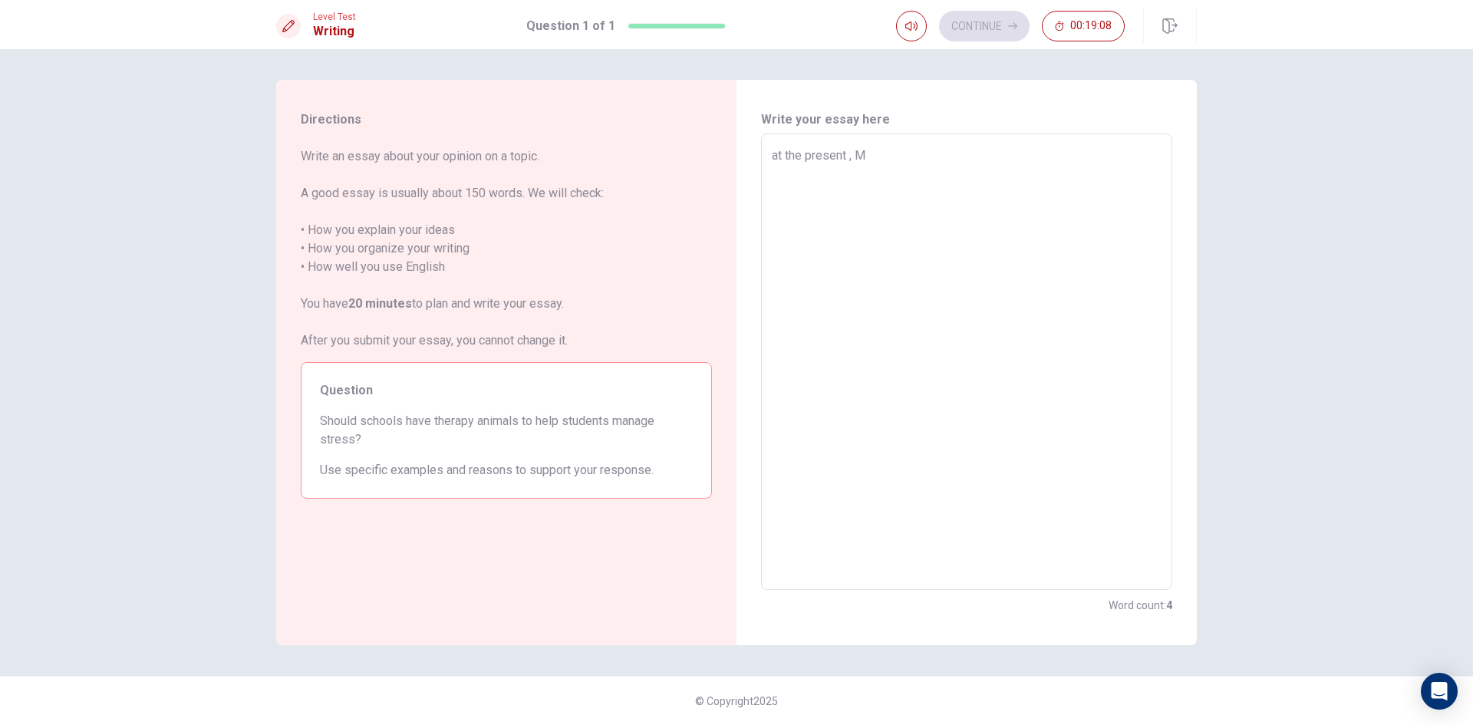
type textarea "at the present ,"
type textarea "x"
type textarea "at the present , a"
type textarea "x"
type textarea "at the present , a"
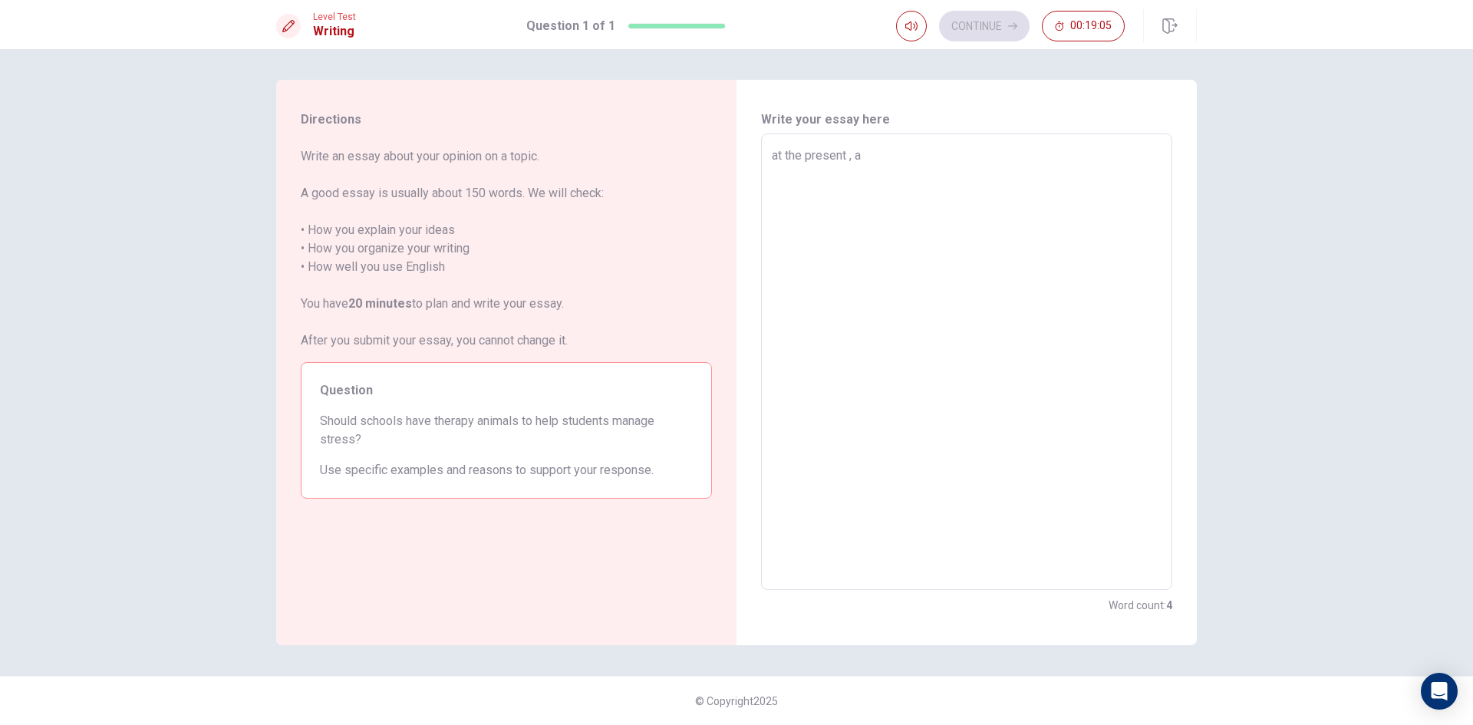
type textarea "x"
type textarea "at the present , a l"
type textarea "x"
type textarea "at the present , a lo"
type textarea "x"
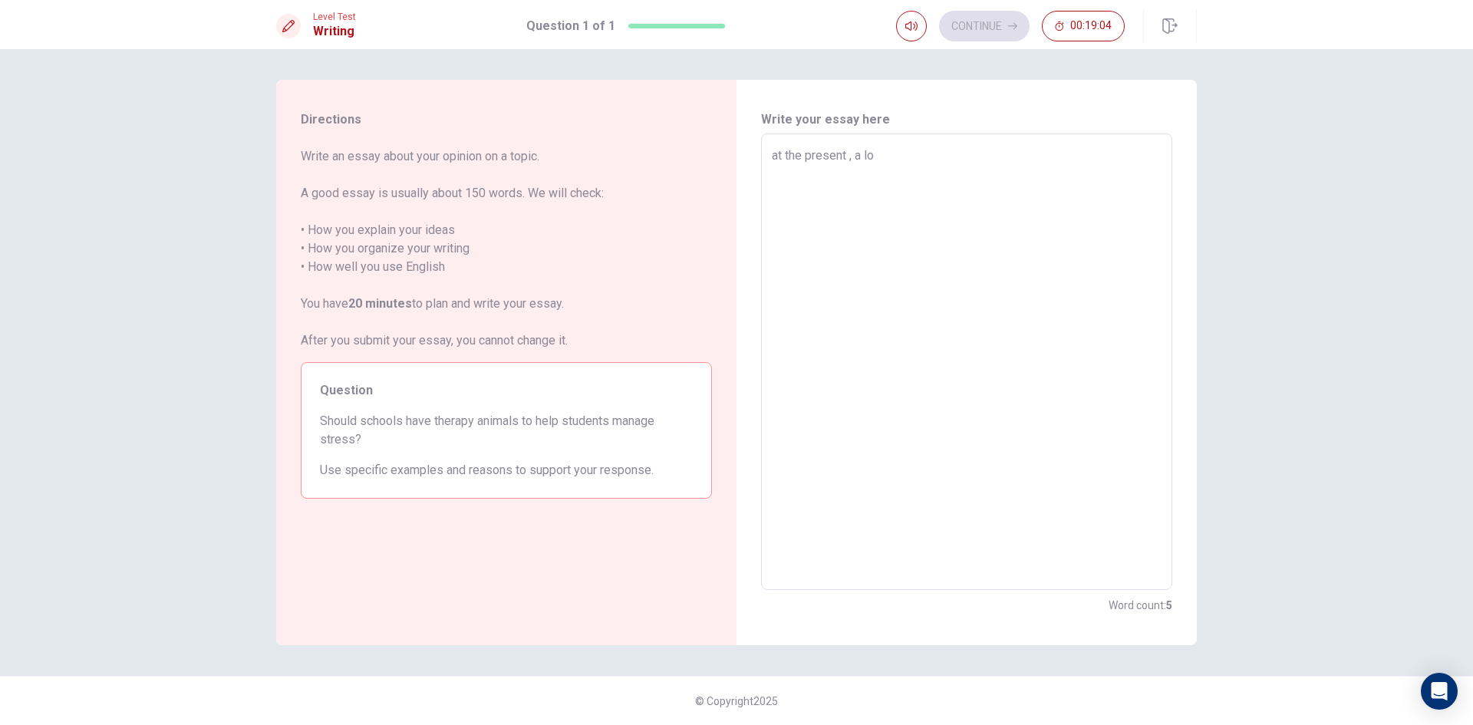
type textarea "at the present , a lot"
type textarea "x"
type textarea "at the present , a lot"
type textarea "x"
type textarea "at the present , a lot o"
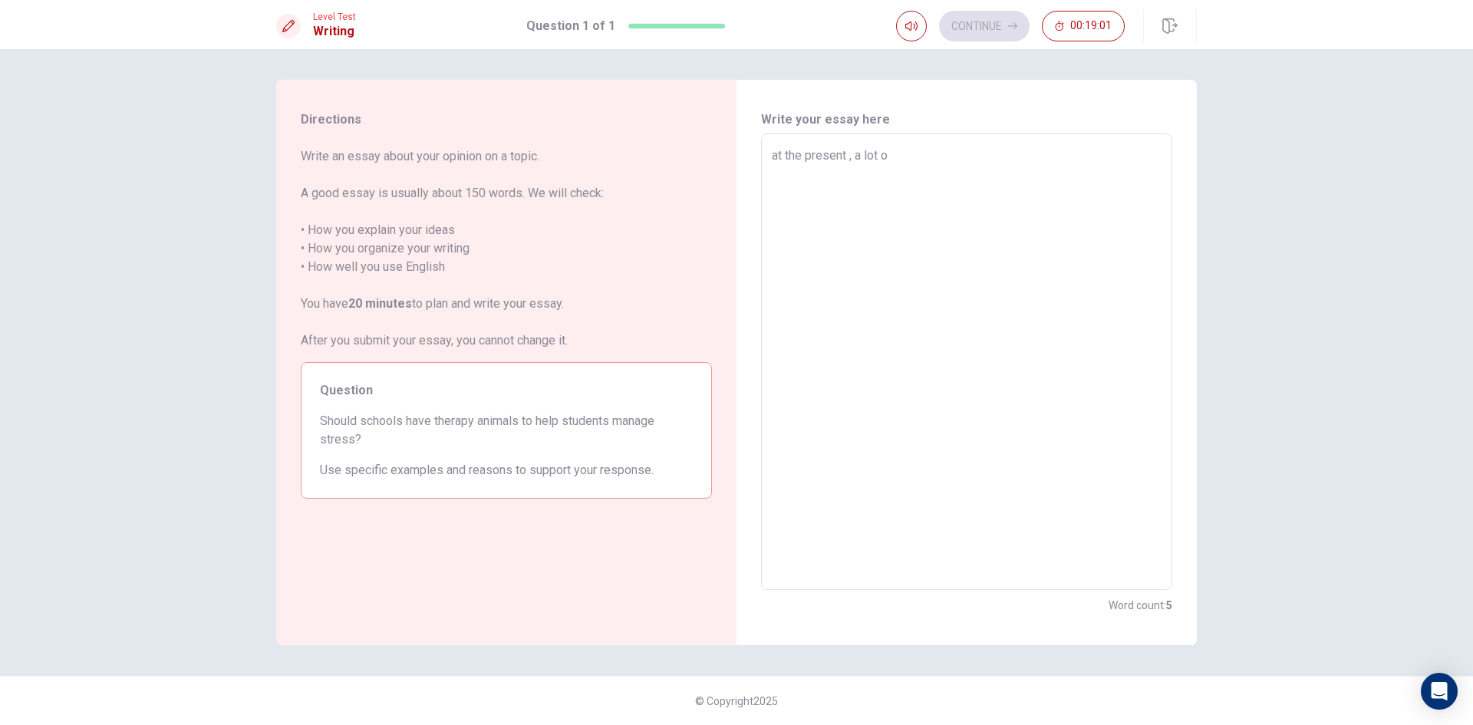
type textarea "x"
type textarea "at the present , a lot of"
type textarea "x"
type textarea "at the present , a lot of"
type textarea "x"
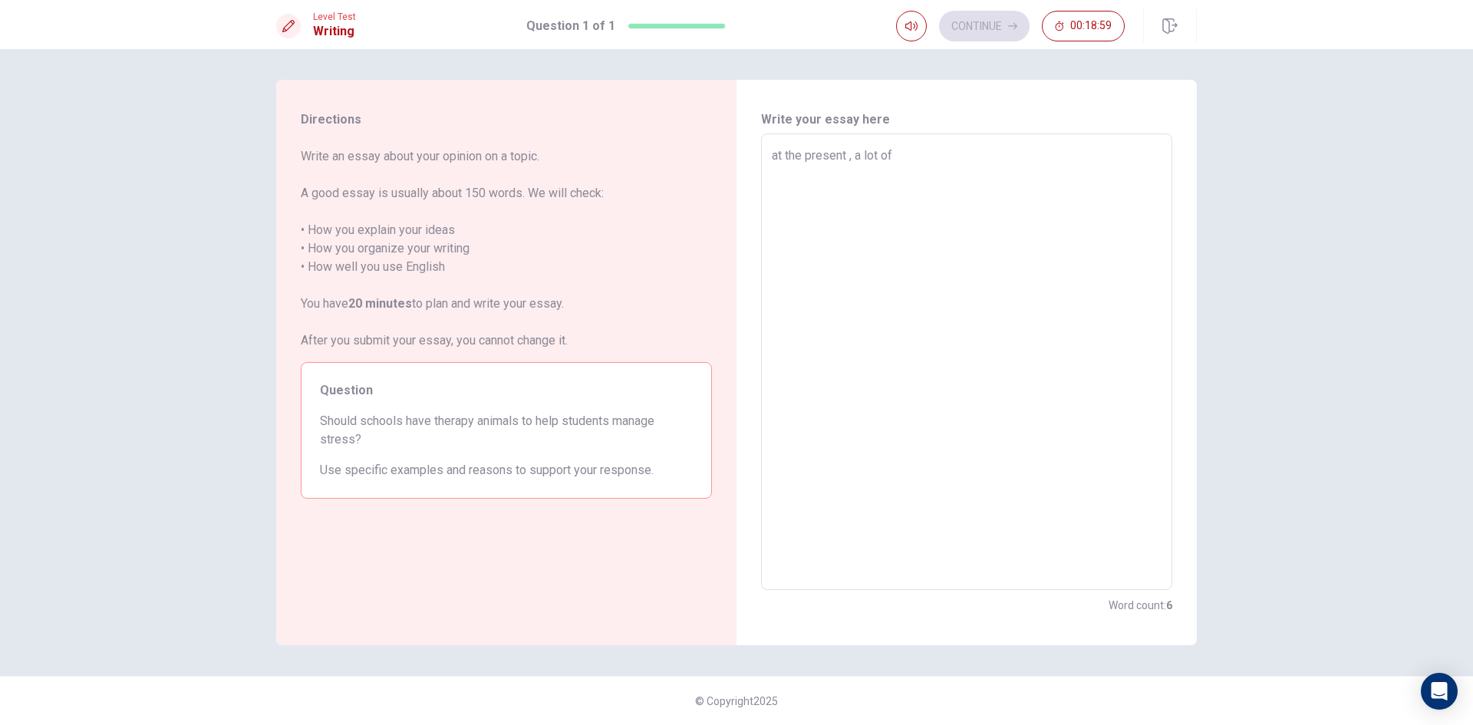
type textarea "at the present , a lot of s"
type textarea "x"
type textarea "at the present , a lot of st"
type textarea "x"
type textarea "at the present , a lot of stu"
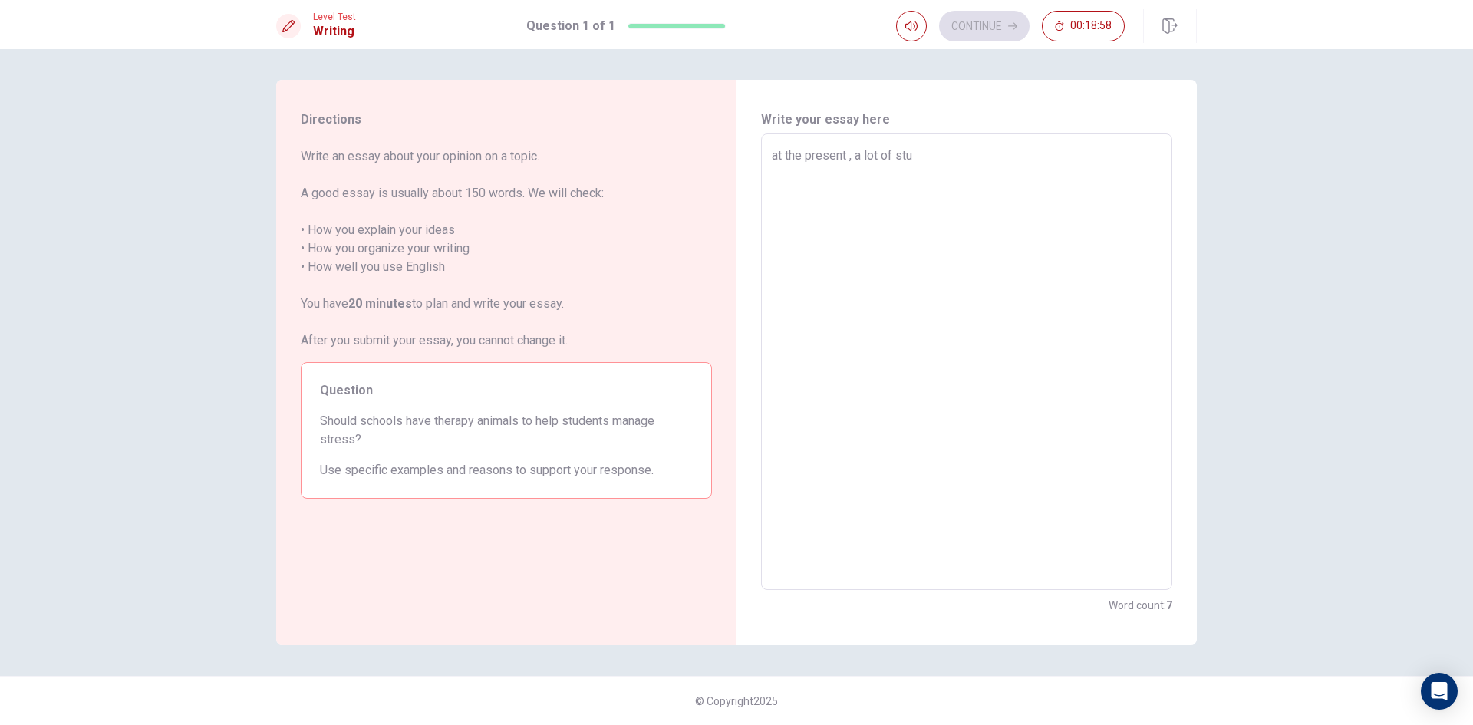
type textarea "x"
type textarea "at the present , a lot of stud"
type textarea "x"
type textarea "at the present , a lot of stude"
type textarea "x"
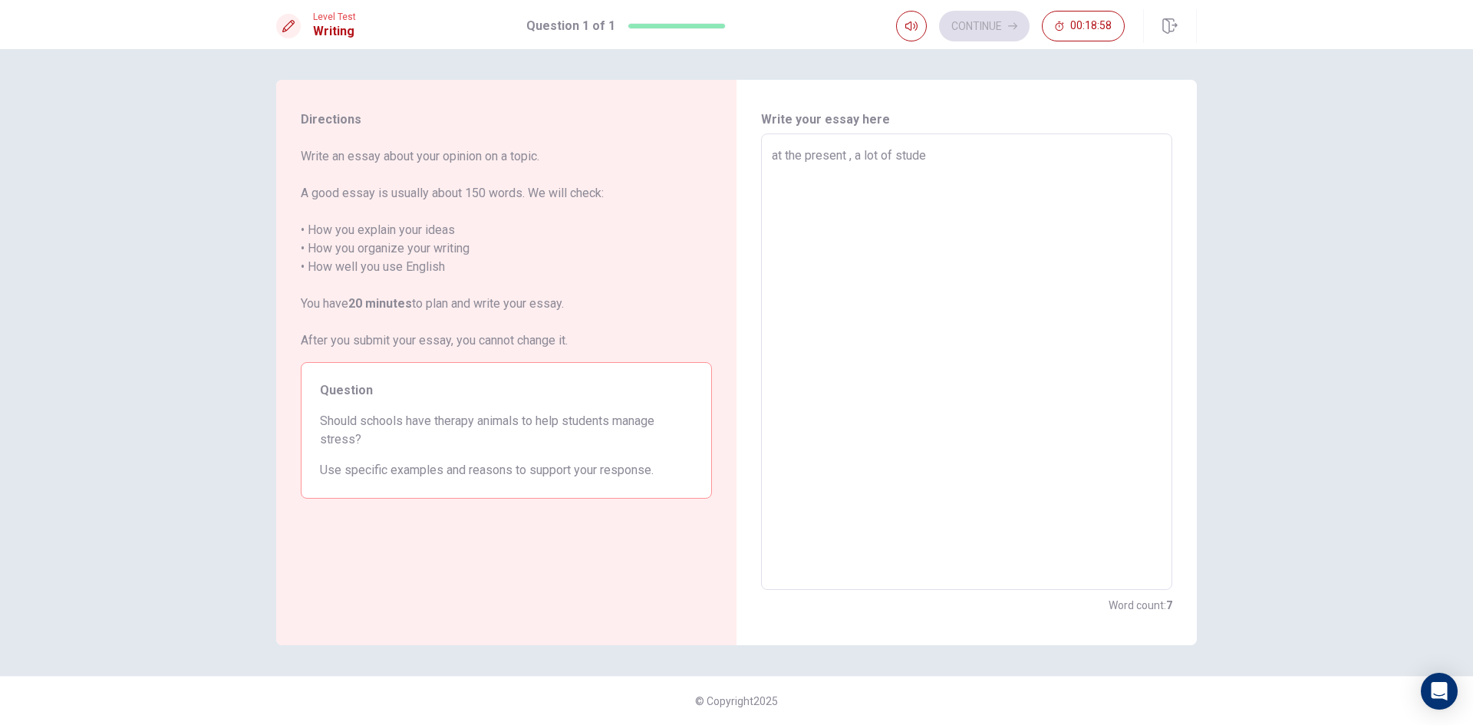
type textarea "at the present , a lot of studen"
type textarea "x"
type textarea "at the present , a lot of student"
type textarea "x"
type textarea "at the present , a lot of students"
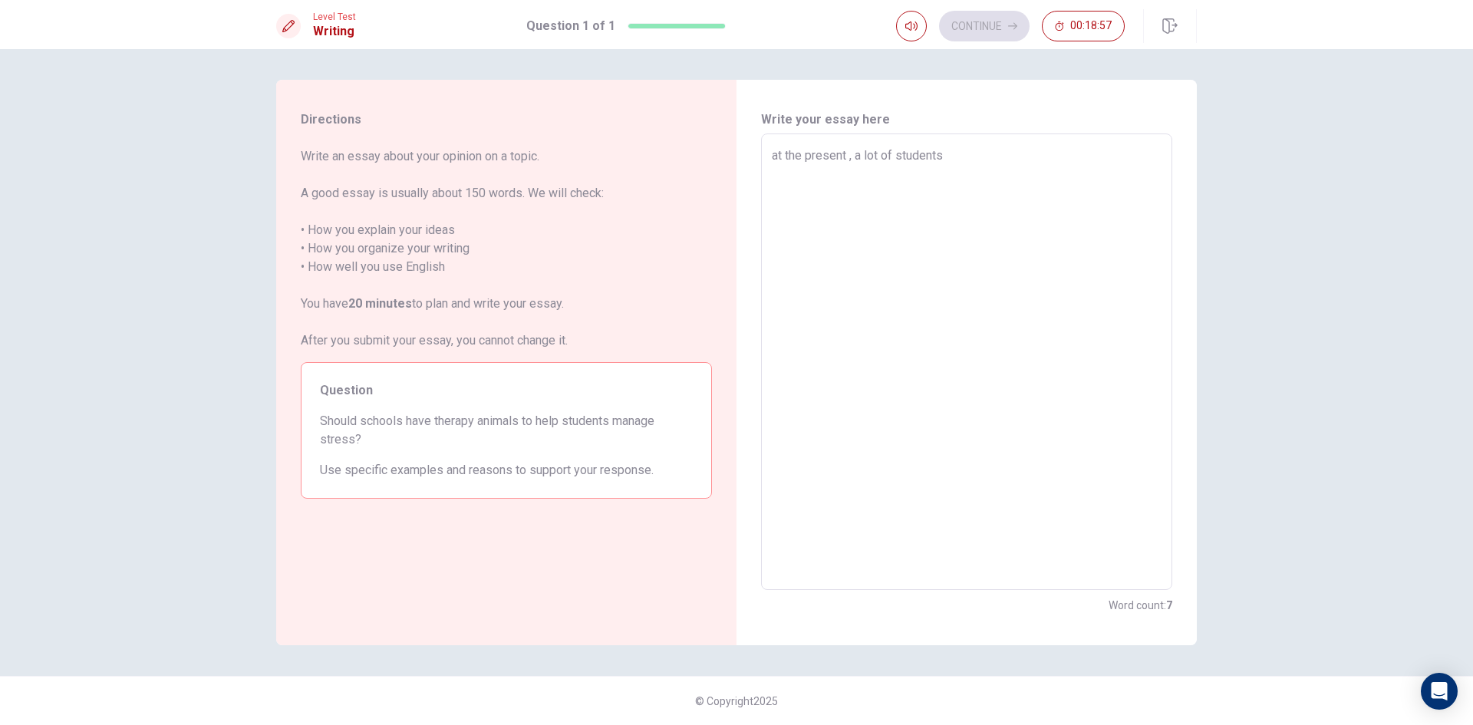
type textarea "x"
type textarea "at the present , a lot of students"
type textarea "x"
type textarea "at the present , a lot of students h"
type textarea "x"
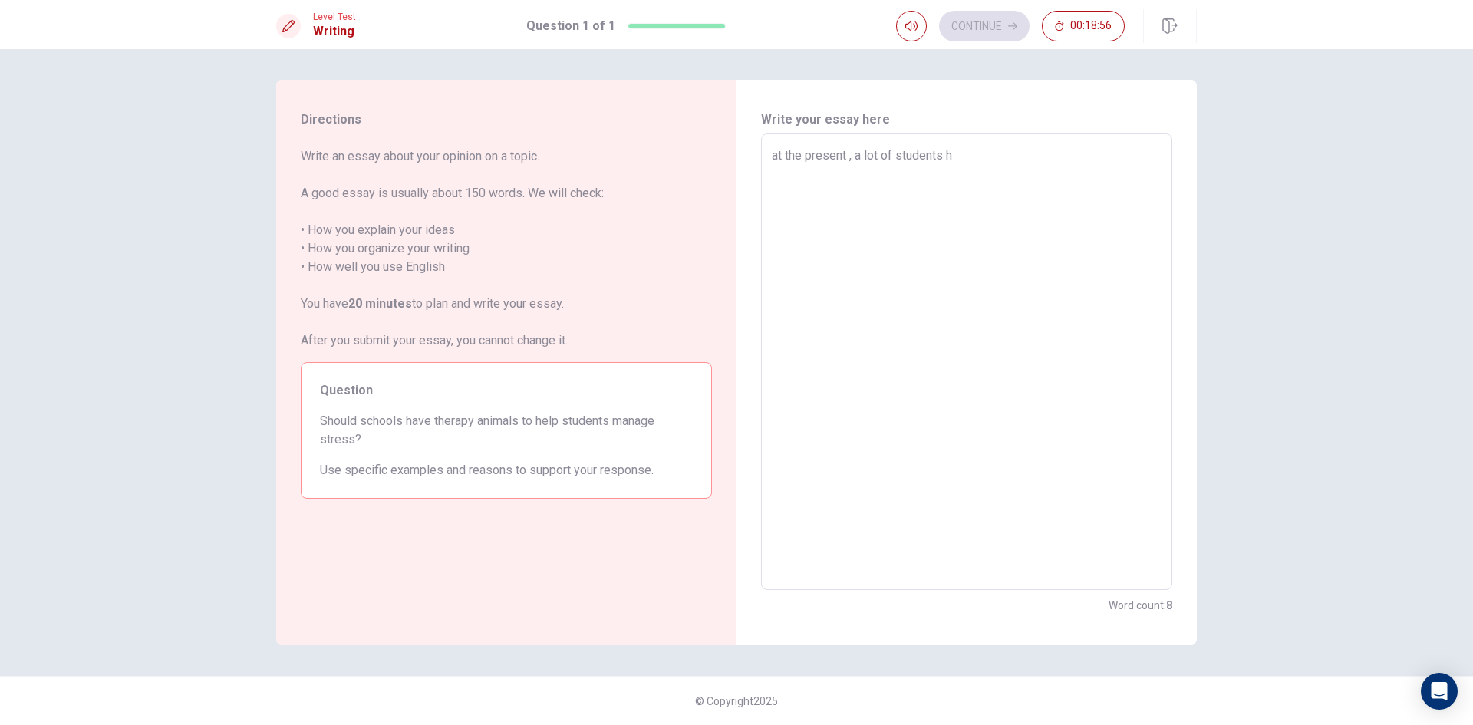
type textarea "at the present , a lot of students ha"
type textarea "x"
type textarea "at the present , a lot of students has"
type textarea "x"
type textarea "at the present , a lot of students ha"
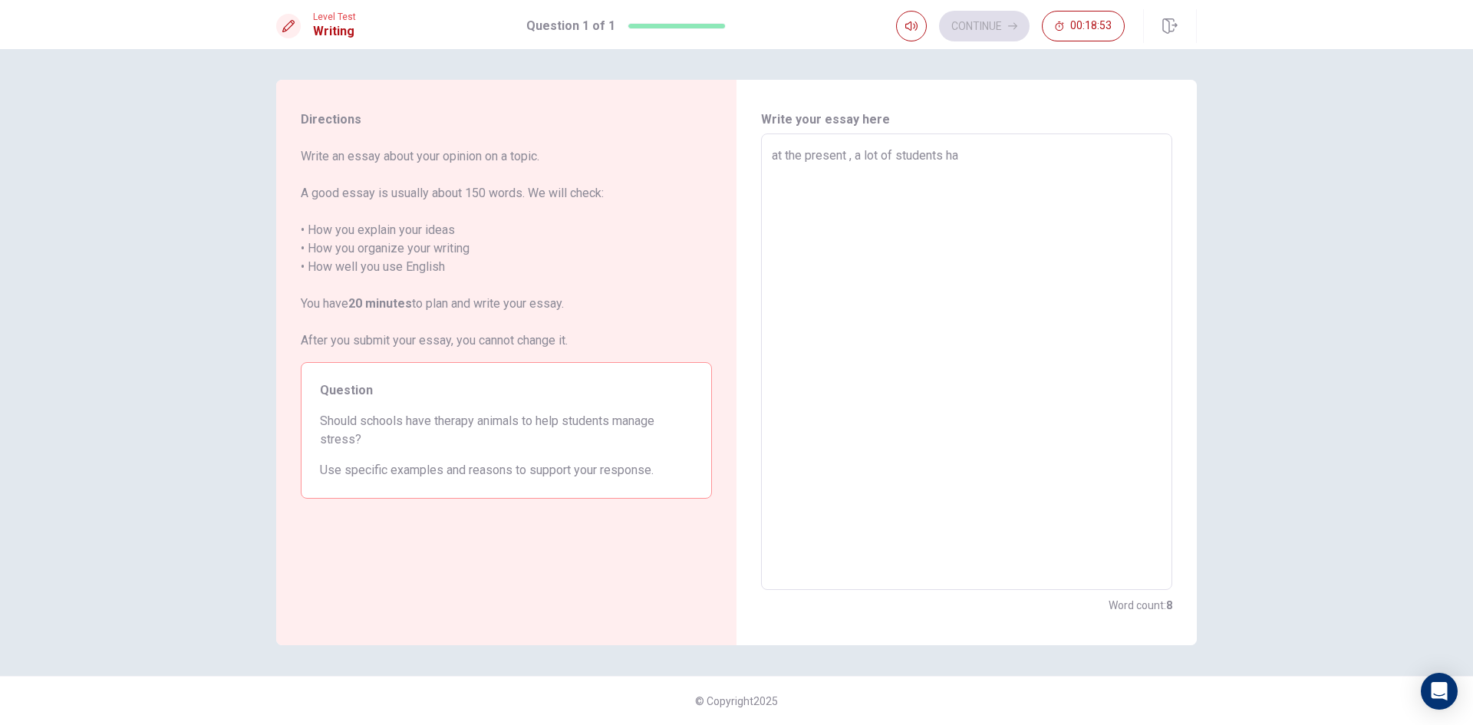
type textarea "x"
type textarea "at the present , a lot of students hav"
type textarea "x"
type textarea "at the present , a lot of students have"
type textarea "x"
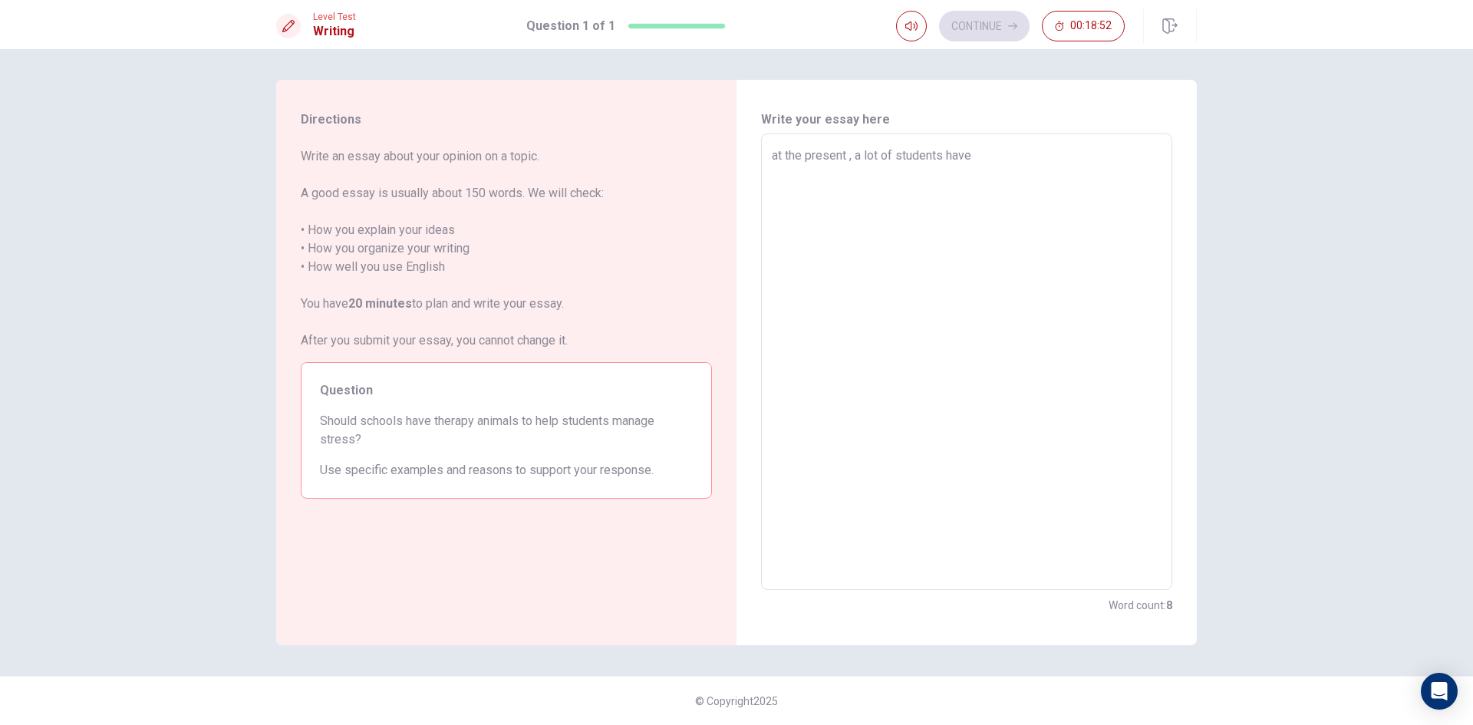
type textarea "at the present , a lot of students have"
type textarea "x"
type textarea "at the present , a lot of students have a"
type textarea "x"
type textarea "at the present , a lot of students have a"
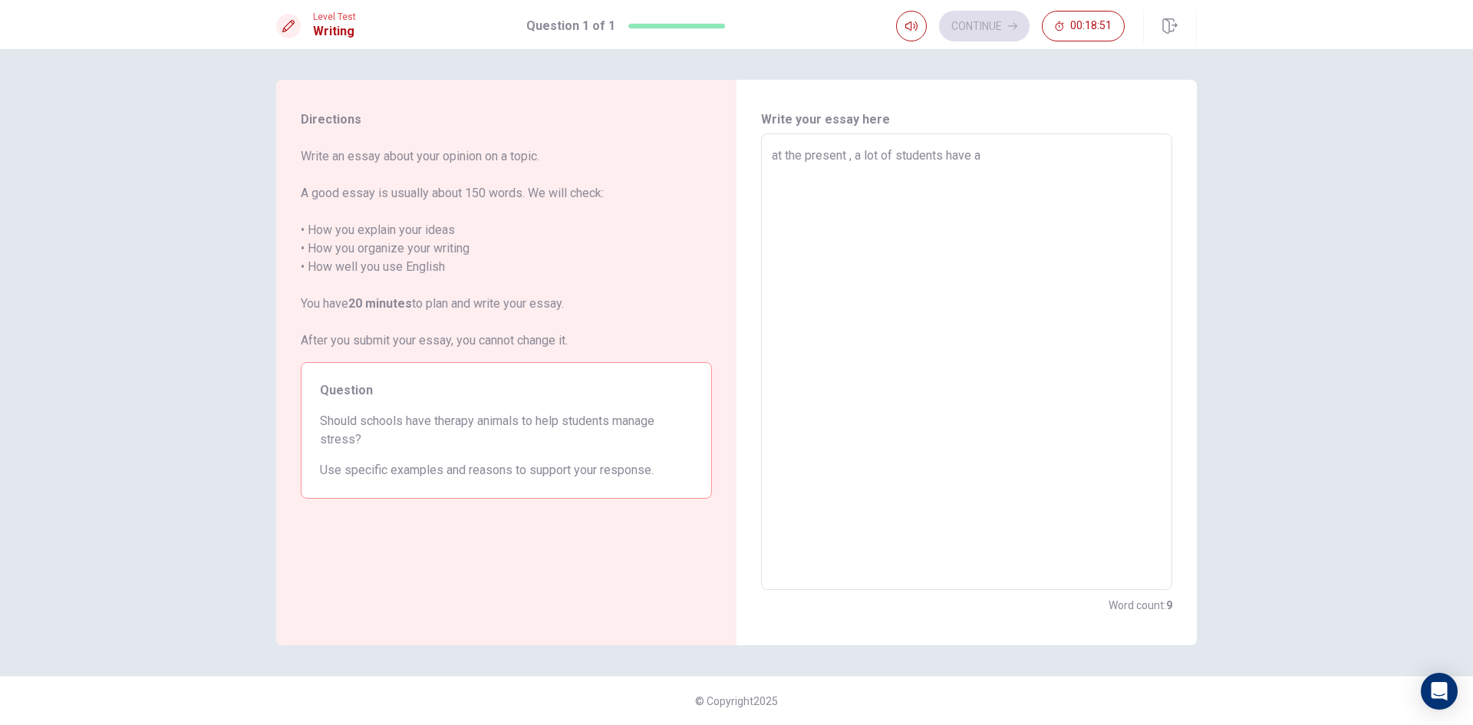
type textarea "x"
type textarea "at the present , a lot of students have a p"
type textarea "x"
type textarea "at the present , a lot of students have a pr"
type textarea "x"
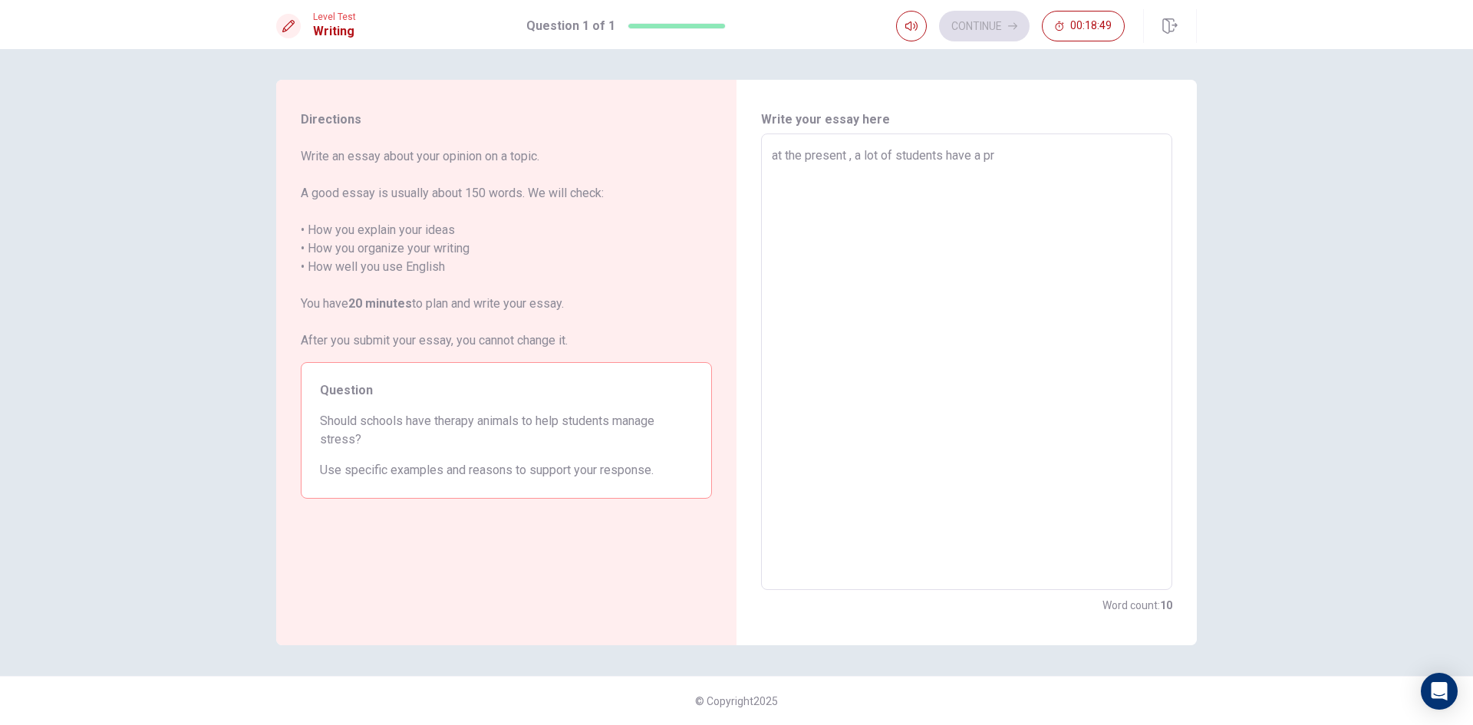
type textarea "at the present , a lot of students have a pro"
type textarea "x"
type textarea "at the present , a lot of students have a prob"
type textarea "x"
type textarea "at the present , a lot of students have a probl"
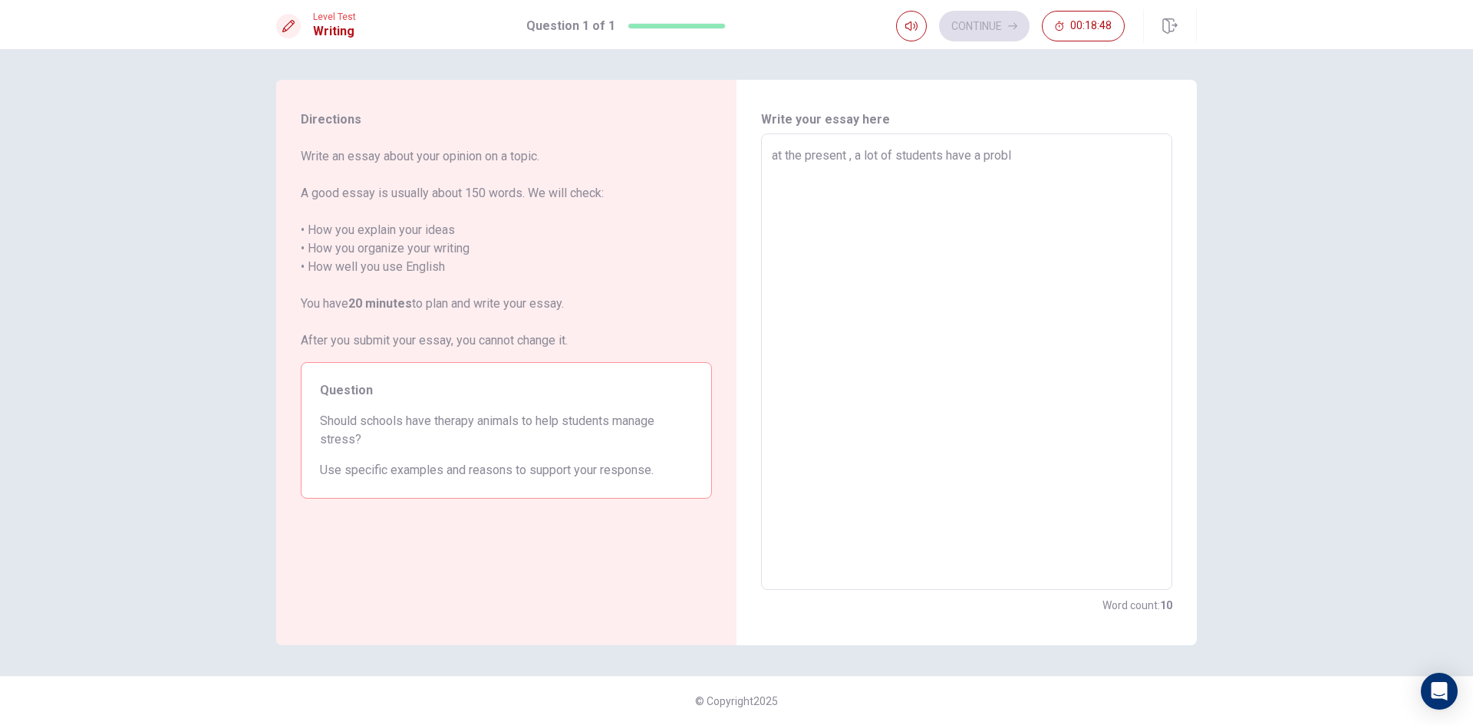
type textarea "x"
type textarea "at the present , a lot of students have a proble"
type textarea "x"
type textarea "at the present , a lot of students have a problem"
type textarea "x"
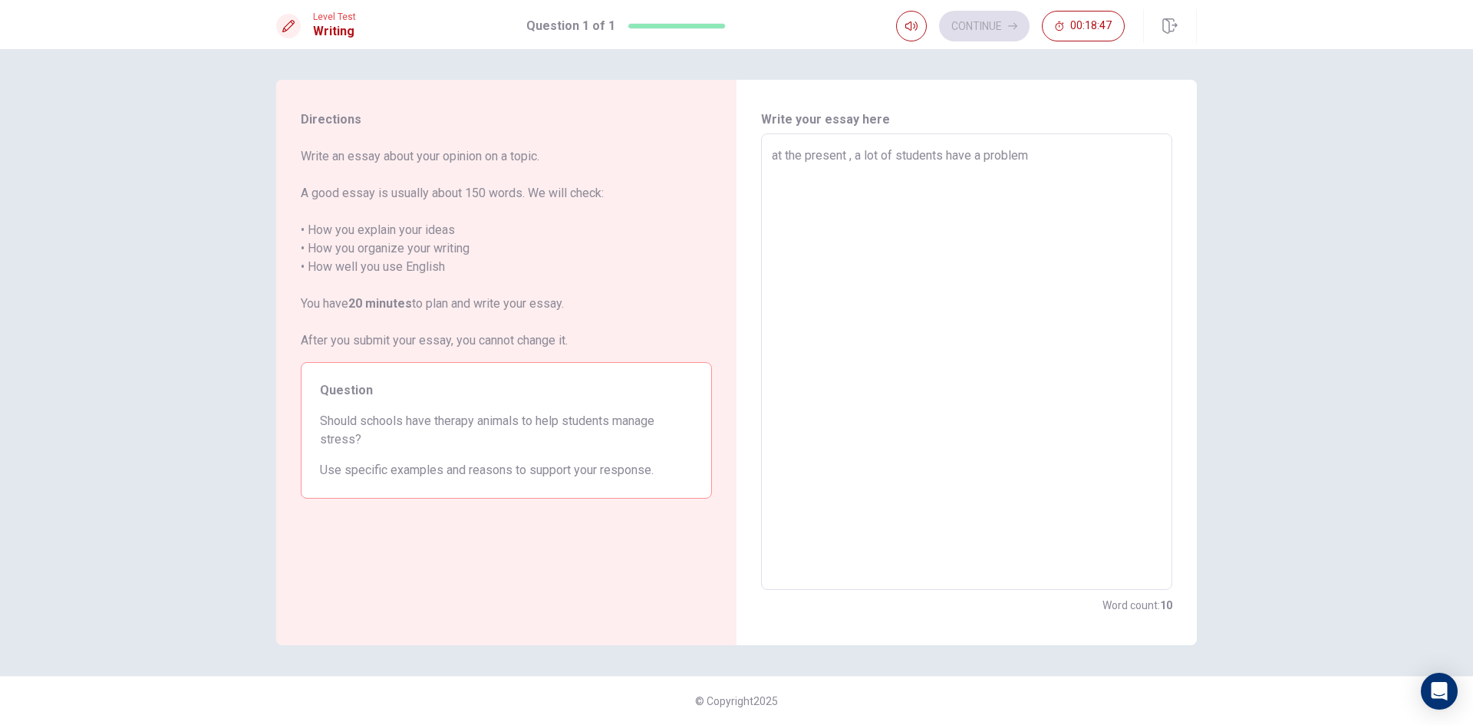
type textarea "at the present , a lot of students have a problem"
type textarea "x"
type textarea "at the present , a lot of students have a problem a"
type textarea "x"
type textarea "at the present , a lot of students have a problem ab"
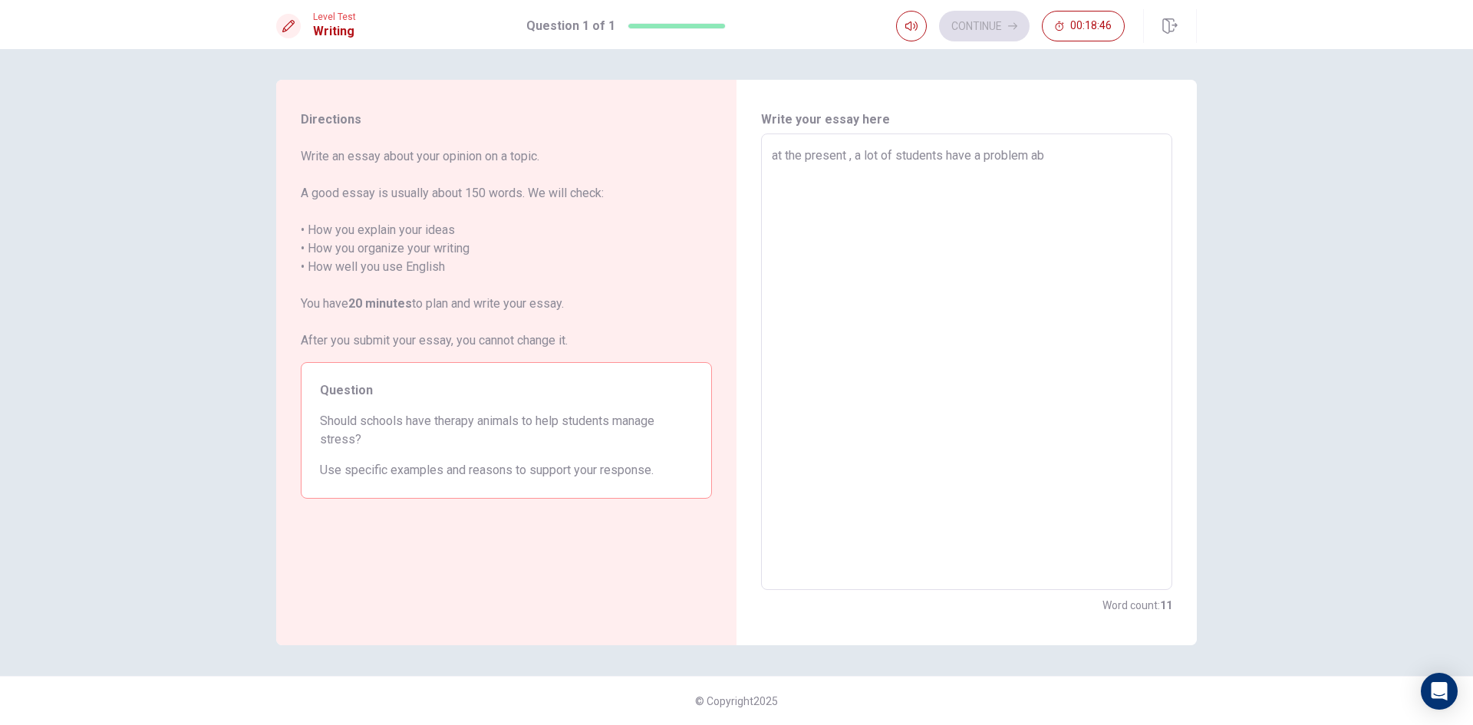
type textarea "x"
type textarea "at the present , a lot of students have a problem abo"
type textarea "x"
type textarea "at the present , a lot of students have a problem abou"
type textarea "x"
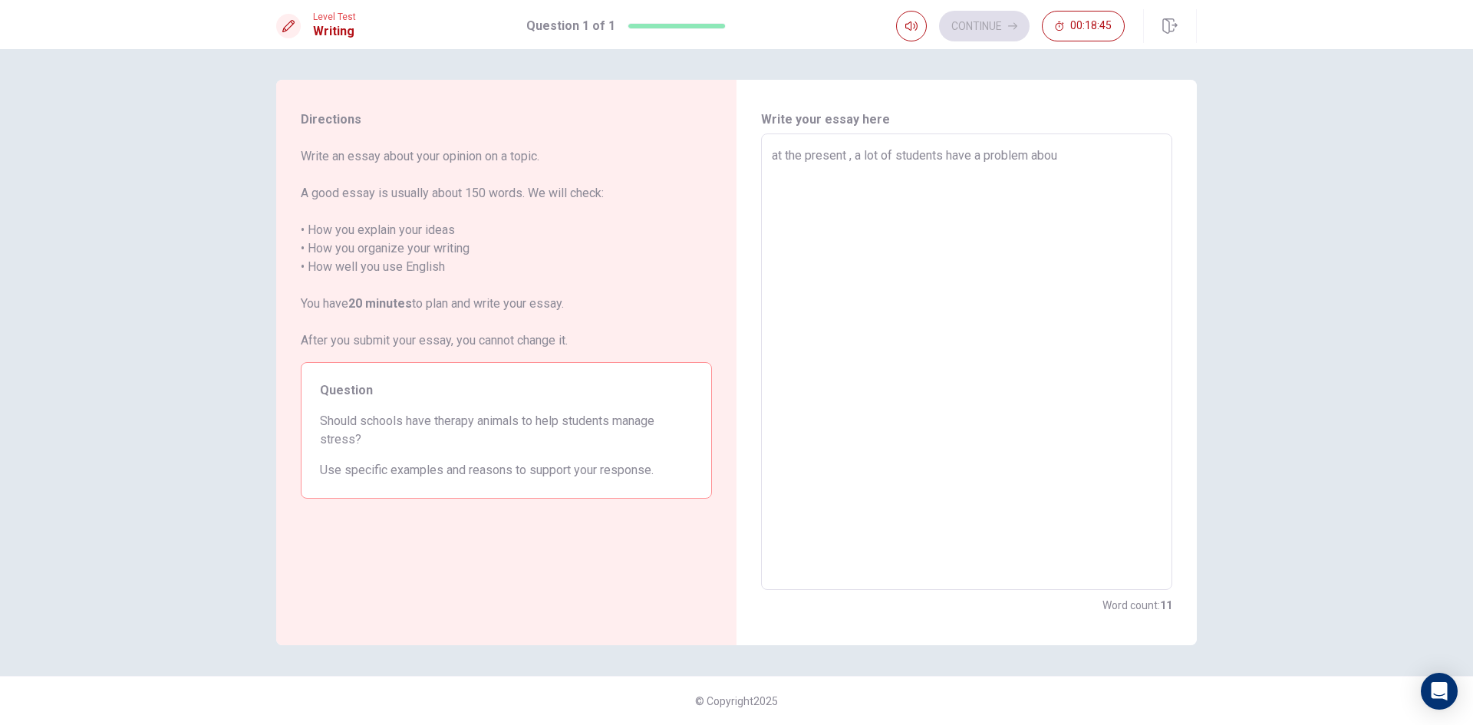
type textarea "at the present , a lot of students have a problem about"
type textarea "x"
type textarea "at the present , a lot of students have a problem about"
type textarea "x"
type textarea "at the present , a lot of students have a problem about m"
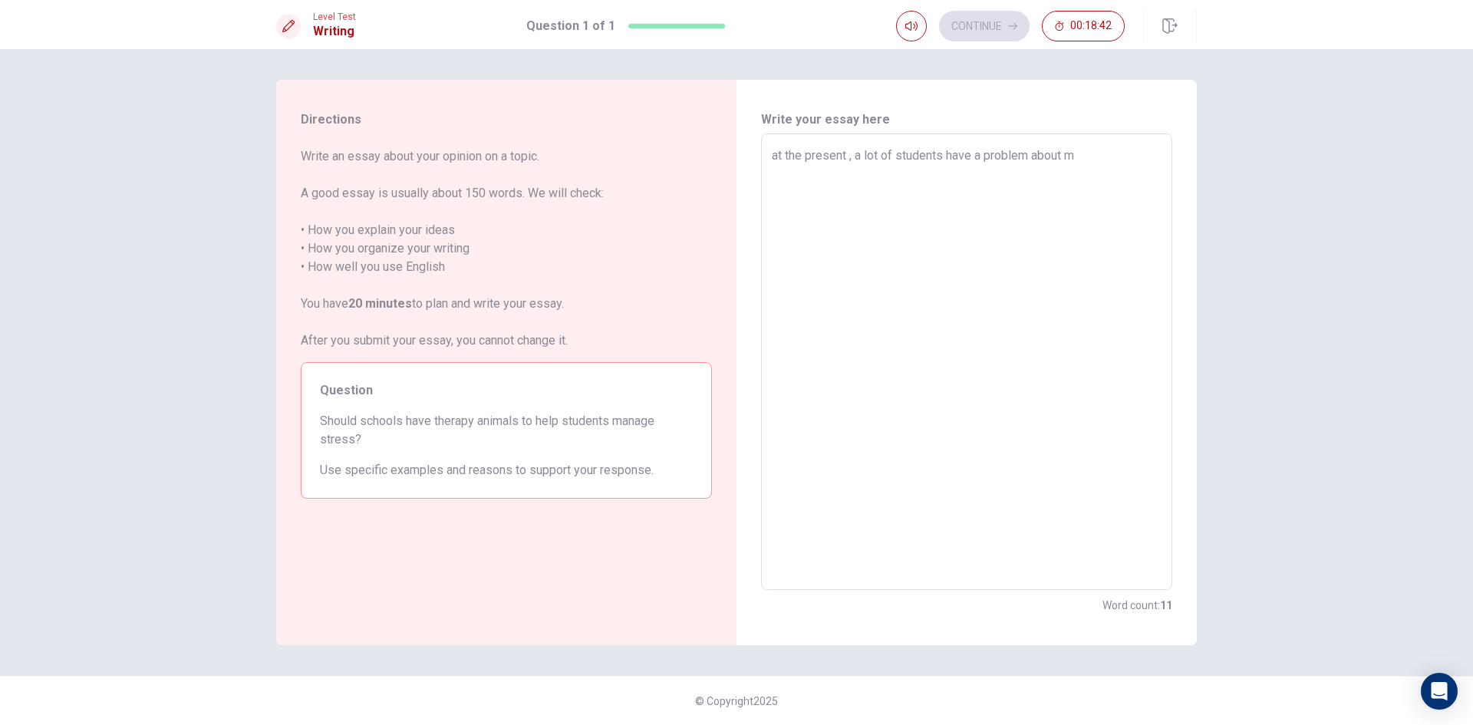
type textarea "x"
type textarea "at the present , a lot of students have a problem about ma"
type textarea "x"
type textarea "at the present , a lot of students have a problem about man"
type textarea "x"
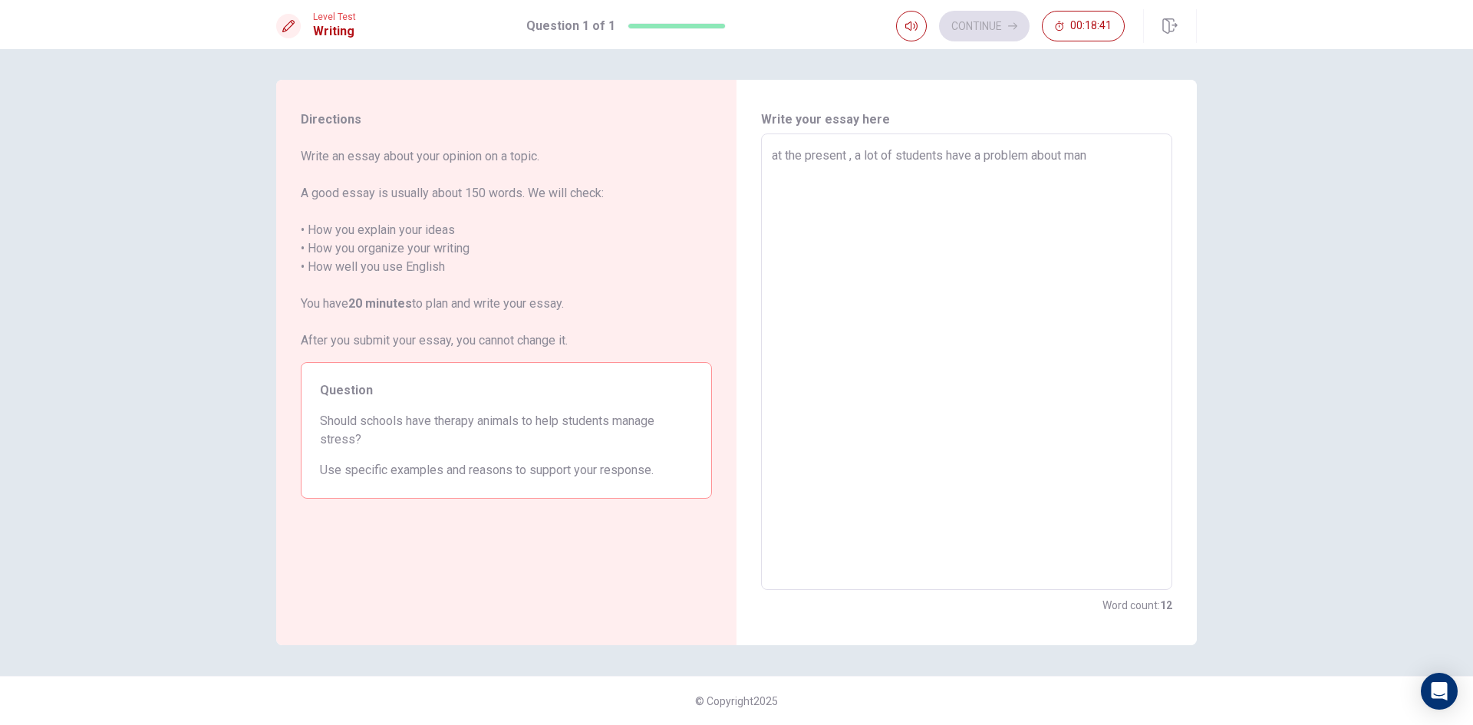
type textarea "at the present , a lot of students have a problem about mana"
type textarea "x"
type textarea "at the present , a lot of students have a problem about manag"
type textarea "x"
type textarea "at the present , a lot of students have a problem about [PERSON_NAME]"
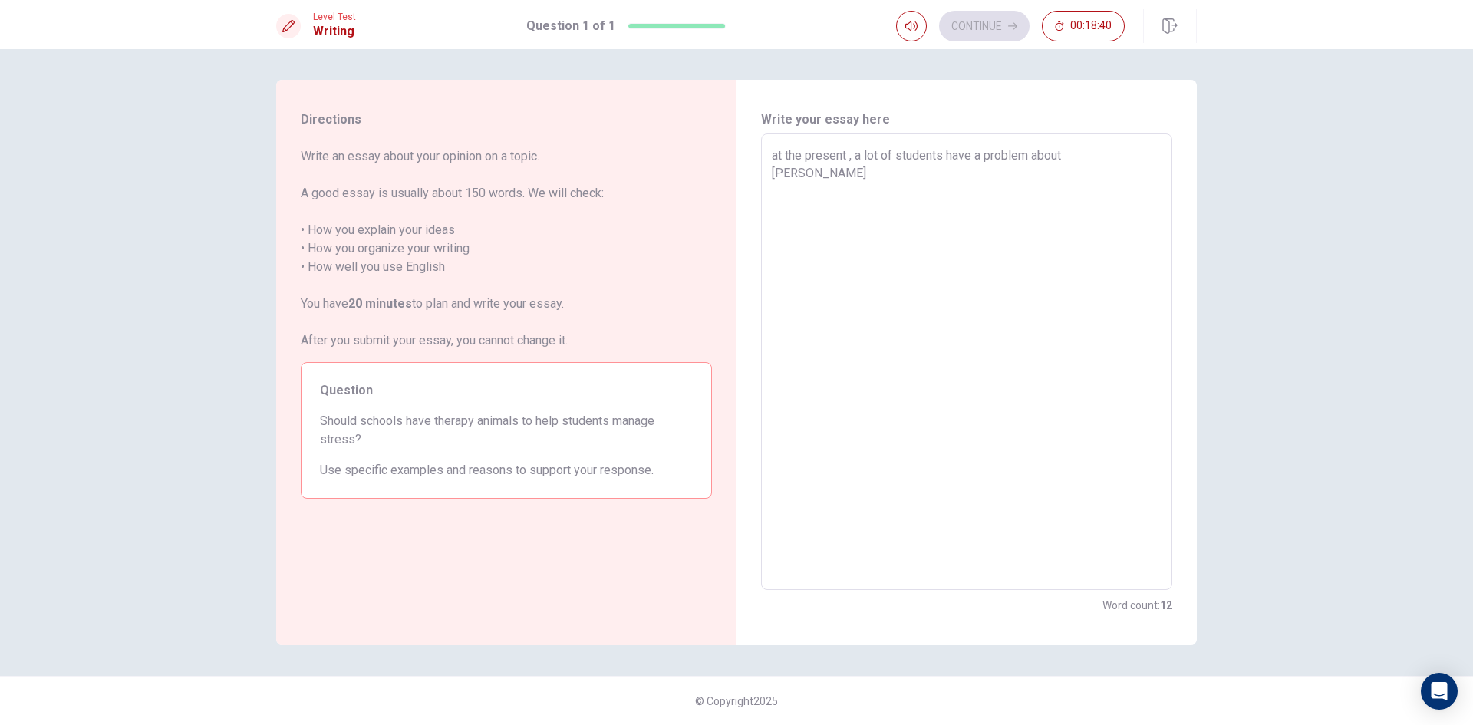
type textarea "x"
type textarea "at the present , a lot of students have a problem about [PERSON_NAME]"
type textarea "x"
type textarea "at the present , a lot of students have a problem about managing"
type textarea "x"
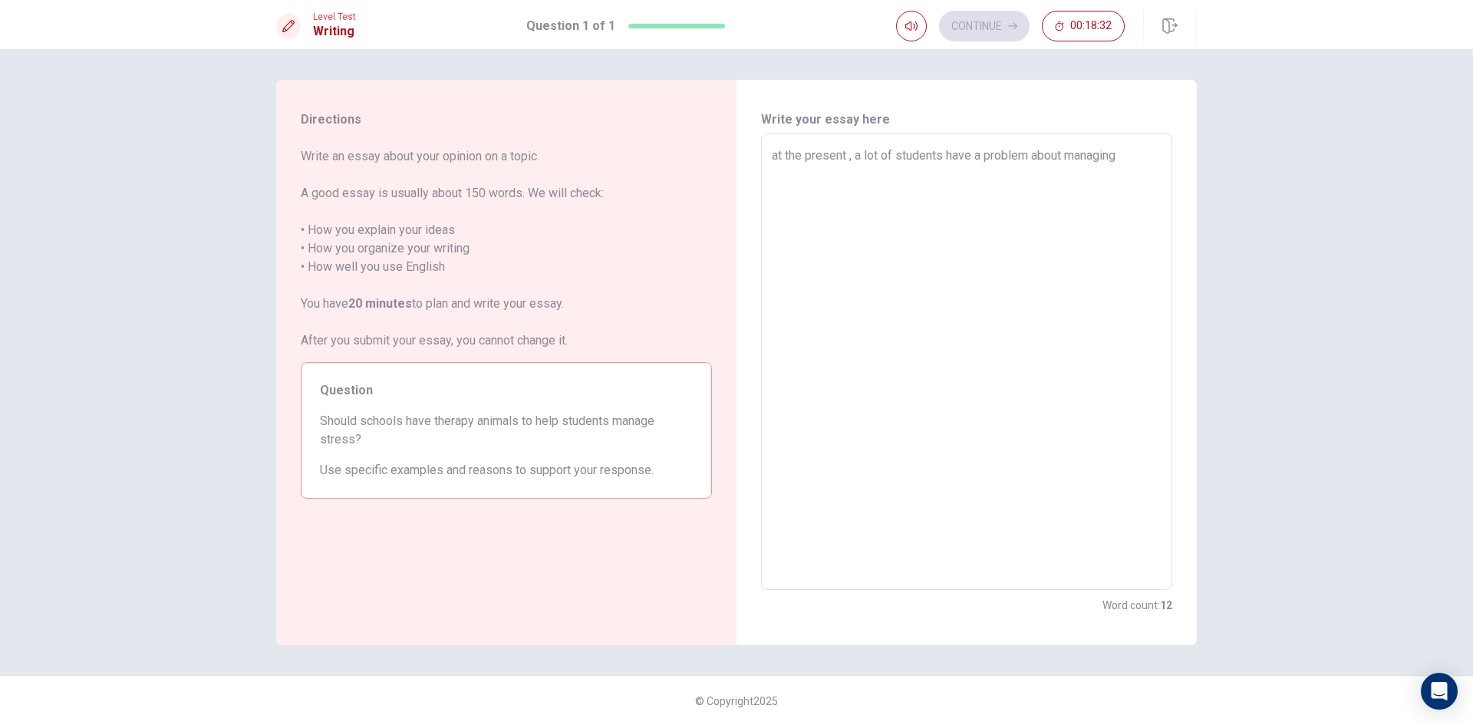
type textarea "at the present , a lot of students have a problem about managing"
type textarea "x"
type textarea "at the present , a lot of students have a problem about managing t"
type textarea "x"
type textarea "at the present , a lot of students have a problem about managing th"
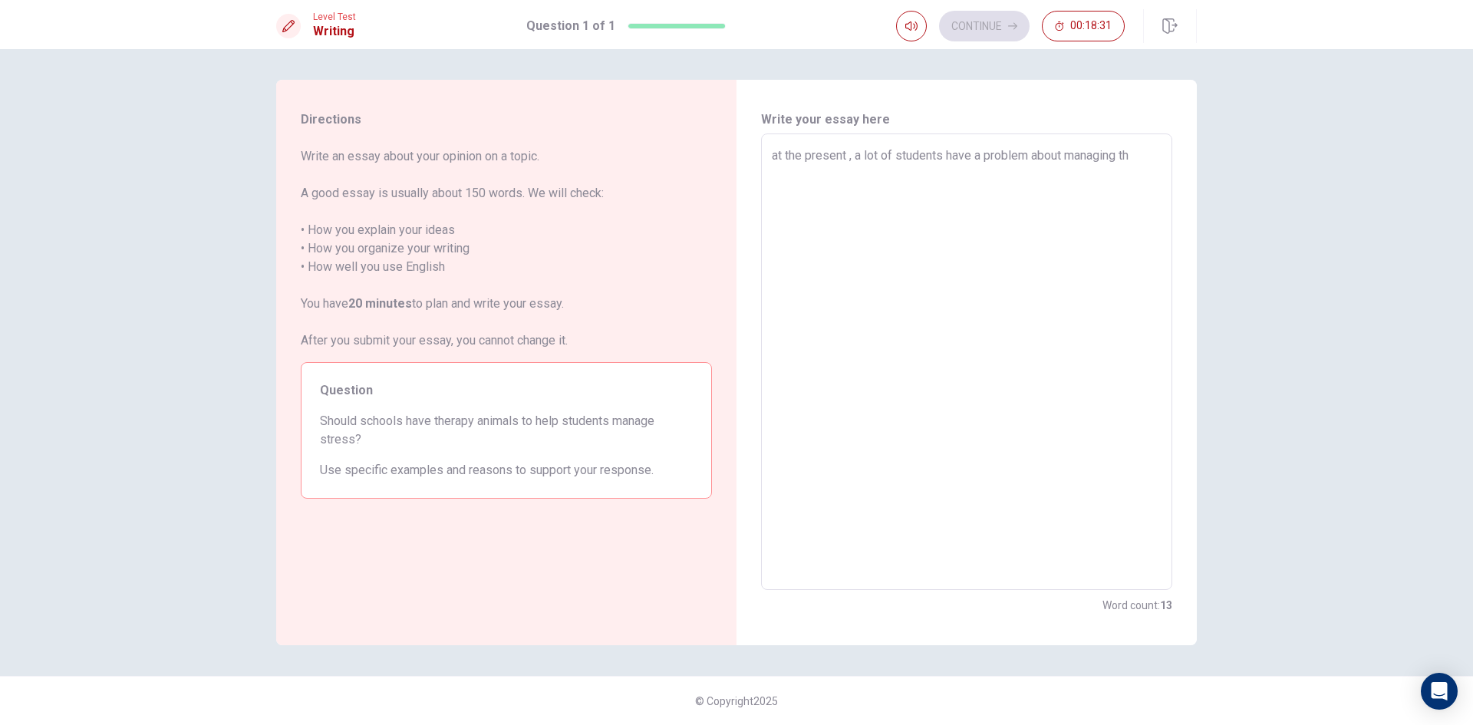
type textarea "x"
type textarea "at the present , a lot of students have a problem about managing the"
type textarea "x"
type textarea "at the present , a lot of students have a problem about managing thei"
type textarea "x"
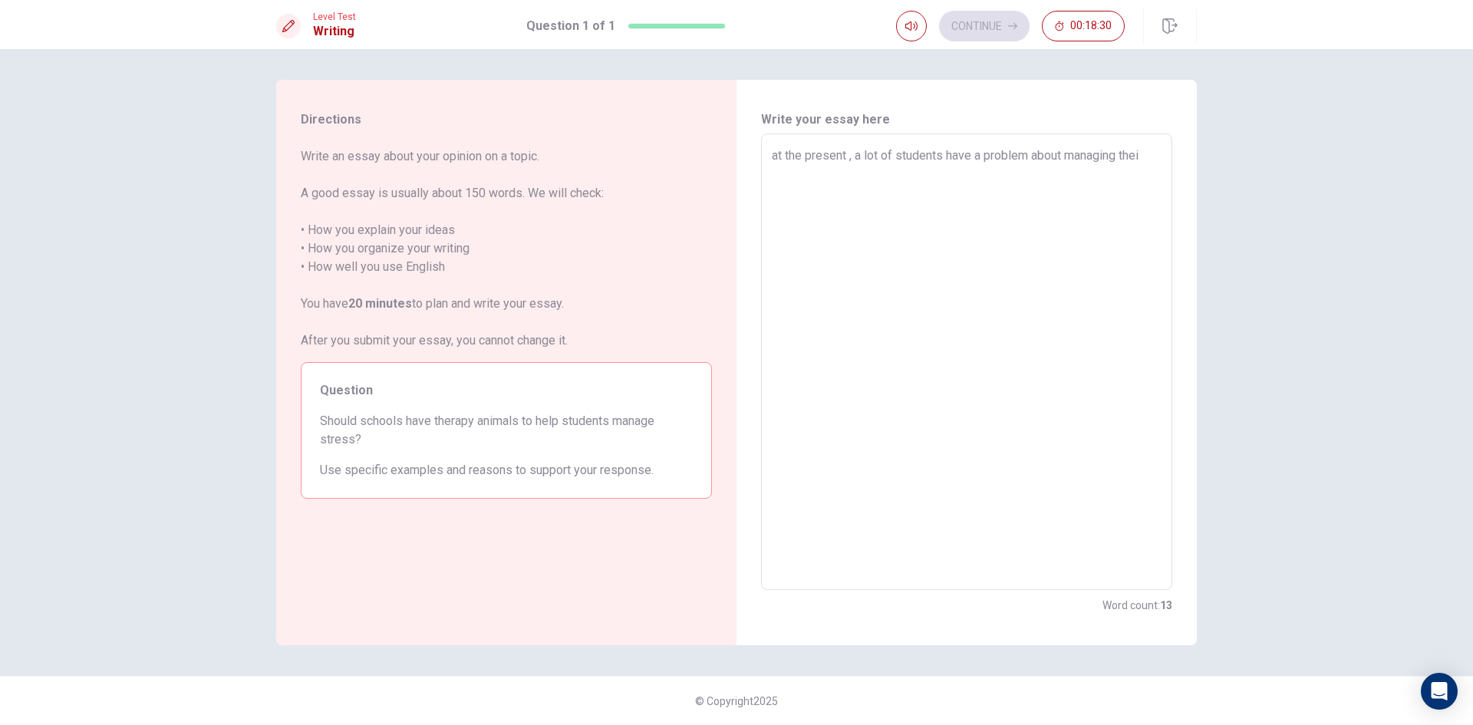
type textarea "at the present , a lot of students have a problem about managing their"
type textarea "x"
type textarea "at the present , a lot of students have a problem about managing their"
type textarea "x"
type textarea "at the present , a lot of students have a problem about managing their s"
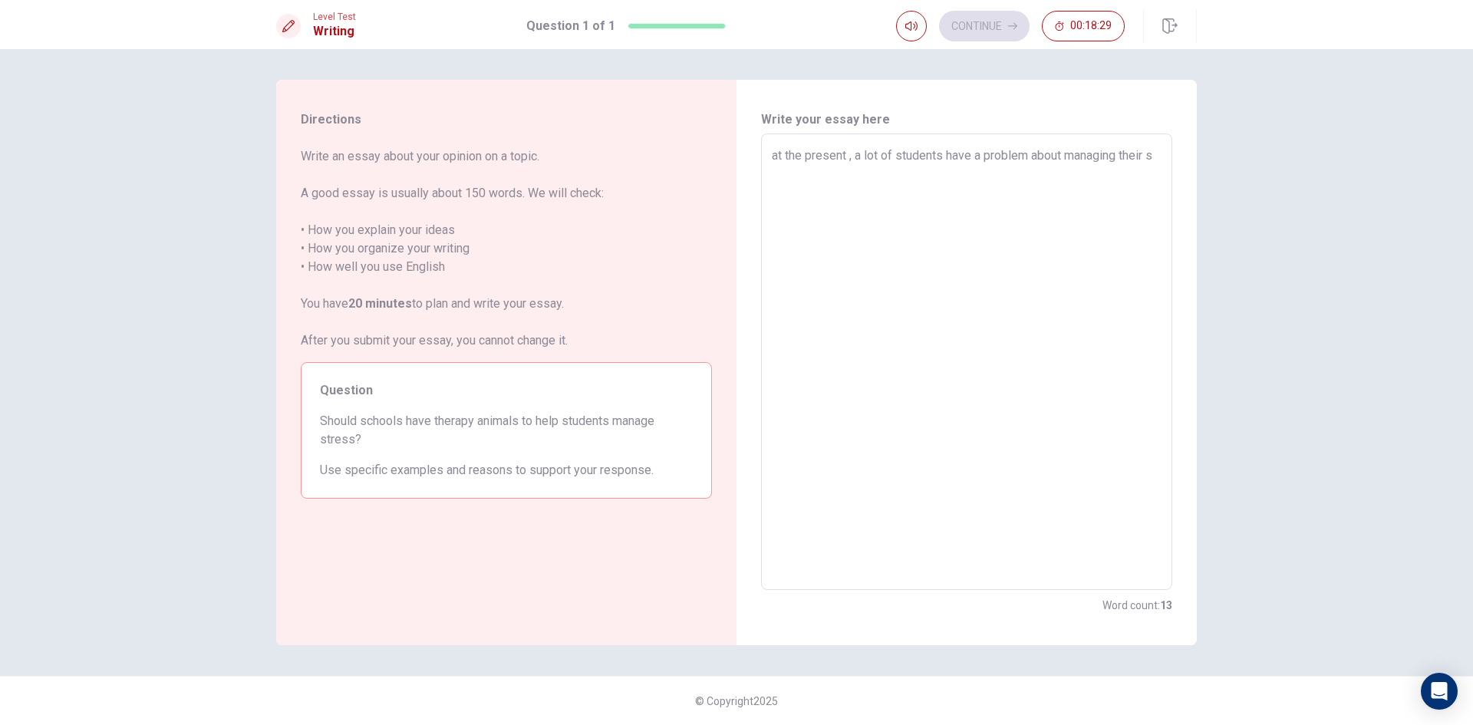
type textarea "x"
type textarea "at the present , a lot of students have a problem about managing their st"
type textarea "x"
type textarea "at the present , a lot of students have a problem about managing their str"
type textarea "x"
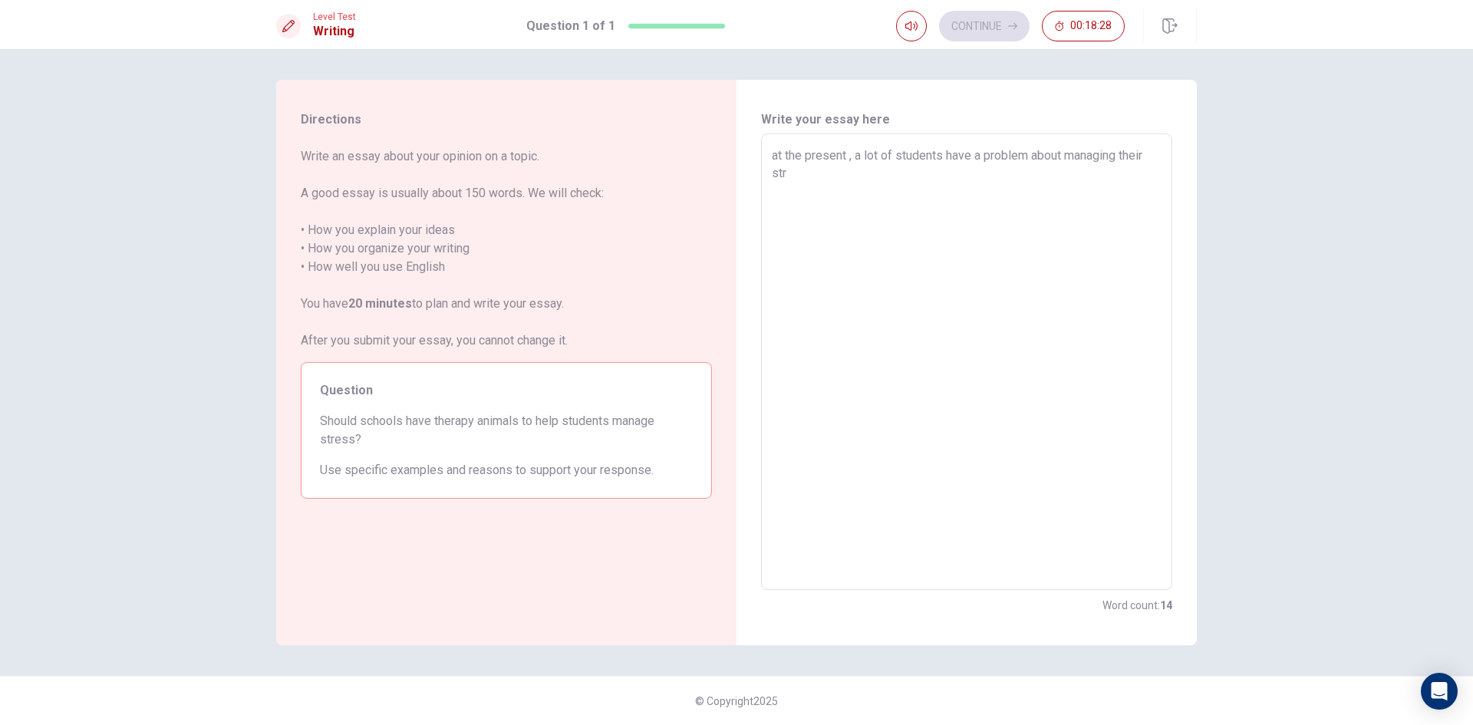
type textarea "at the present , a lot of students have a problem about managing their stre"
type textarea "x"
type textarea "at the present , a lot of students have a problem about managing their stree"
type textarea "x"
type textarea "at the present , a lot of students have a problem about managing their strees"
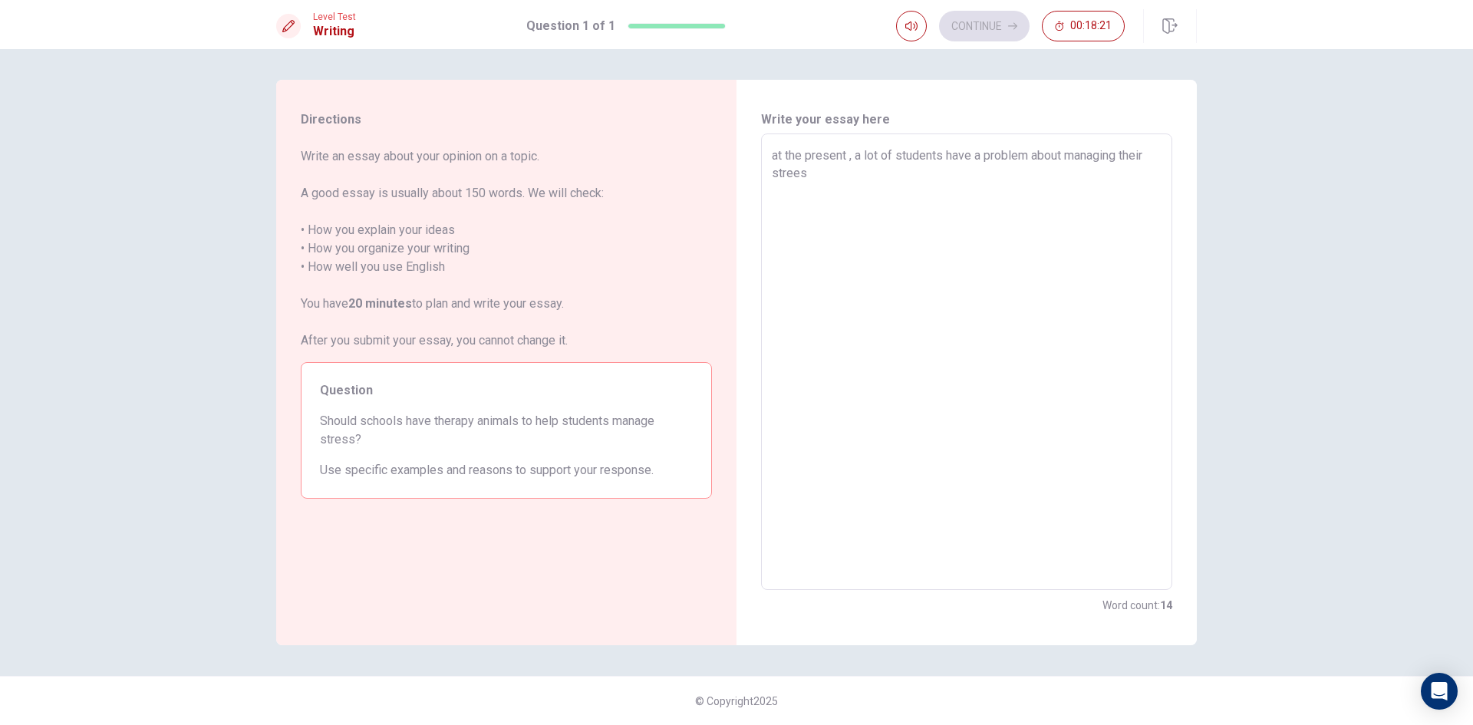
type textarea "x"
type textarea "at the present , a lot of students have a problem about managing their strees."
type textarea "x"
type textarea "at the present , a lot of students have a problem about managing their strees."
type textarea "x"
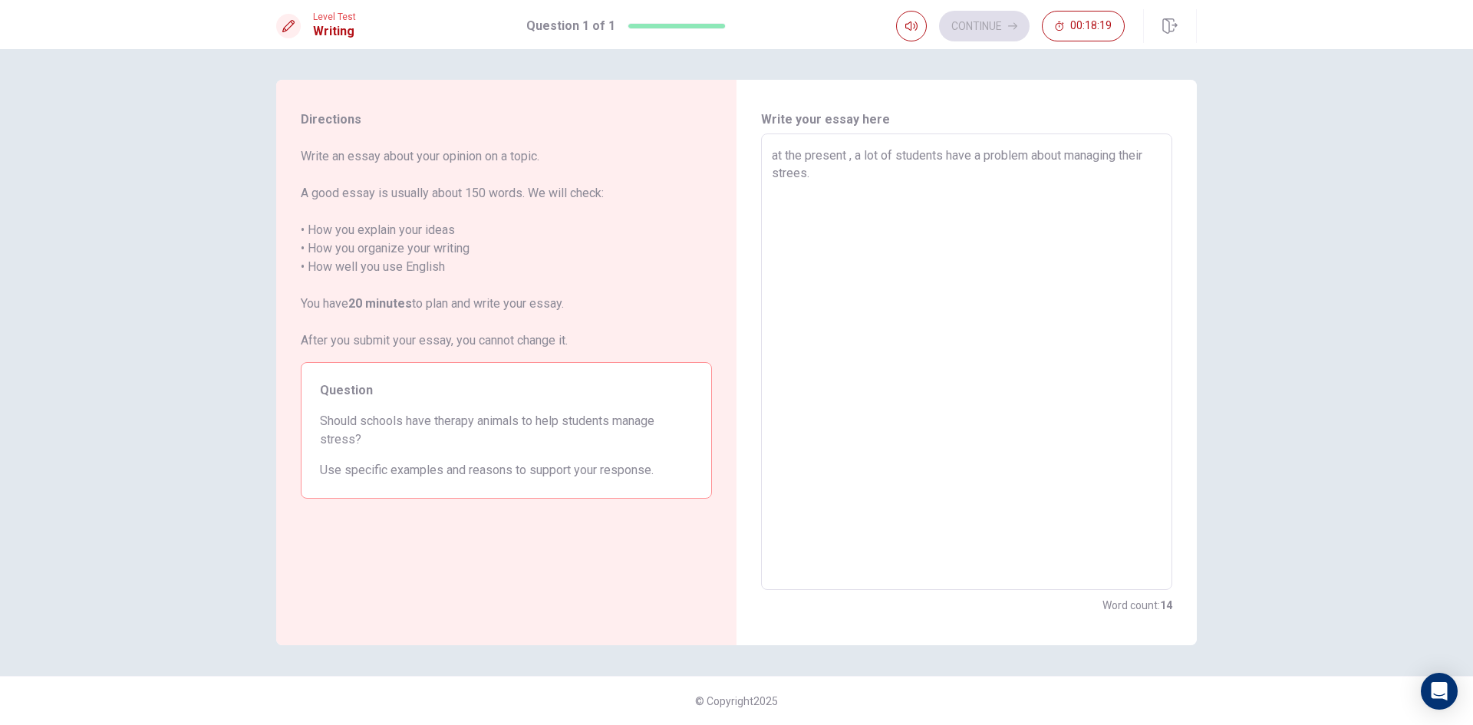
type textarea "at the present , a lot of students have a problem about managing their strees. S"
type textarea "x"
type textarea "at the present , a lot of students have a problem about managing their strees."
type textarea "x"
type textarea "at the present , a lot of students have a problem about managing their strees."
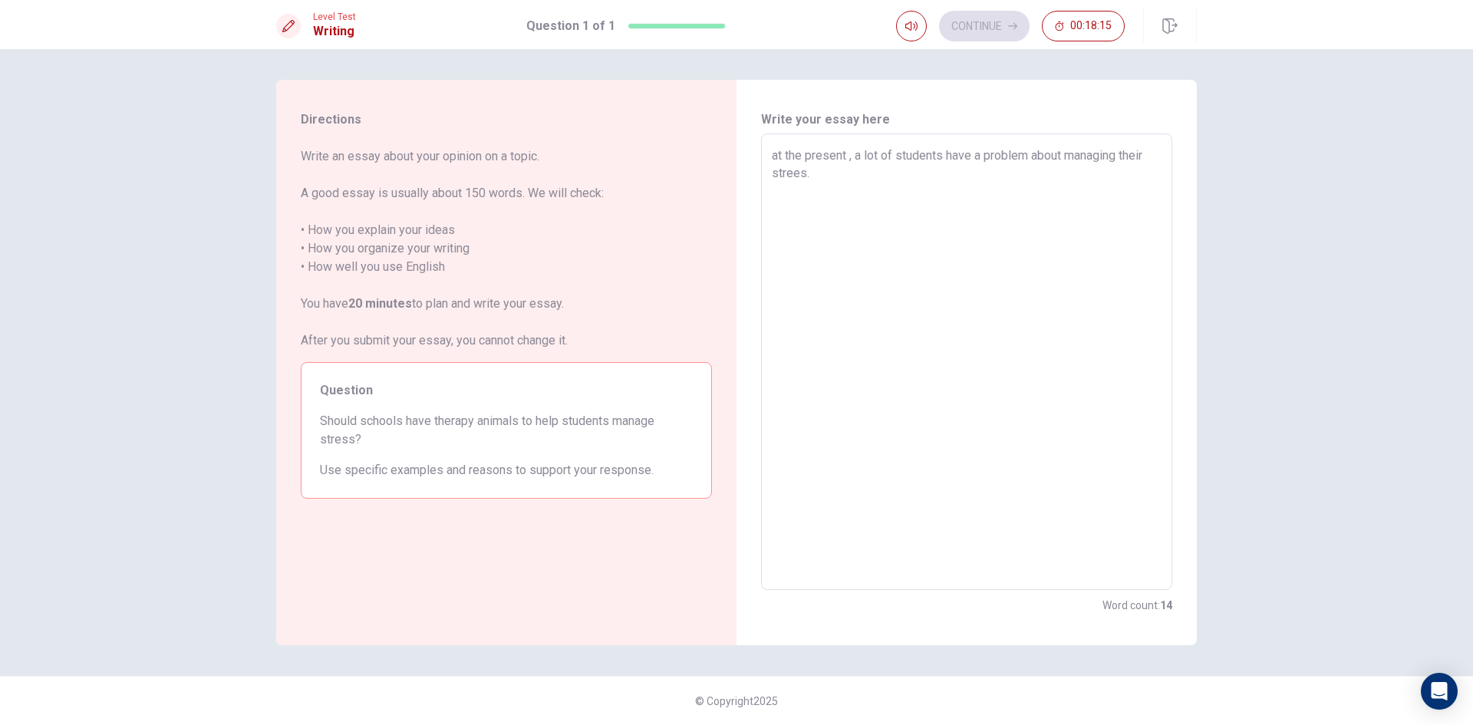
type textarea "x"
type textarea "at the present , a lot of students have a problem about managing their strees"
type textarea "x"
type textarea "at the present , a lot of students have a problem about managing their strees"
type textarea "x"
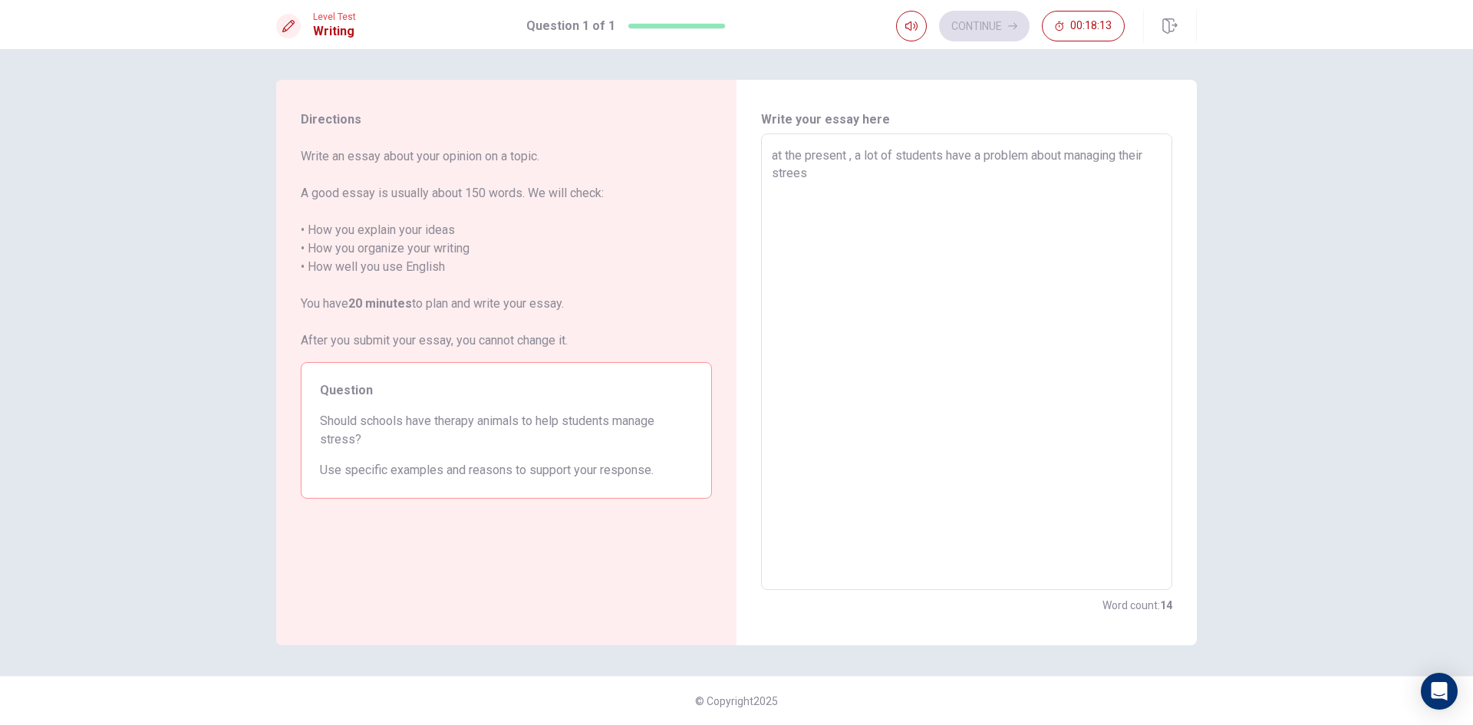
type textarea "at the present , a lot of students have a problem about managing their strees c"
type textarea "x"
type textarea "at the present , a lot of students have a problem about managing their strees ca"
type textarea "x"
type textarea "at the present , a lot of students have a problem about managing their strees c…"
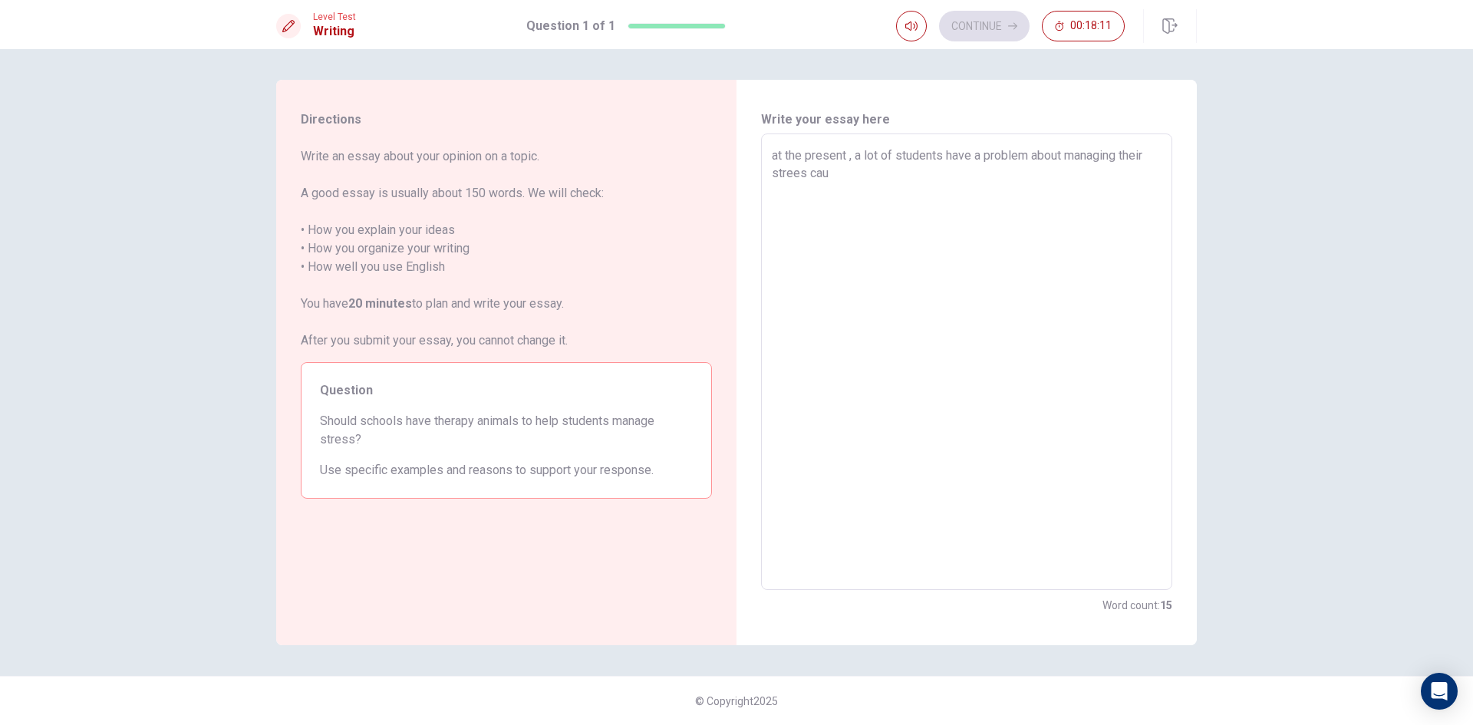
type textarea "x"
type textarea "at the present , a lot of students have a problem about managing their strees c…"
type textarea "x"
type textarea "at the present , a lot of students have a problem about managing their strees c…"
type textarea "x"
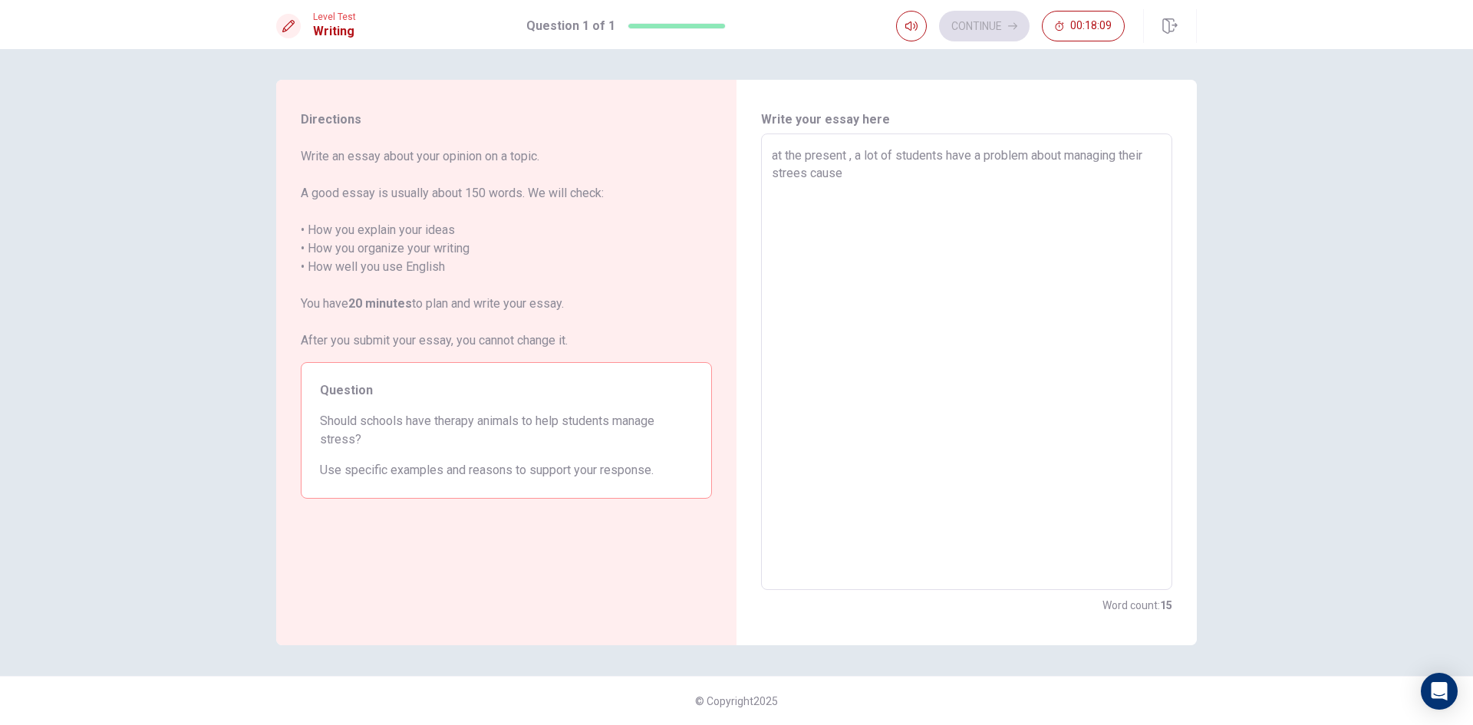
type textarea "at the present , a lot of students have a problem about managing their strees c…"
type textarea "x"
type textarea "at the present , a lot of students have a problem about managing their strees c…"
type textarea "x"
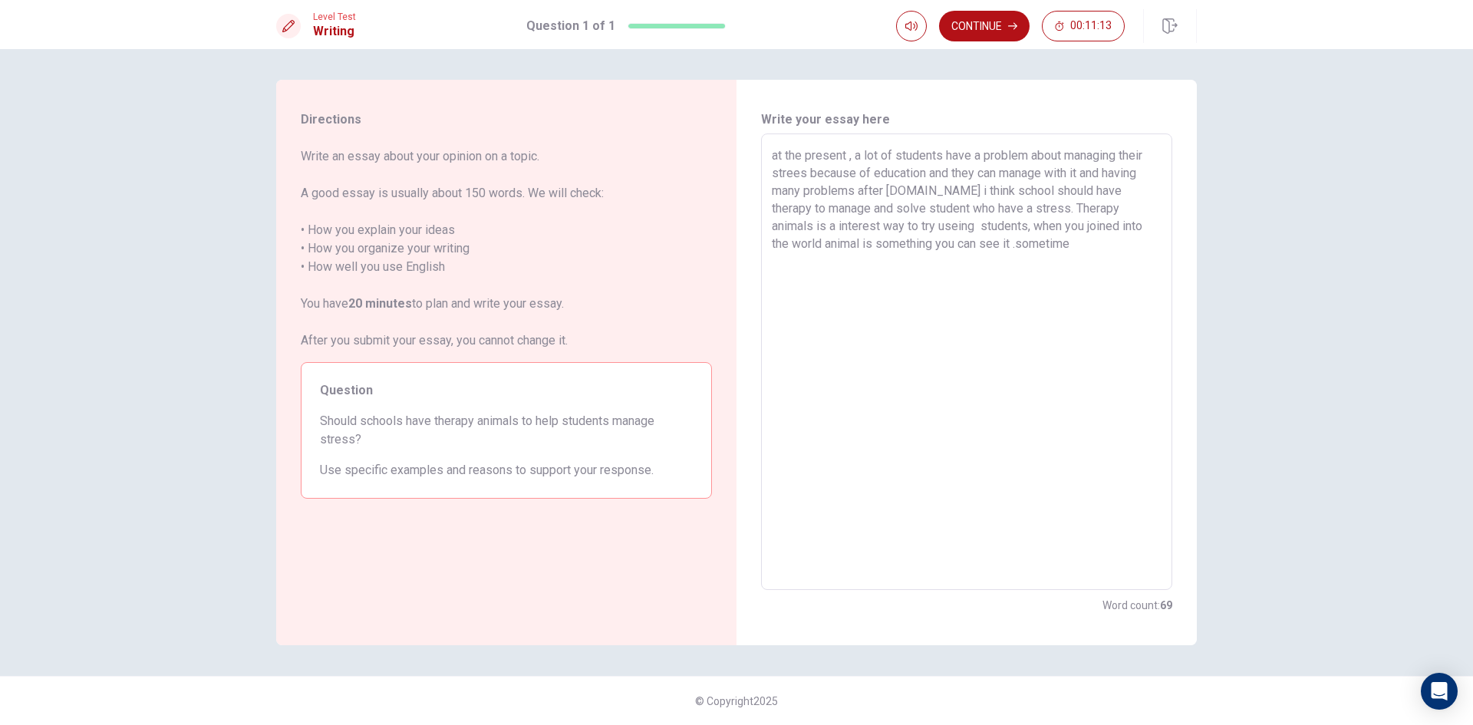
click at [960, 241] on textarea "at the present , a lot of students have a problem about managing their strees b…" at bounding box center [967, 362] width 390 height 431
click at [843, 262] on textarea "at the present , a lot of students have a problem about managing their strees b…" at bounding box center [967, 362] width 390 height 431
drag, startPoint x: 969, startPoint y: 257, endPoint x: 980, endPoint y: 278, distance: 23.3
click at [971, 257] on textarea "at the present , a lot of students have a problem about managing their strees b…" at bounding box center [967, 362] width 390 height 431
click at [1096, 261] on textarea "at the present , a lot of students have a problem about managing their strees b…" at bounding box center [967, 362] width 390 height 431
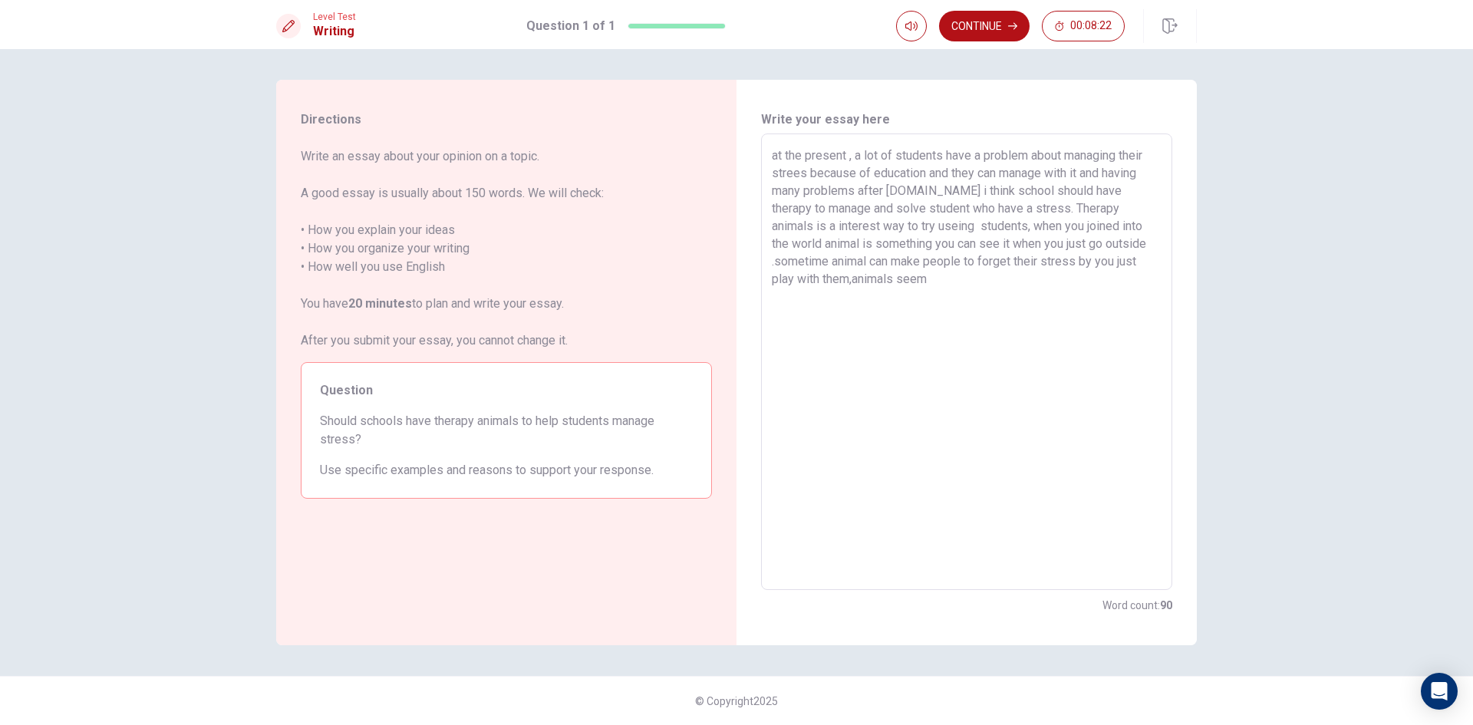
click at [870, 255] on textarea "at the present , a lot of students have a problem about managing their strees b…" at bounding box center [967, 362] width 390 height 431
click at [954, 285] on textarea "at the present , a lot of students have a problem about managing their strees b…" at bounding box center [967, 362] width 390 height 431
drag, startPoint x: 861, startPoint y: 293, endPoint x: 883, endPoint y: 327, distance: 40.4
click at [861, 295] on textarea "at the present , a lot of students have a problem about managing their strees b…" at bounding box center [967, 362] width 390 height 431
click at [982, 298] on textarea "at the present , a lot of students have a problem about managing their strees b…" at bounding box center [967, 362] width 390 height 431
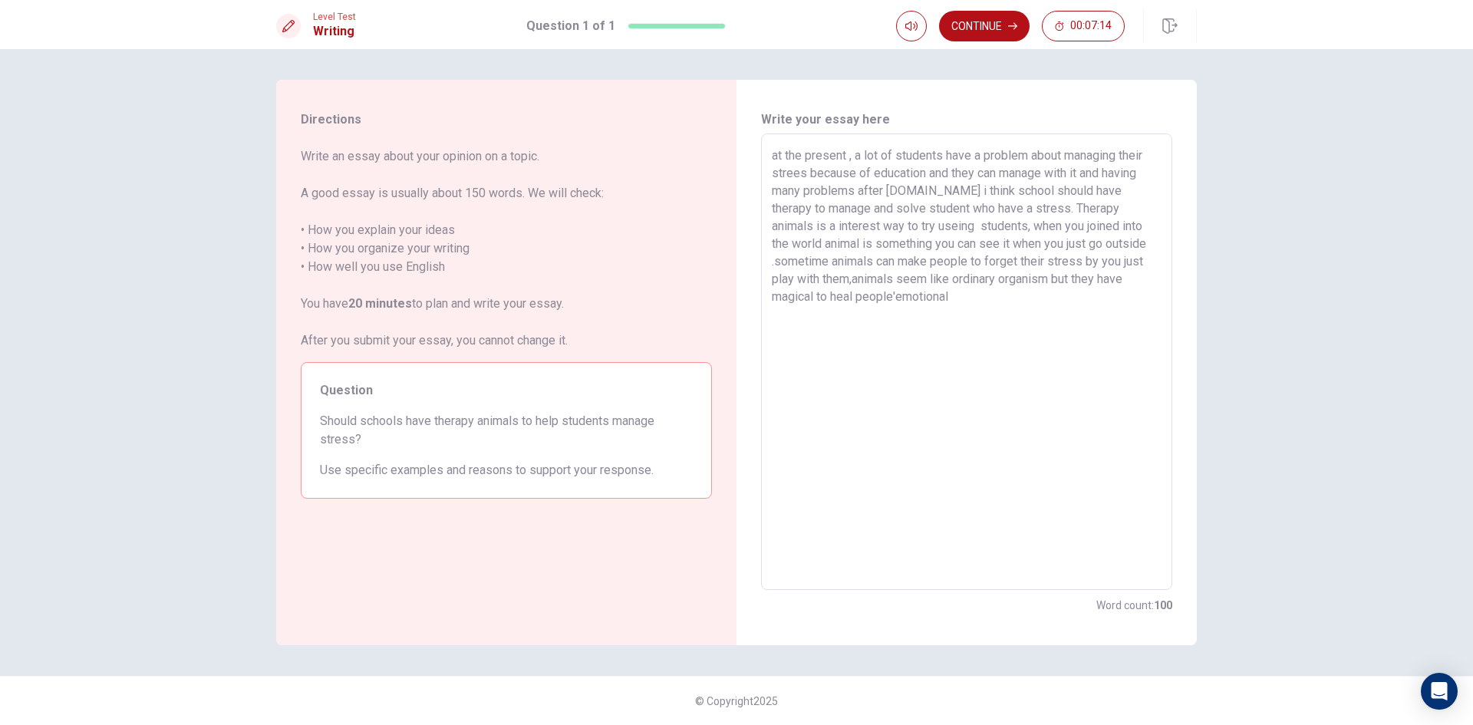
click at [915, 189] on textarea "at the present , a lot of students have a problem about managing their strees b…" at bounding box center [967, 362] width 390 height 431
click at [918, 193] on textarea "at the present , a lot of students have a problem about managing their strees b…" at bounding box center [967, 362] width 390 height 431
click at [907, 191] on textarea "at the present , a lot of students have a problem about managing their strees b…" at bounding box center [967, 362] width 390 height 431
click at [915, 193] on textarea "at the present , a lot of students have a problem about managing their strees b…" at bounding box center [967, 362] width 390 height 431
drag, startPoint x: 909, startPoint y: 192, endPoint x: 1010, endPoint y: 209, distance: 102.0
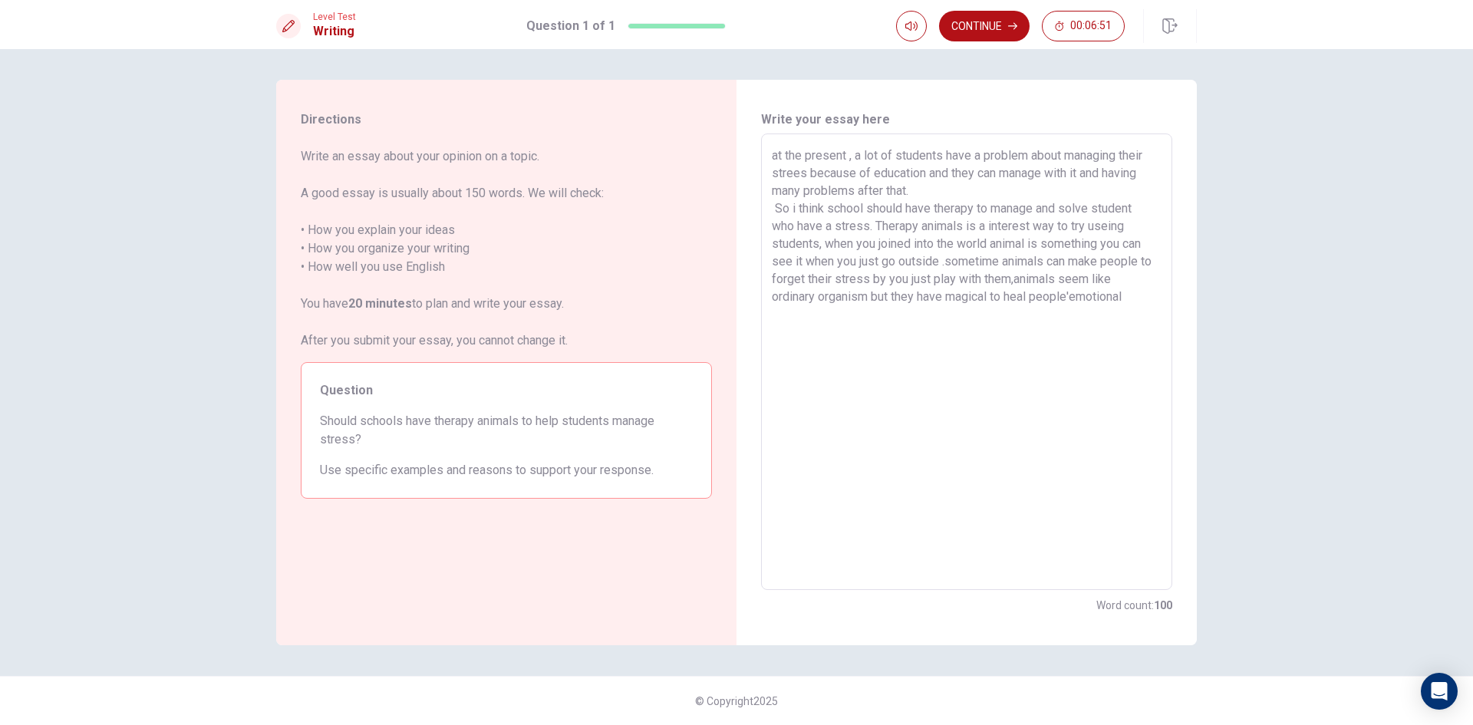
click at [921, 188] on textarea "at the present , a lot of students have a problem about managing their strees b…" at bounding box center [967, 362] width 390 height 431
drag, startPoint x: 984, startPoint y: 200, endPoint x: 977, endPoint y: 196, distance: 7.9
click at [984, 199] on textarea "at the present , a lot of students have a problem about managing their strees b…" at bounding box center [967, 362] width 390 height 431
click at [909, 191] on textarea "at the present , a lot of students have a problem about managing their strees b…" at bounding box center [967, 362] width 390 height 431
click at [1140, 298] on textarea "at the present , a lot of students have a problem about managing their strees b…" at bounding box center [967, 362] width 390 height 431
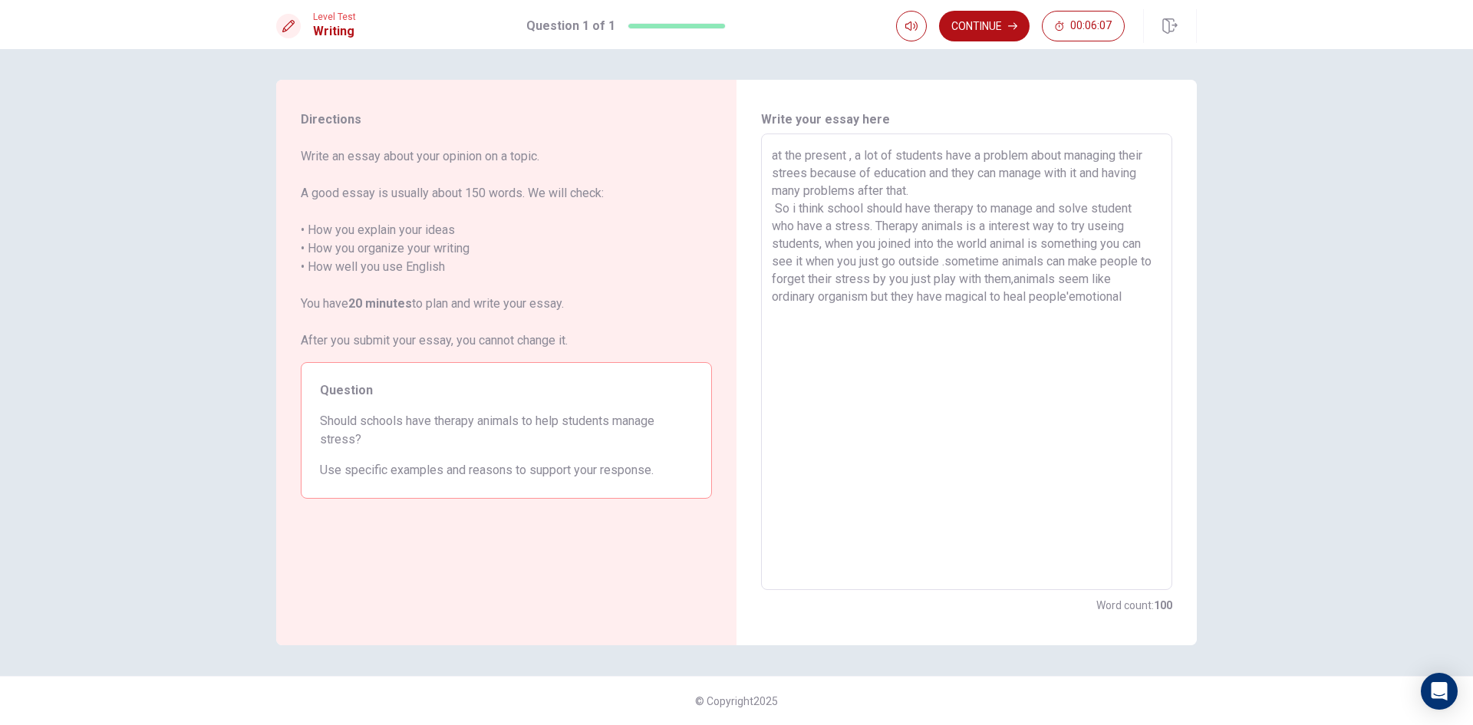
click at [1139, 292] on textarea "at the present , a lot of students have a problem about managing their strees b…" at bounding box center [967, 362] width 390 height 431
click at [793, 209] on textarea "at the present , a lot of students have a problem about managing their strees b…" at bounding box center [967, 362] width 390 height 431
click at [797, 206] on textarea "at the present , a lot of students have a problem about managing their strees b…" at bounding box center [967, 362] width 390 height 431
click at [1140, 315] on textarea "at the present , a lot of students have a problem about managing their strees b…" at bounding box center [967, 362] width 390 height 431
click at [1116, 229] on textarea "at the present , a lot of students have a problem about managing their strees b…" at bounding box center [967, 362] width 390 height 431
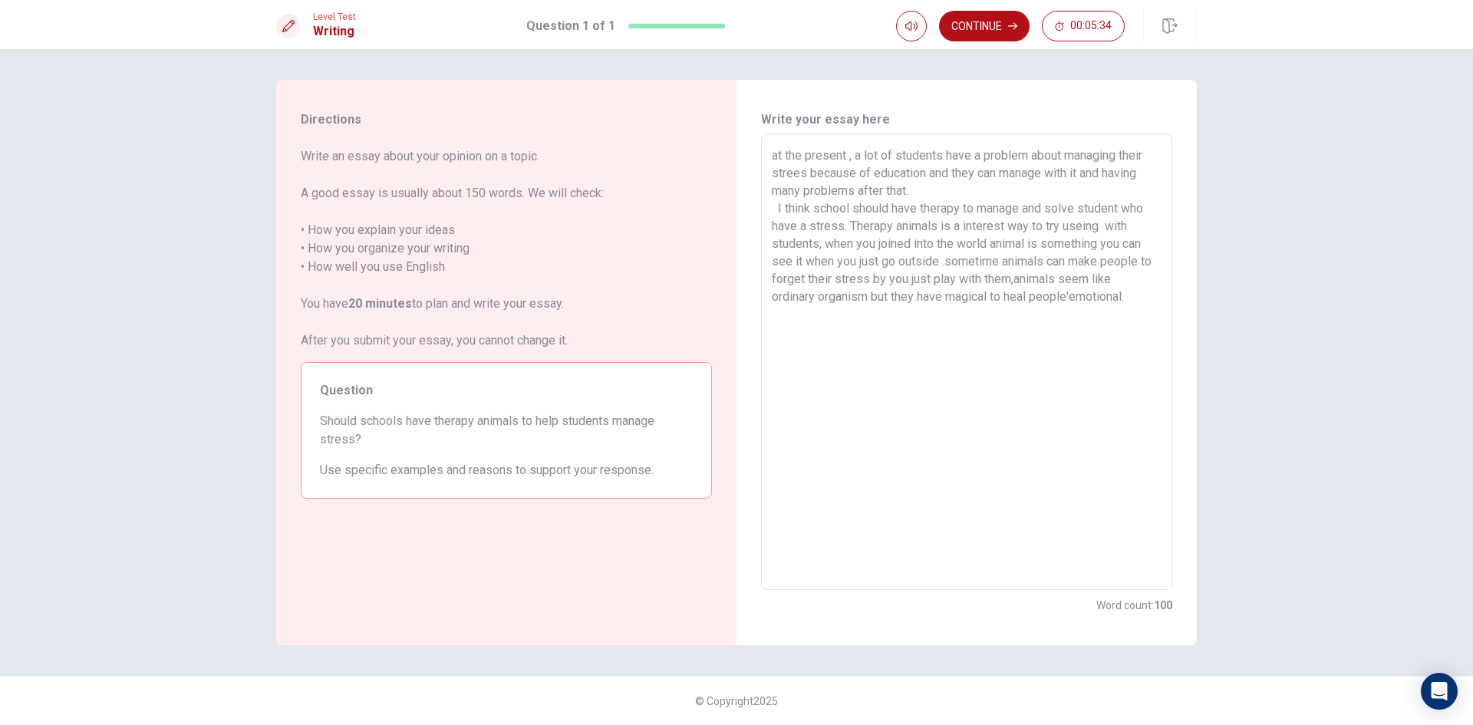
click at [1135, 298] on textarea "at the present , a lot of students have a problem about managing their strees b…" at bounding box center [967, 362] width 390 height 431
click at [829, 312] on textarea "at the present , a lot of students have a problem about managing their strees b…" at bounding box center [967, 362] width 390 height 431
click at [1034, 319] on textarea "at the present , a lot of students have a problem about managing their strees b…" at bounding box center [967, 362] width 390 height 431
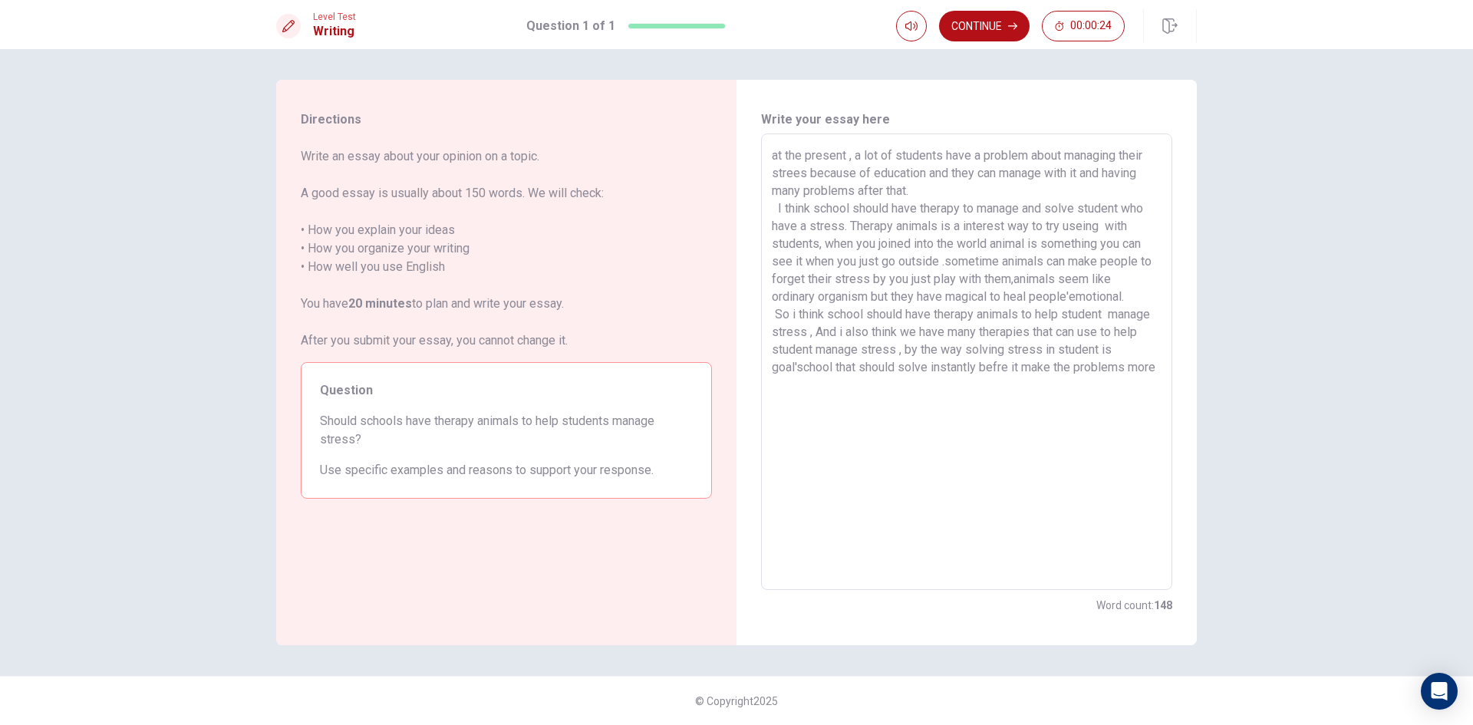
click at [798, 365] on textarea "at the present , a lot of students have a problem about managing their strees b…" at bounding box center [967, 362] width 390 height 431
click at [1020, 367] on textarea "at the present , a lot of students have a problem about managing their strees b…" at bounding box center [967, 362] width 390 height 431
click at [1023, 367] on textarea "at the present , a lot of students have a problem about managing their strees b…" at bounding box center [967, 362] width 390 height 431
click at [966, 394] on textarea "at the present , a lot of students have a problem about managing their strees b…" at bounding box center [967, 362] width 390 height 431
click at [985, 28] on button "Continue" at bounding box center [984, 26] width 91 height 31
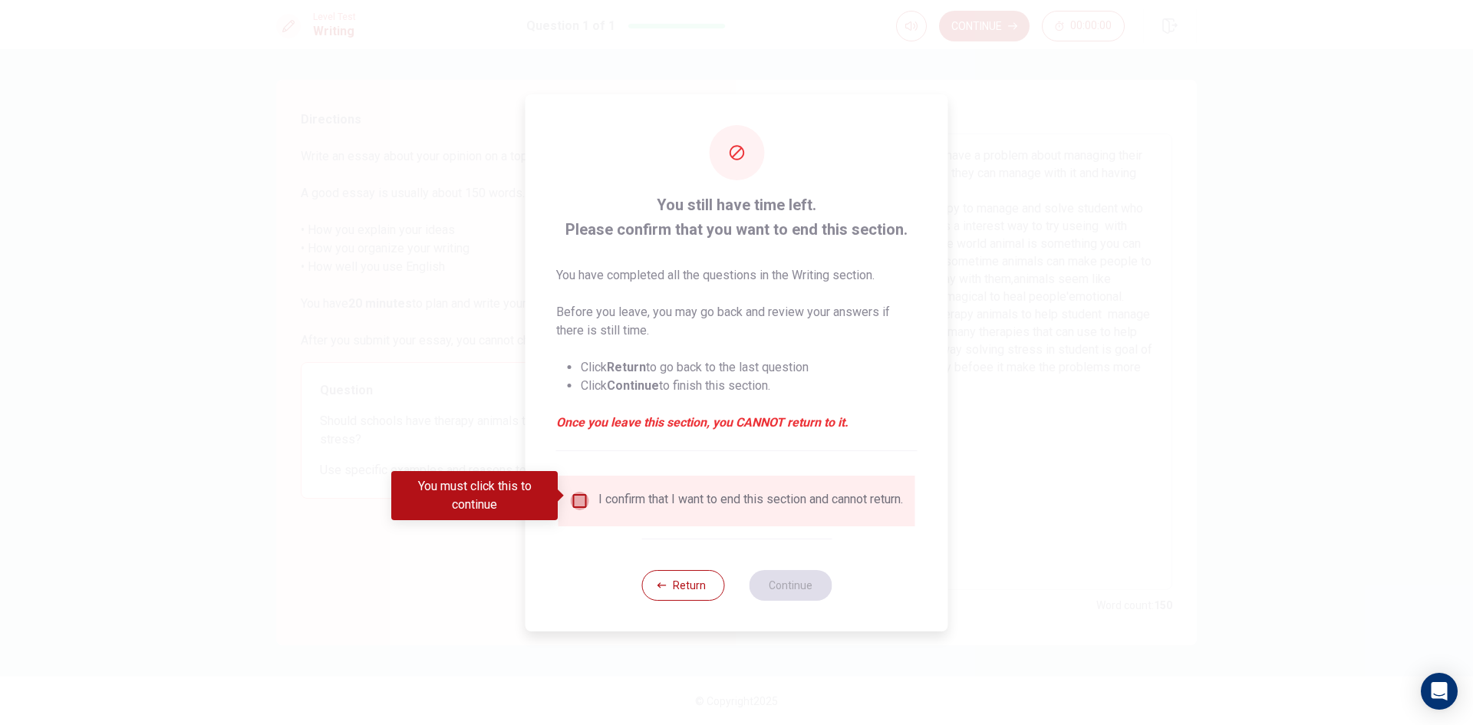
click at [575, 497] on input "You must click this to continue" at bounding box center [580, 501] width 18 height 18
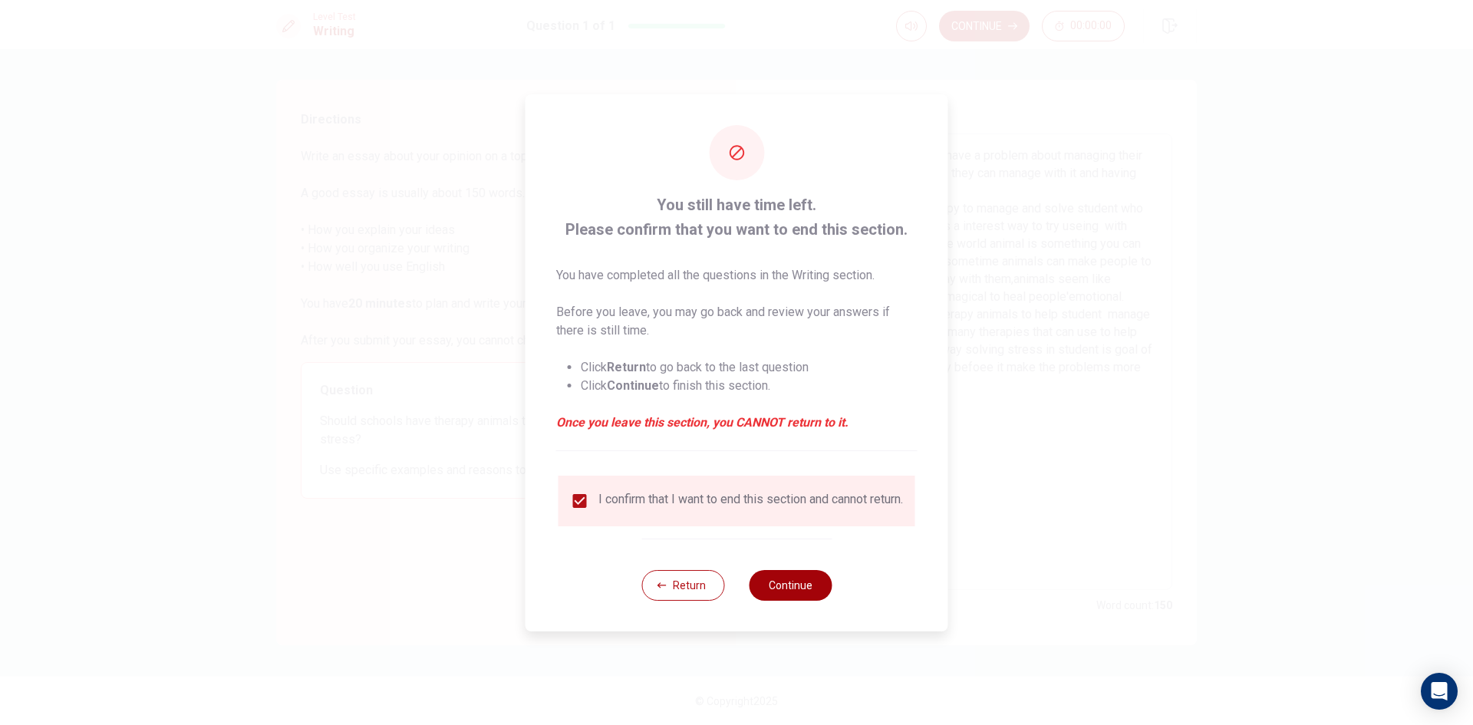
click at [767, 593] on button "Continue" at bounding box center [790, 585] width 83 height 31
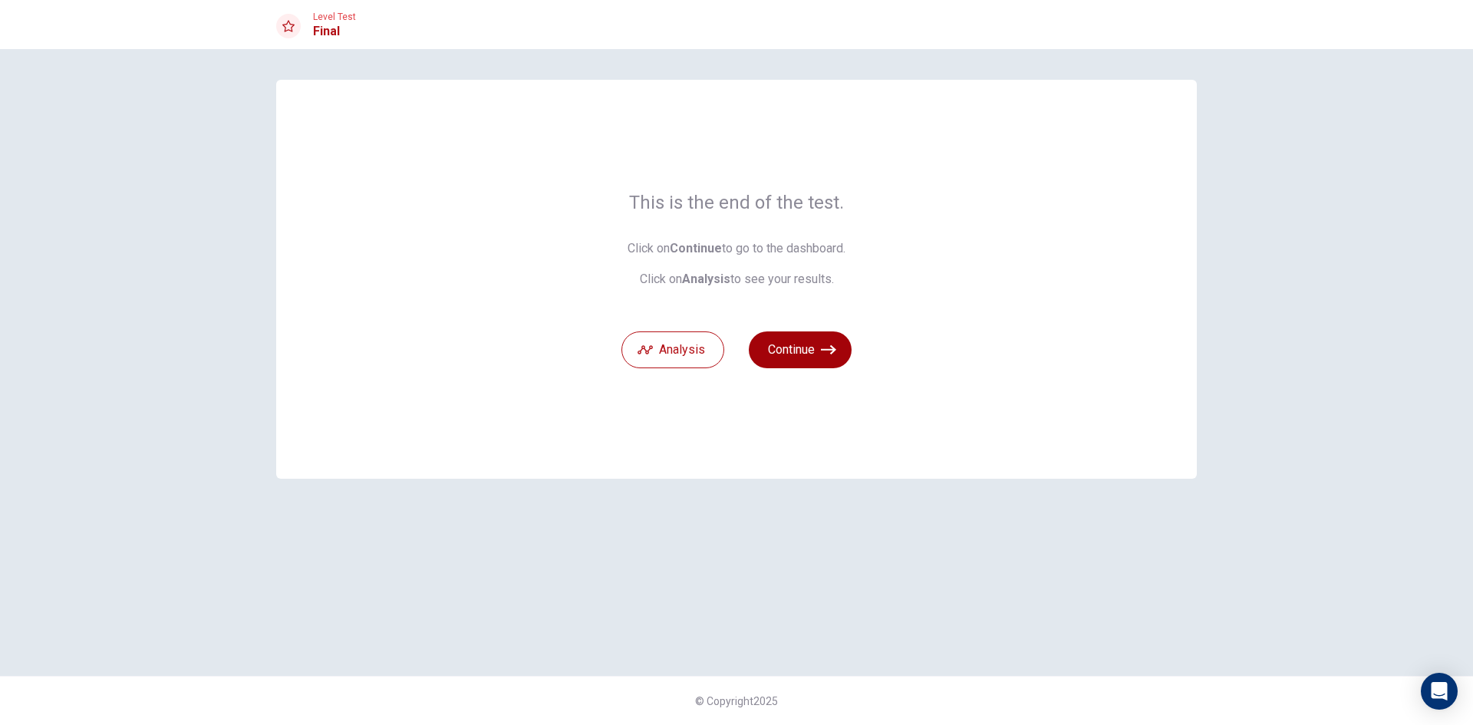
click at [785, 351] on button "Continue" at bounding box center [800, 349] width 103 height 37
